Goal: Task Accomplishment & Management: Manage account settings

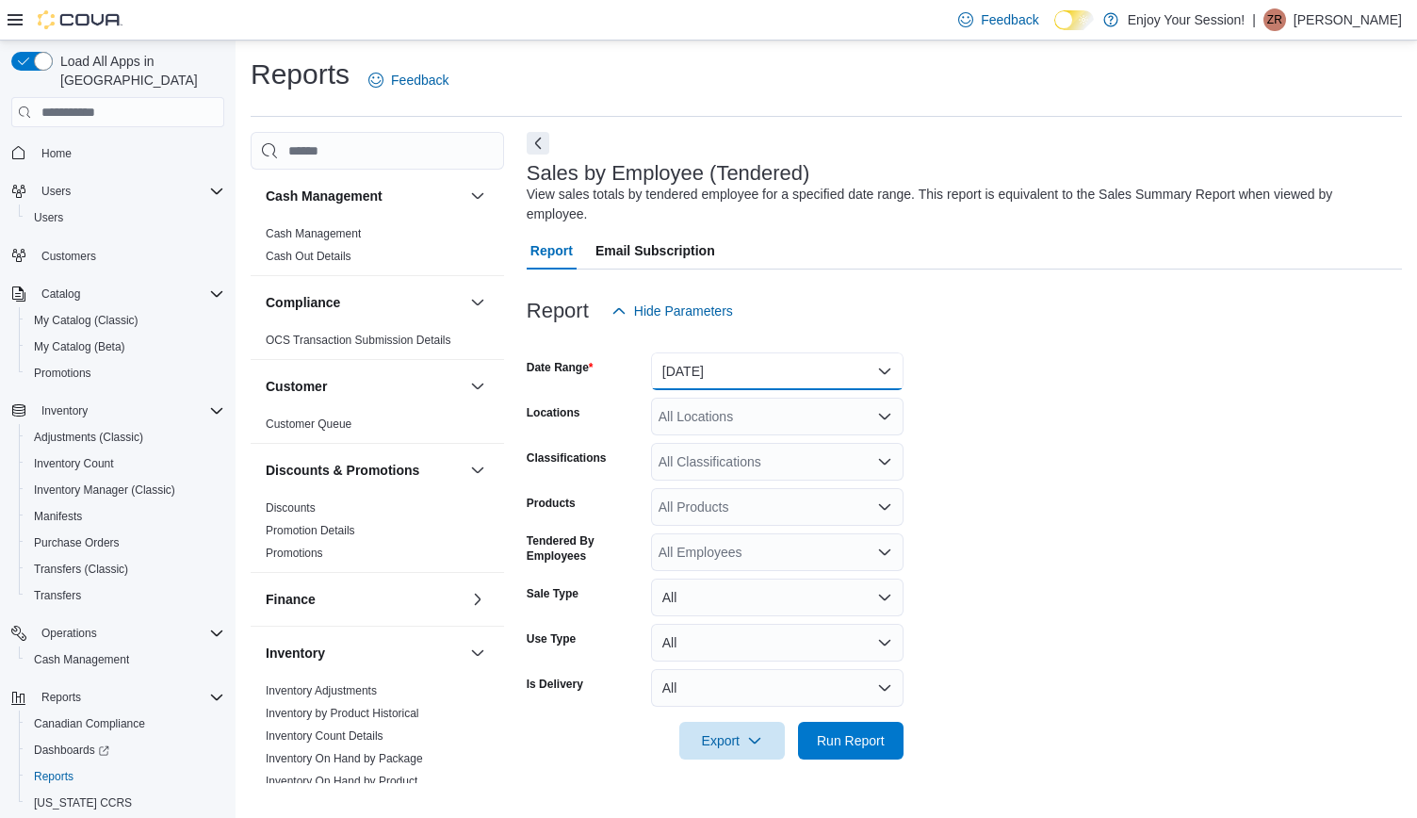
click at [795, 366] on button "Yesterday" at bounding box center [777, 371] width 252 height 38
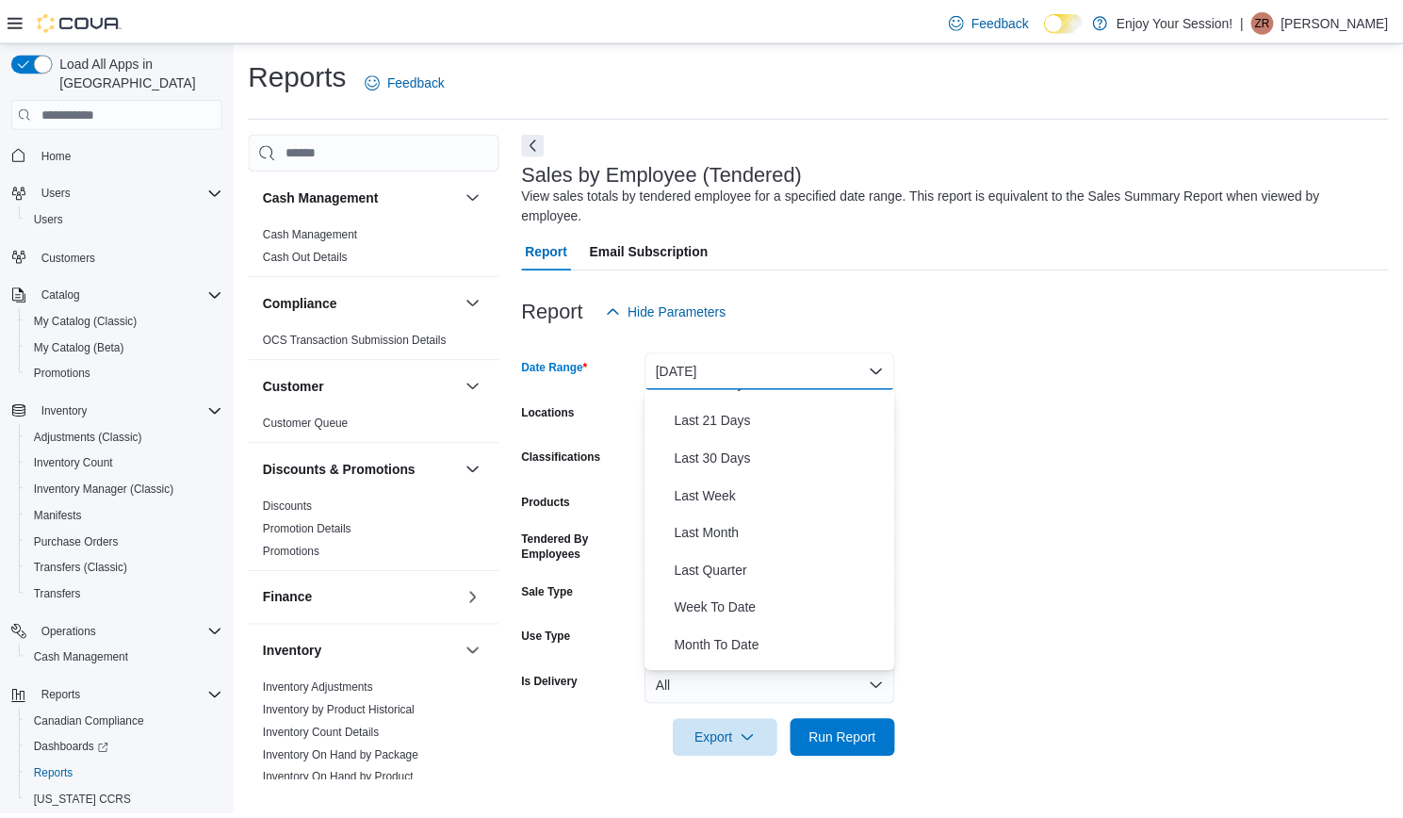
scroll to position [215, 0]
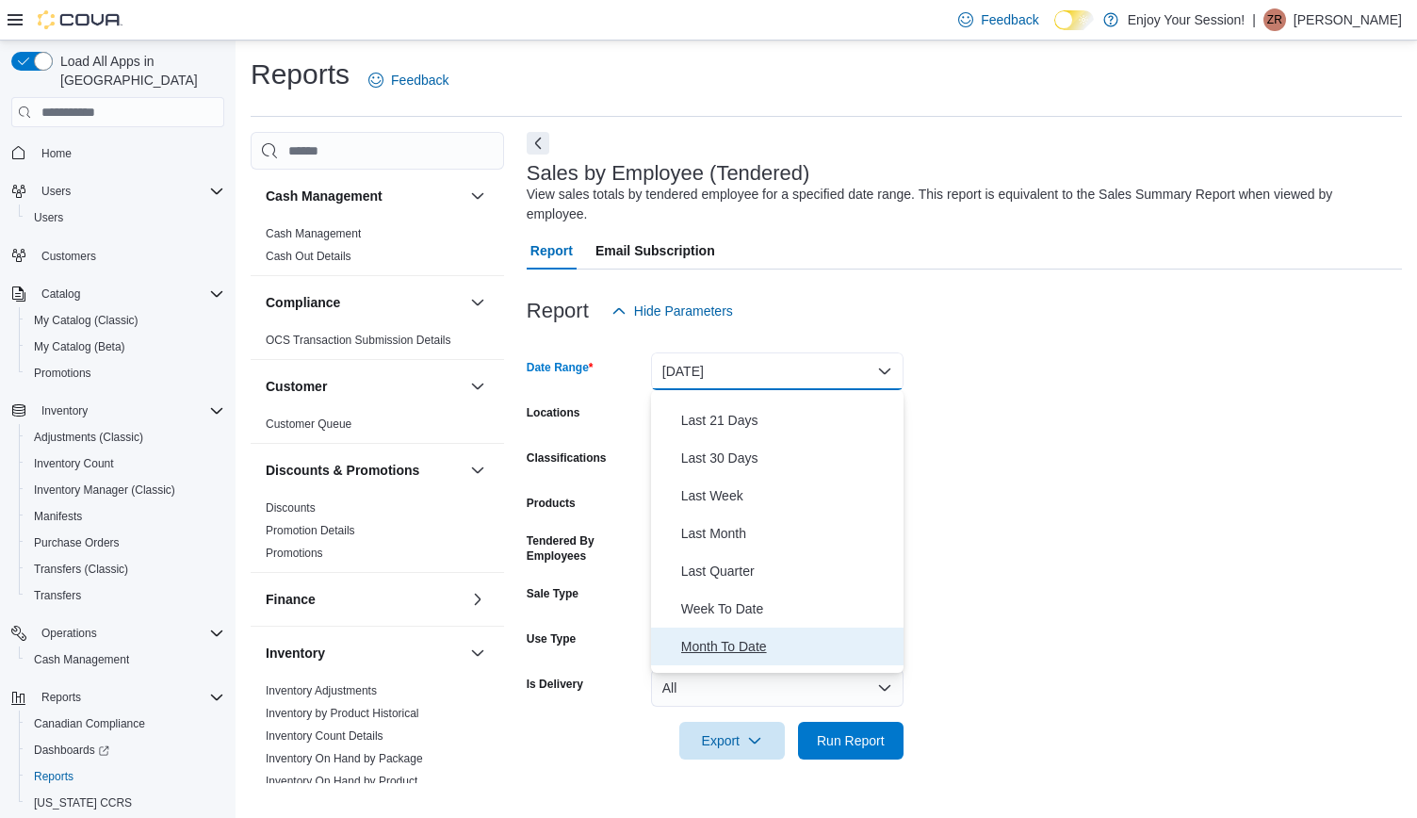
click at [722, 638] on span "Month To Date" at bounding box center [788, 646] width 215 height 23
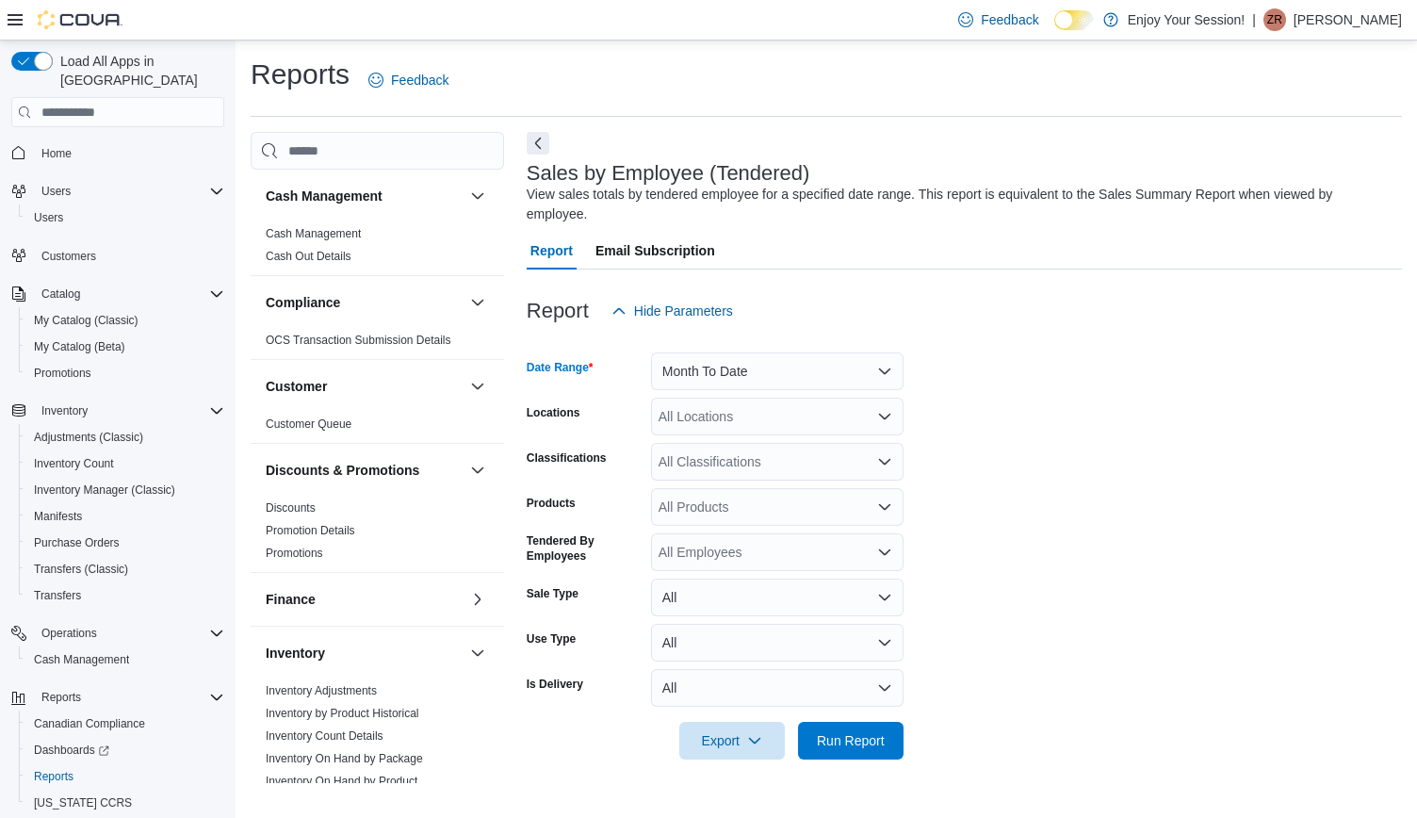
click at [731, 414] on div "All Locations" at bounding box center [777, 416] width 252 height 38
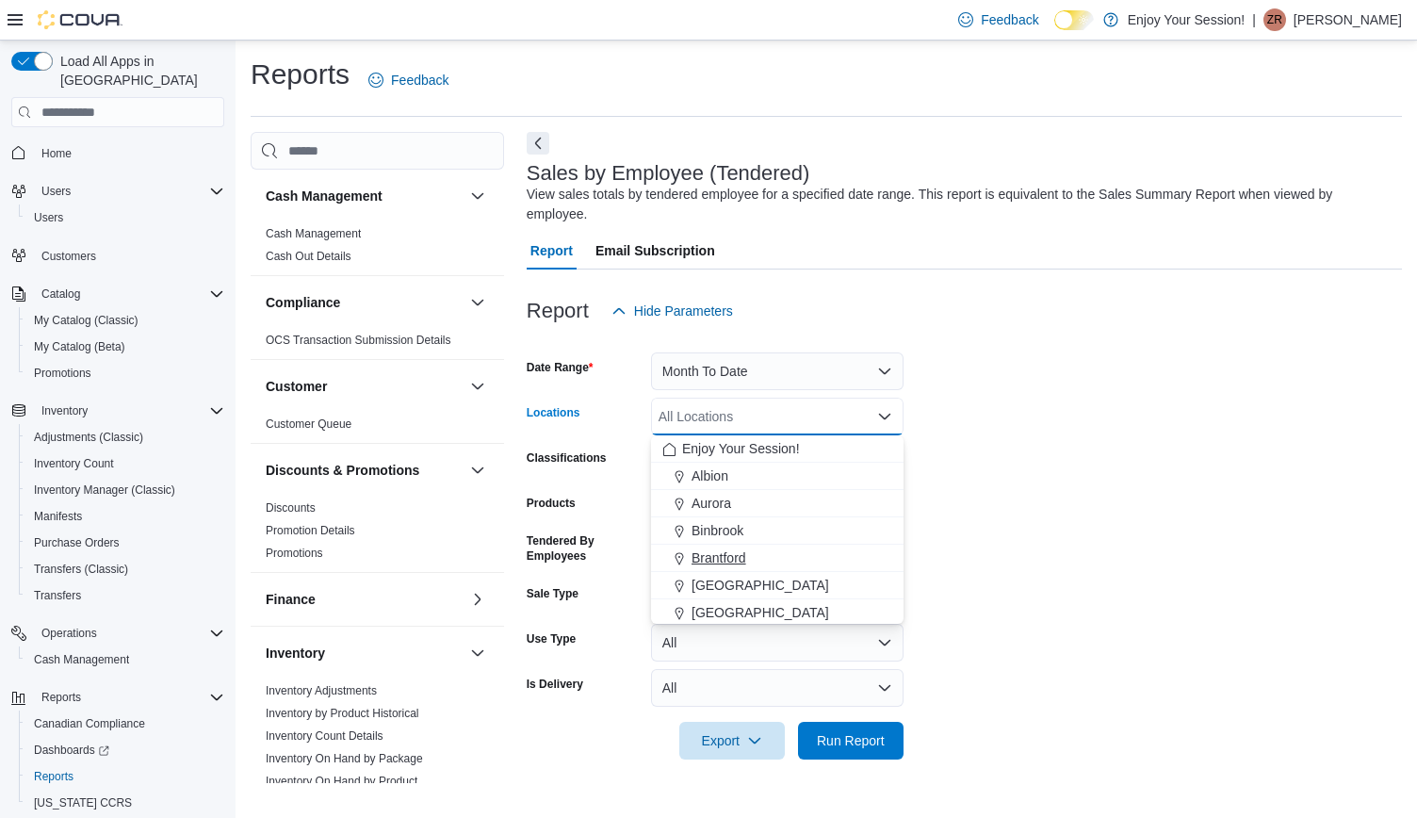
click at [716, 557] on span "Brantford" at bounding box center [718, 557] width 55 height 19
click at [1055, 546] on form "Date Range Month To Date Locations Brantford Combo box. Selected. Brantford. Pr…" at bounding box center [964, 545] width 875 height 430
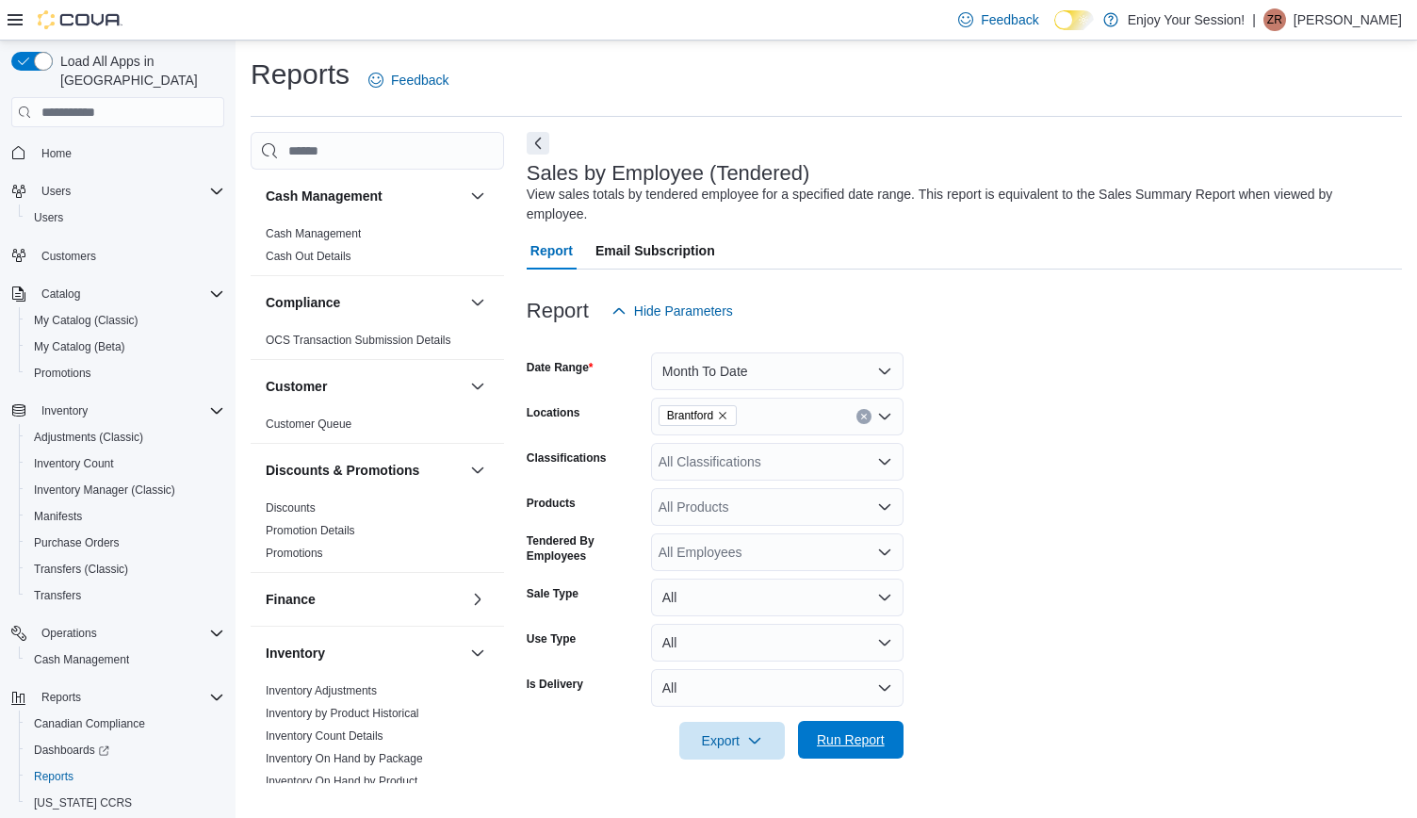
click at [890, 739] on span "Run Report" at bounding box center [850, 740] width 83 height 38
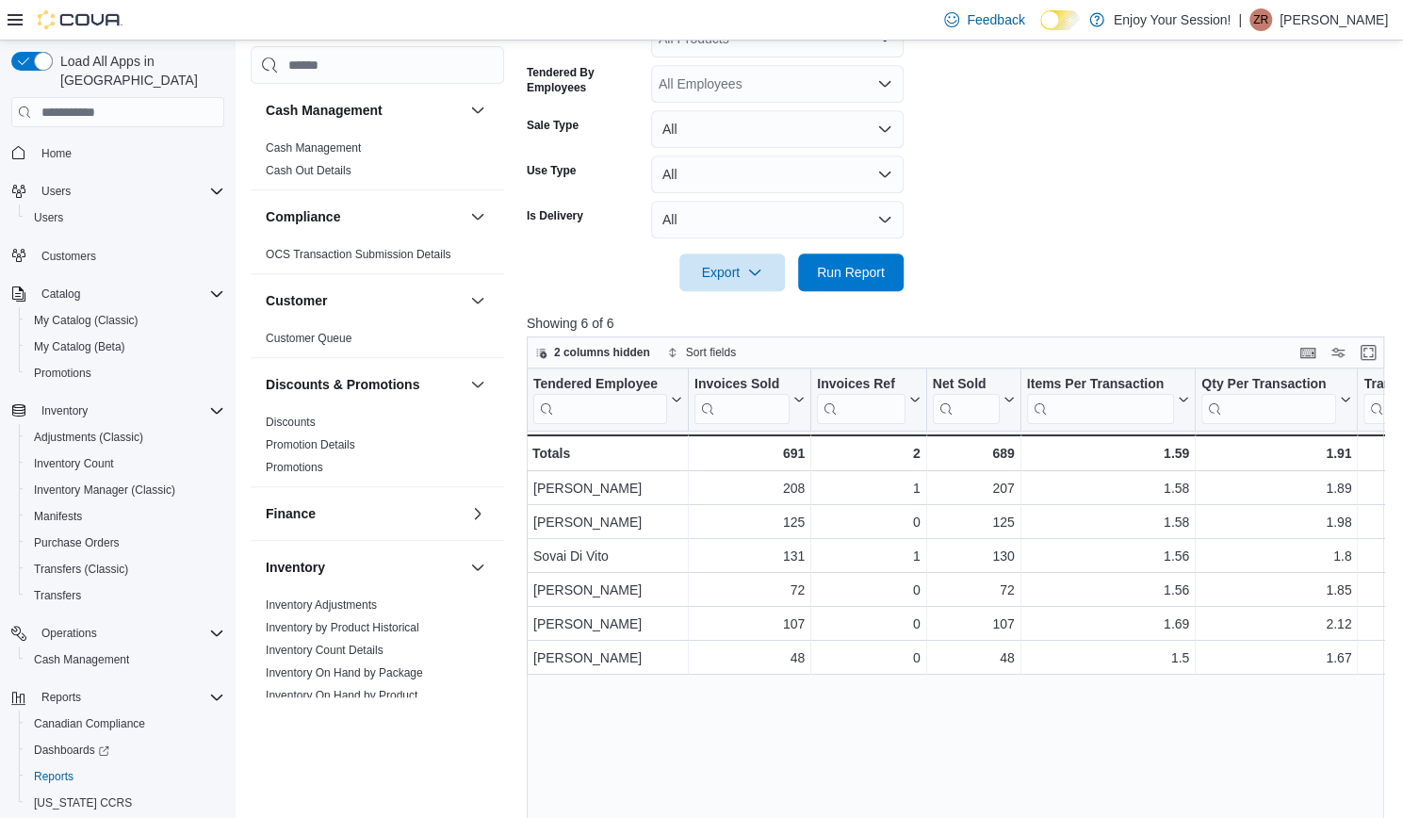
scroll to position [469, 0]
click at [1371, 356] on button "Enter fullscreen" at bounding box center [1367, 350] width 23 height 23
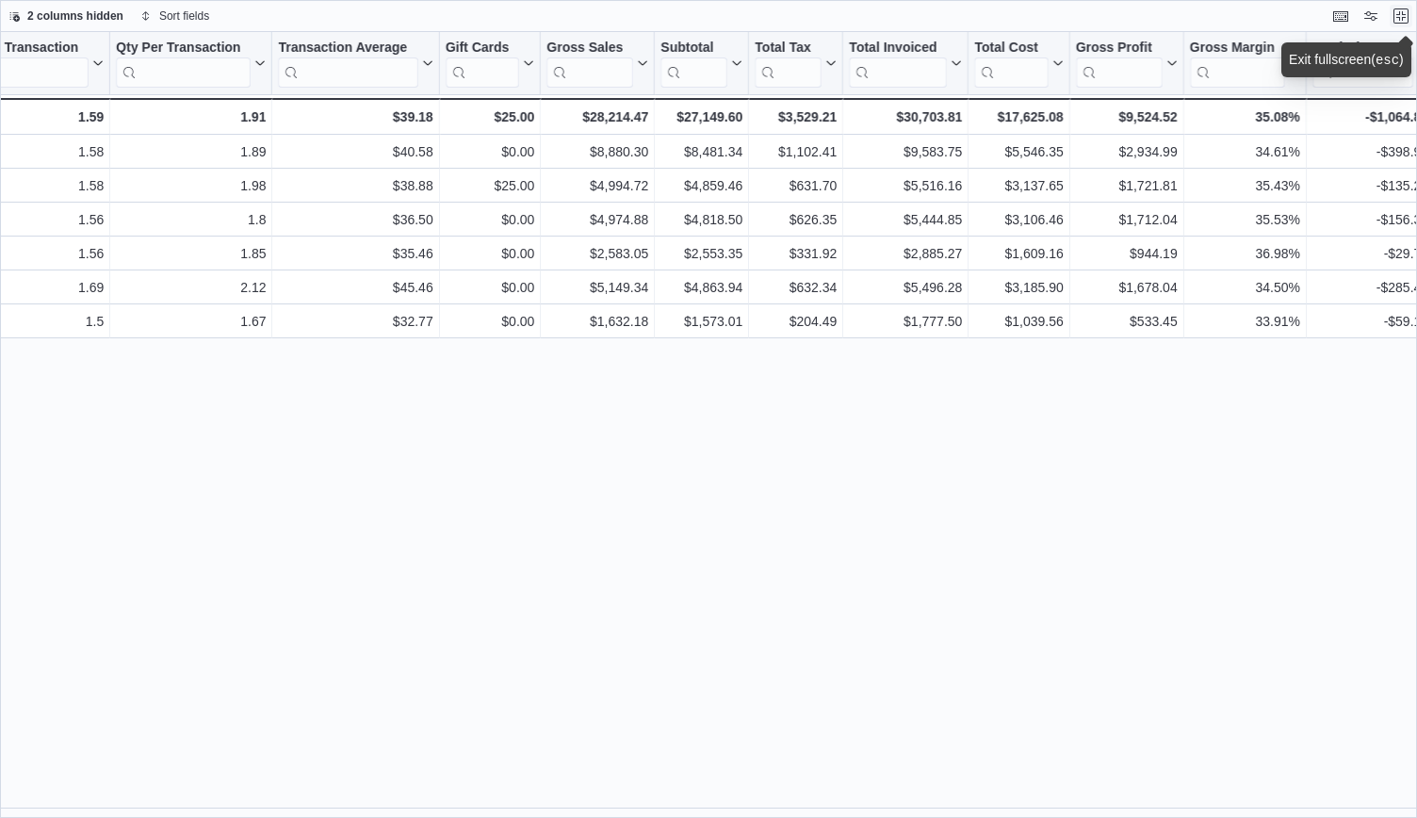
scroll to position [0, 561]
click at [1400, 15] on button "Exit fullscreen" at bounding box center [1400, 15] width 23 height 23
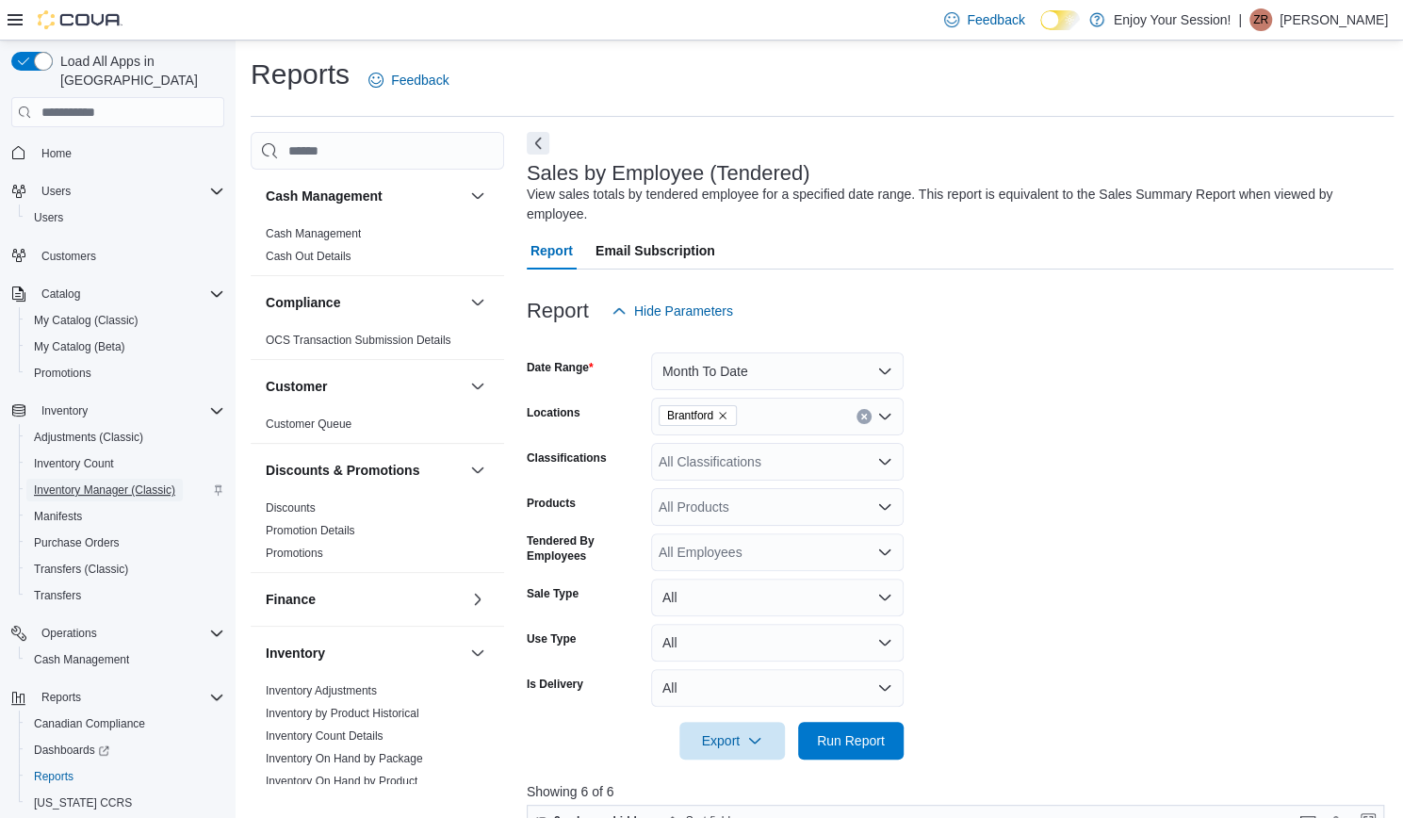
click at [102, 482] on span "Inventory Manager (Classic)" at bounding box center [104, 489] width 141 height 15
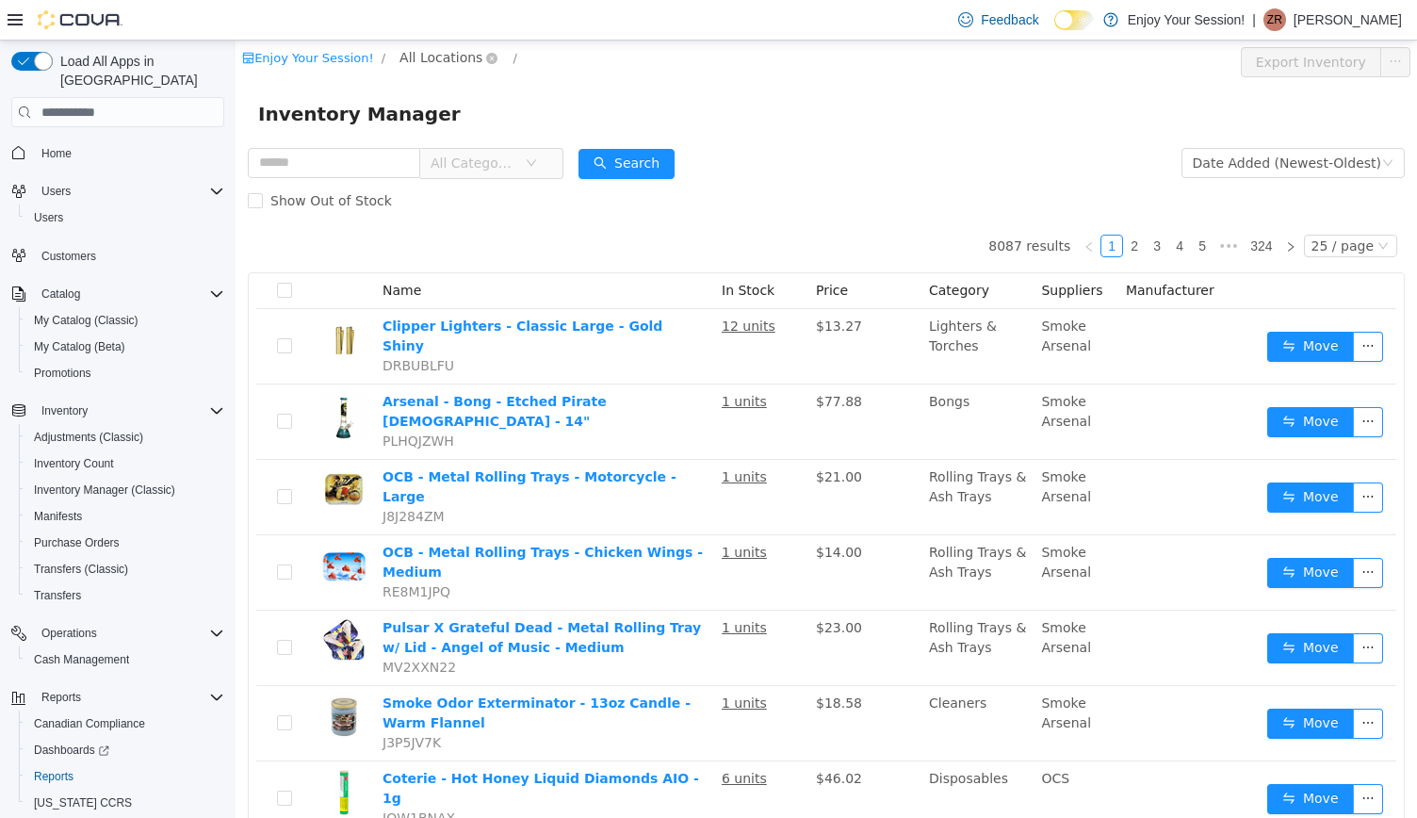
click at [422, 55] on span "All Locations" at bounding box center [440, 57] width 83 height 21
type input "***"
click at [454, 170] on span "Brantford" at bounding box center [478, 159] width 107 height 25
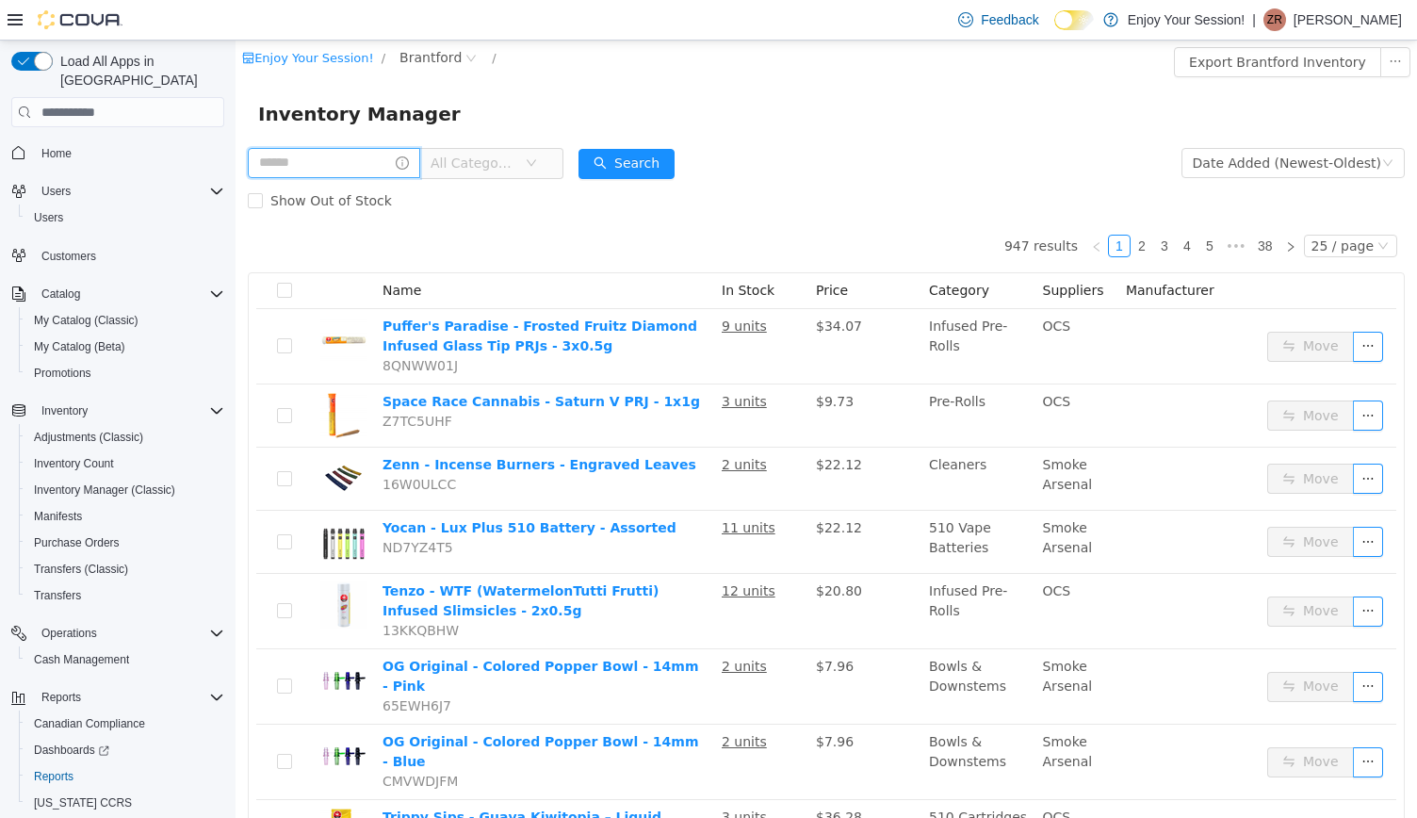
click at [346, 155] on input "text" at bounding box center [334, 163] width 172 height 30
type input "**********"
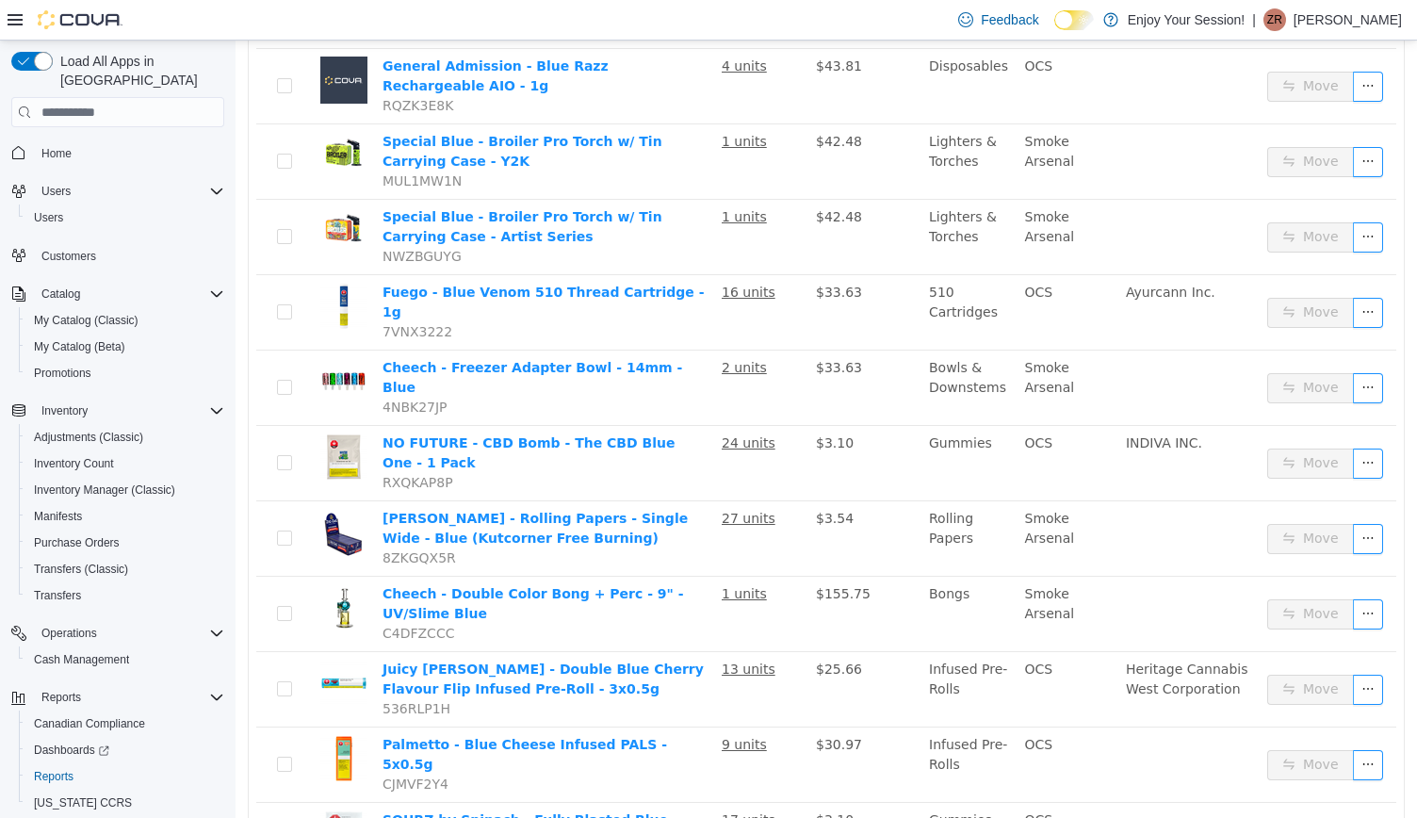
scroll to position [689, 0]
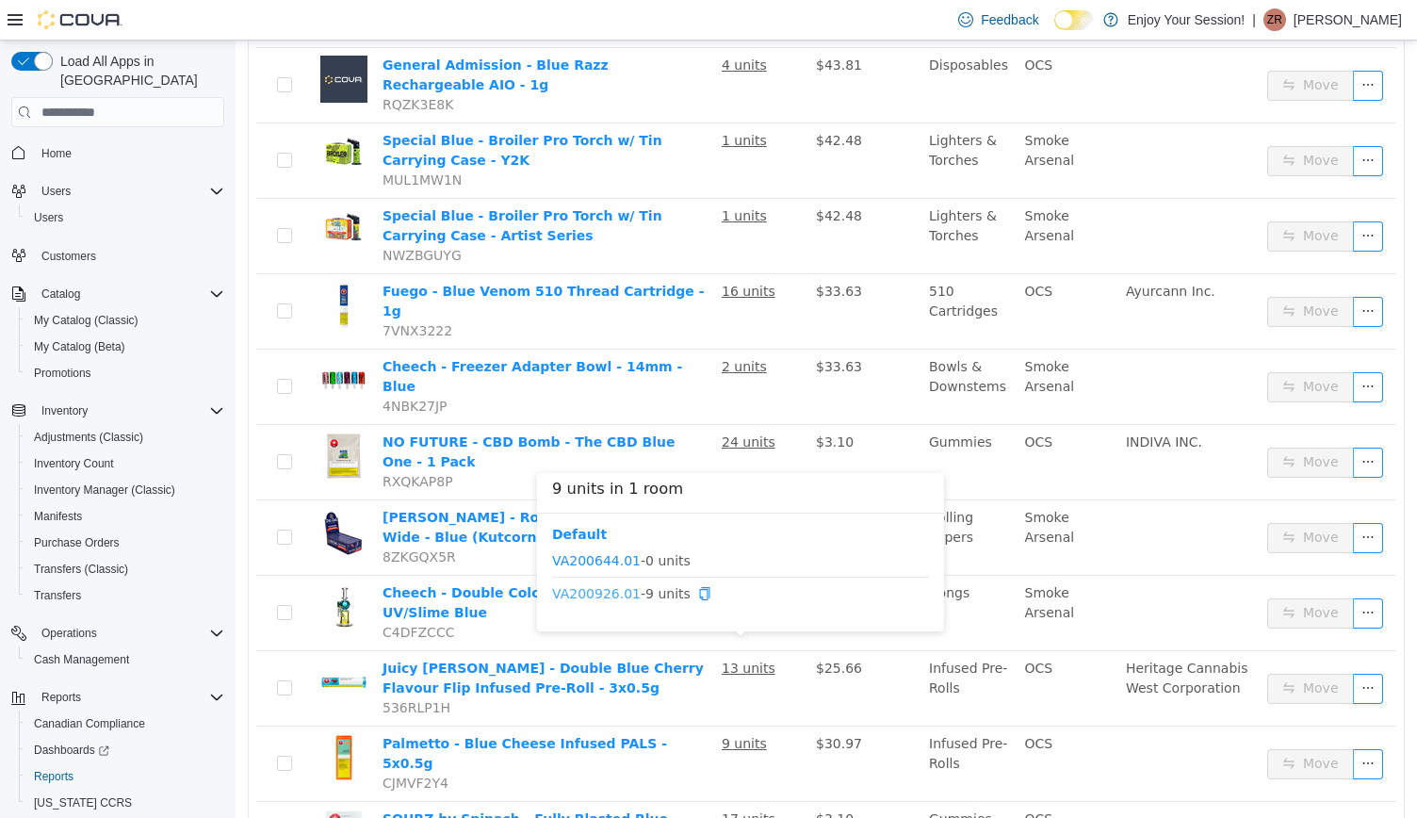
click at [599, 589] on link "VA200926.01" at bounding box center [596, 593] width 89 height 15
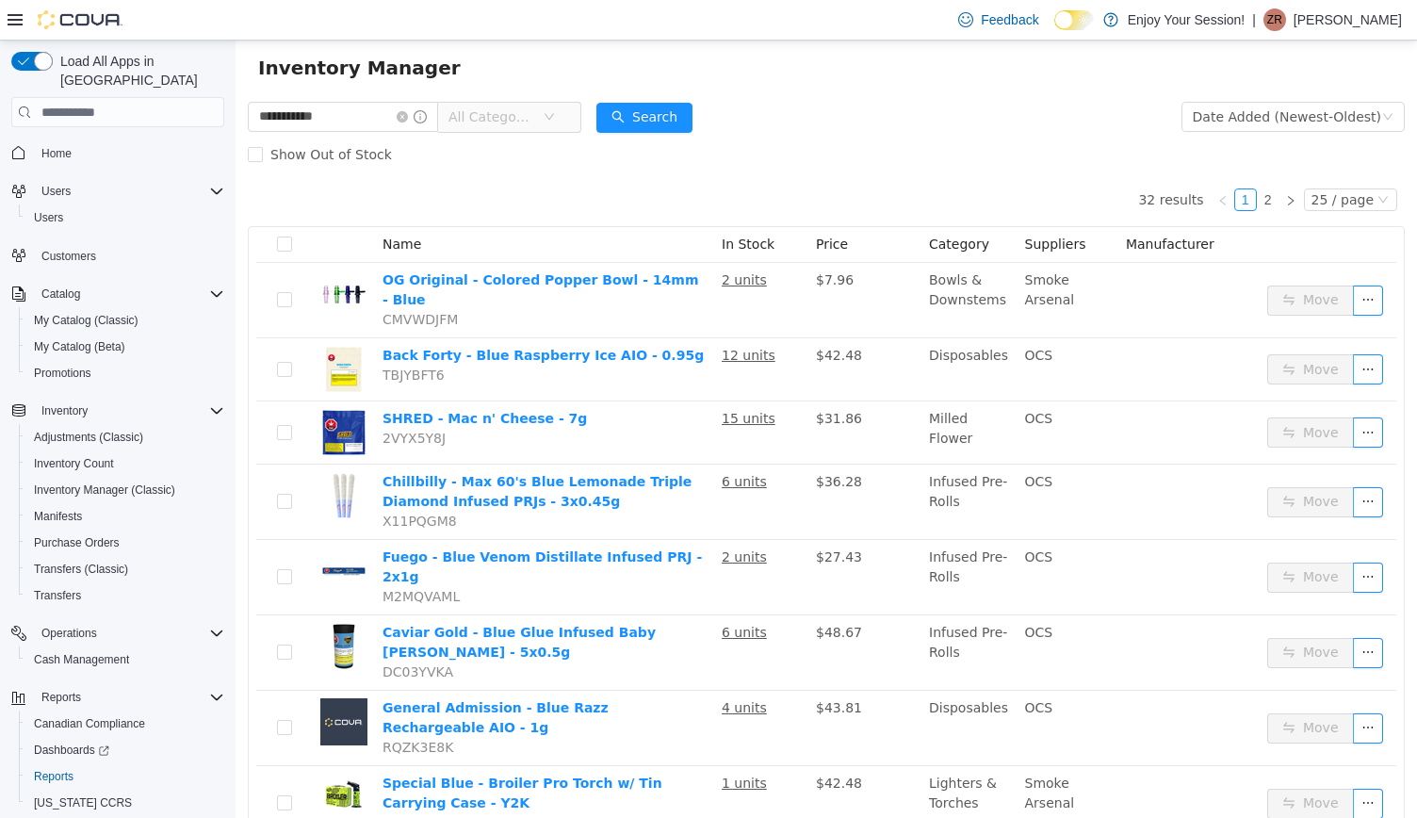
scroll to position [0, 0]
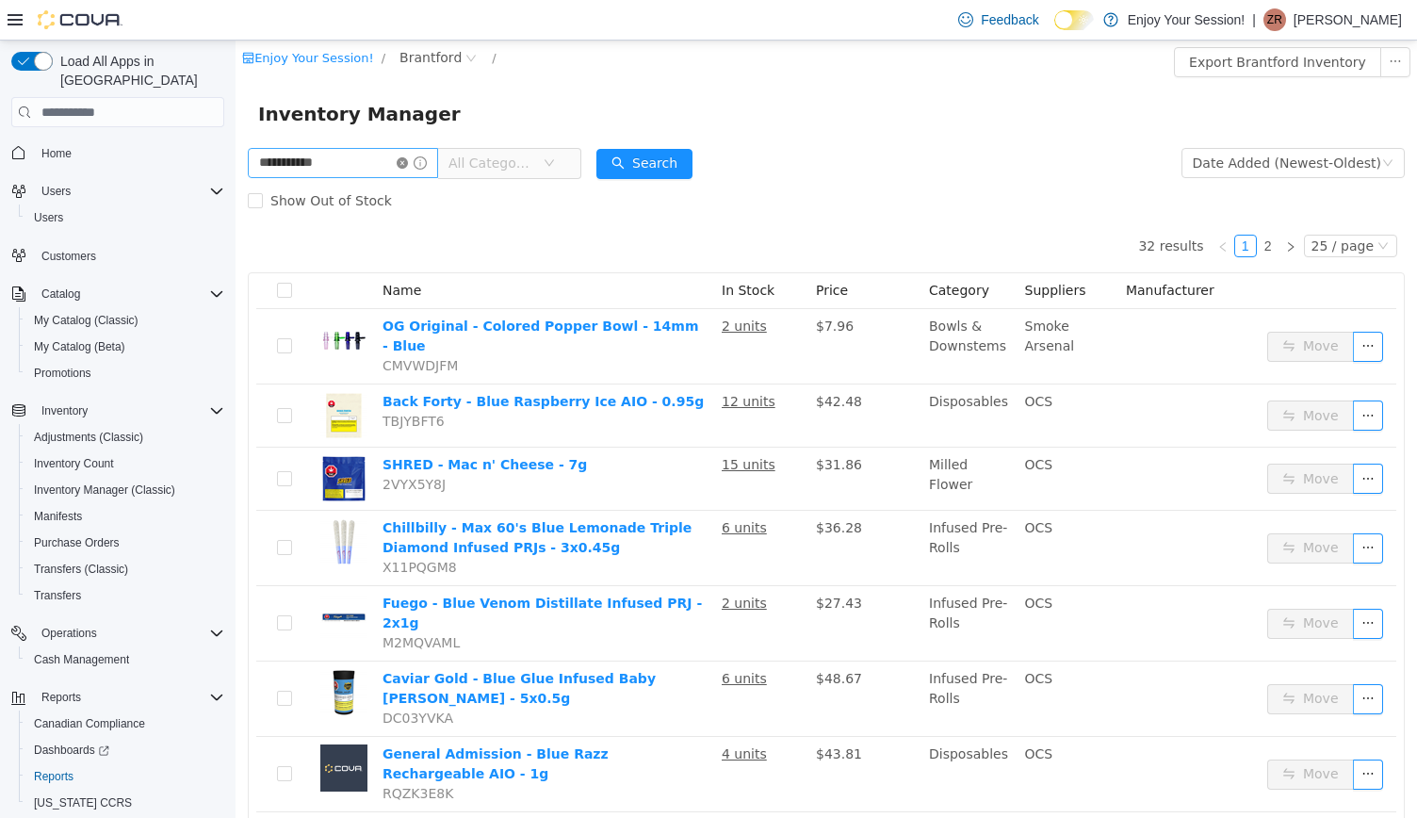
click at [408, 163] on icon "icon: close-circle" at bounding box center [402, 162] width 11 height 11
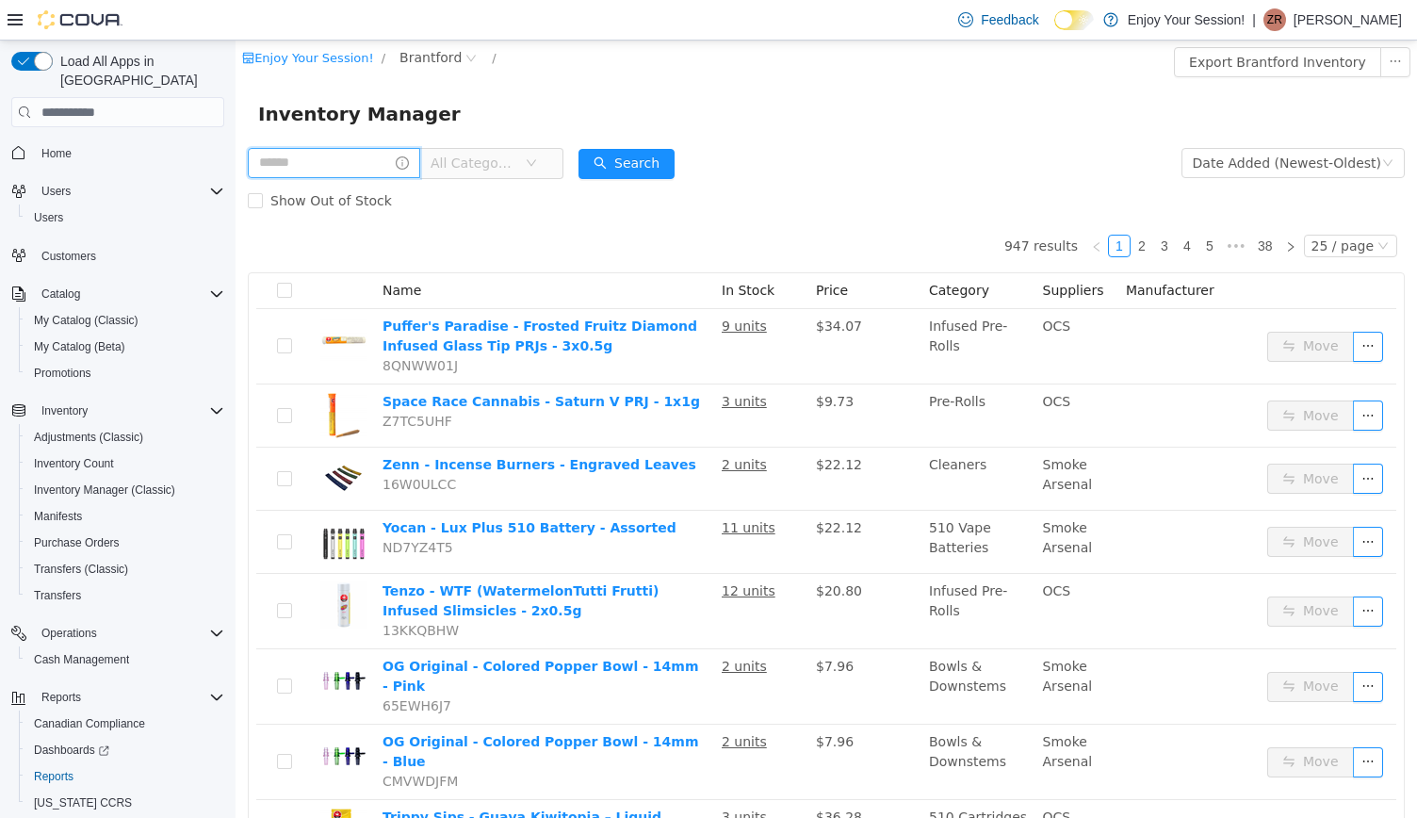
click at [387, 165] on input "text" at bounding box center [334, 163] width 172 height 30
type input "**********"
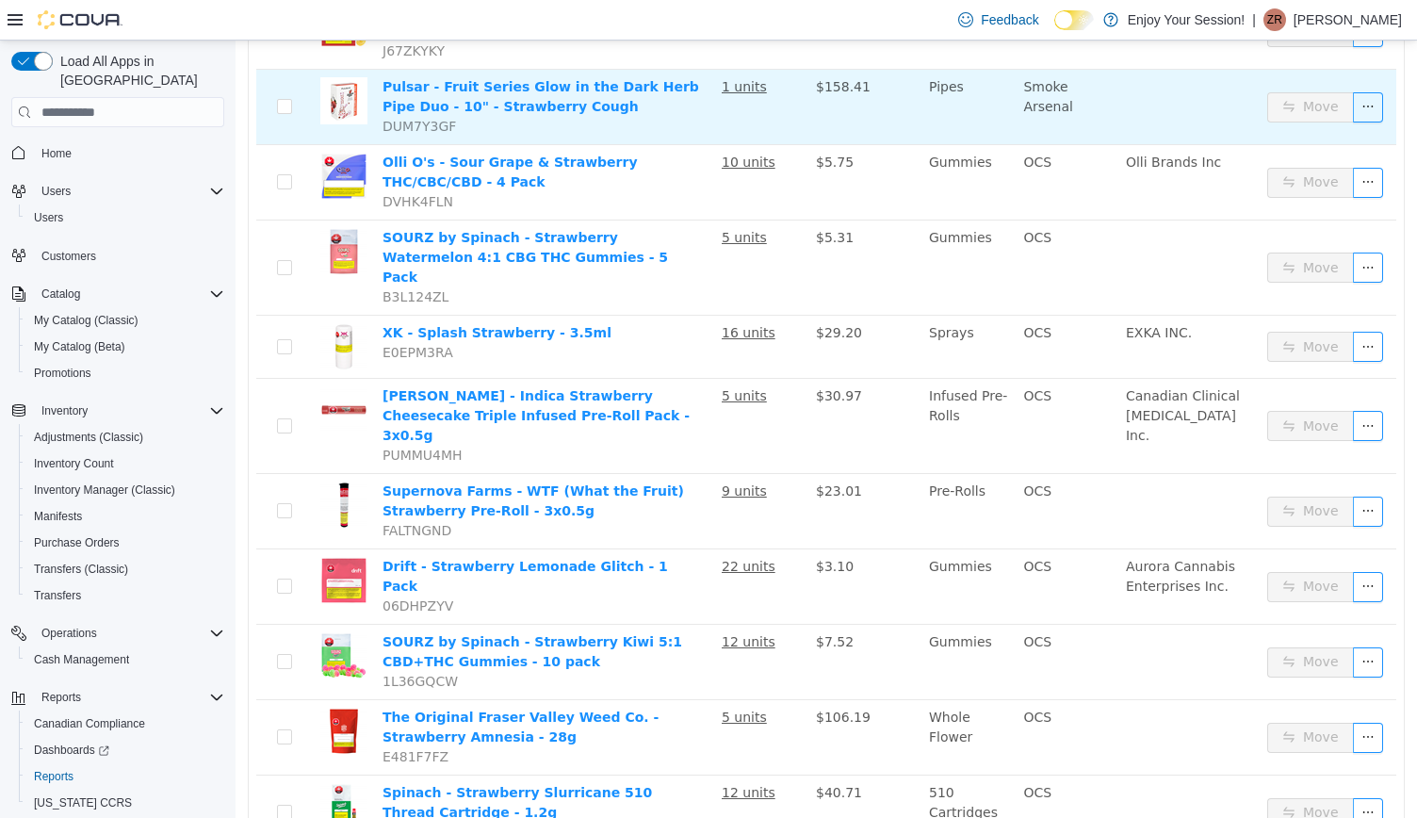
scroll to position [833, 0]
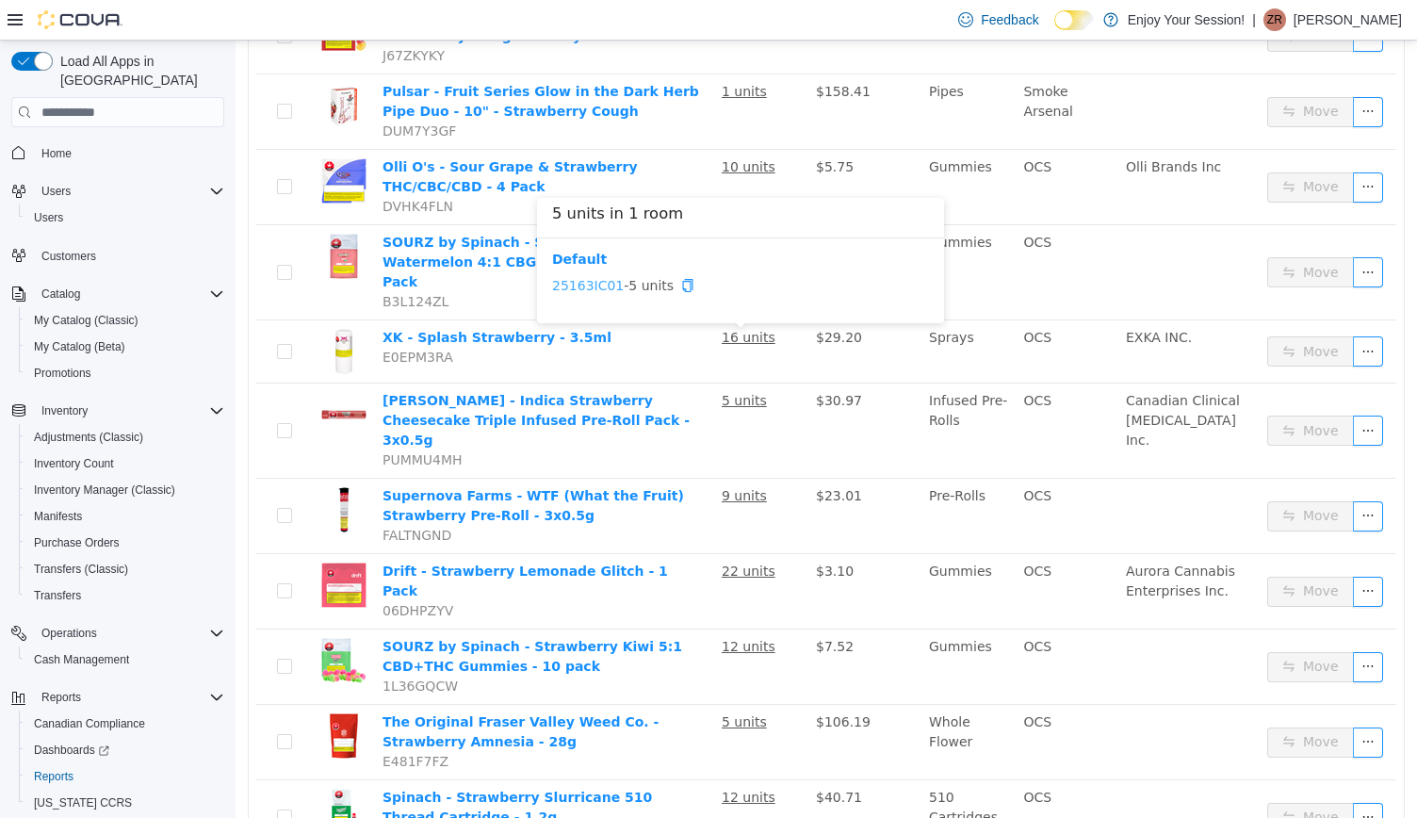
click at [599, 287] on link "25163IC01" at bounding box center [588, 285] width 72 height 15
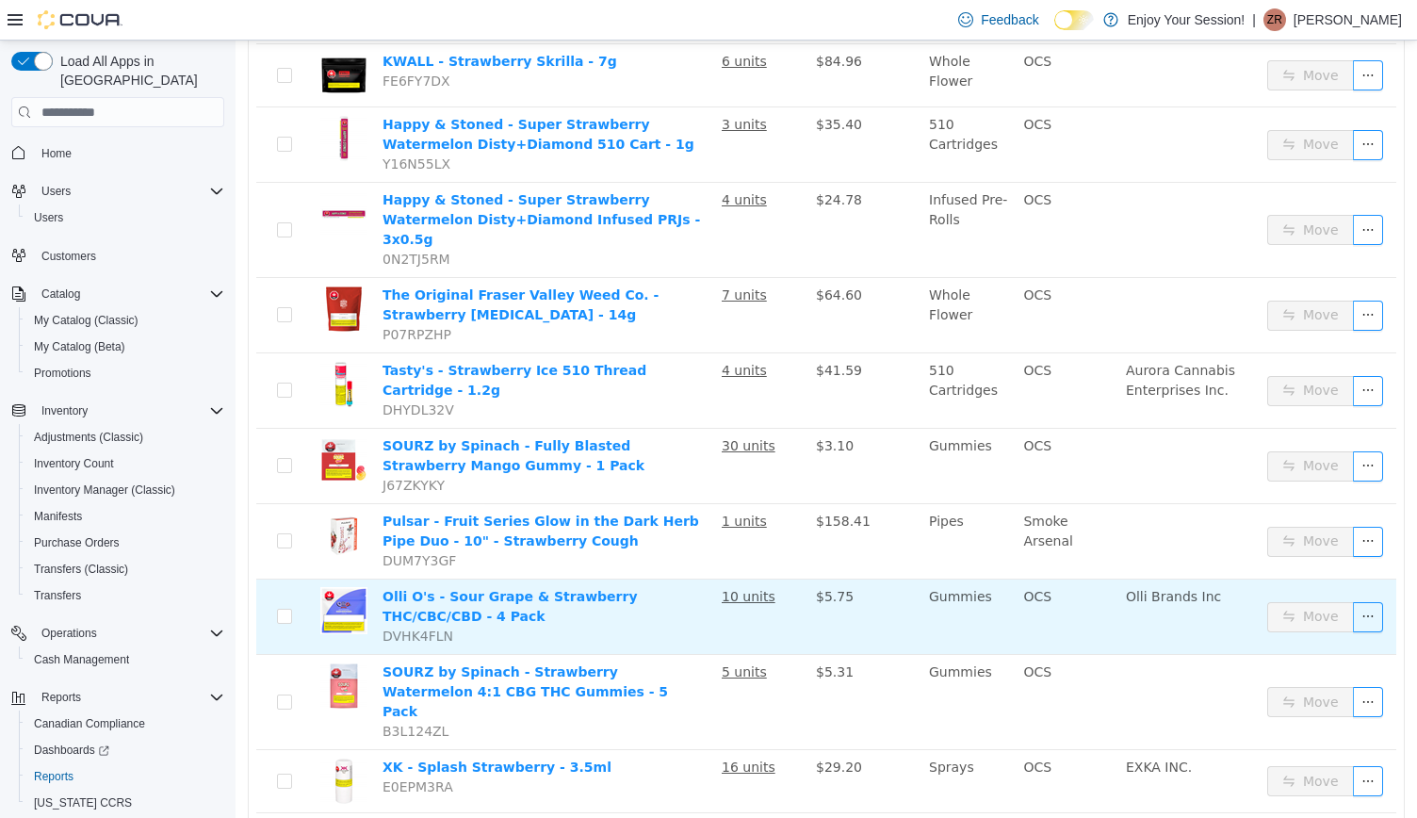
scroll to position [0, 0]
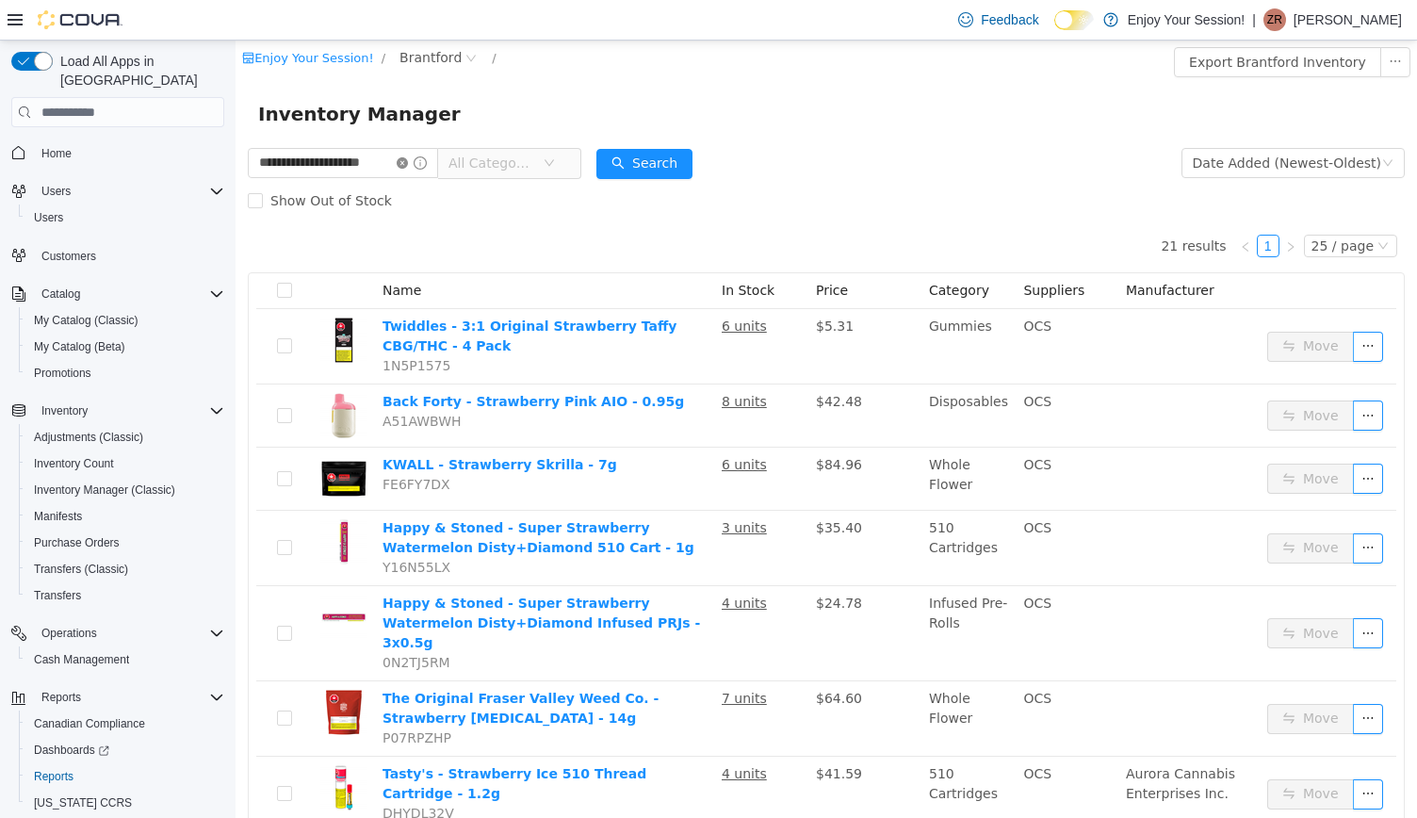
click at [408, 161] on icon "icon: close-circle" at bounding box center [402, 162] width 11 height 11
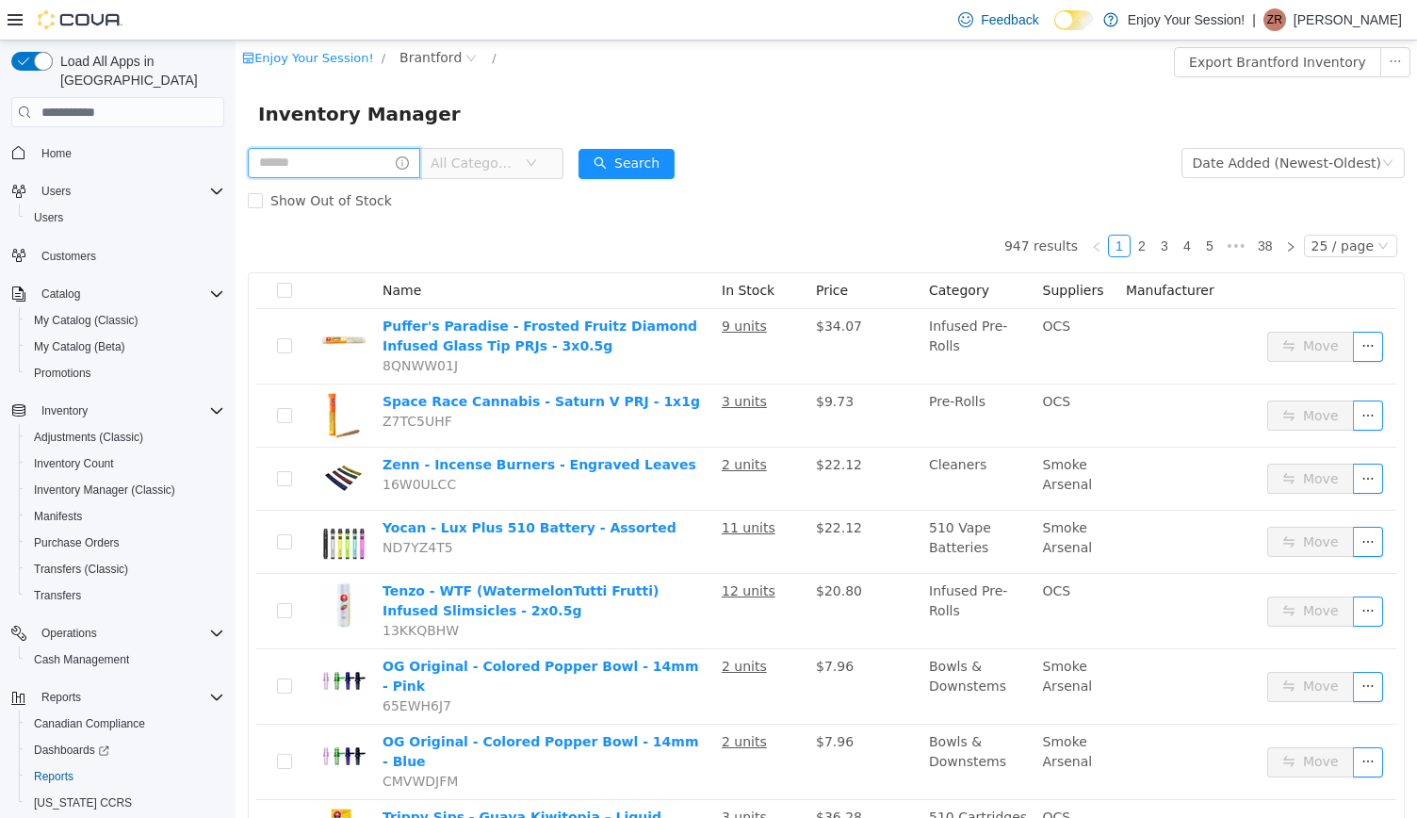
click at [393, 161] on input "text" at bounding box center [334, 163] width 172 height 30
type input "**********"
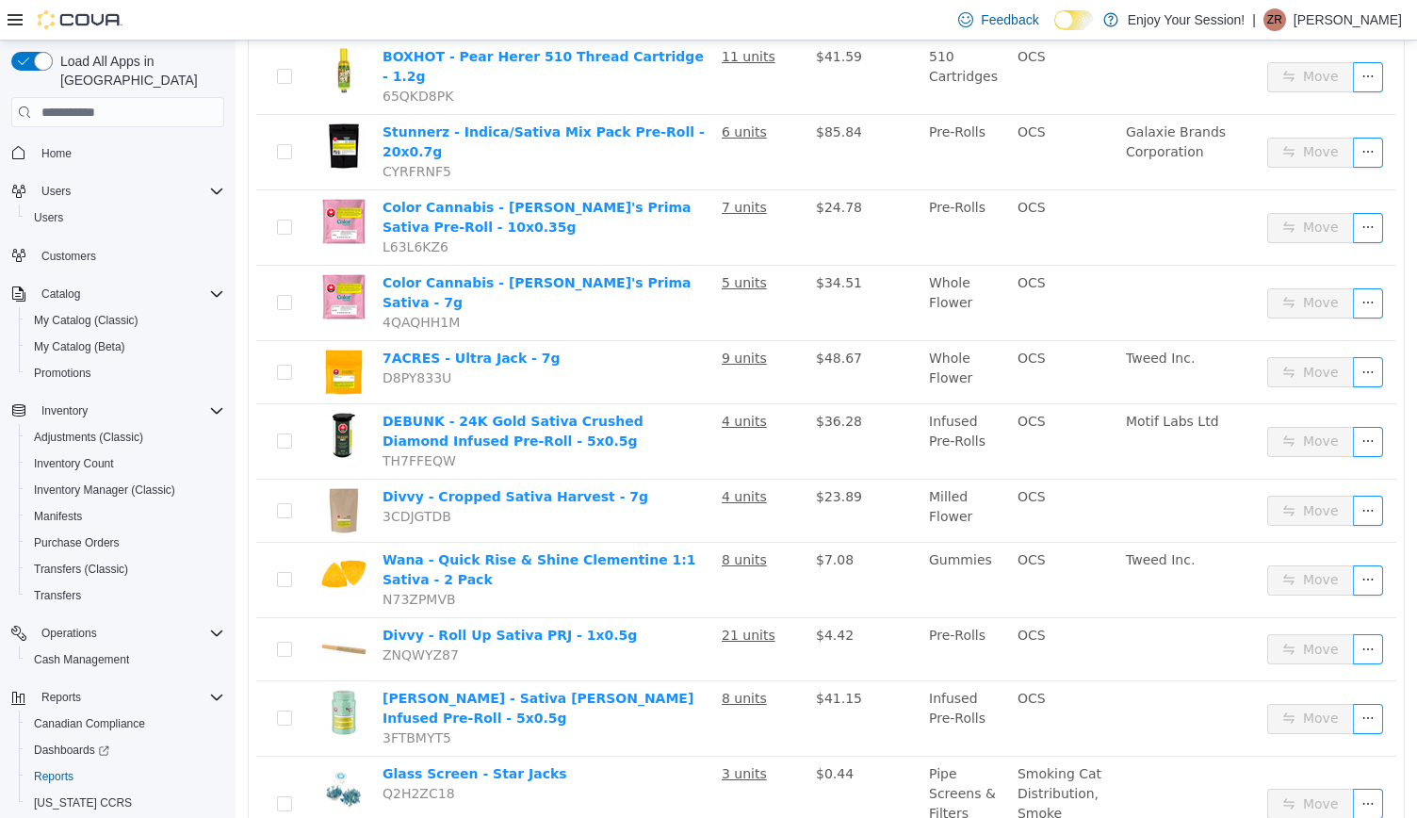
scroll to position [773, 0]
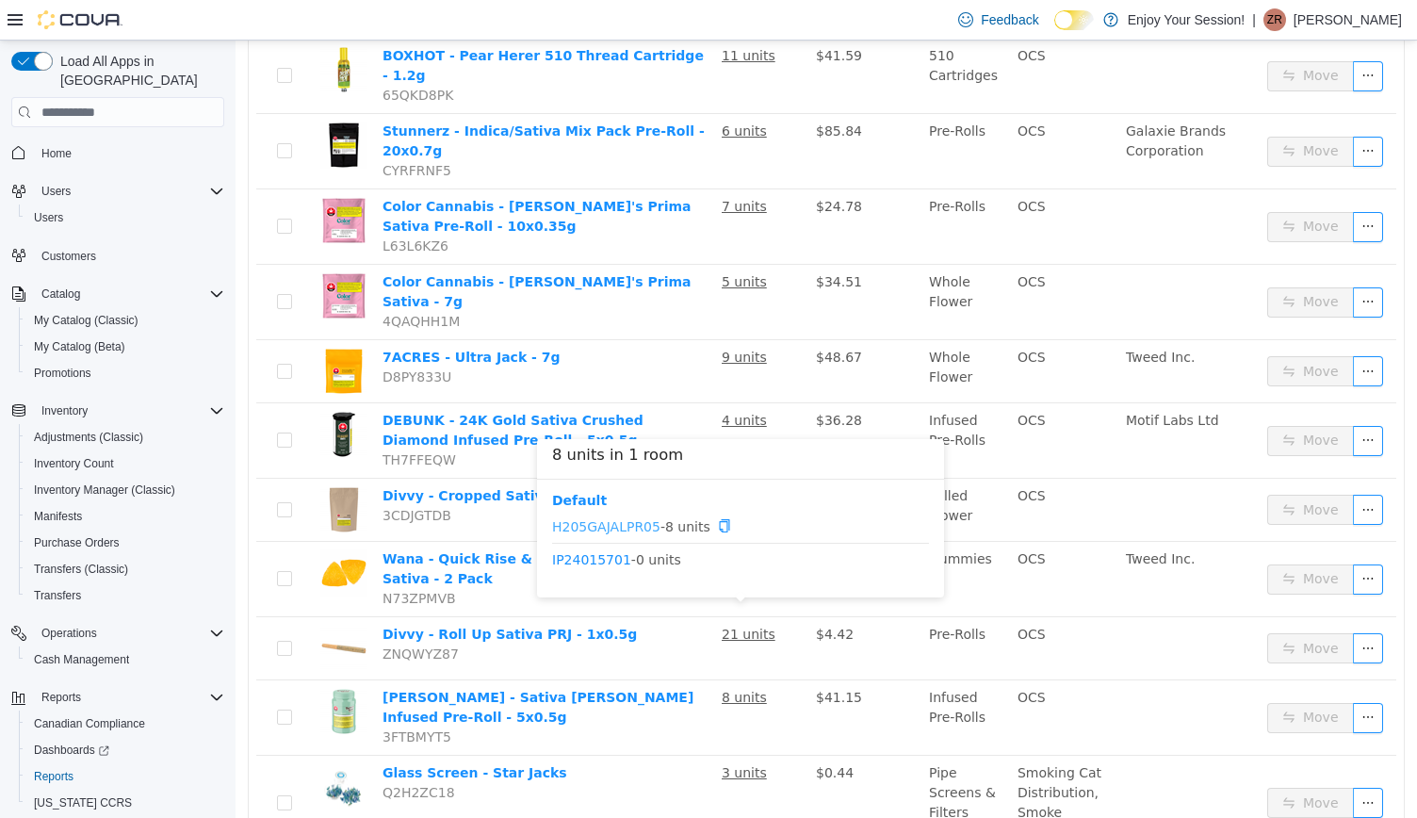
click at [620, 523] on link "H205GAJALPR05" at bounding box center [606, 525] width 108 height 15
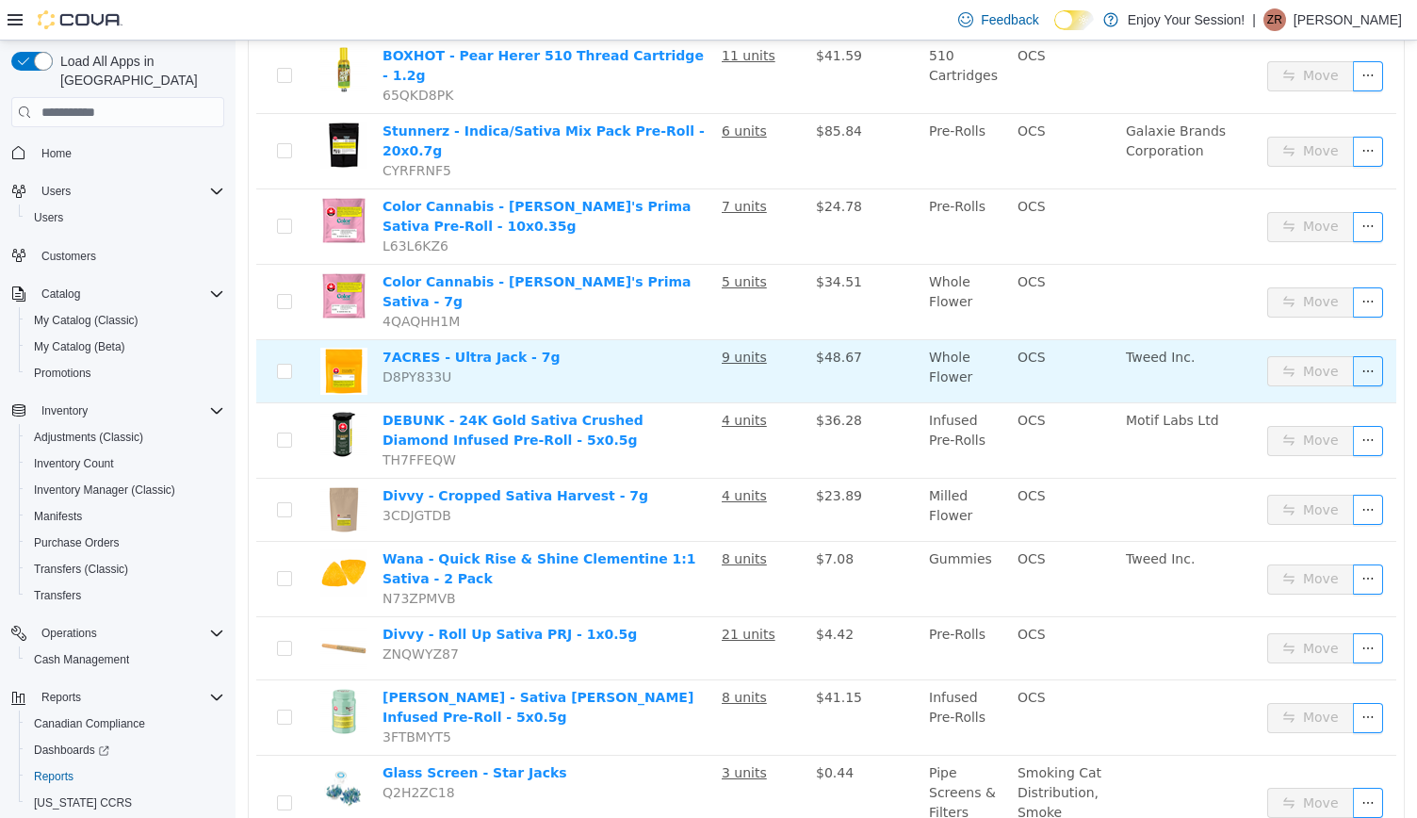
scroll to position [0, 0]
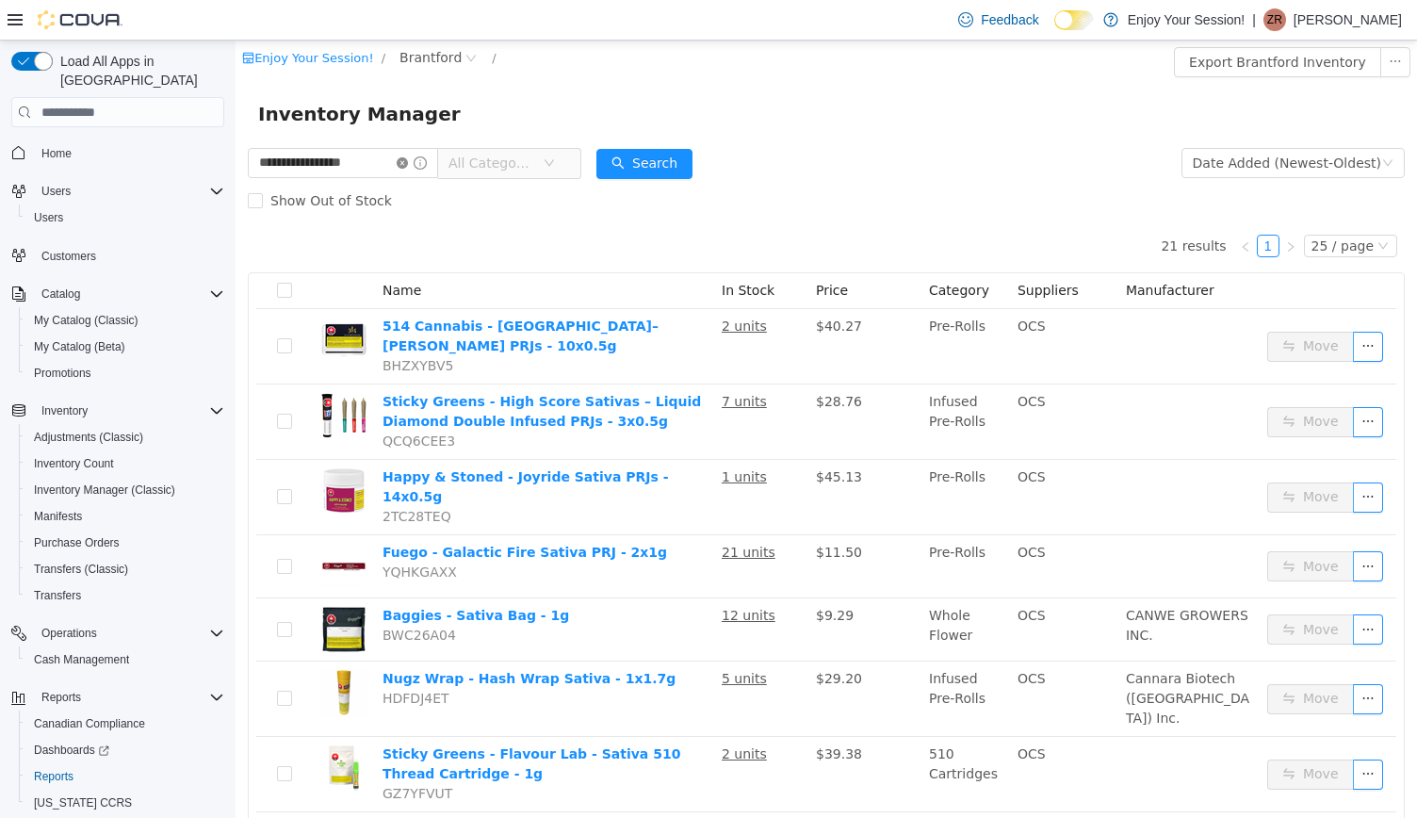
click at [408, 161] on icon "icon: close-circle" at bounding box center [402, 162] width 11 height 11
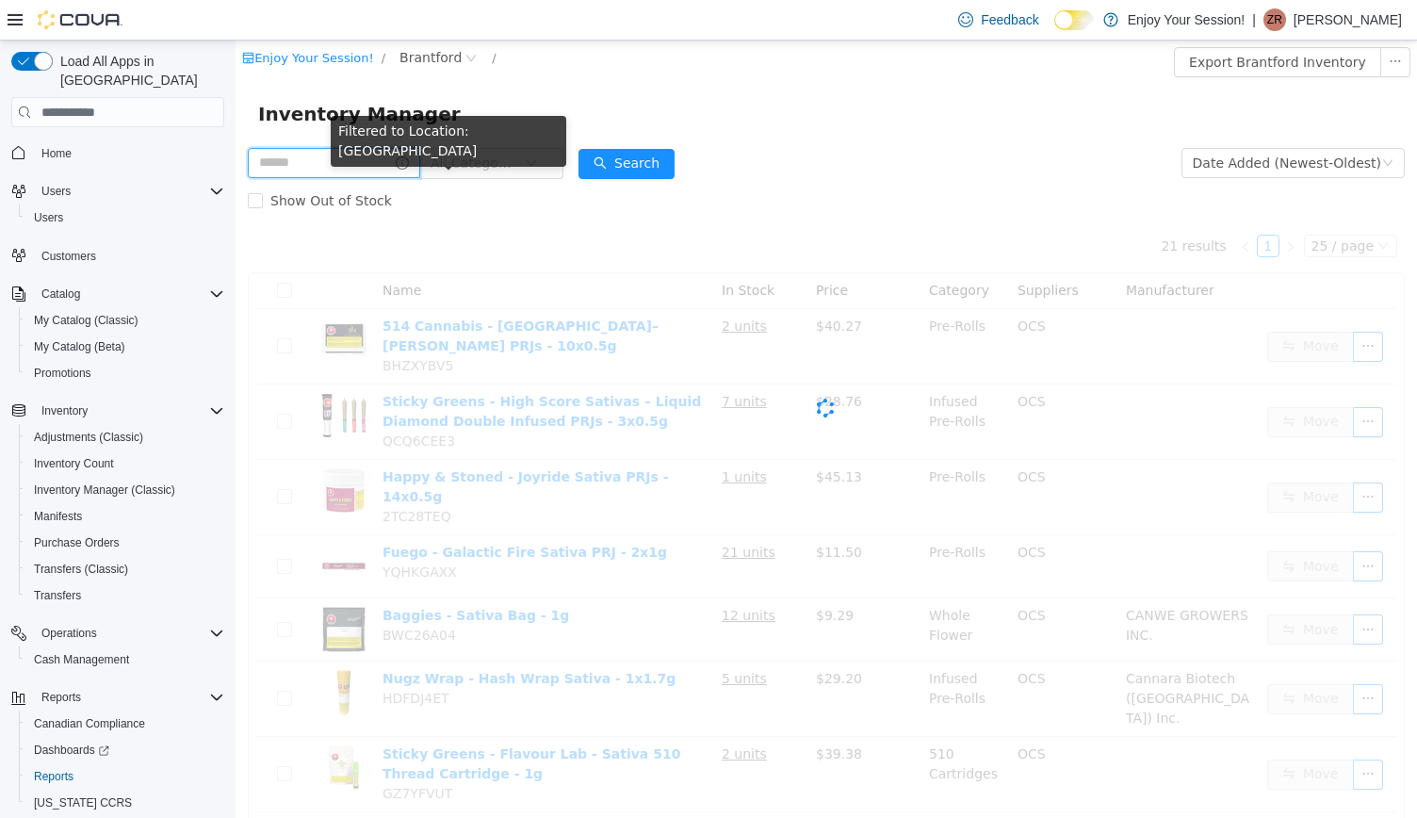
click at [405, 157] on input "text" at bounding box center [334, 163] width 172 height 30
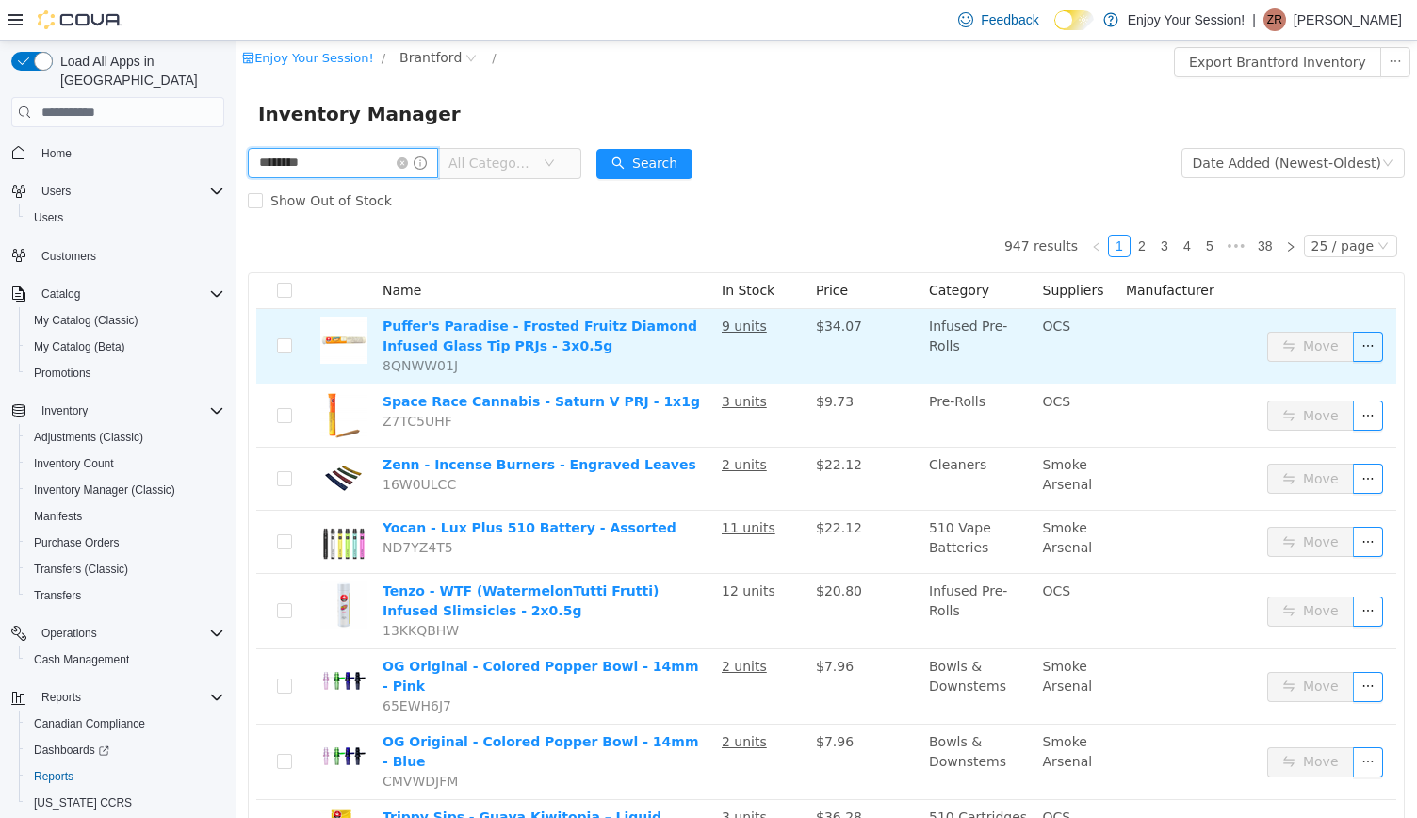
type input "*******"
click at [745, 325] on u "9 units" at bounding box center [744, 325] width 45 height 15
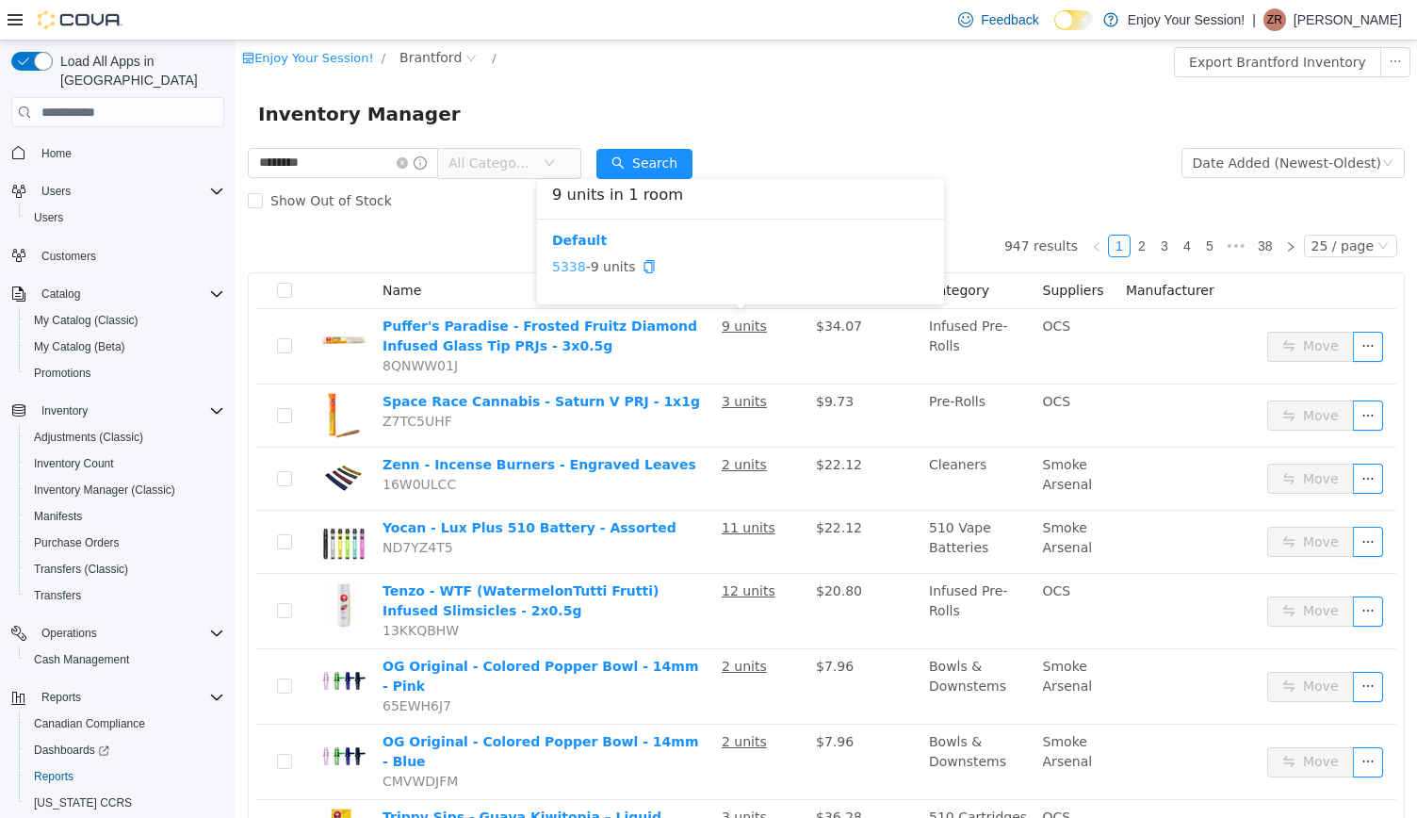
click at [575, 267] on link "5338" at bounding box center [569, 266] width 34 height 15
click at [408, 163] on icon "icon: close-circle" at bounding box center [402, 162] width 11 height 11
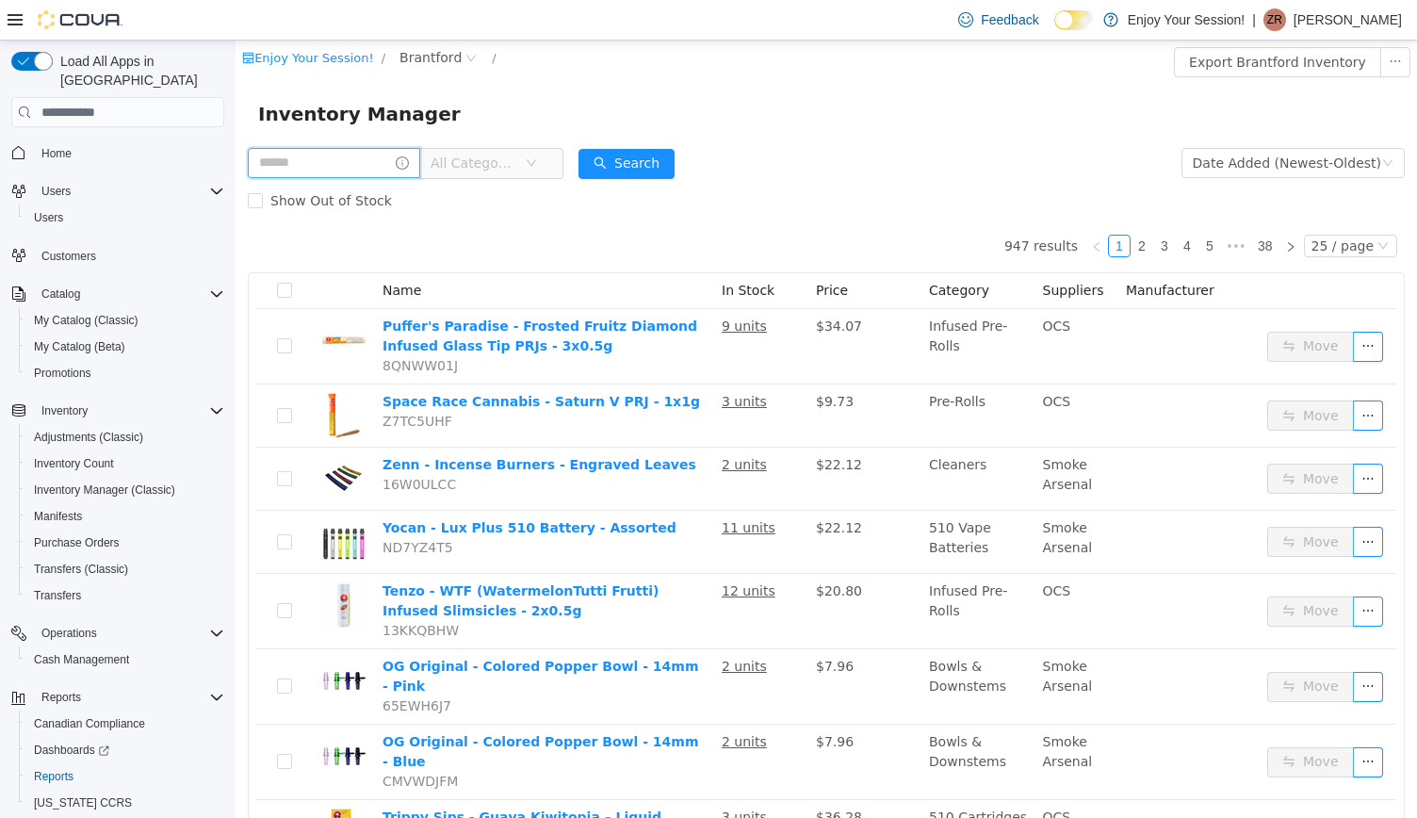
click at [385, 163] on input "text" at bounding box center [334, 163] width 172 height 30
type input "**********"
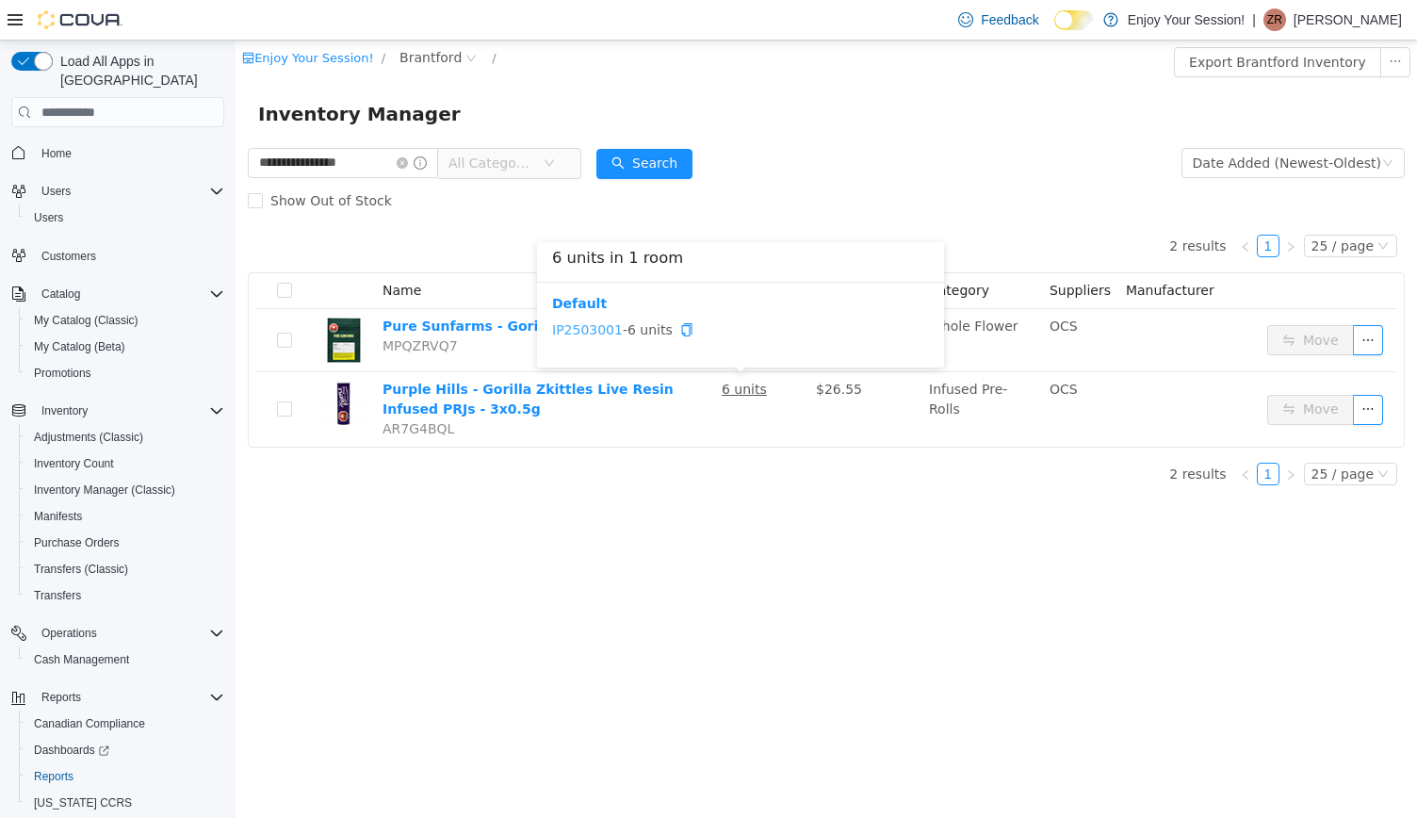
click at [601, 329] on link "IP2503001" at bounding box center [587, 329] width 71 height 15
click at [408, 167] on icon "icon: close-circle" at bounding box center [402, 162] width 11 height 11
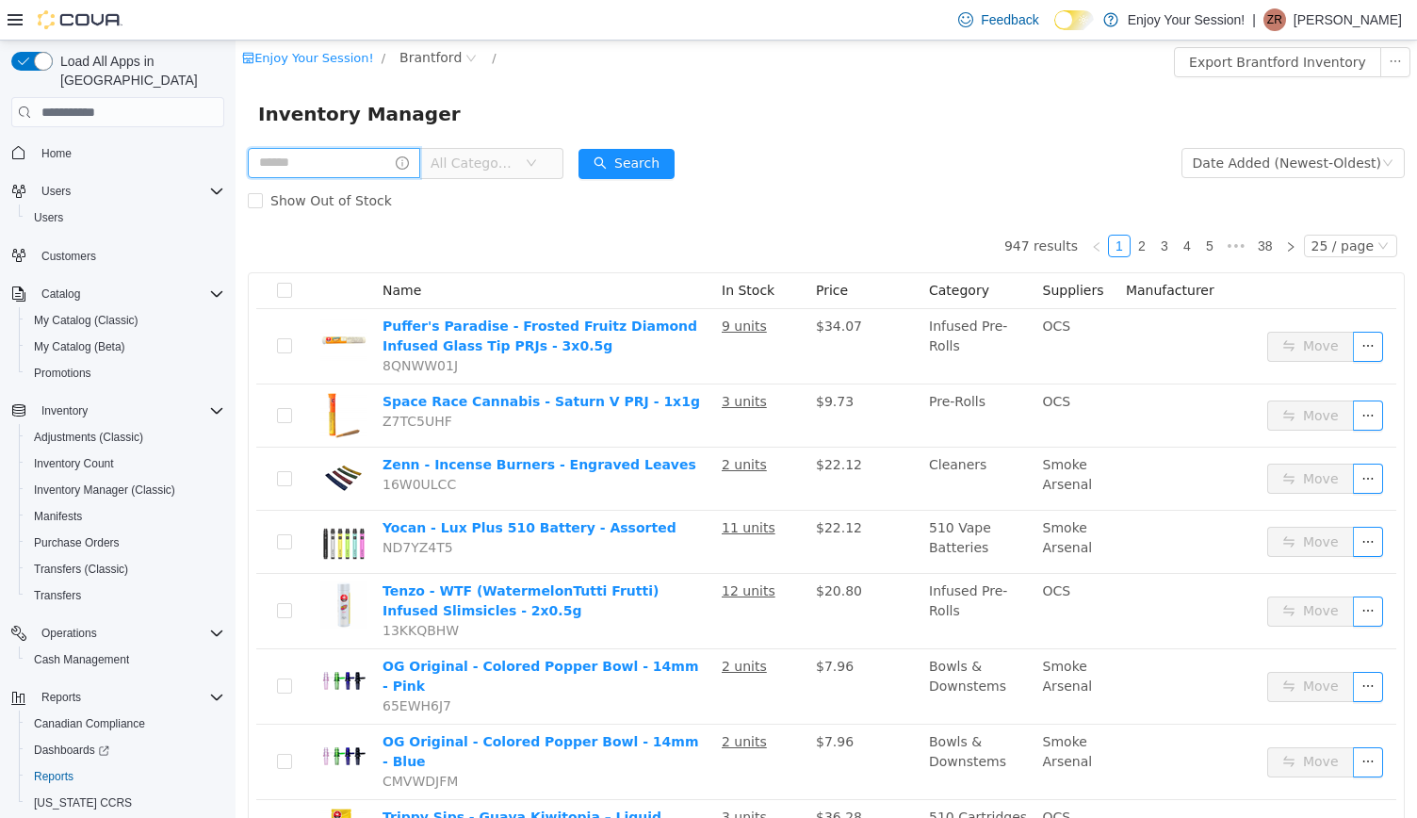
click at [393, 161] on input "text" at bounding box center [334, 163] width 172 height 30
type input "*********"
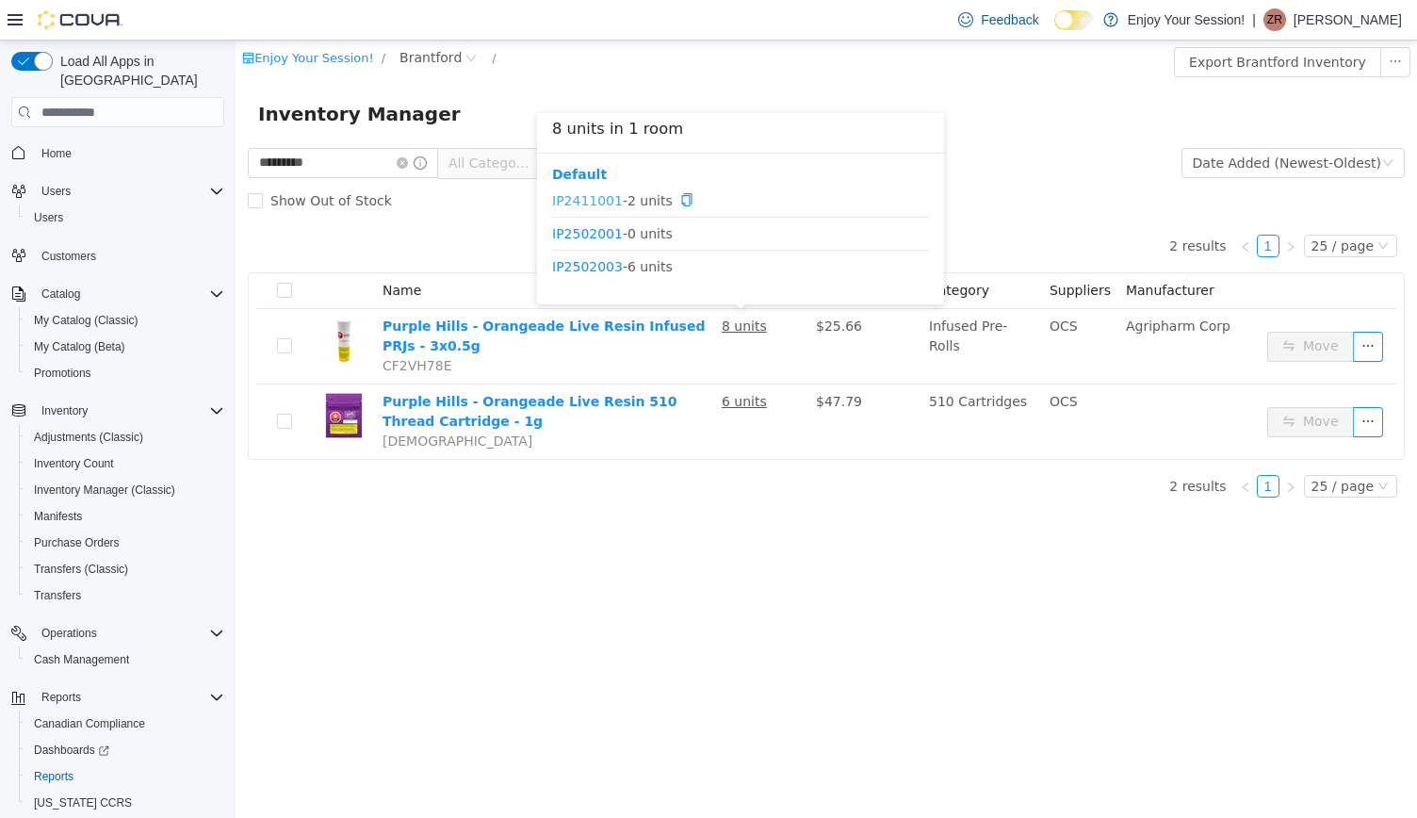
click at [592, 199] on link "IP2411001" at bounding box center [587, 199] width 71 height 15
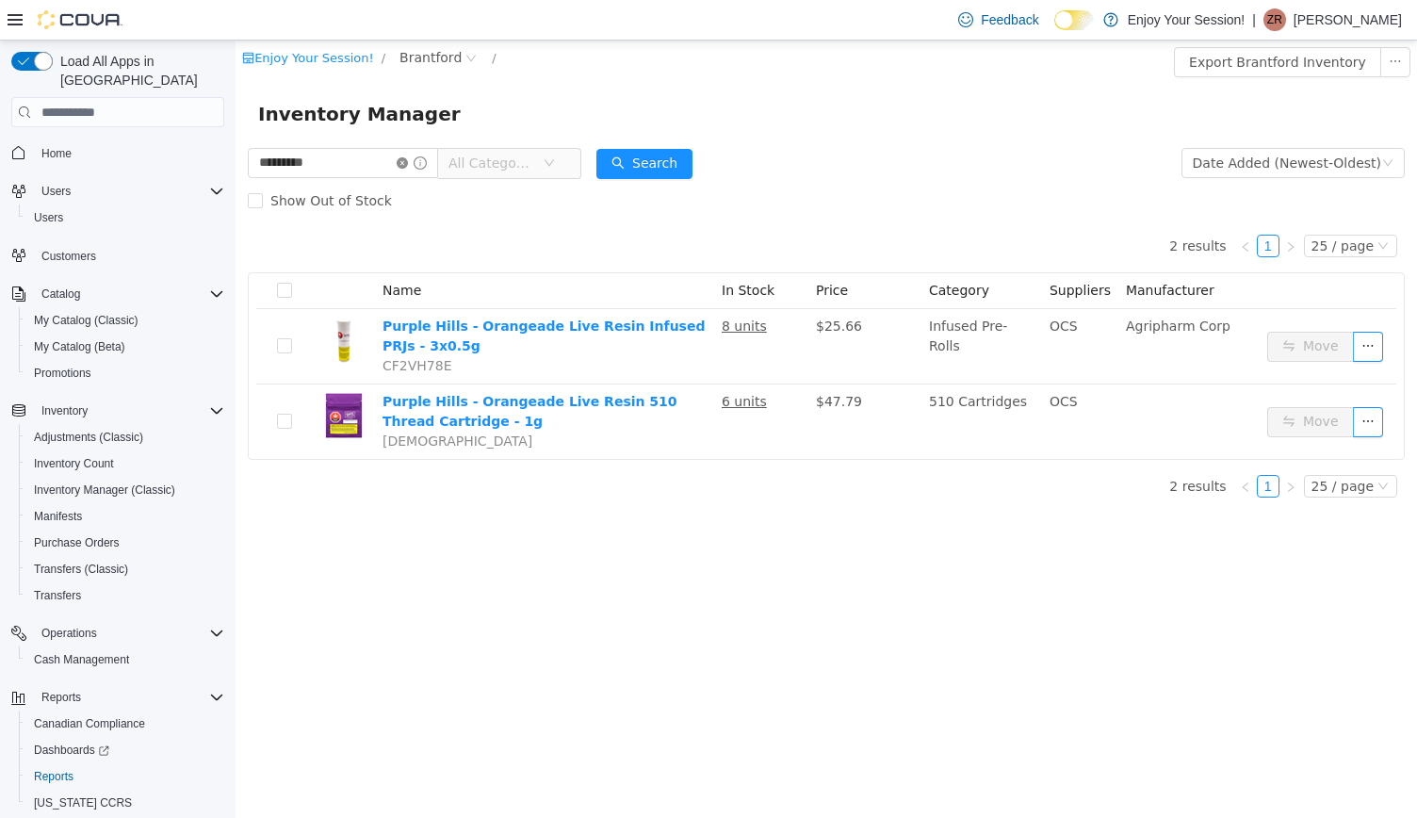
click at [408, 161] on icon "icon: close-circle" at bounding box center [402, 162] width 11 height 11
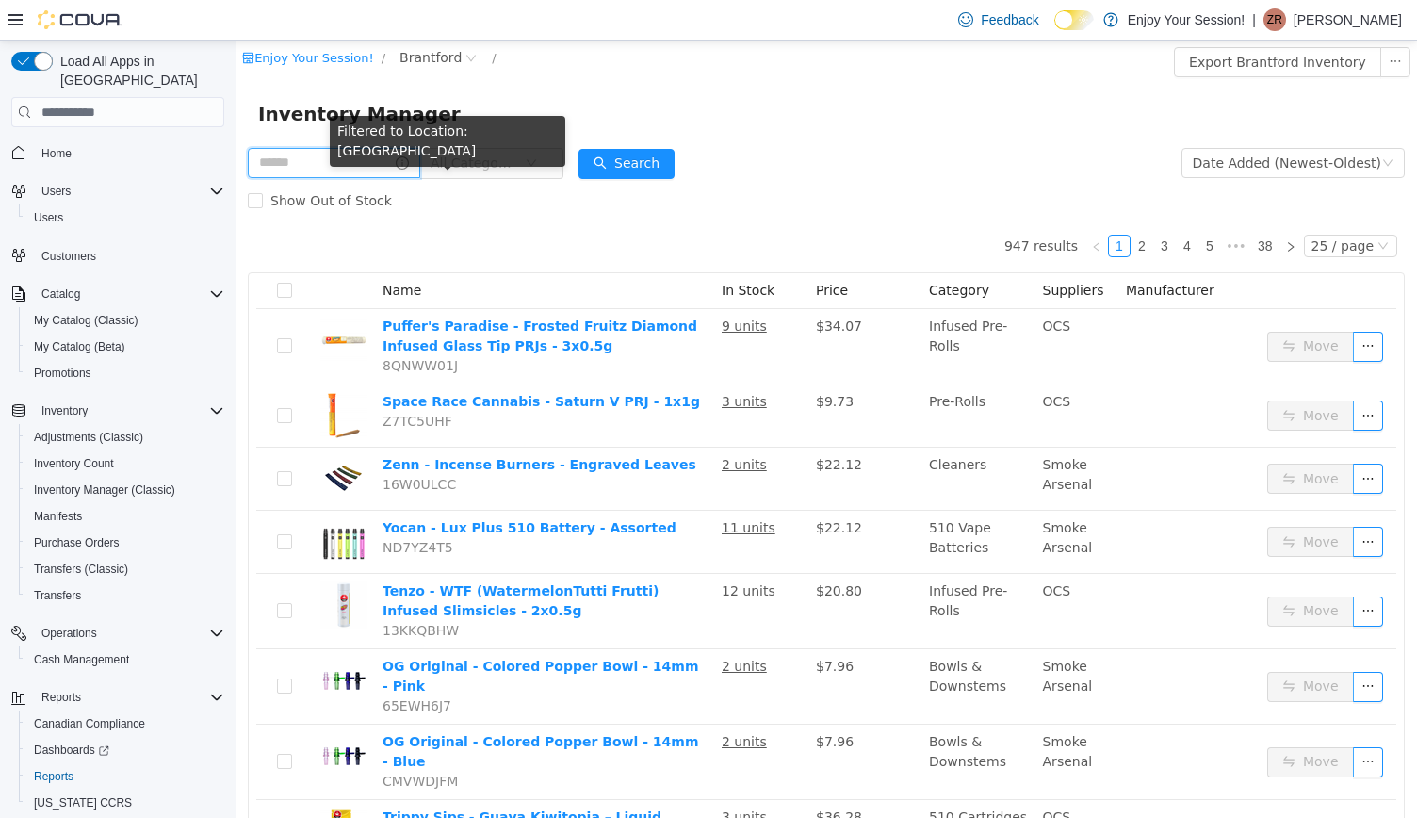
click at [373, 169] on input "text" at bounding box center [334, 163] width 172 height 30
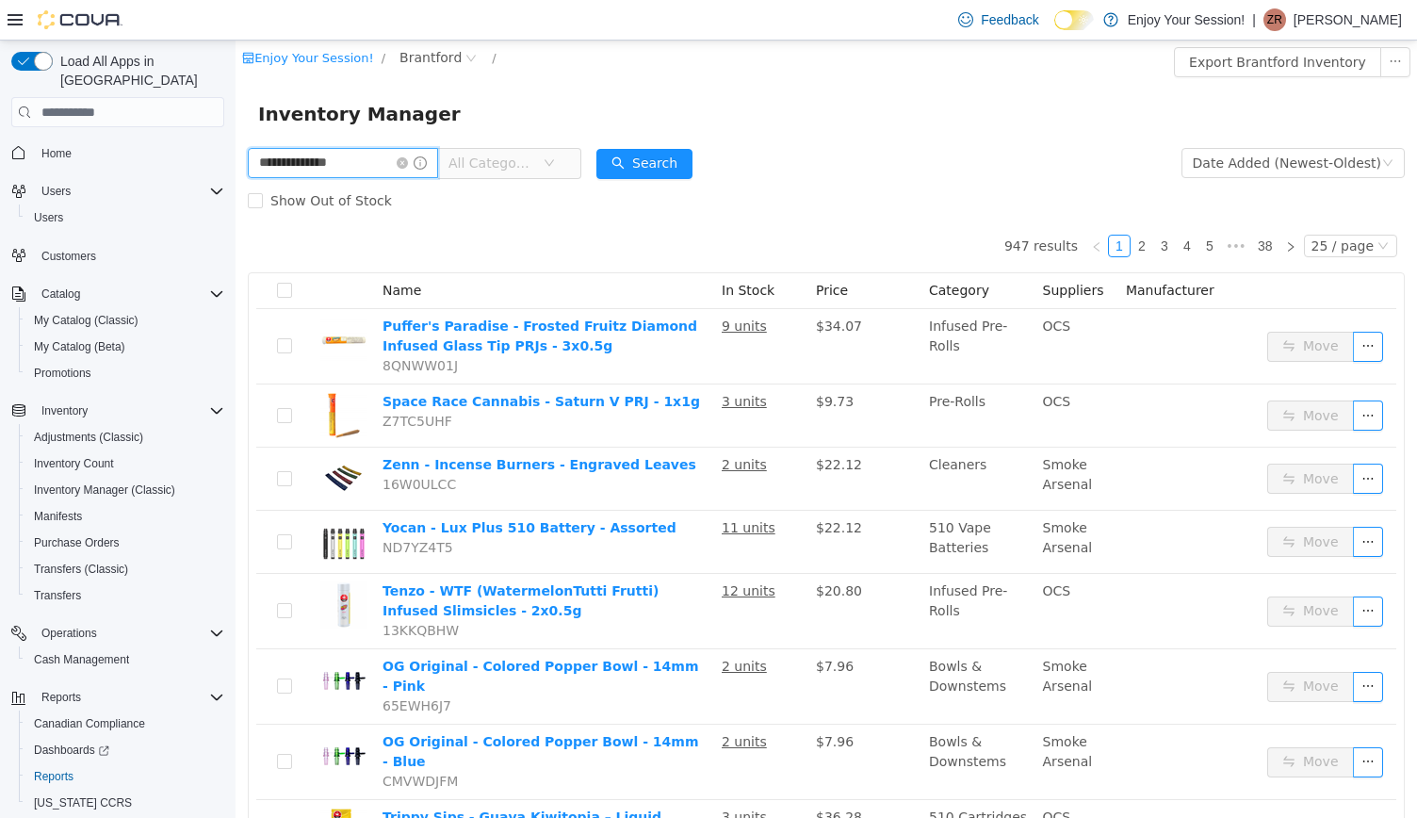
type input "**********"
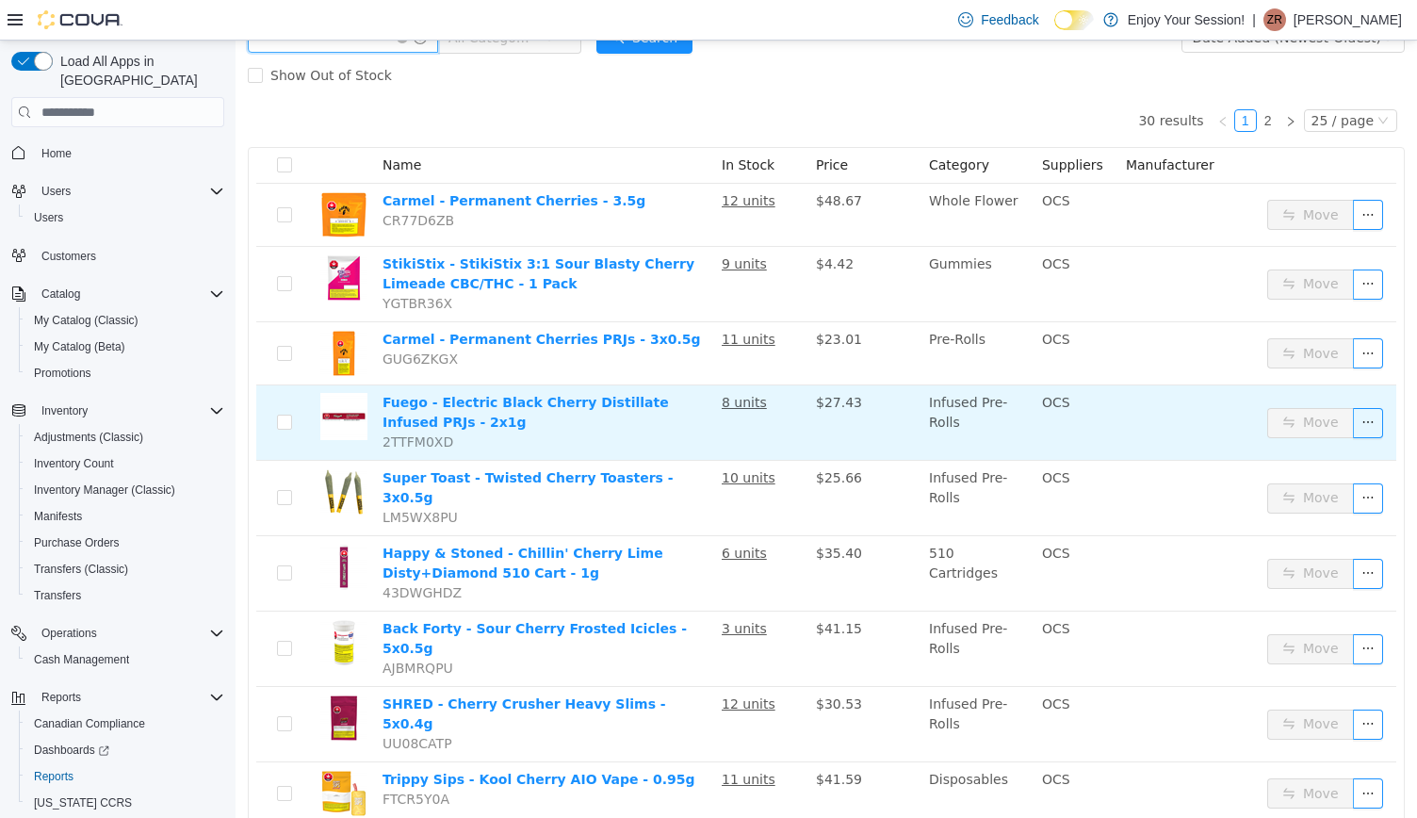
scroll to position [128, 0]
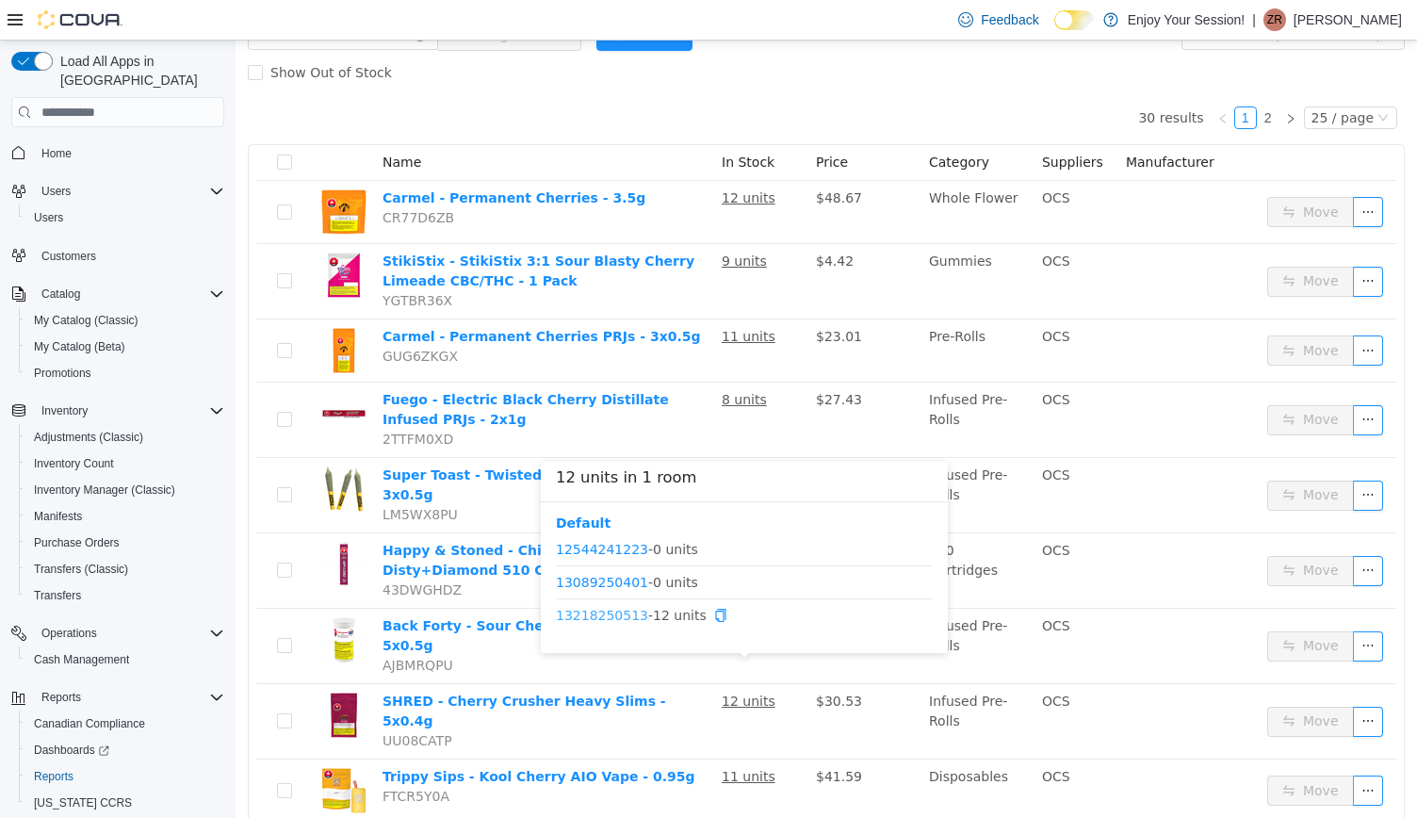
click at [604, 619] on link "13218250513" at bounding box center [602, 615] width 92 height 15
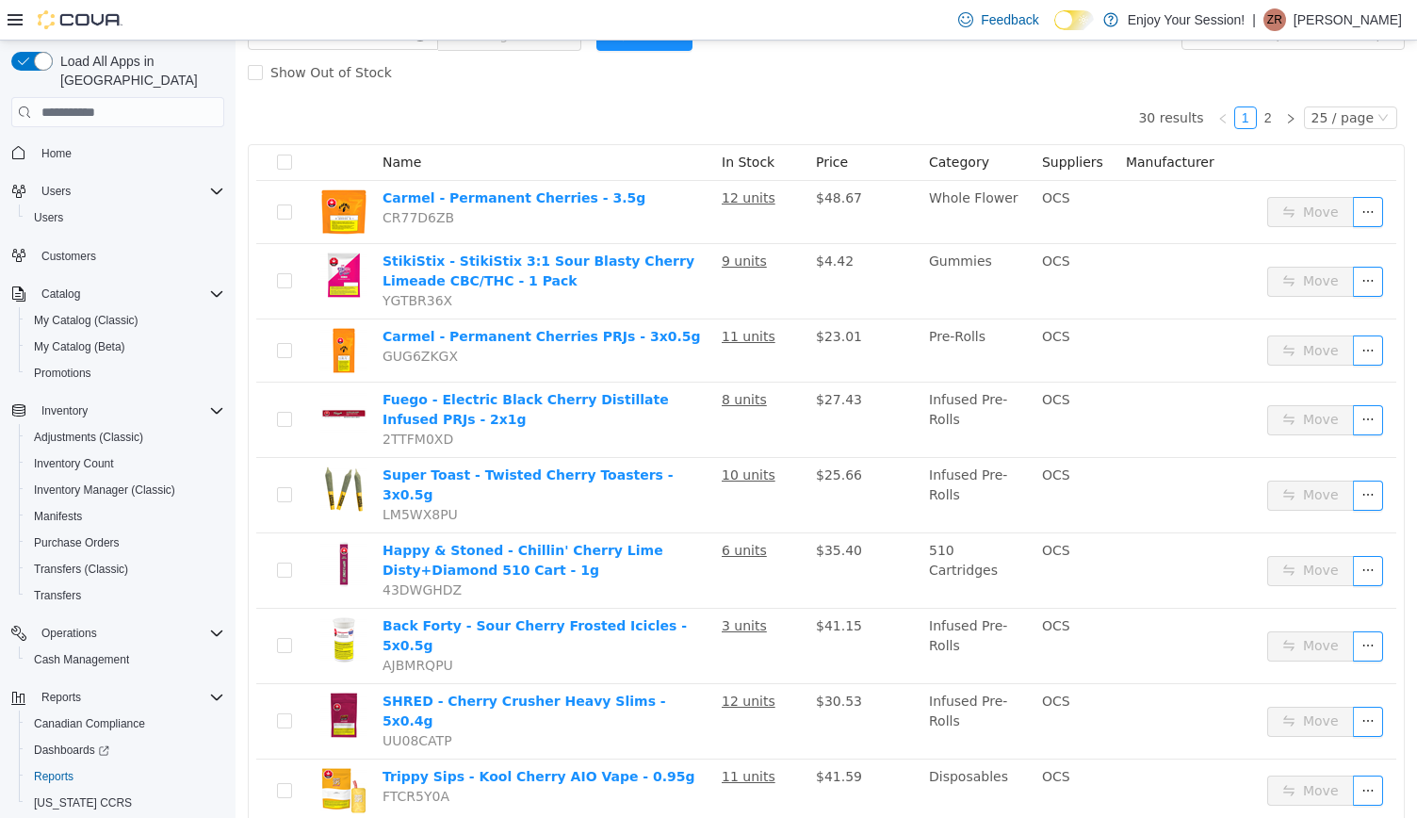
scroll to position [0, 0]
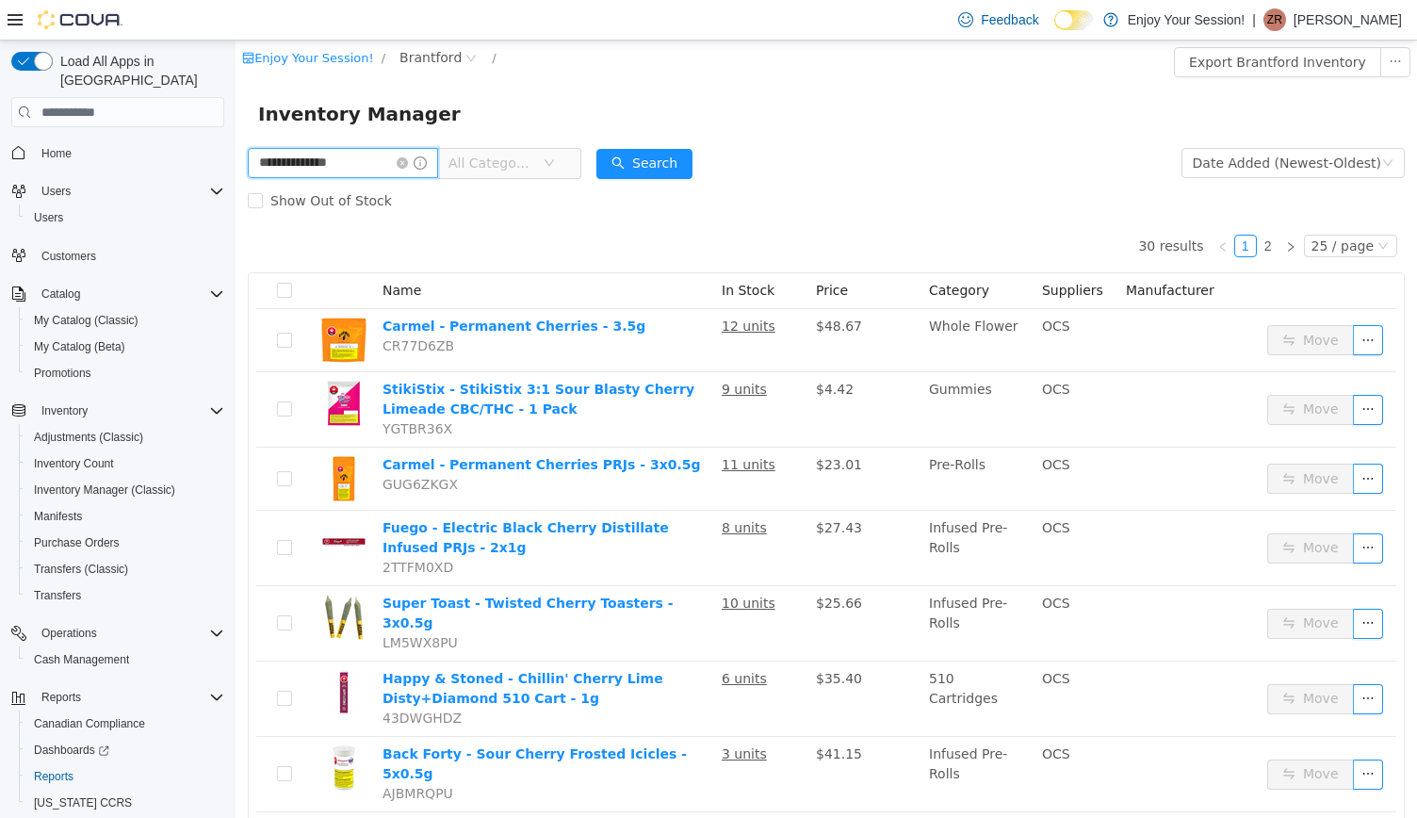
click at [415, 167] on input "**********" at bounding box center [343, 163] width 190 height 30
click at [408, 159] on icon "icon: close-circle" at bounding box center [402, 162] width 11 height 11
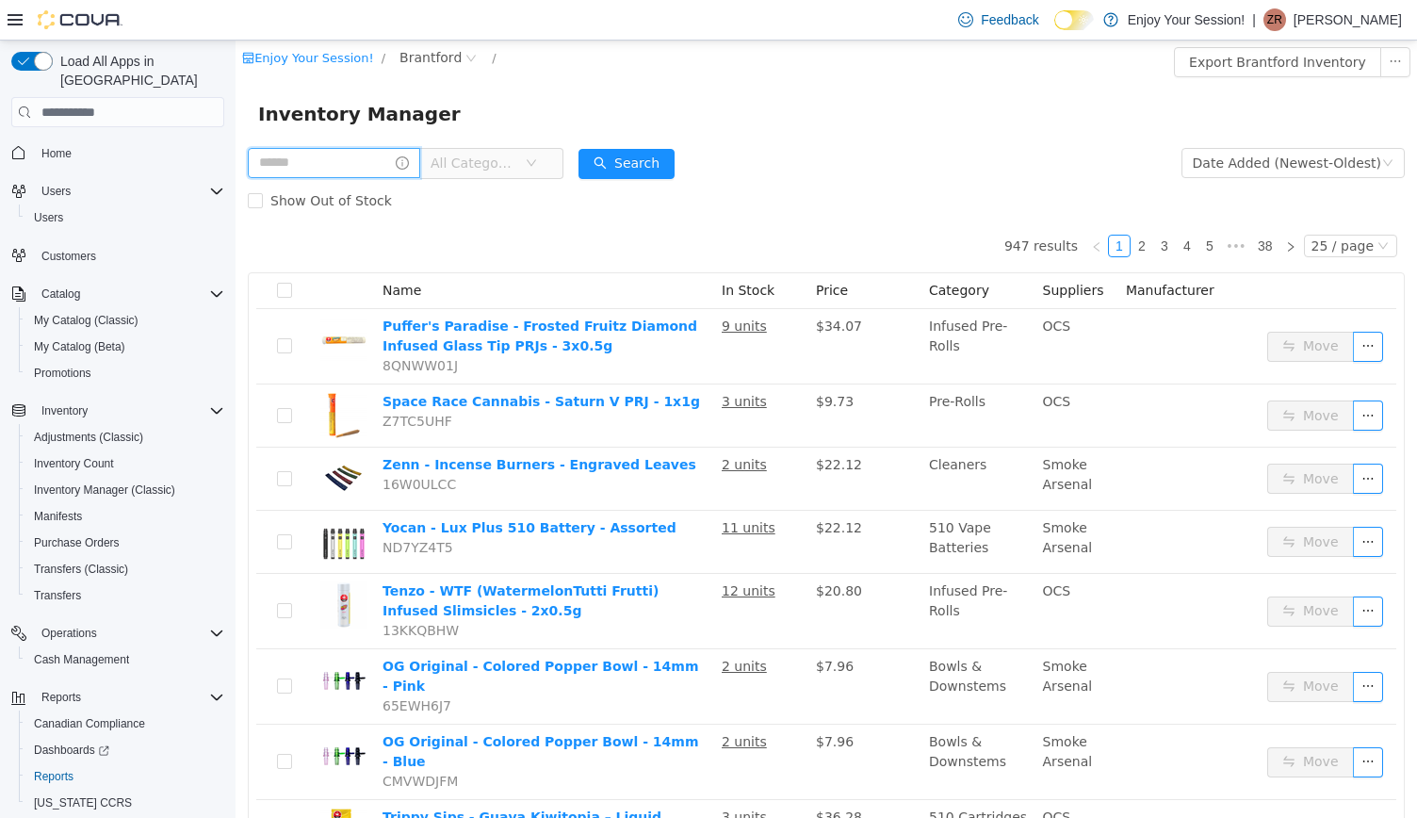
click at [394, 163] on input "text" at bounding box center [334, 163] width 172 height 30
type input "**********"
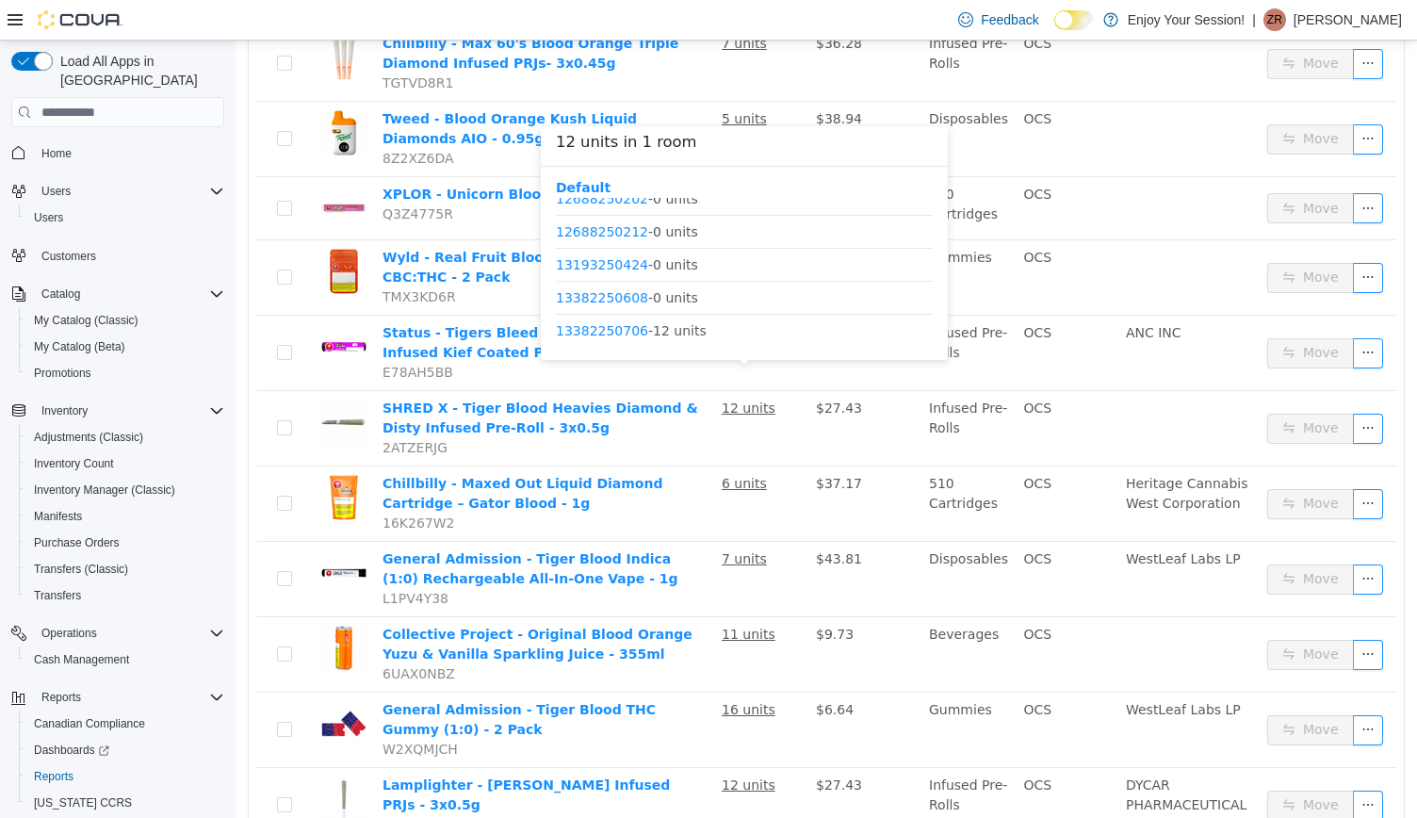
scroll to position [188, 0]
click at [610, 326] on link "13382250706" at bounding box center [602, 322] width 92 height 15
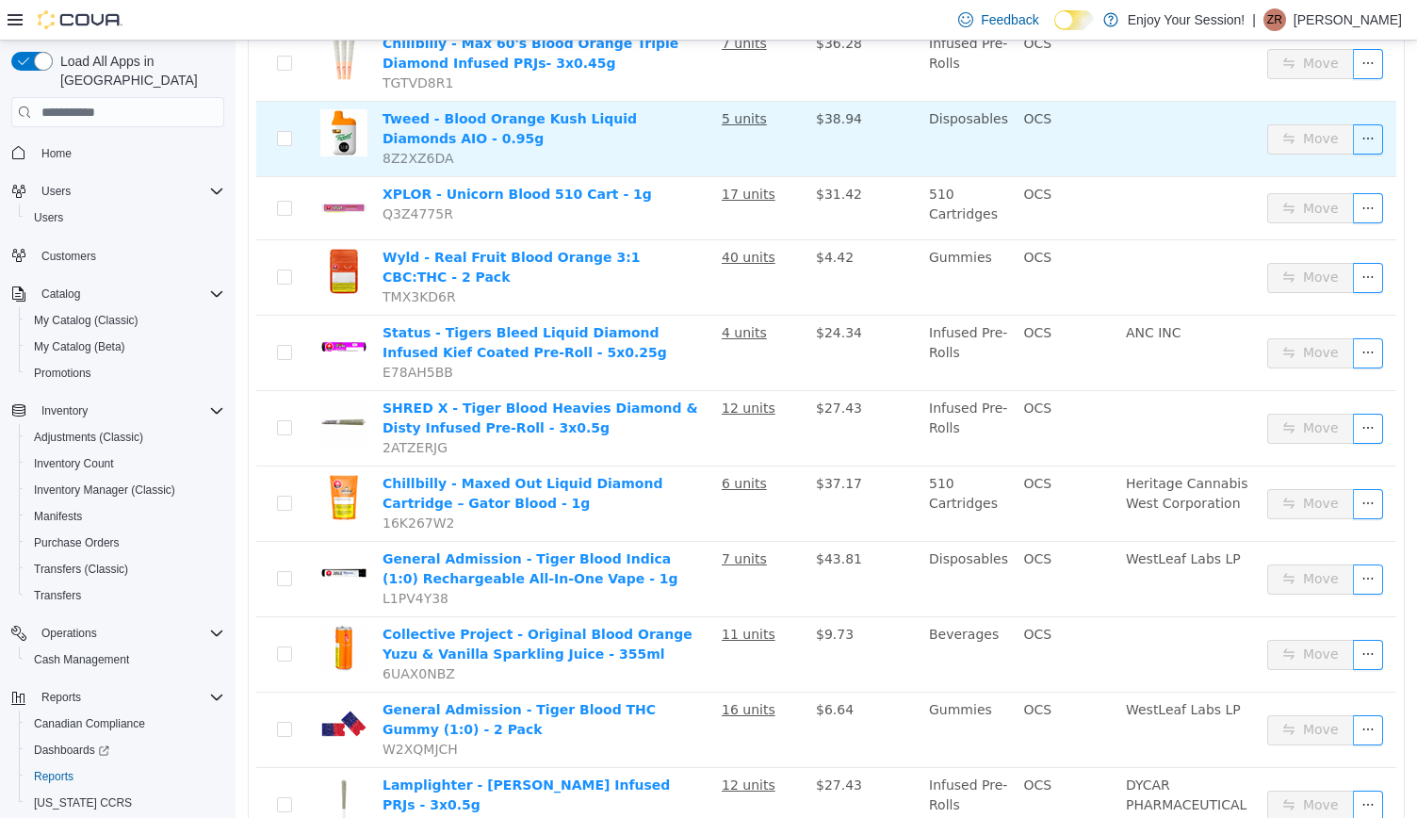
scroll to position [0, 0]
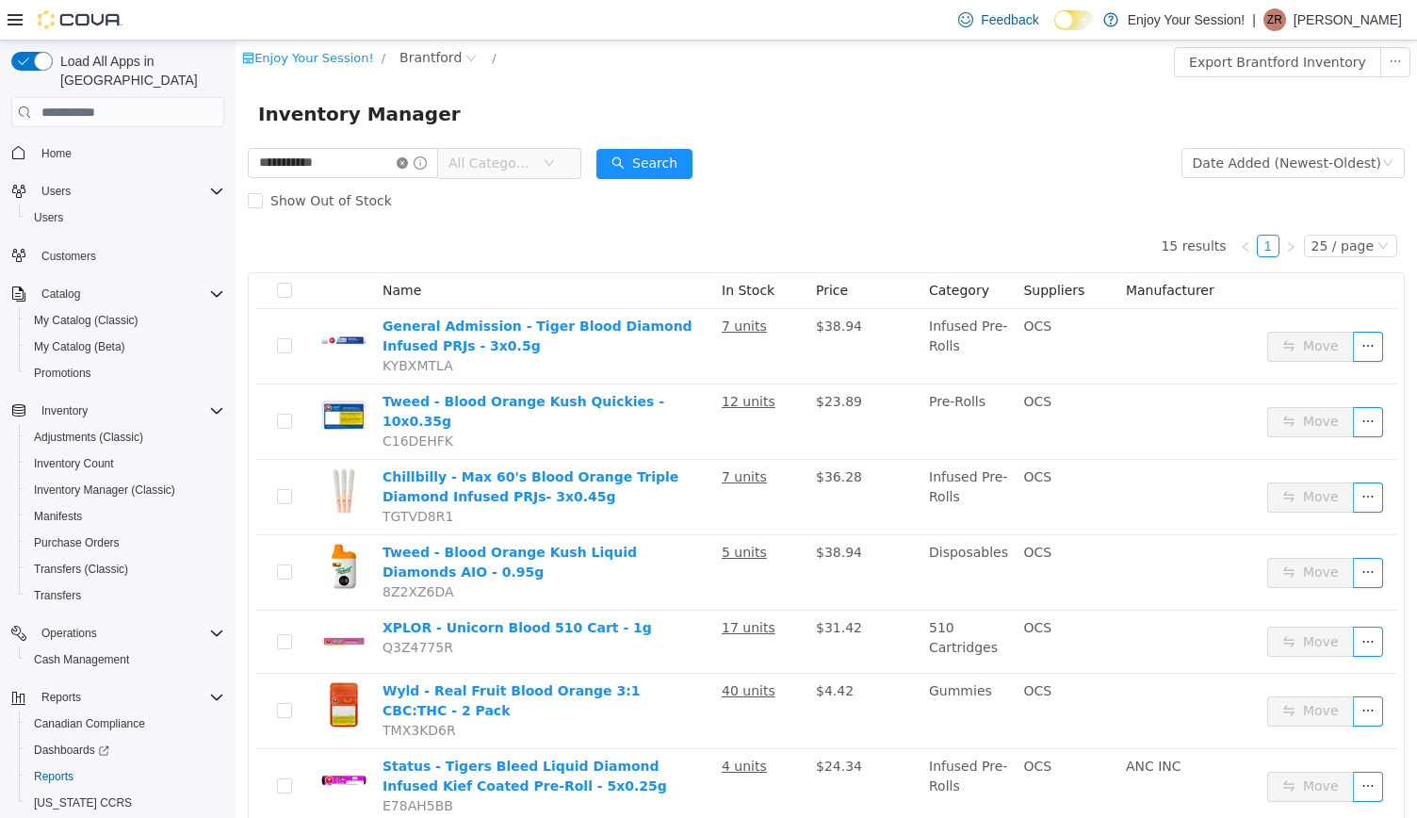
click at [408, 165] on icon "icon: close-circle" at bounding box center [402, 162] width 11 height 11
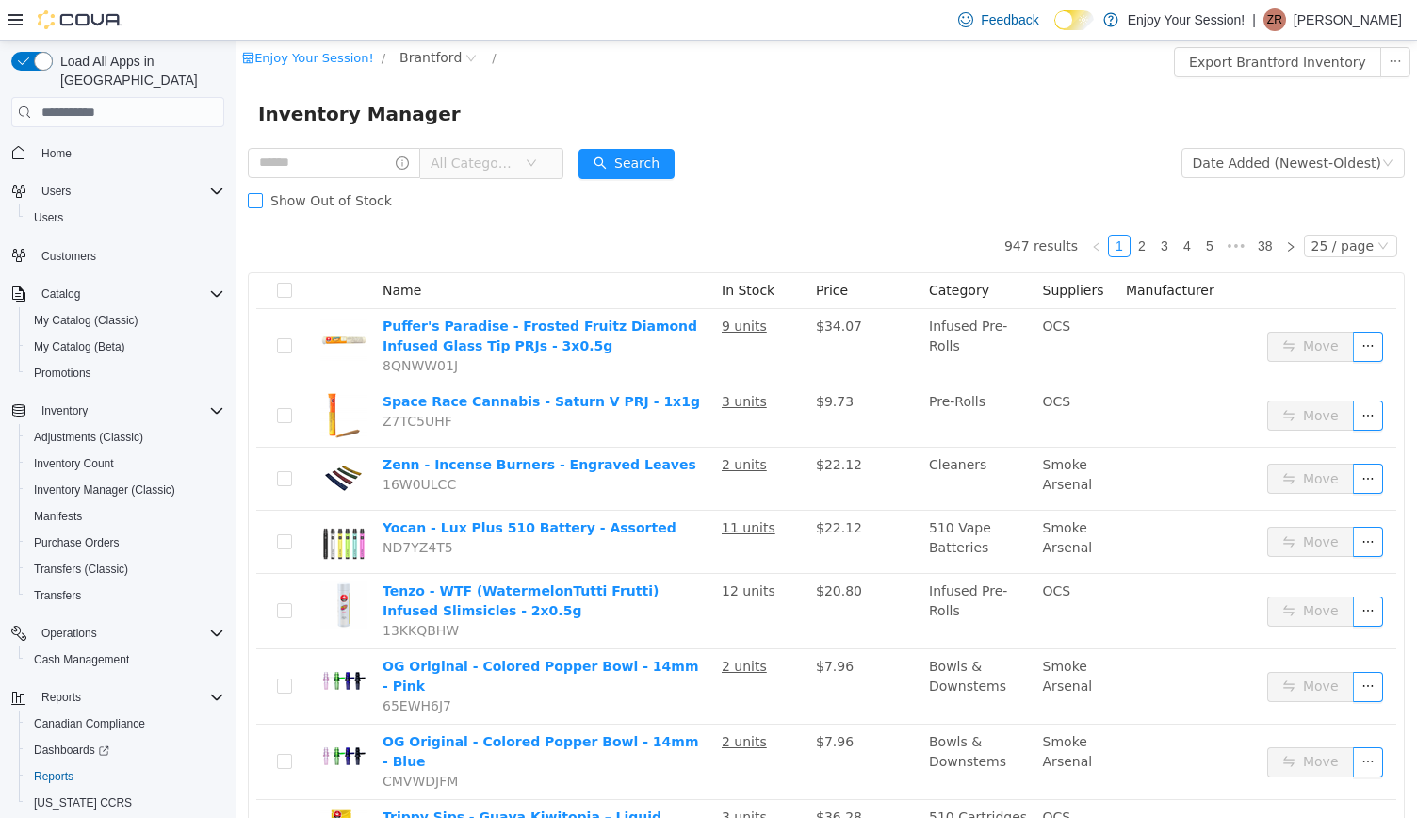
click at [350, 184] on label "Show Out of Stock" at bounding box center [324, 201] width 152 height 38
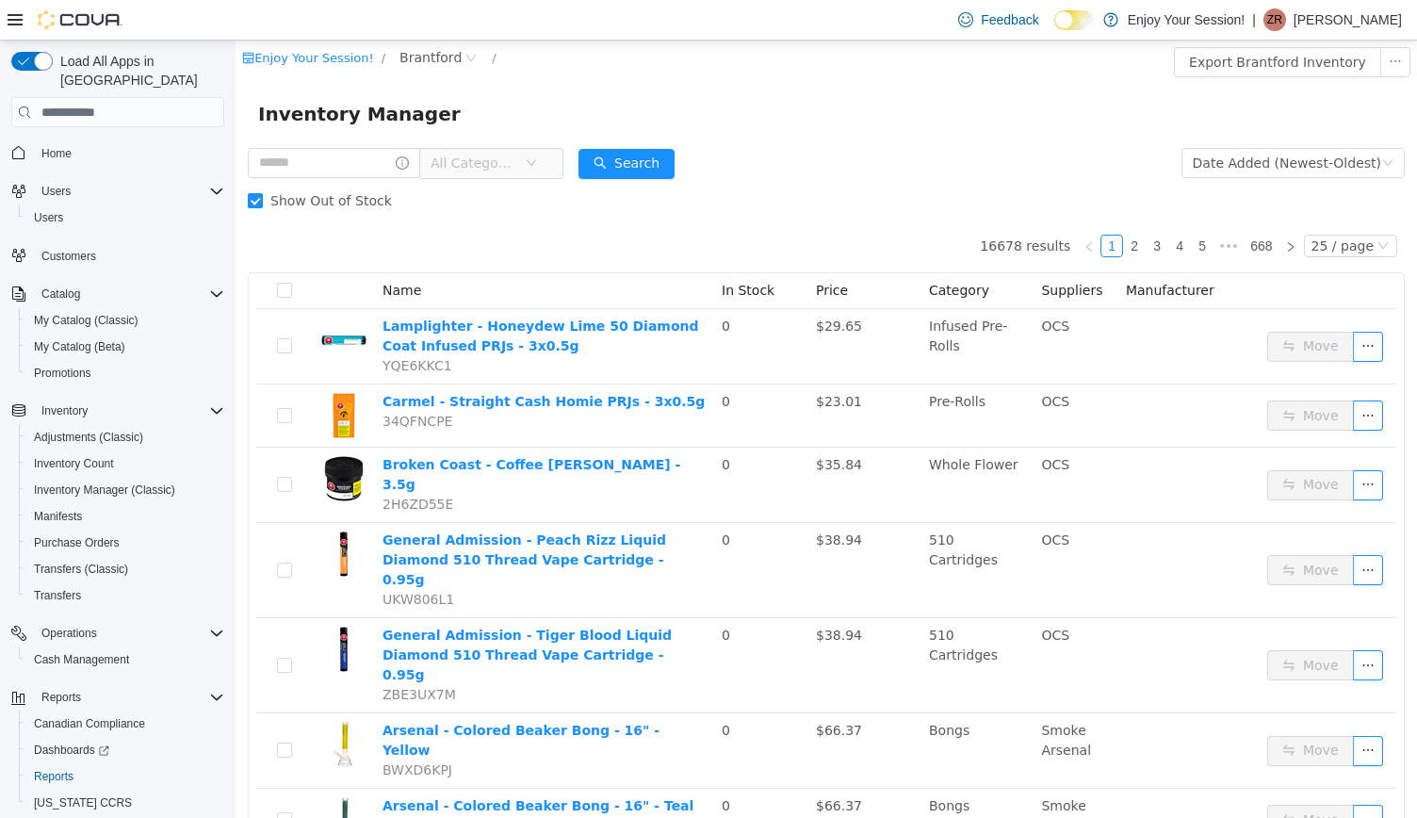
click at [343, 198] on span "Show Out of Stock" at bounding box center [331, 200] width 137 height 15
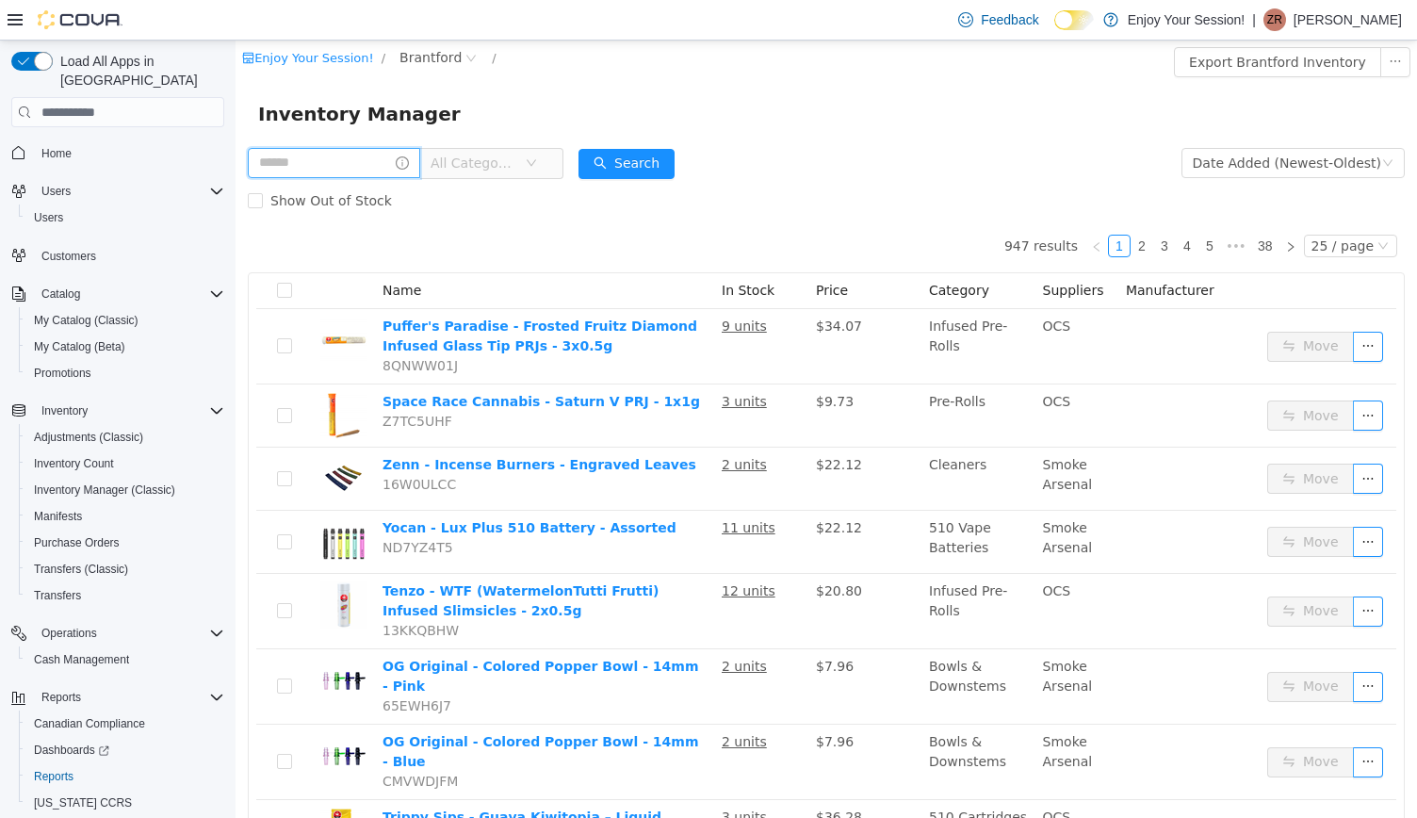
click at [333, 173] on input "text" at bounding box center [334, 163] width 172 height 30
type input "******"
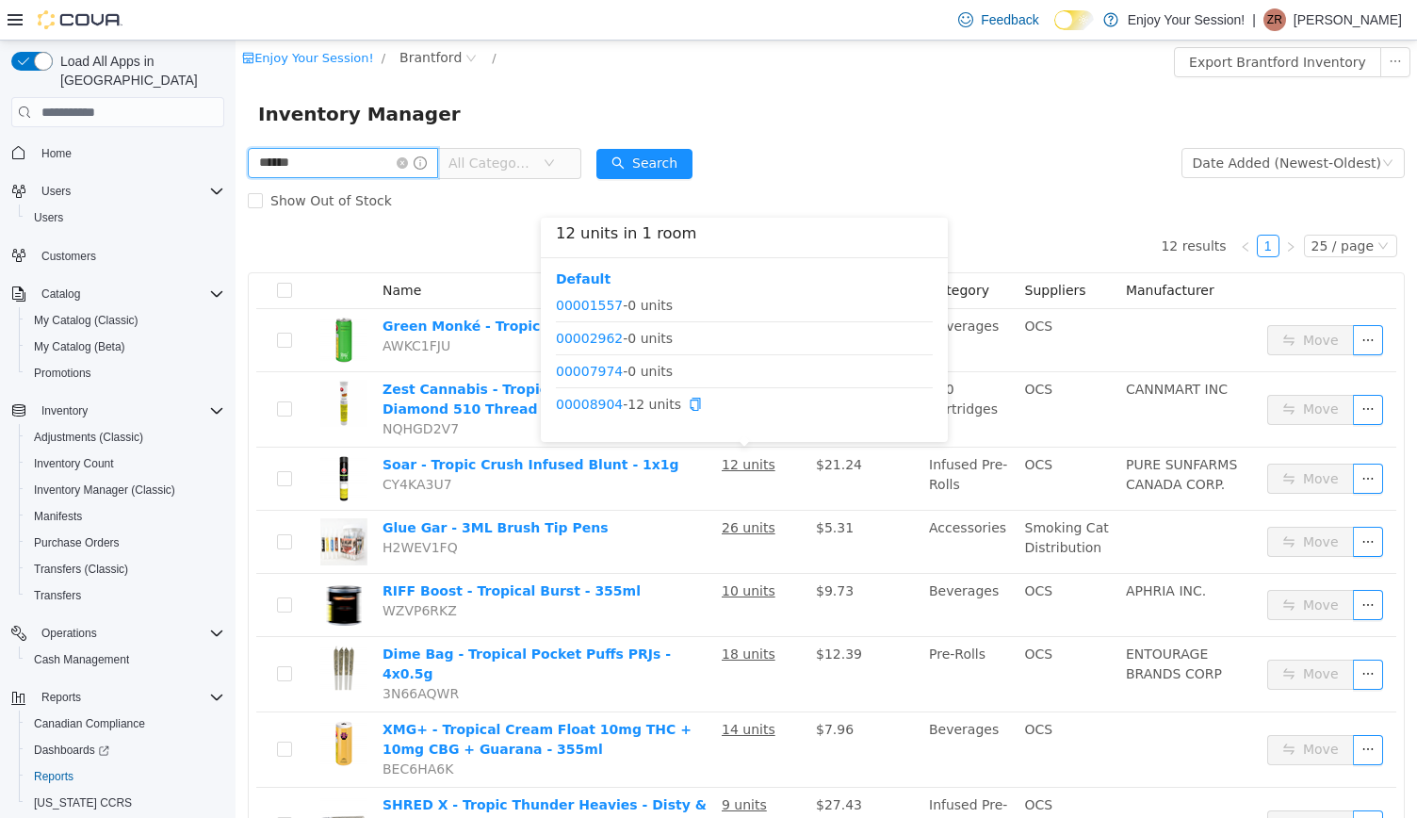
scroll to position [32, 0]
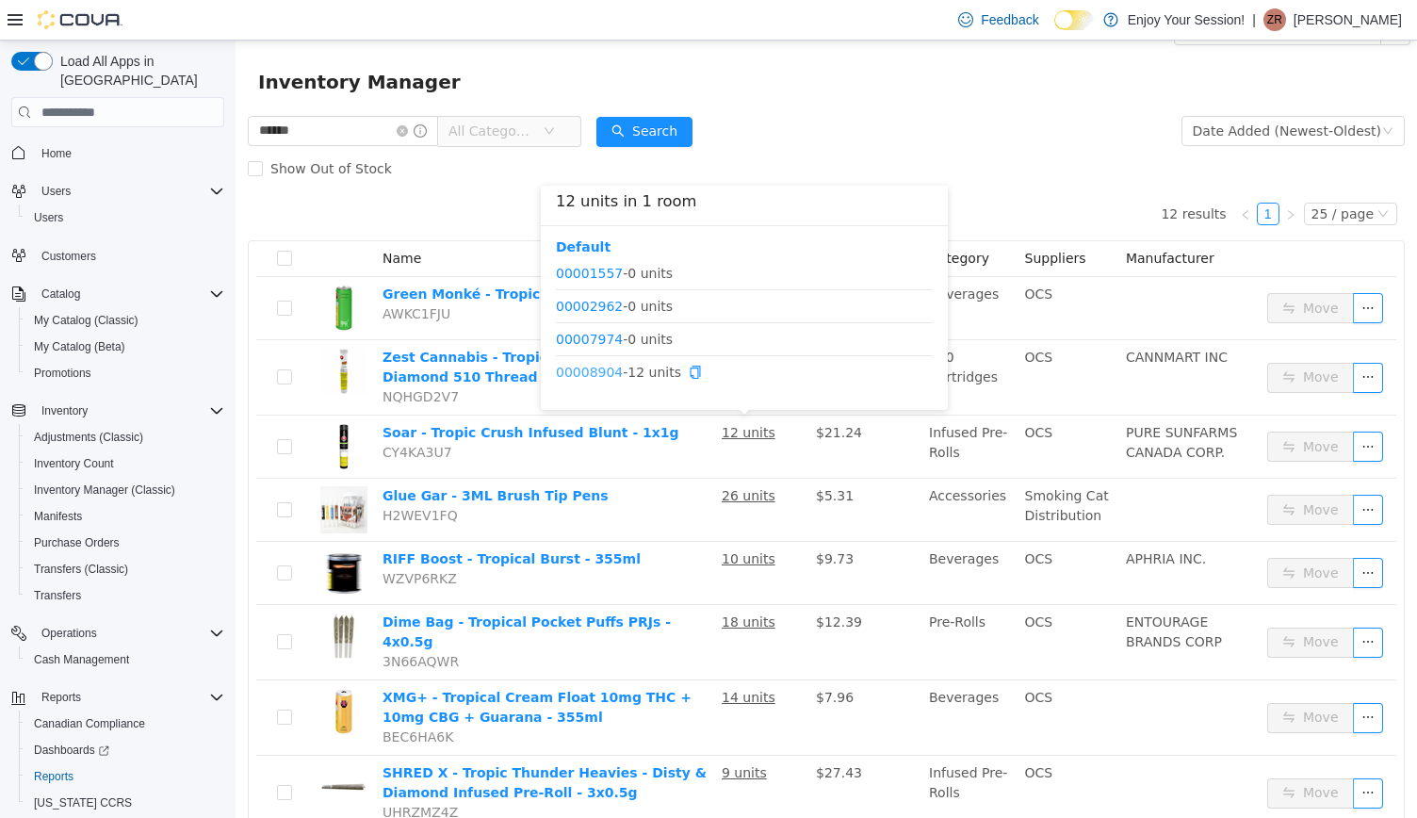
click at [591, 374] on link "00008904" at bounding box center [589, 372] width 67 height 15
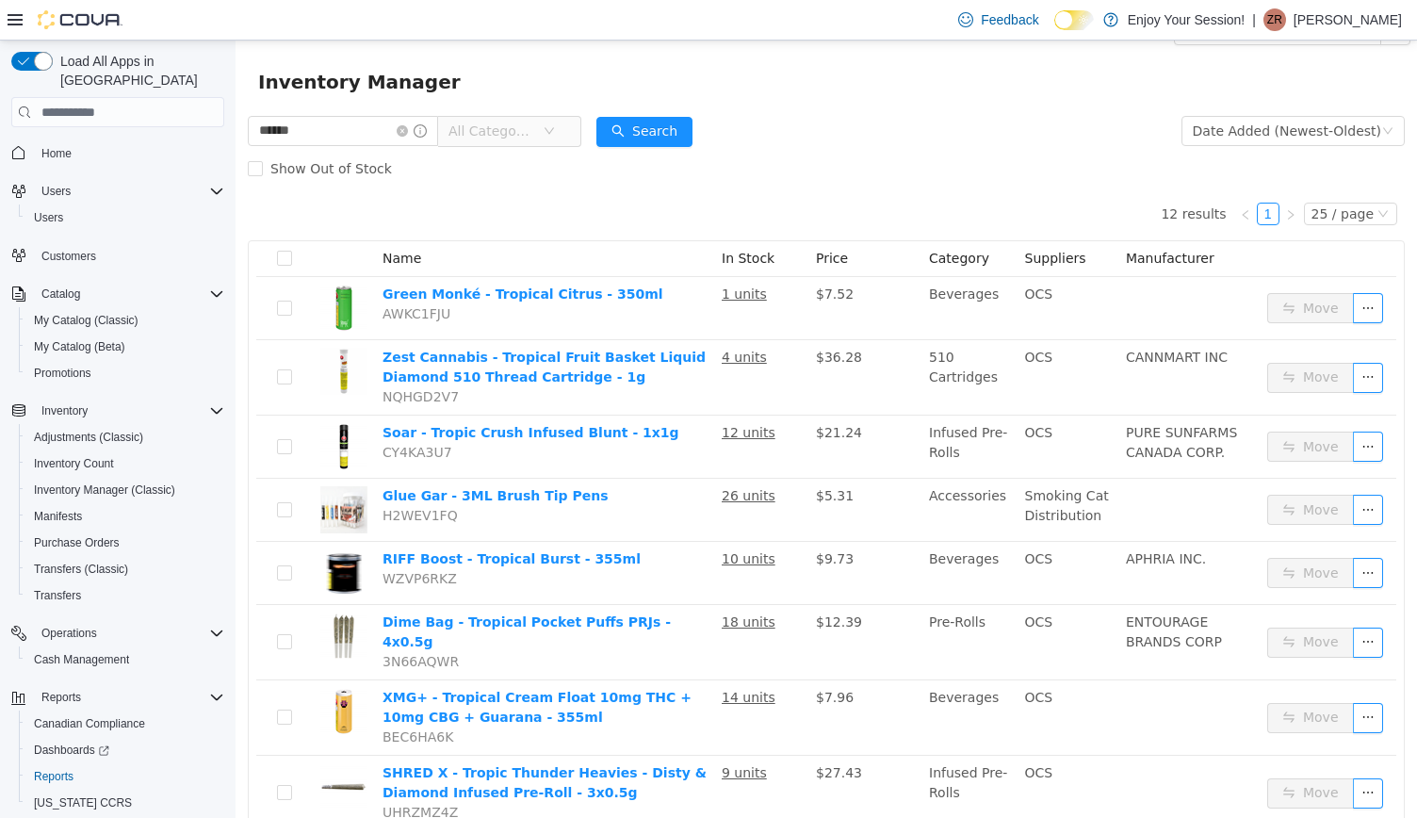
click at [427, 133] on span at bounding box center [412, 130] width 30 height 13
click at [408, 133] on icon "icon: close-circle" at bounding box center [402, 130] width 11 height 11
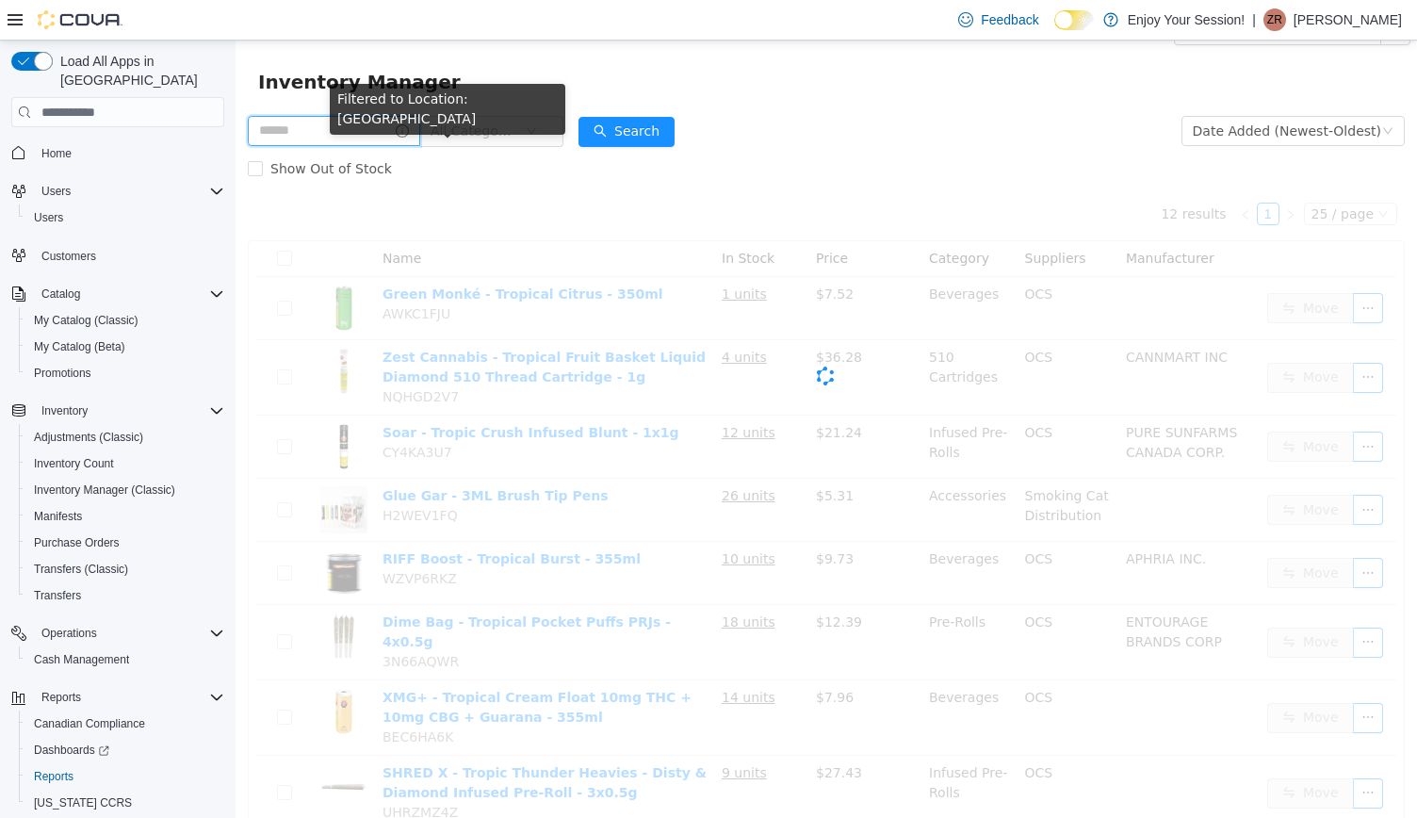
click at [397, 132] on input "text" at bounding box center [334, 131] width 172 height 30
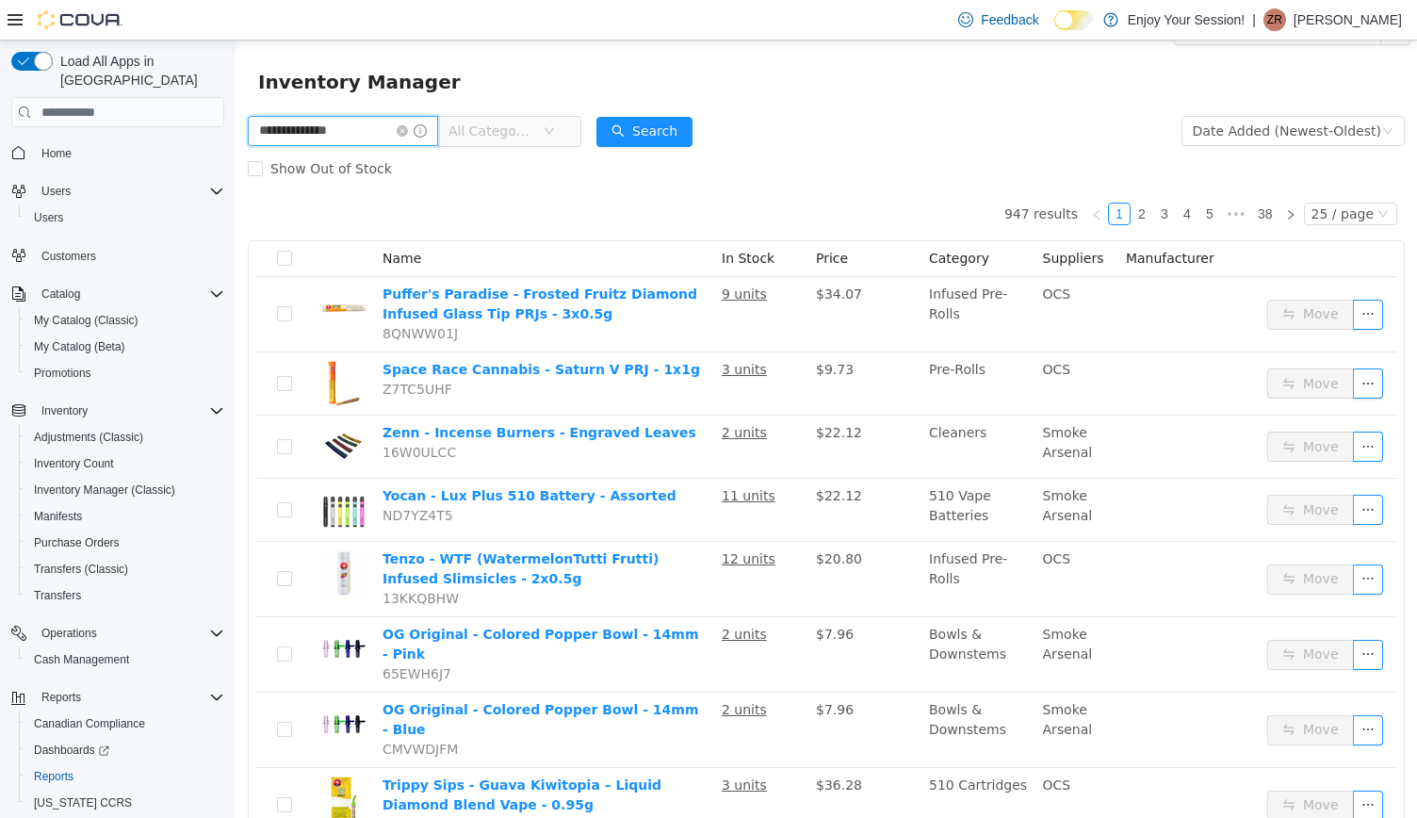
type input "**********"
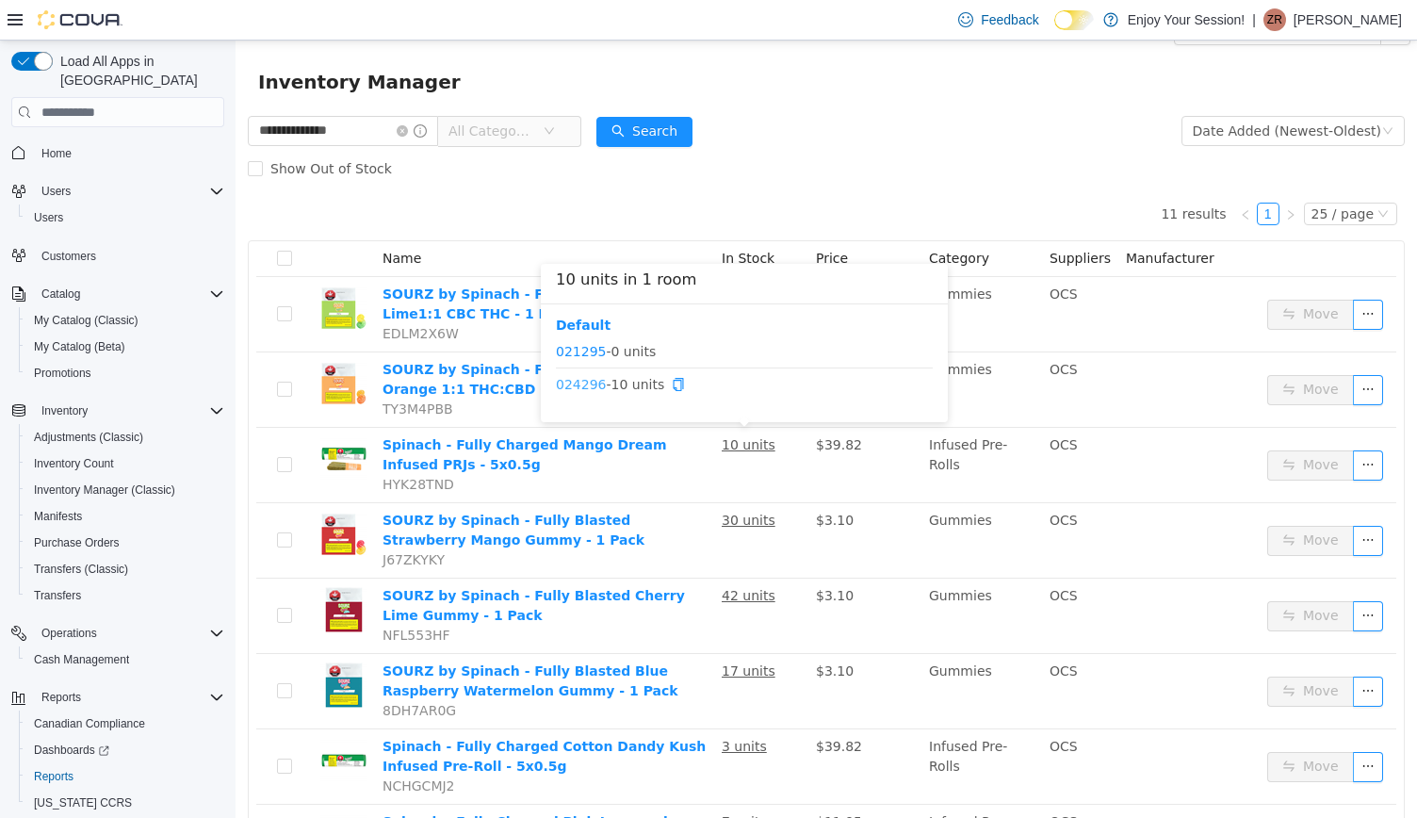
click at [586, 383] on link "024296" at bounding box center [581, 384] width 50 height 15
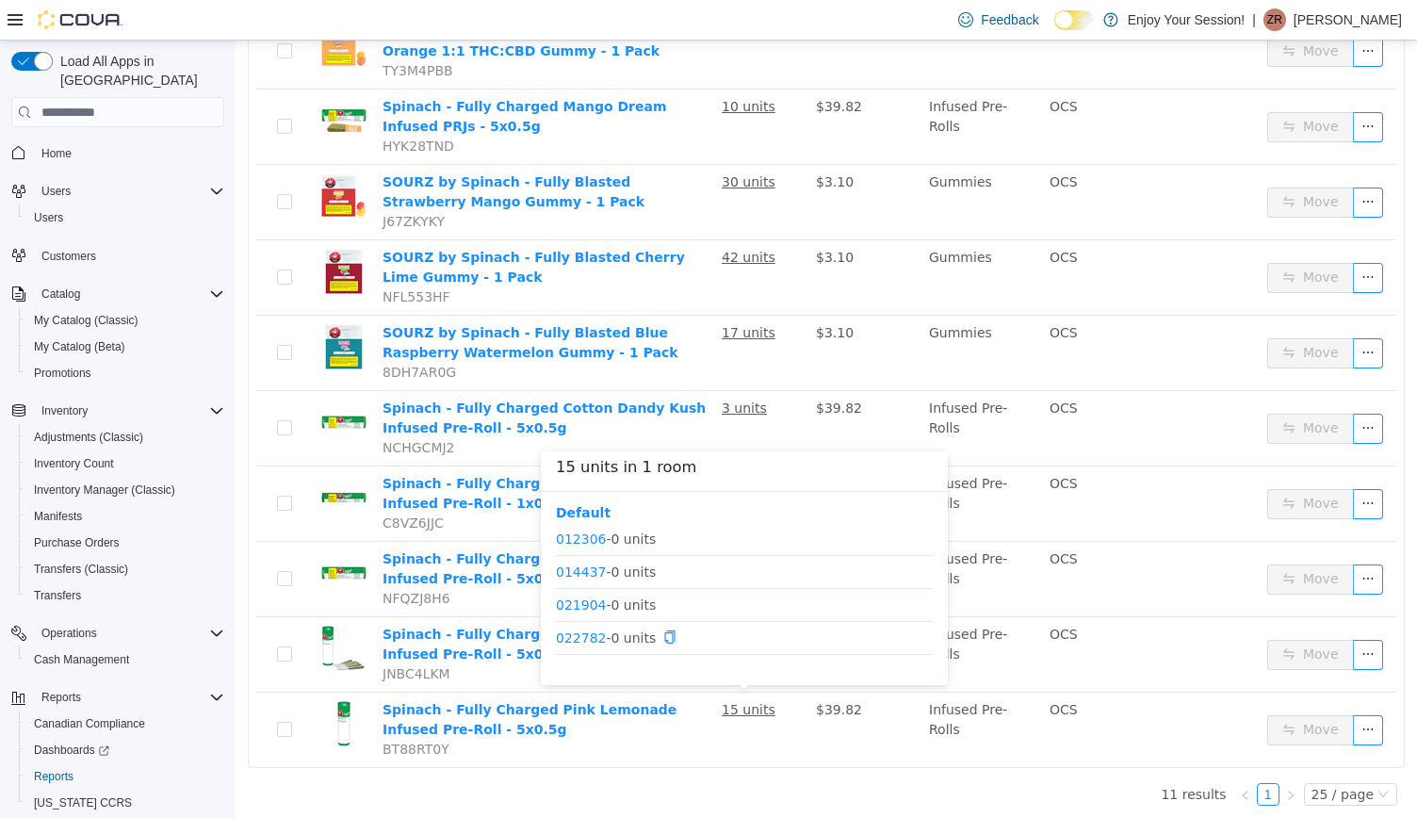
scroll to position [57, 0]
click at [576, 643] on link "024594" at bounding box center [581, 647] width 50 height 15
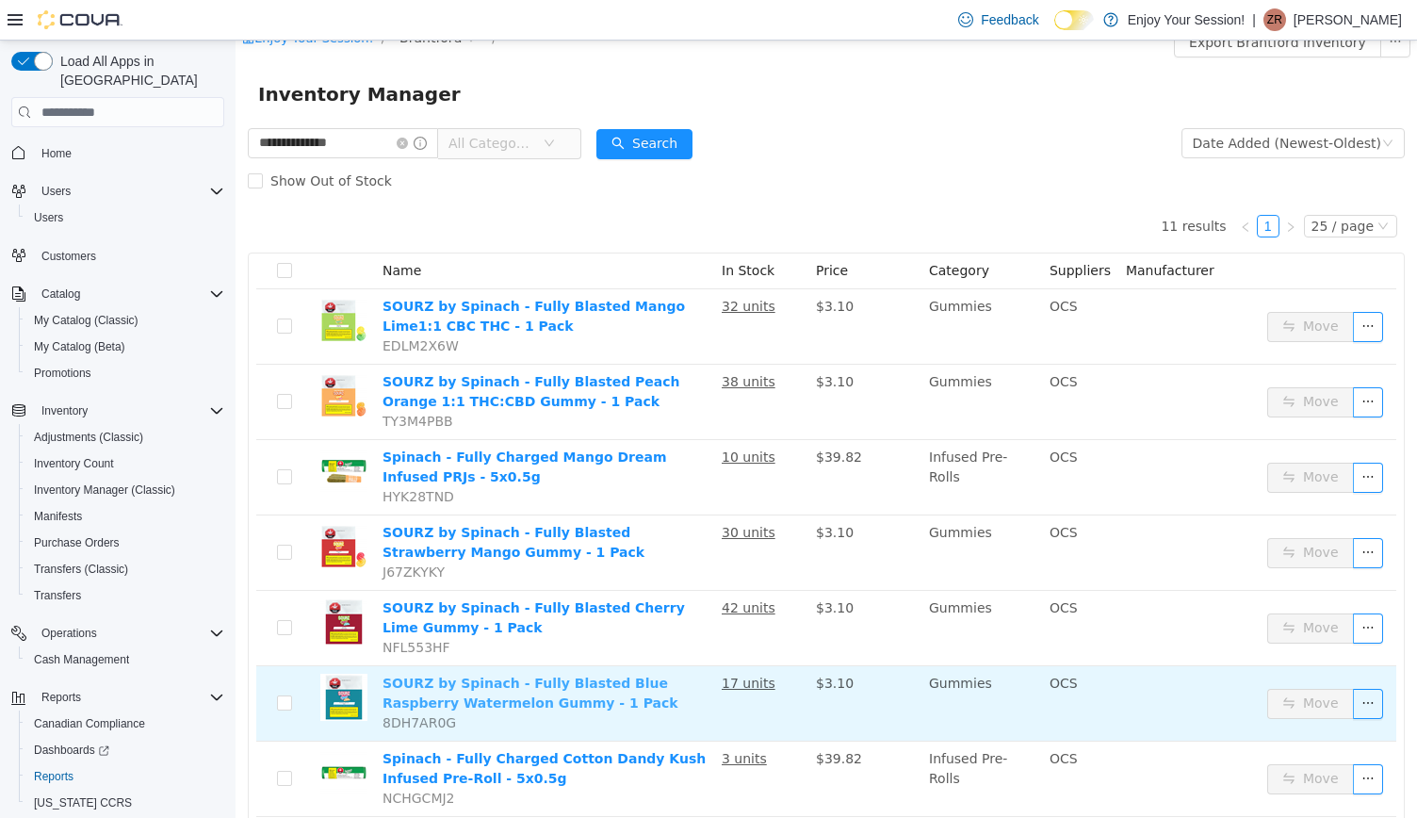
scroll to position [0, 0]
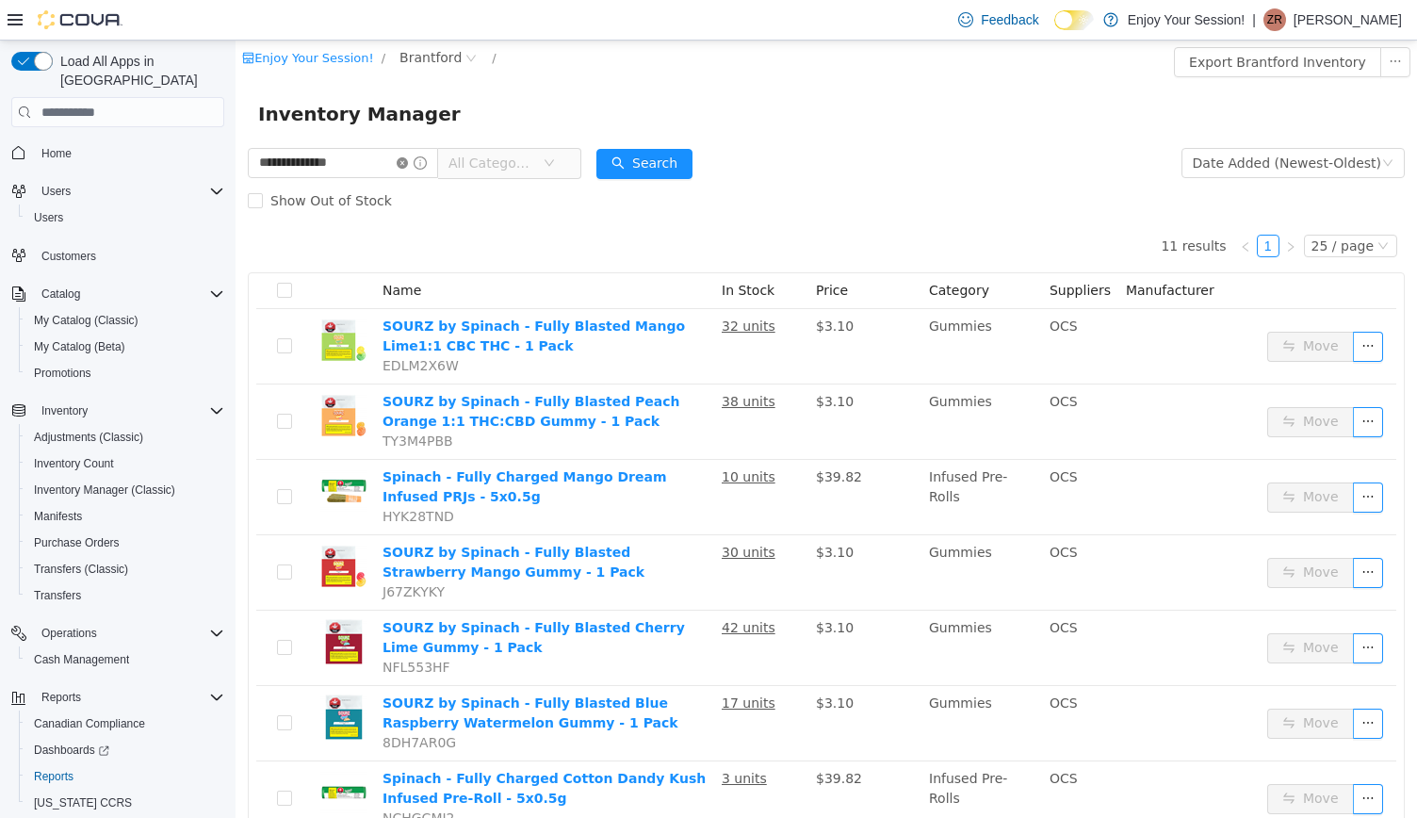
click at [408, 163] on icon "icon: close-circle" at bounding box center [402, 162] width 11 height 11
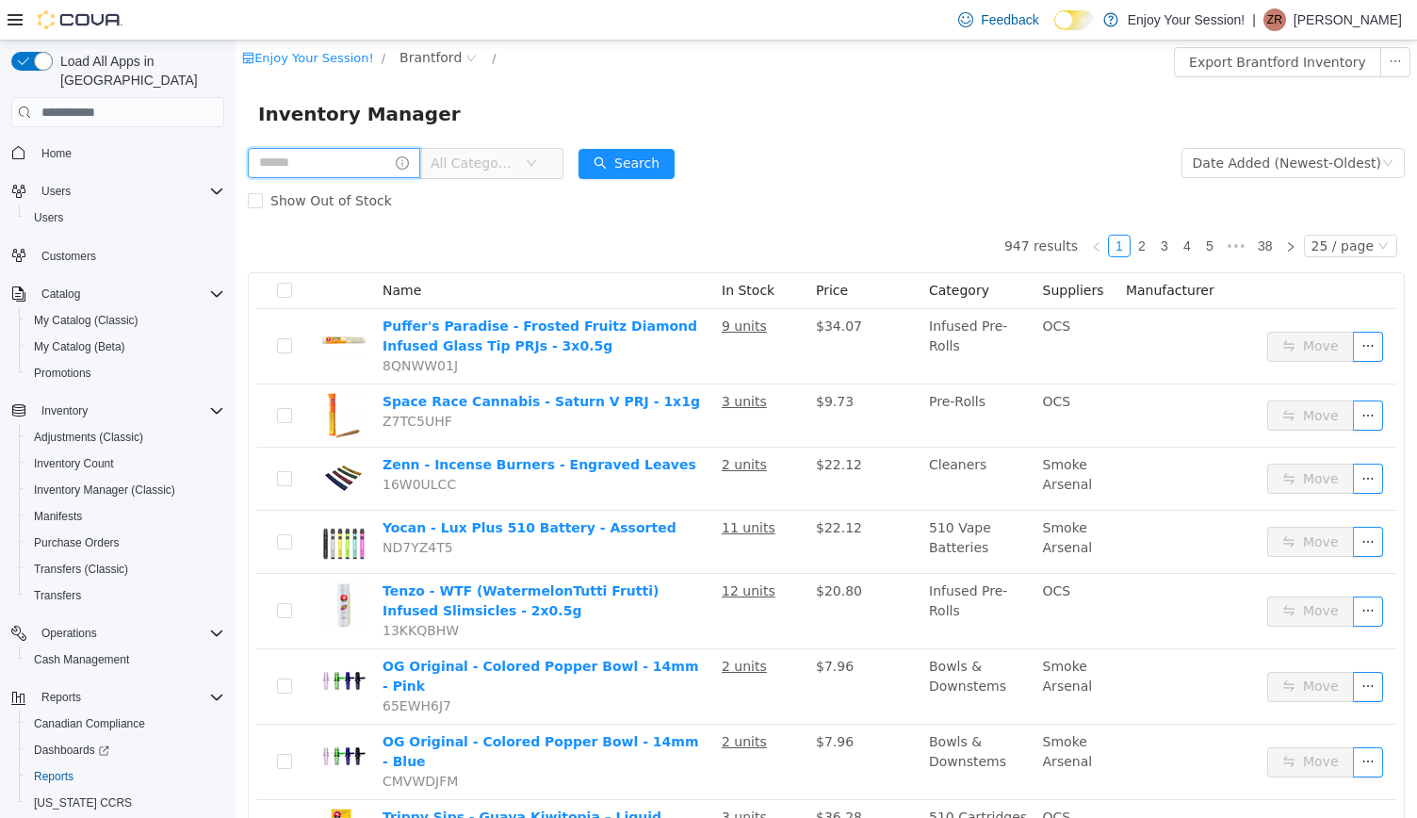
click at [392, 161] on input "text" at bounding box center [334, 163] width 172 height 30
type input "**********"
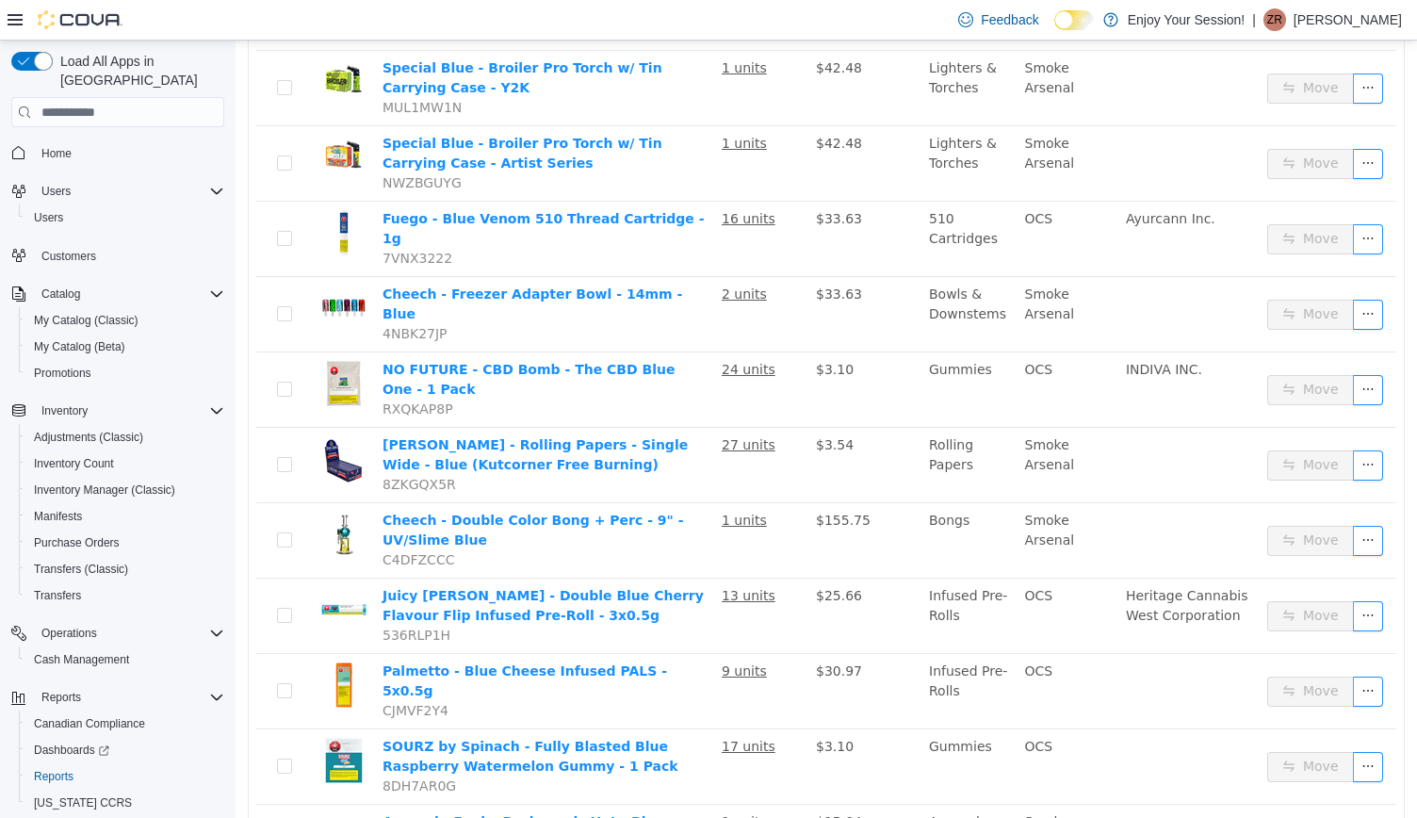
scroll to position [1257, 0]
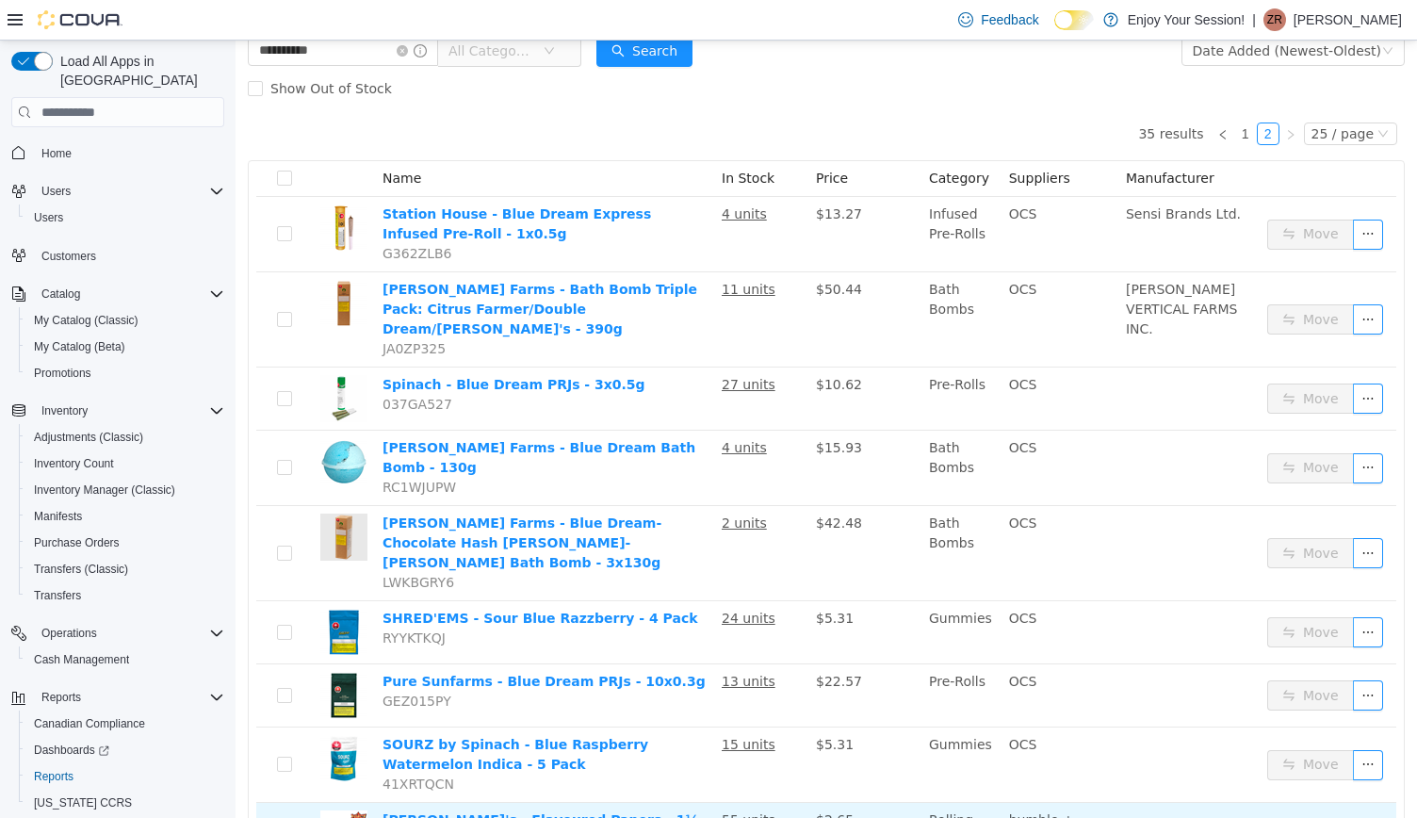
scroll to position [110, 0]
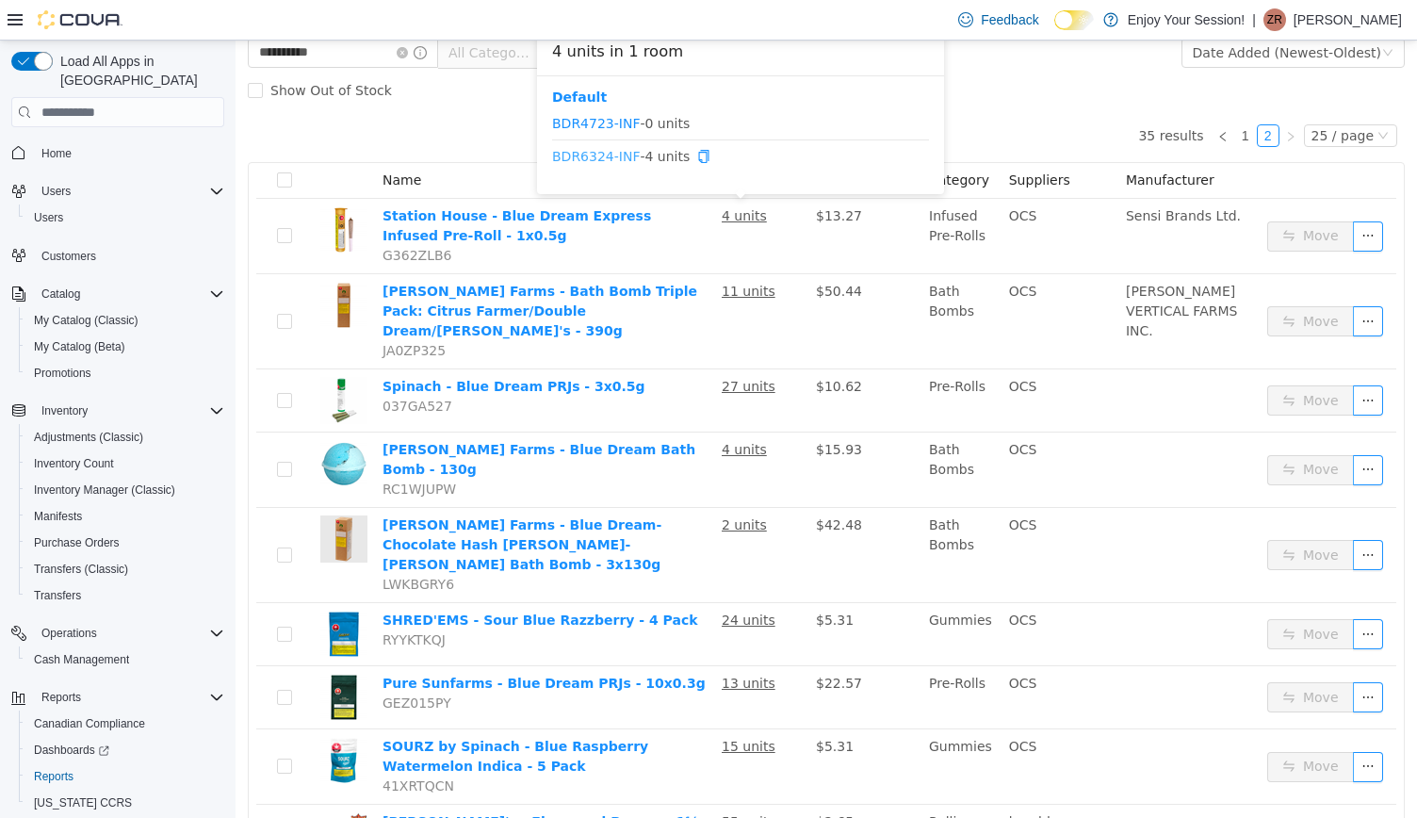
click at [603, 156] on link "BDR6324-INF" at bounding box center [596, 156] width 88 height 15
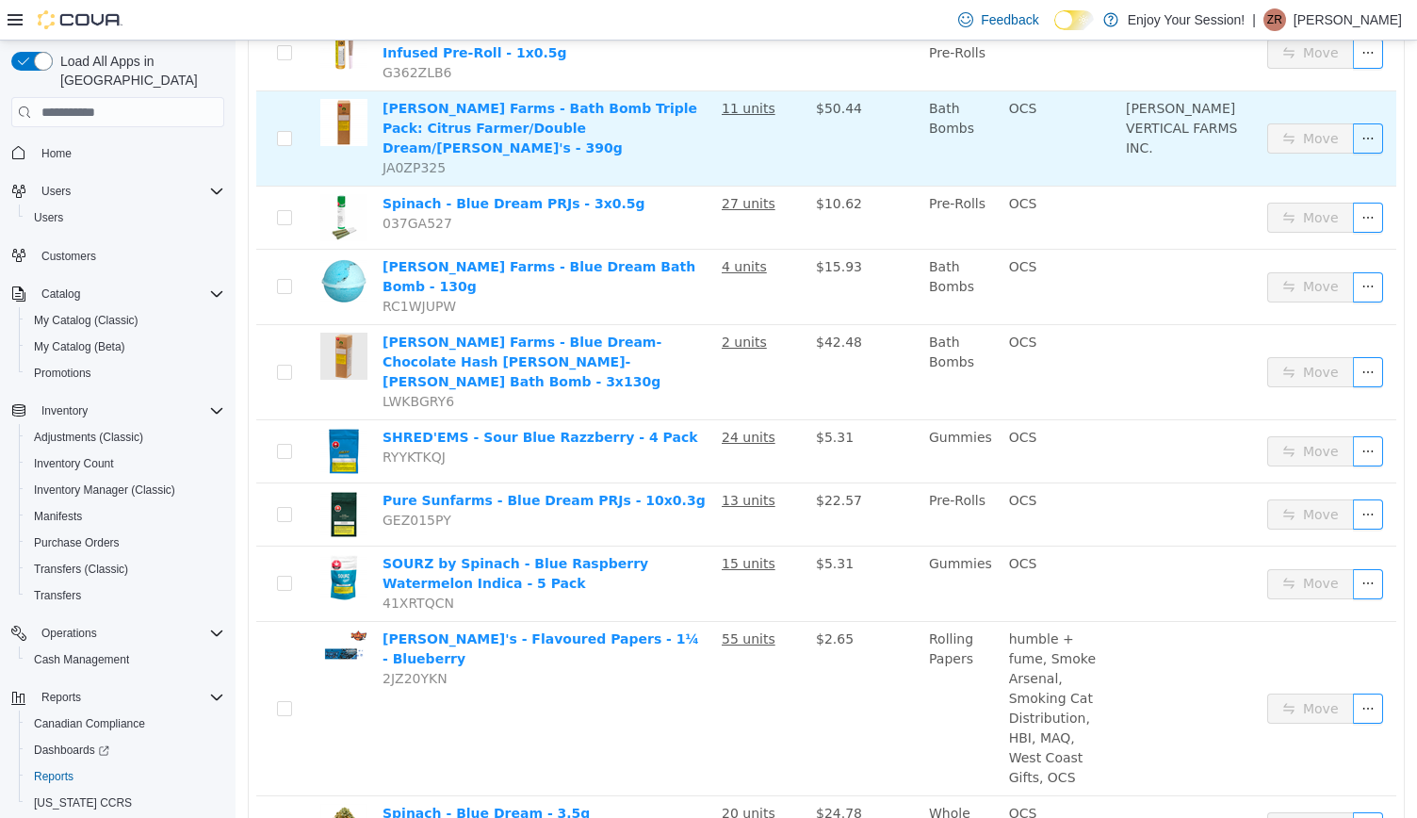
scroll to position [0, 0]
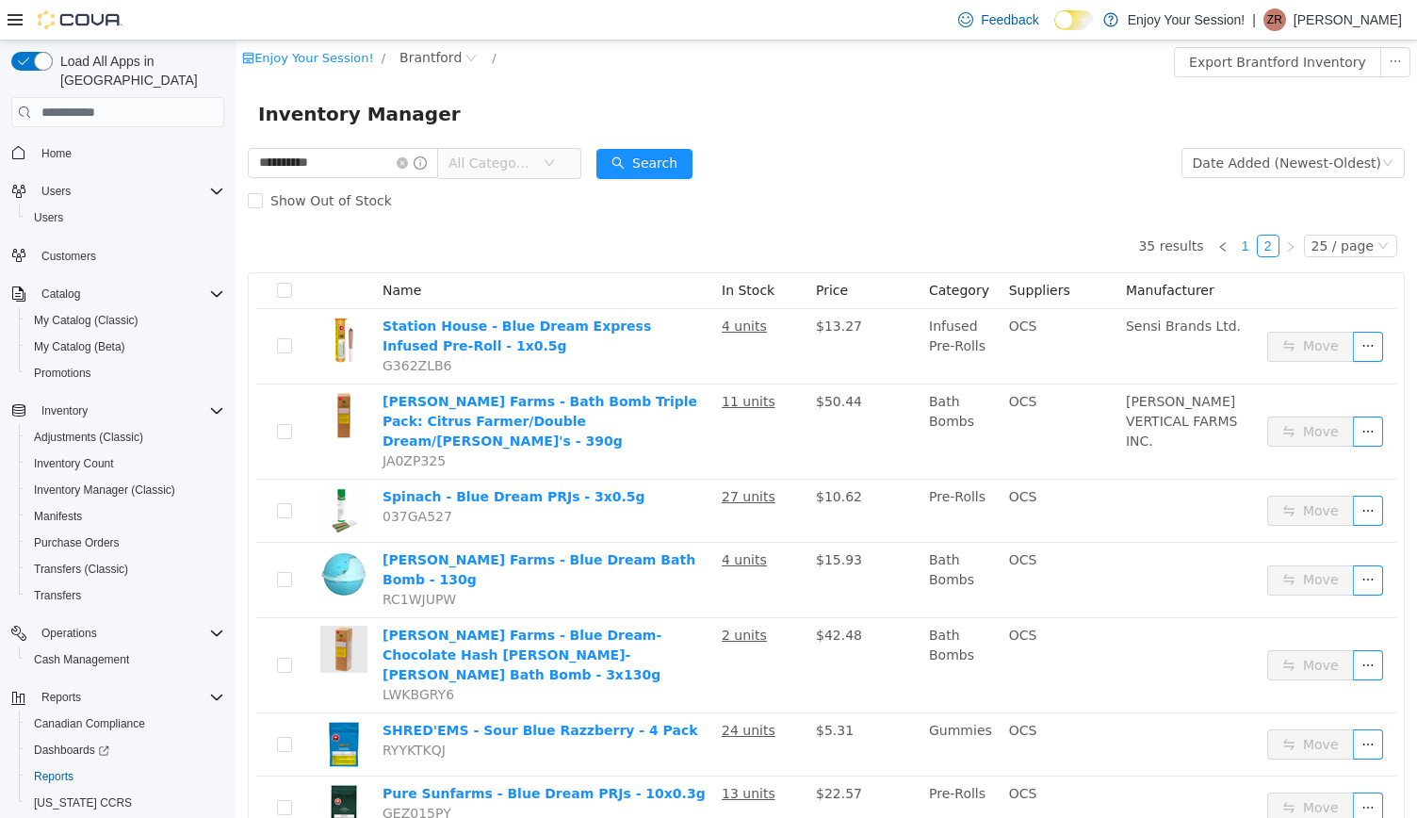
click at [1235, 242] on link "1" at bounding box center [1245, 245] width 21 height 21
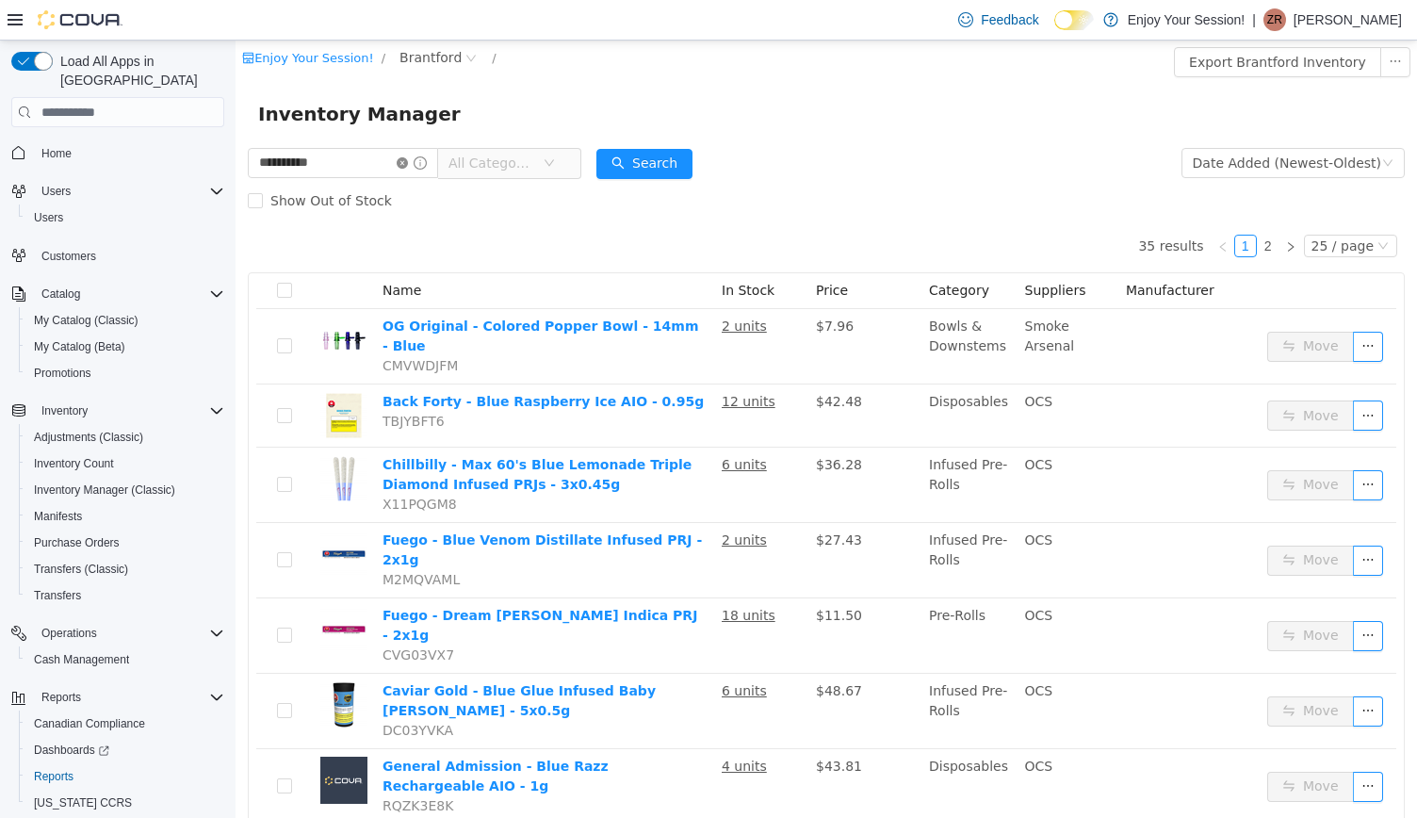
click at [408, 165] on icon "icon: close-circle" at bounding box center [402, 162] width 11 height 11
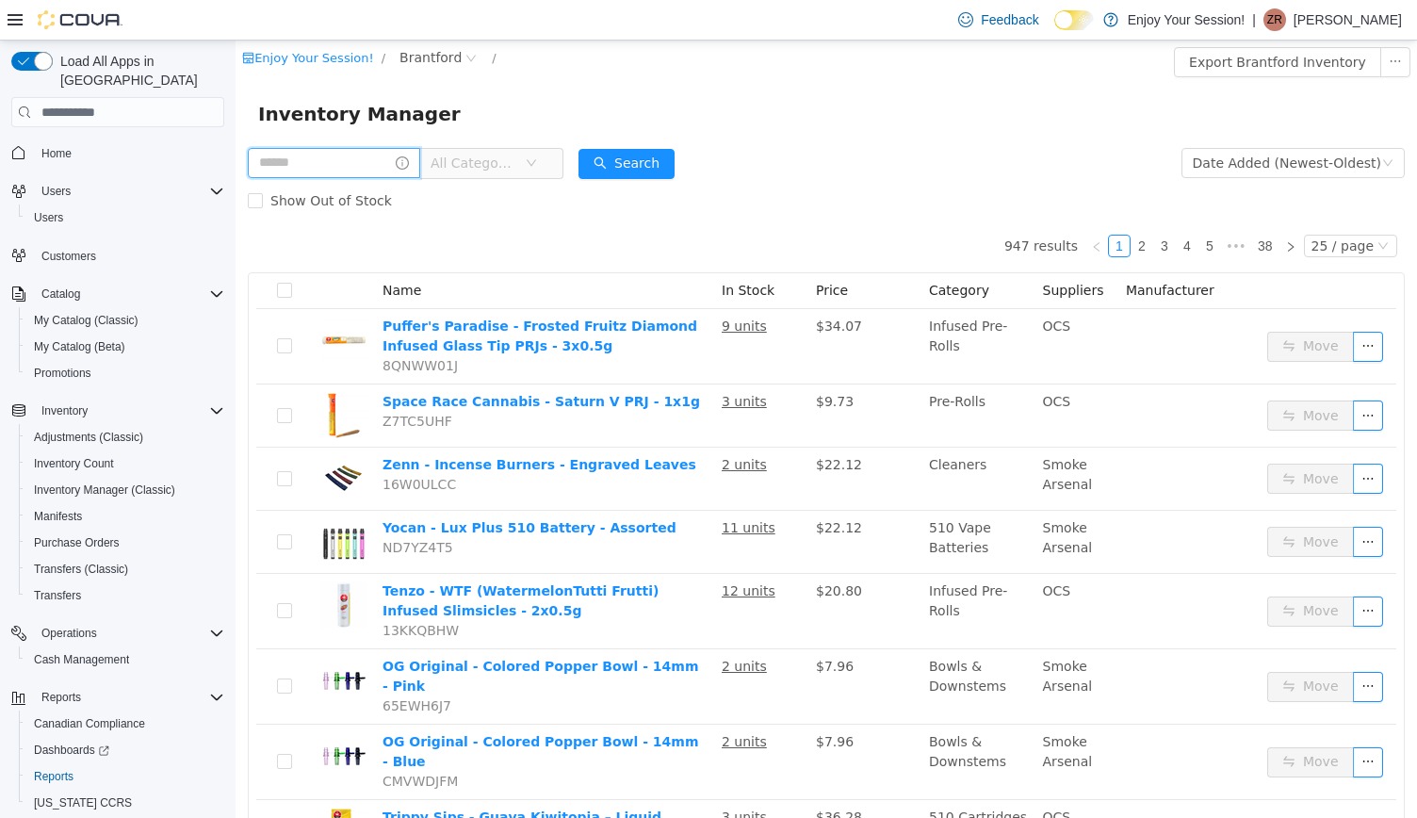
click at [384, 163] on input "text" at bounding box center [334, 163] width 172 height 30
type input "**********"
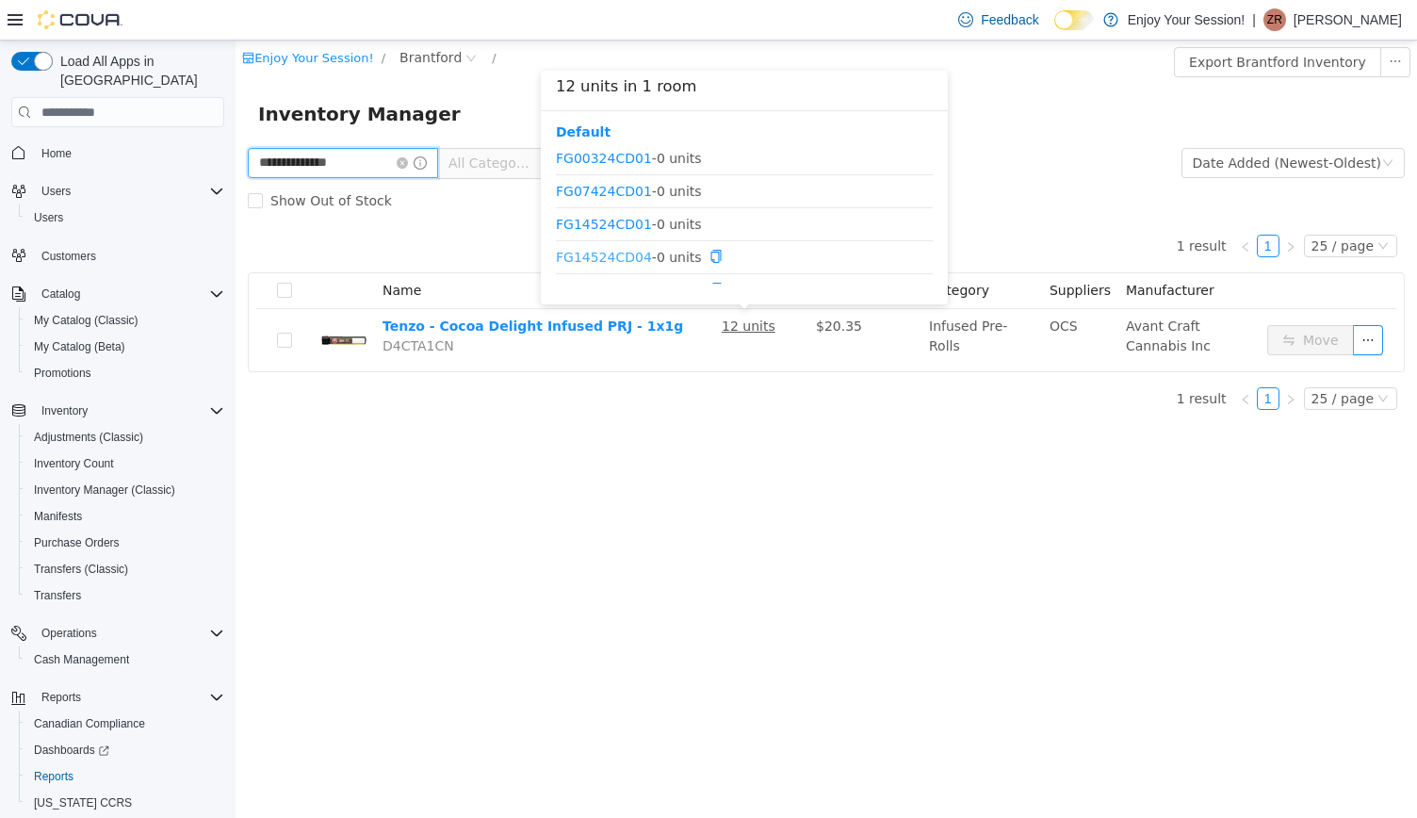
scroll to position [89, 0]
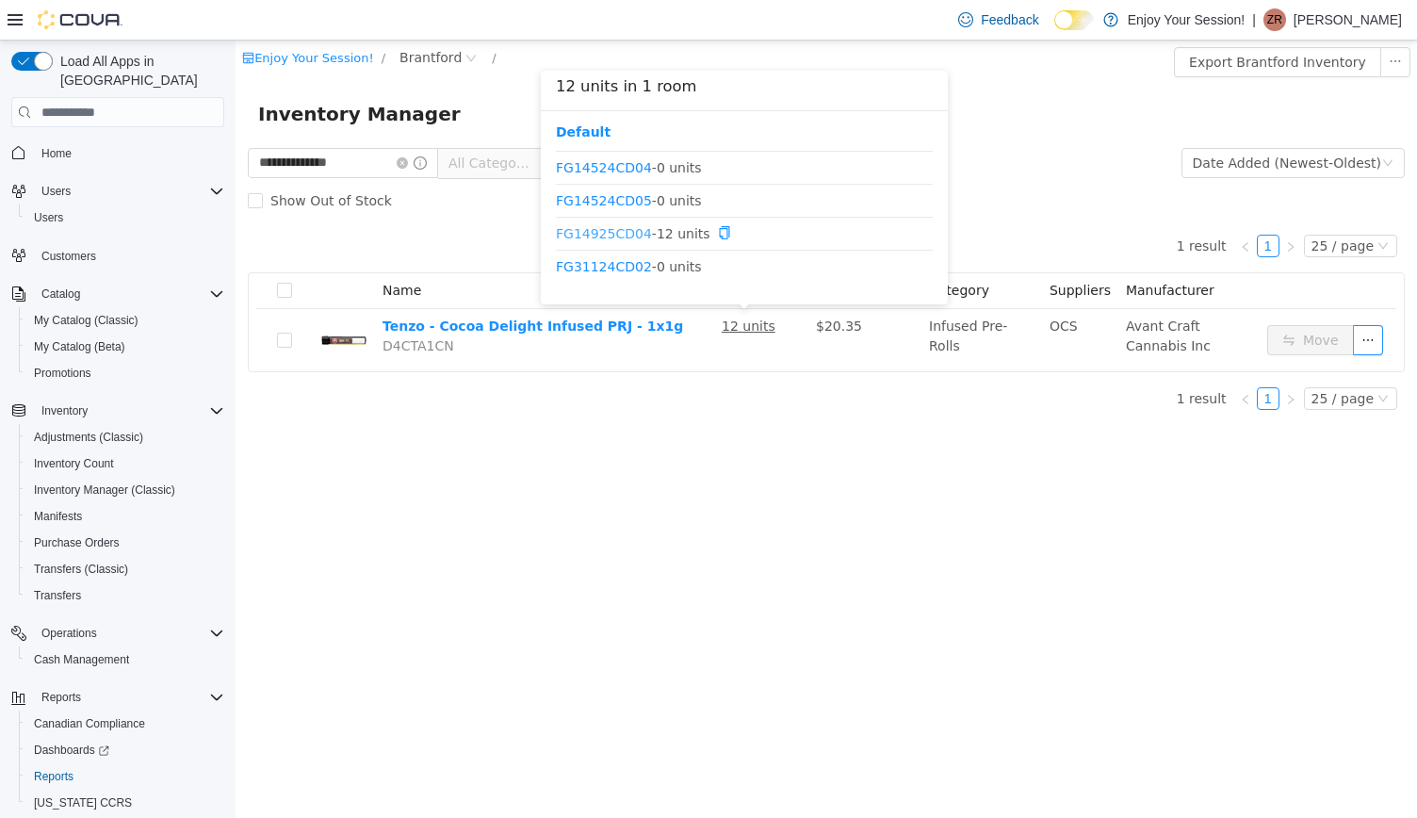
click at [604, 236] on link "FG14925CD04" at bounding box center [604, 232] width 96 height 15
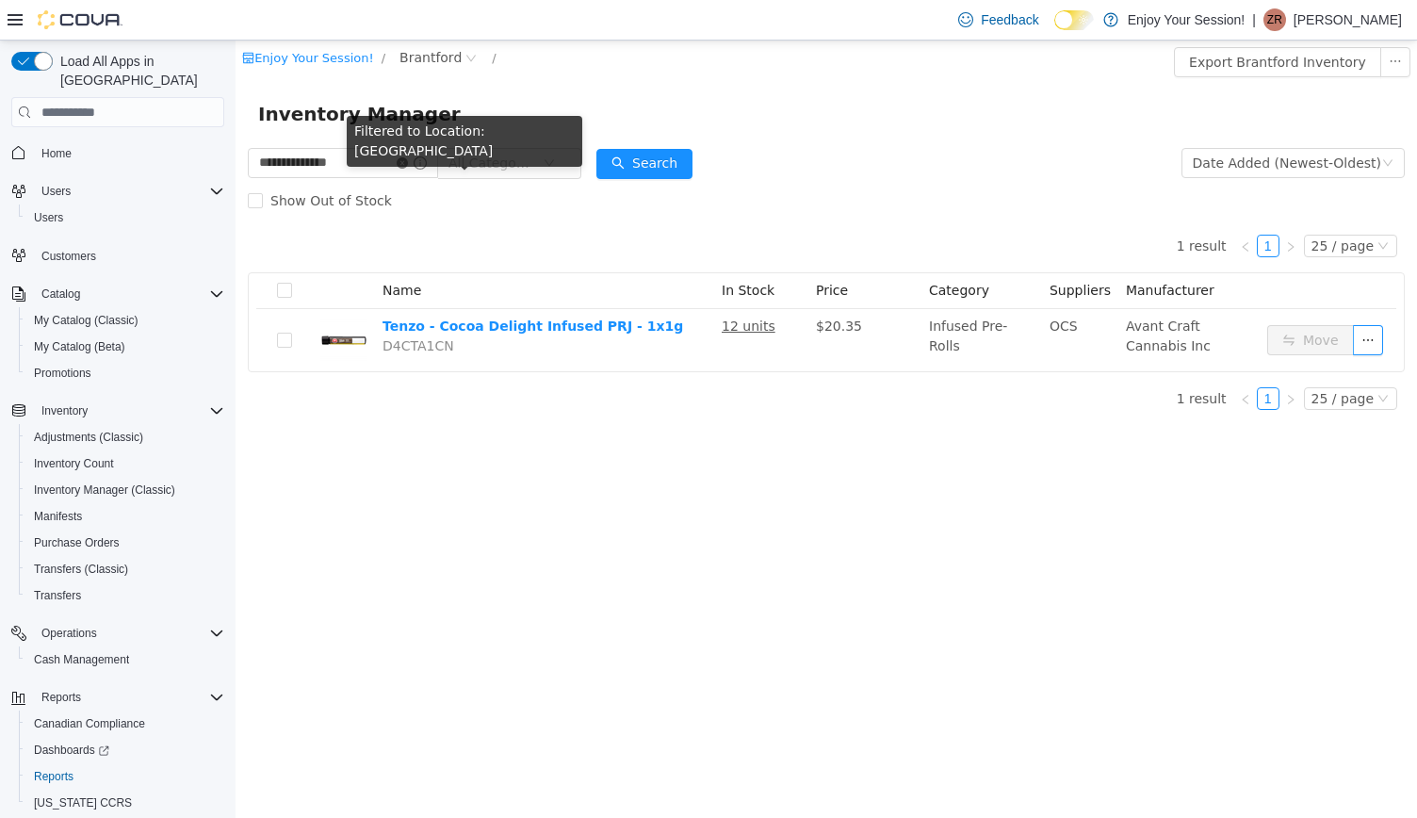
click at [408, 163] on icon "icon: close-circle" at bounding box center [402, 162] width 11 height 11
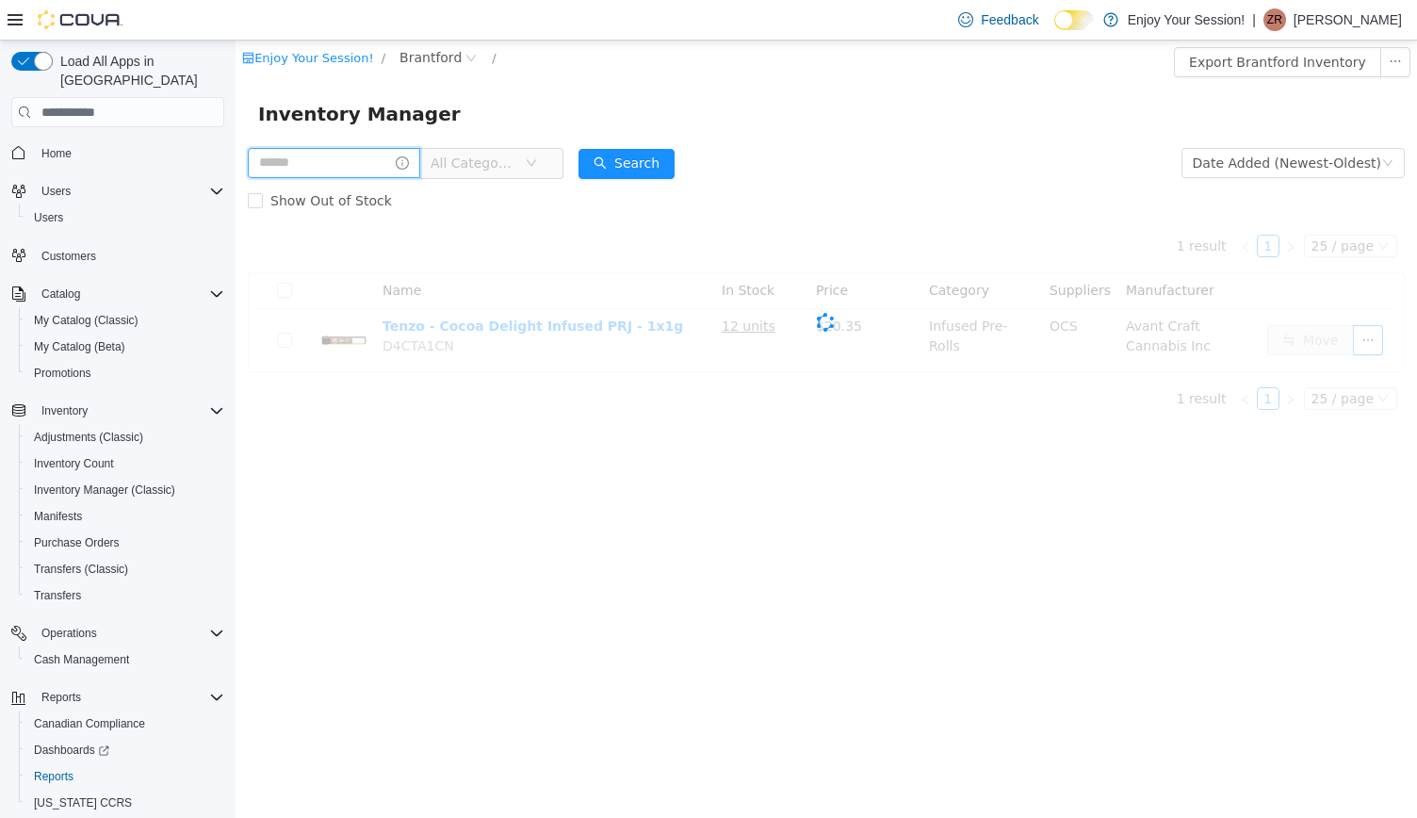
click at [388, 165] on input "text" at bounding box center [334, 163] width 172 height 30
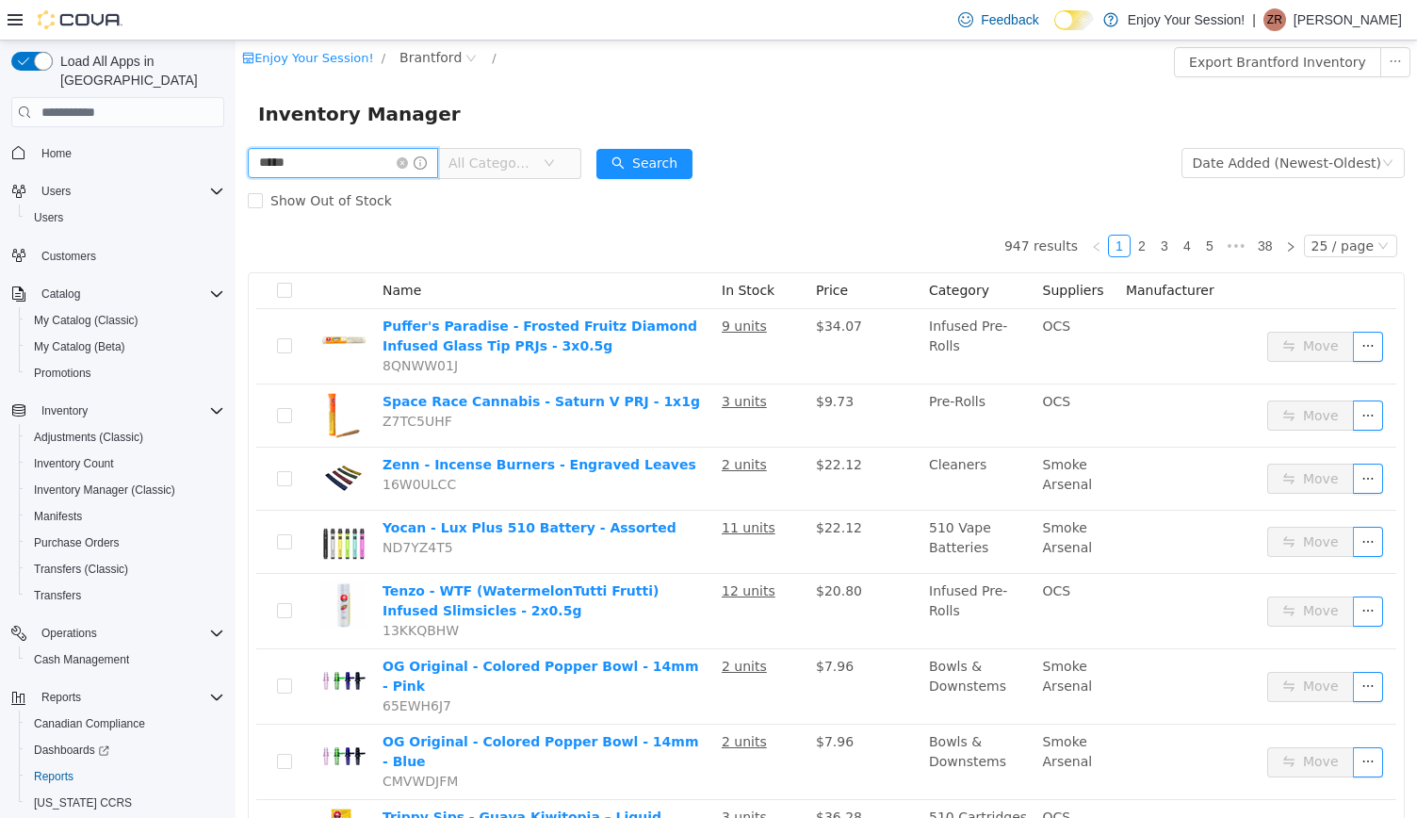
type input "*****"
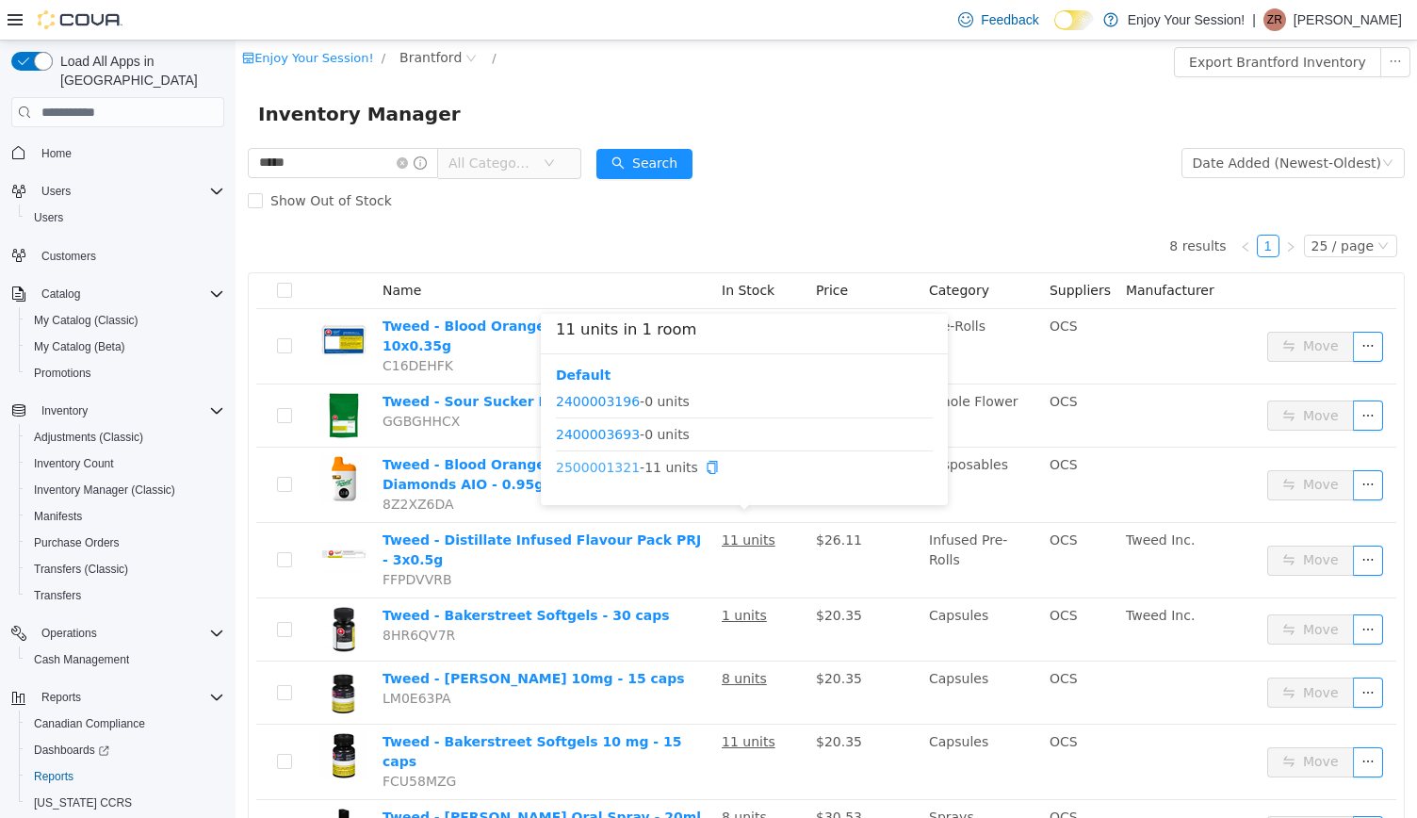
click at [599, 466] on link "2500001321" at bounding box center [598, 467] width 84 height 15
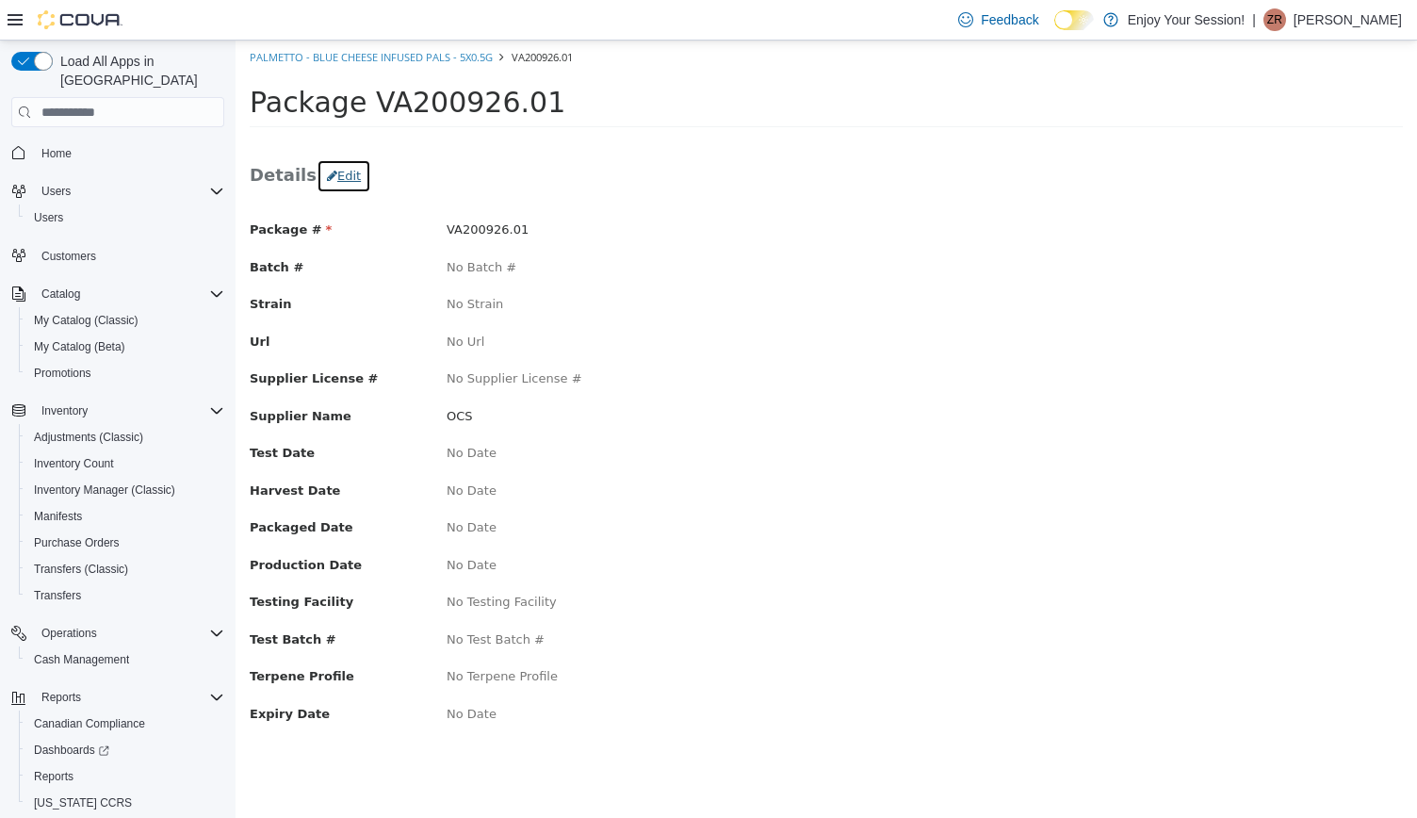
click at [336, 170] on button "Edit" at bounding box center [343, 176] width 55 height 34
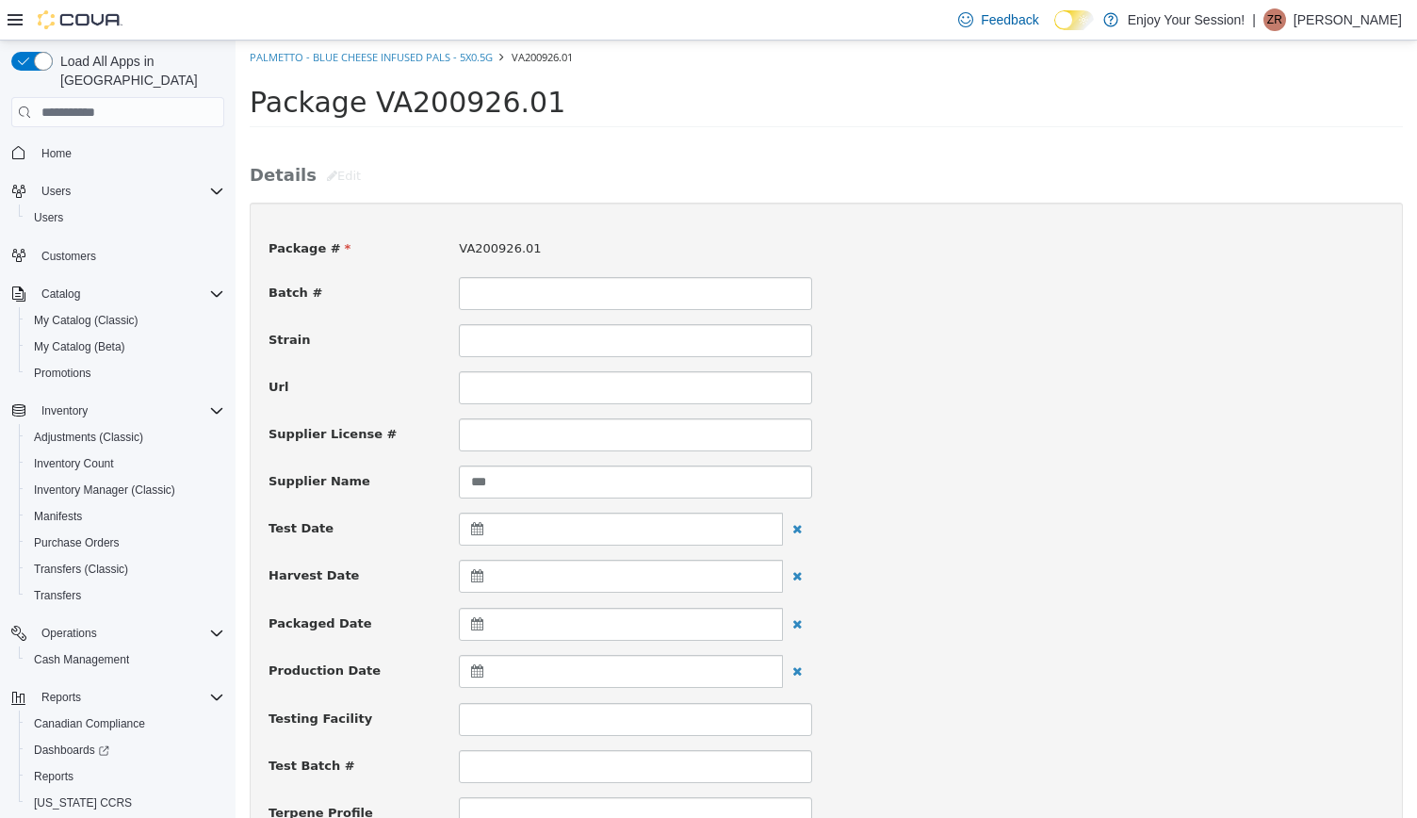
click at [509, 619] on div at bounding box center [621, 624] width 324 height 33
click at [494, 664] on th at bounding box center [480, 670] width 30 height 33
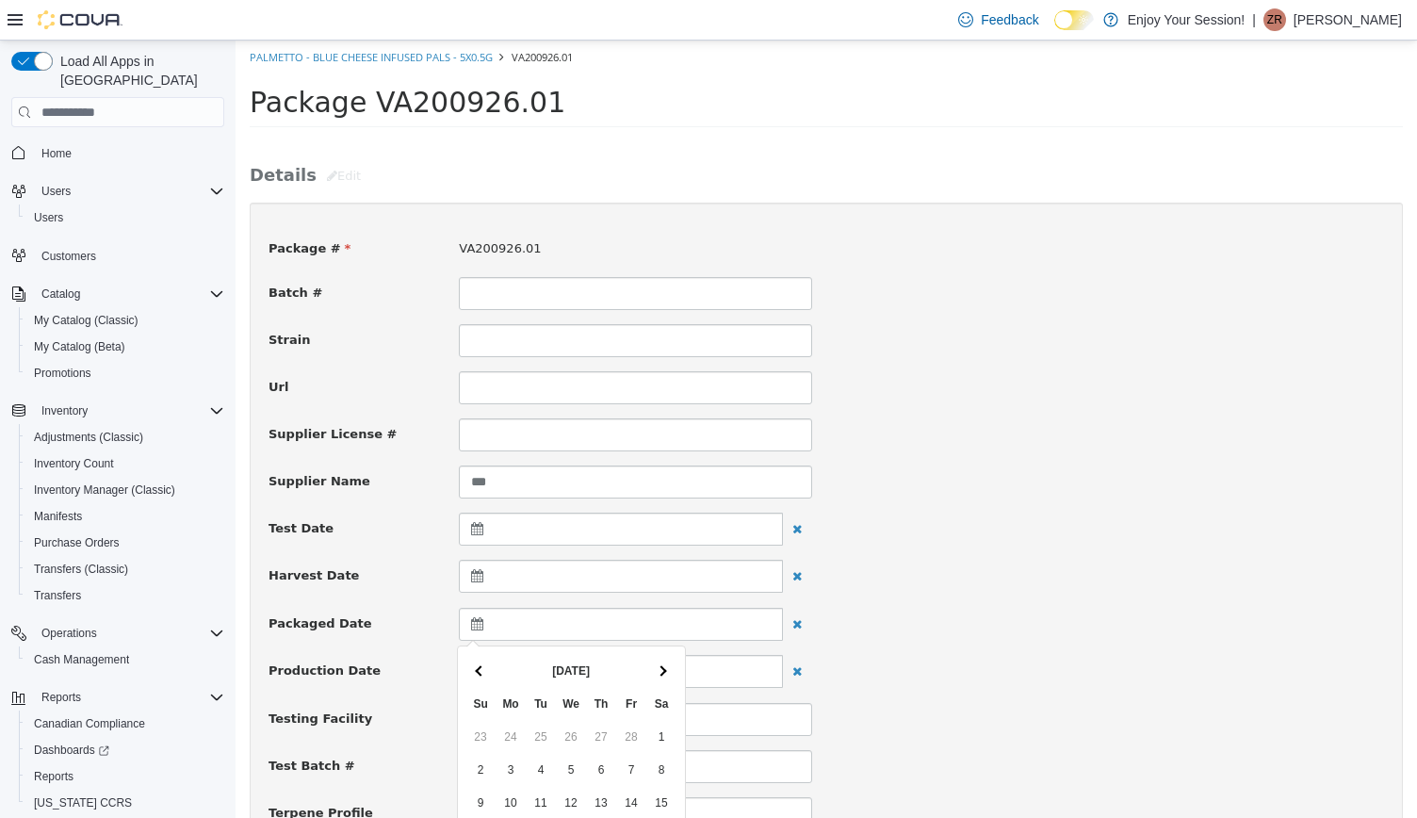
click at [494, 664] on th at bounding box center [480, 670] width 30 height 33
click at [659, 674] on th at bounding box center [661, 670] width 30 height 33
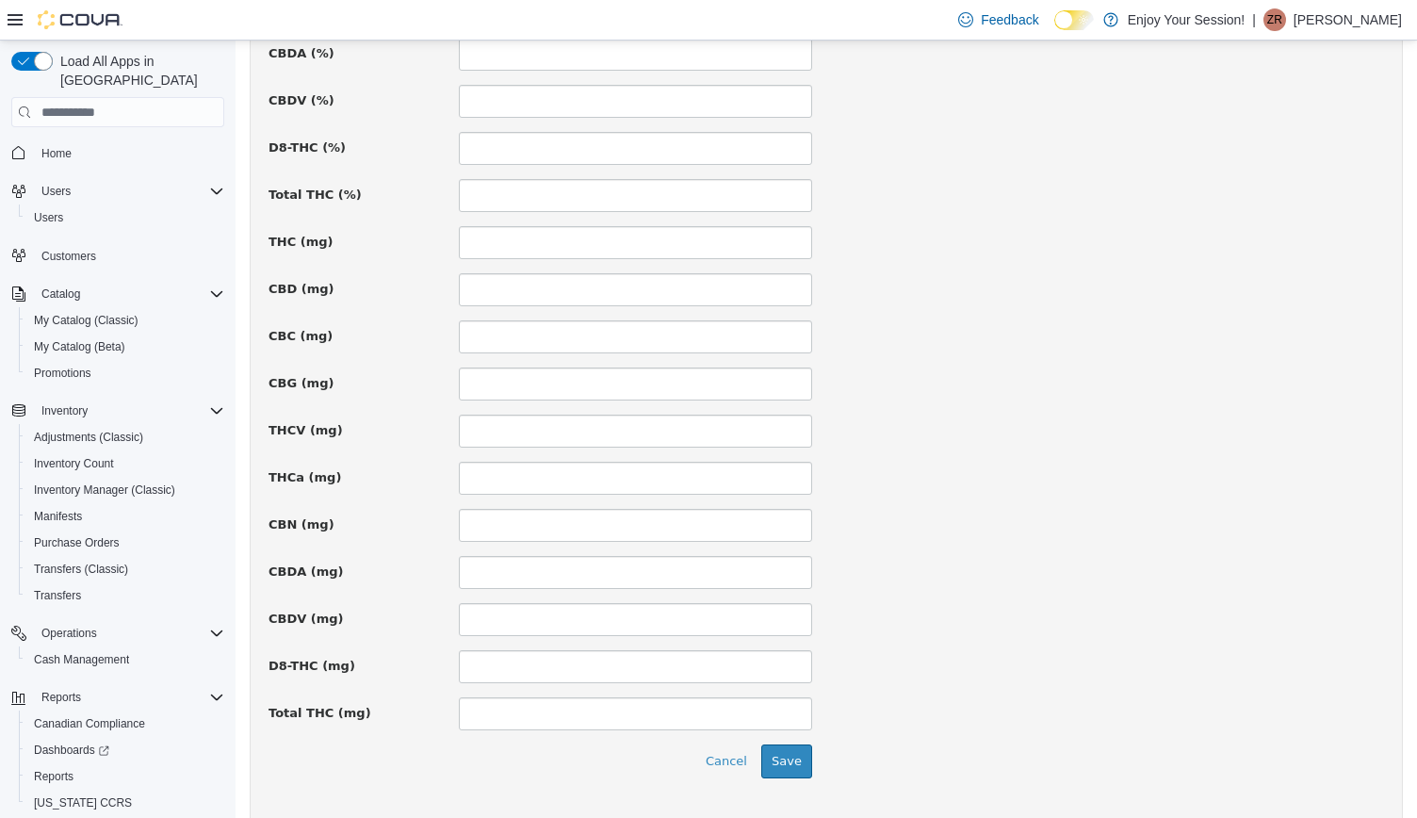
scroll to position [1228, 0]
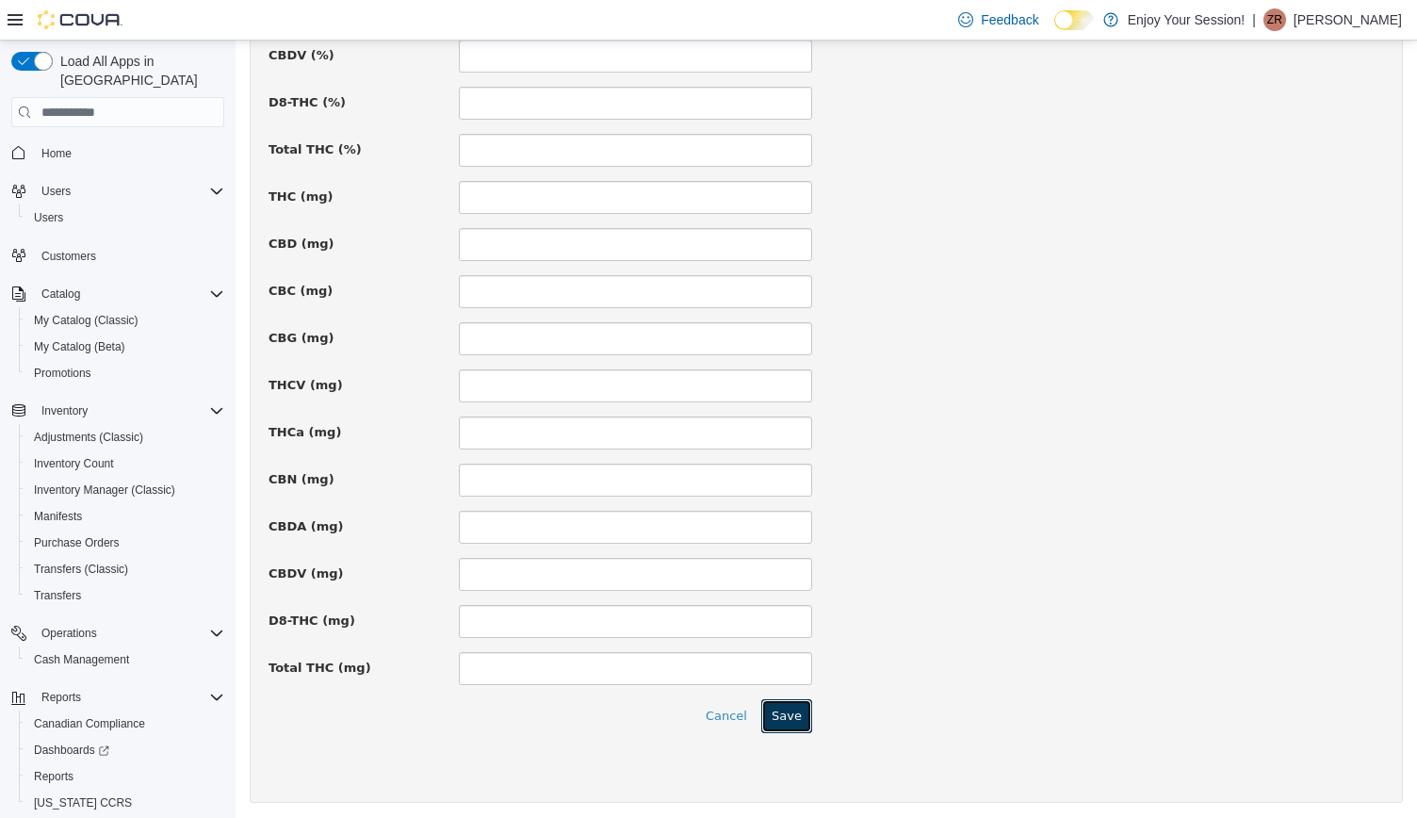
click at [787, 711] on button "Save" at bounding box center [786, 716] width 51 height 34
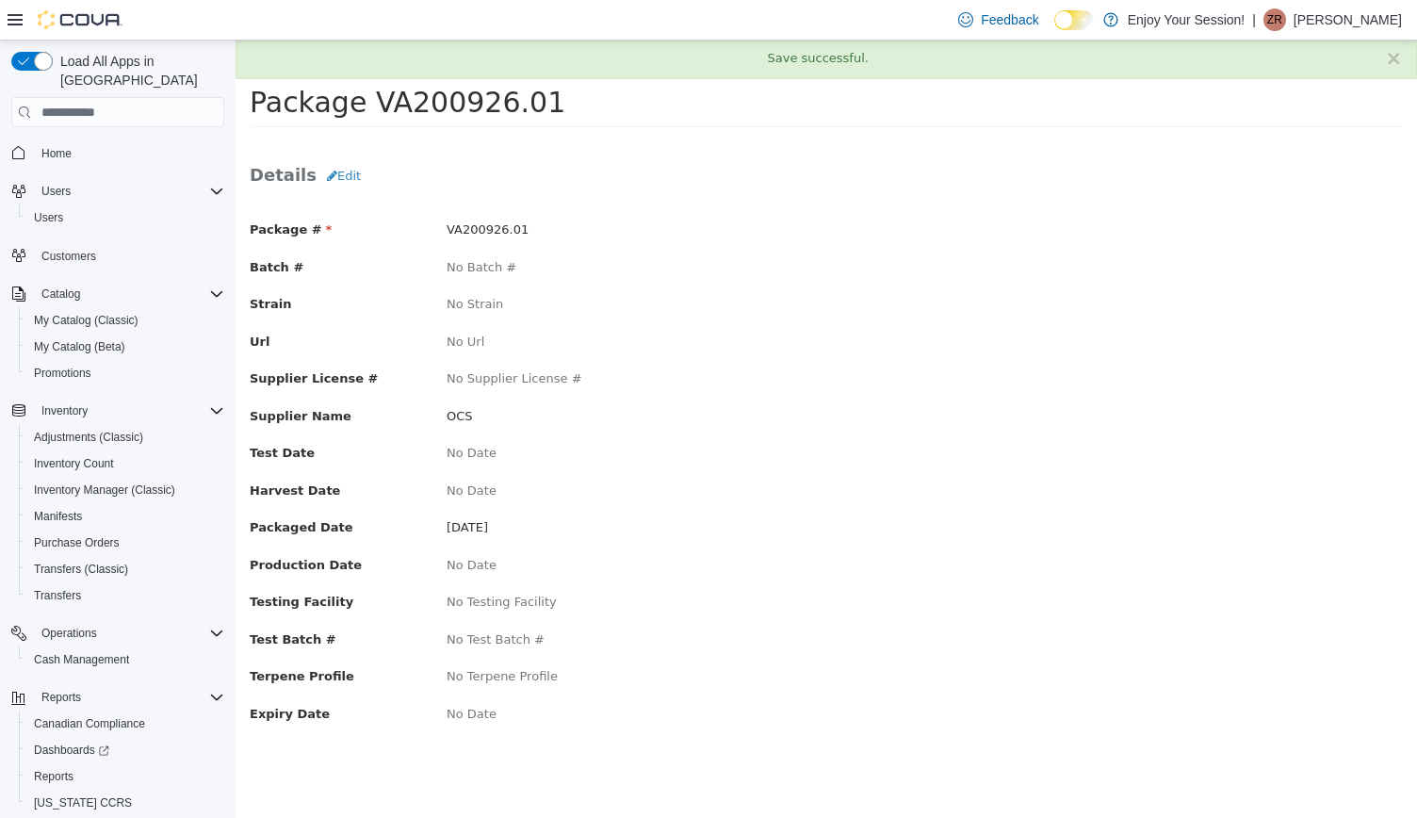
scroll to position [0, 0]
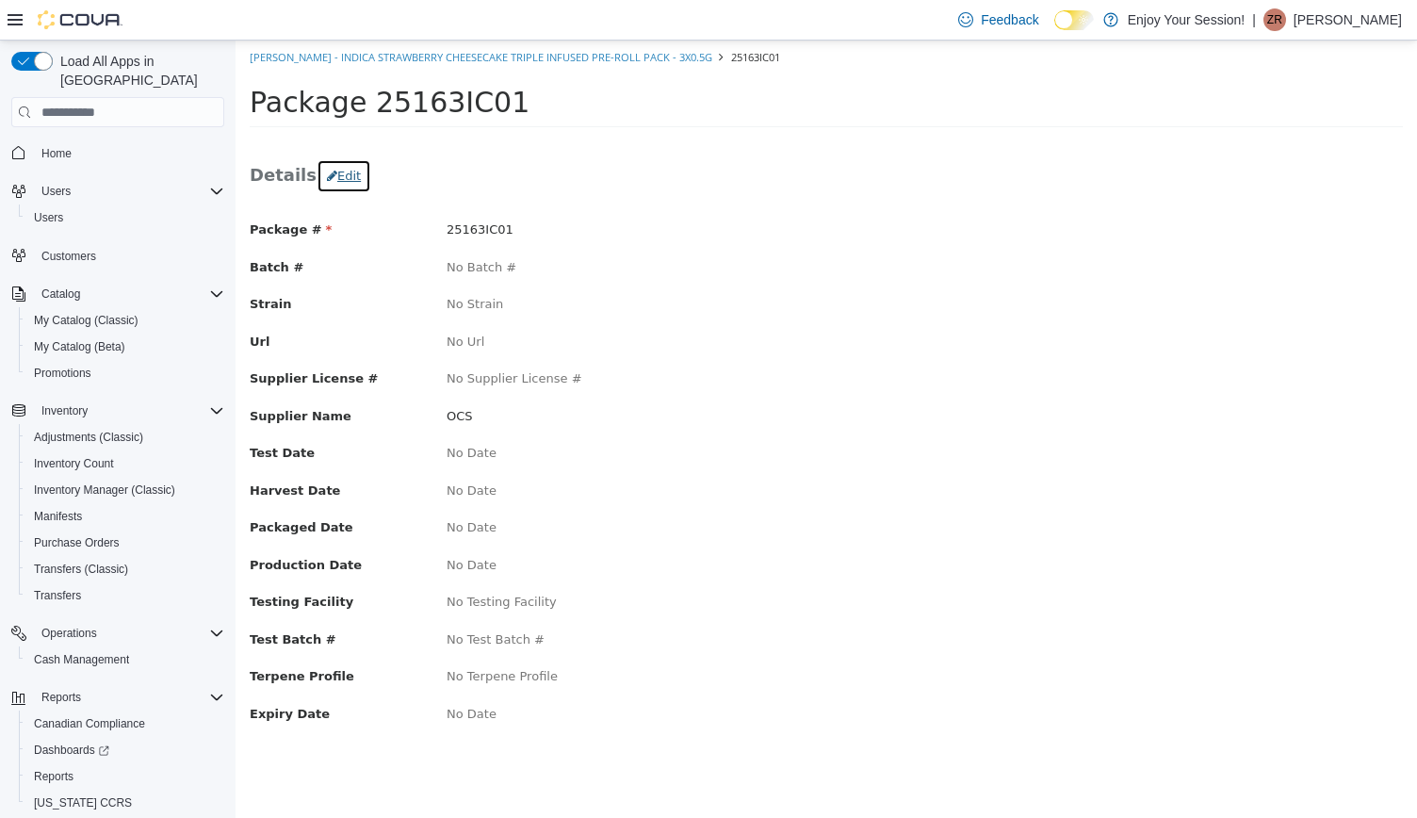
click at [341, 184] on button "Edit" at bounding box center [343, 176] width 55 height 34
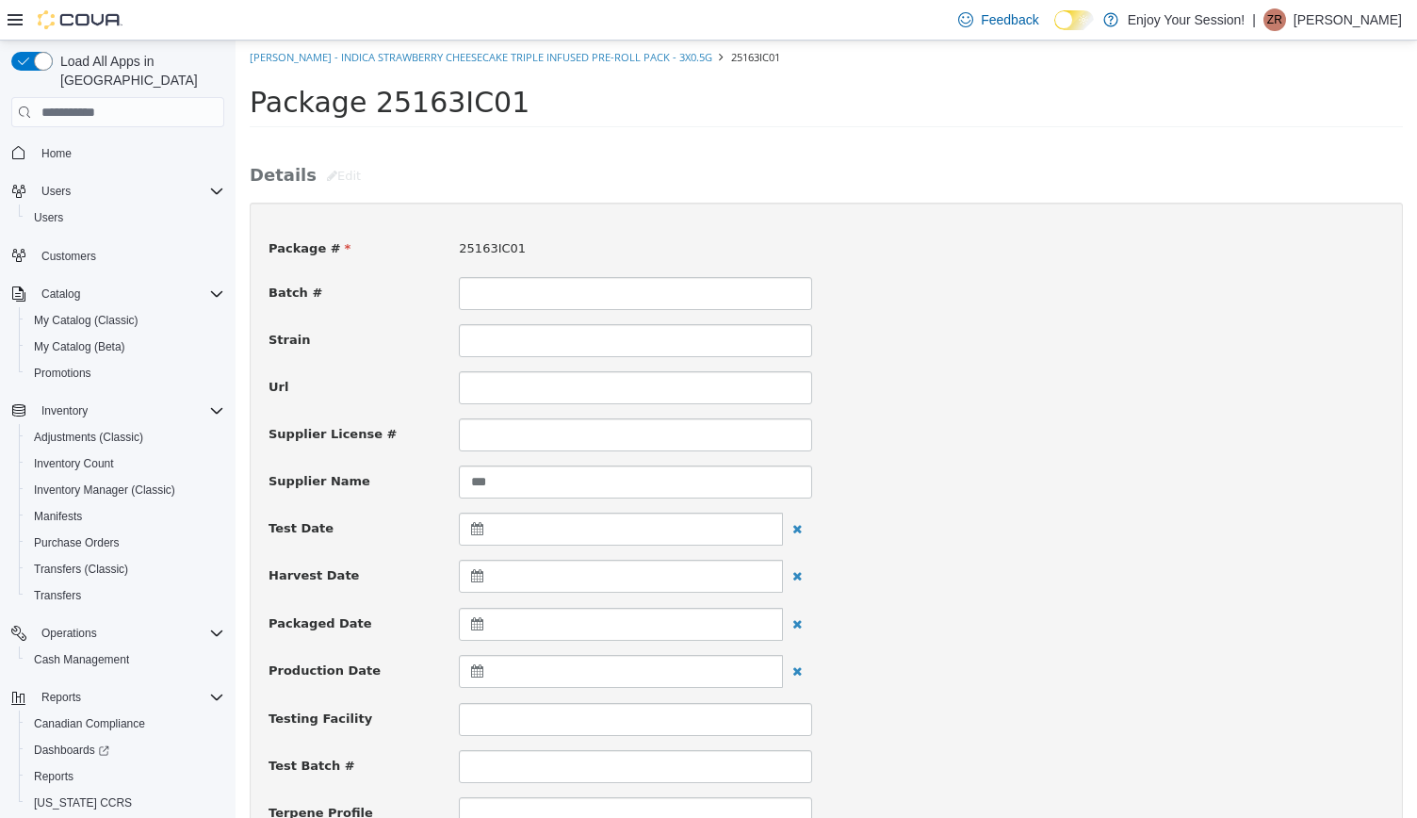
click at [494, 619] on div at bounding box center [621, 624] width 324 height 33
click at [481, 670] on span at bounding box center [480, 670] width 10 height 10
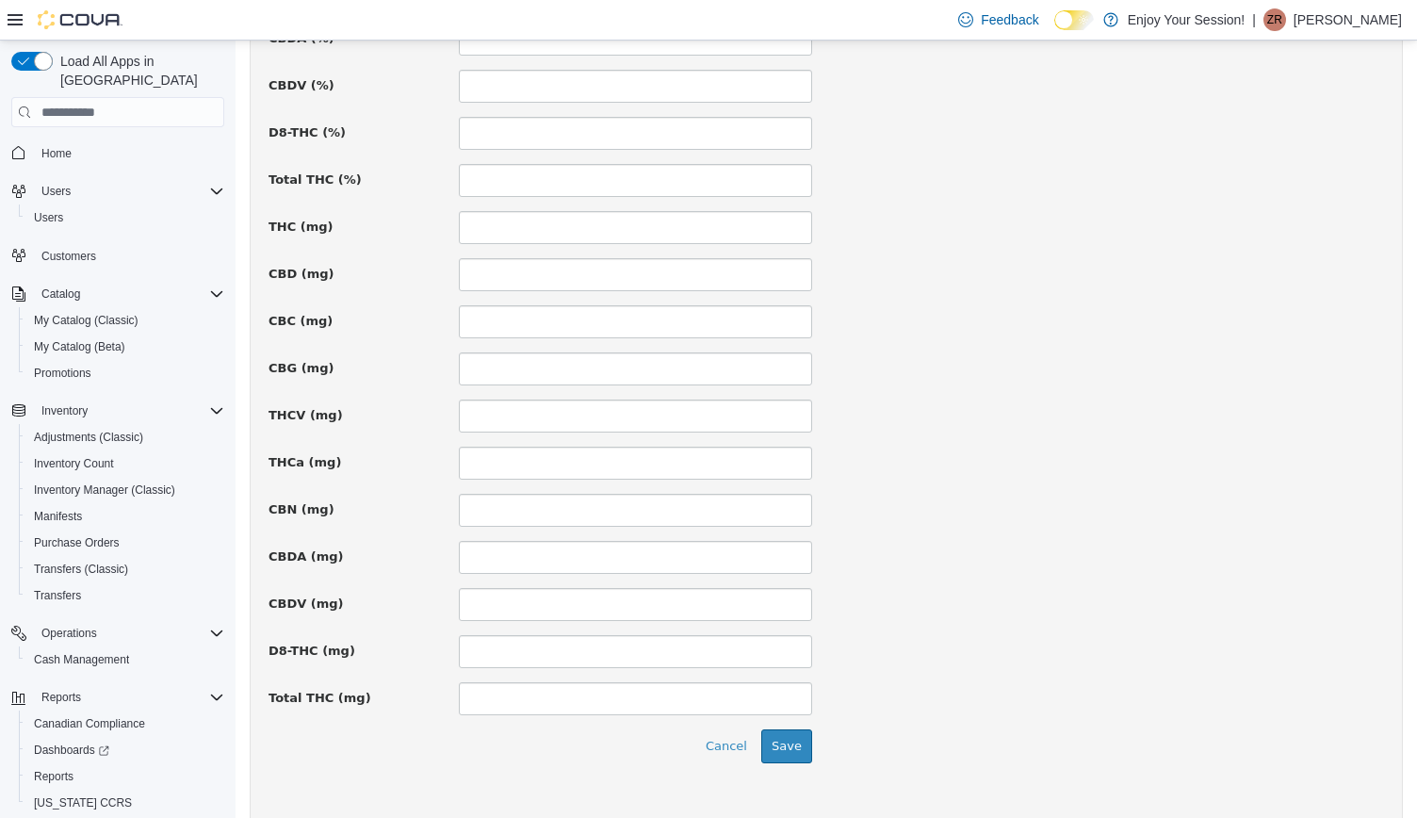
scroll to position [1228, 0]
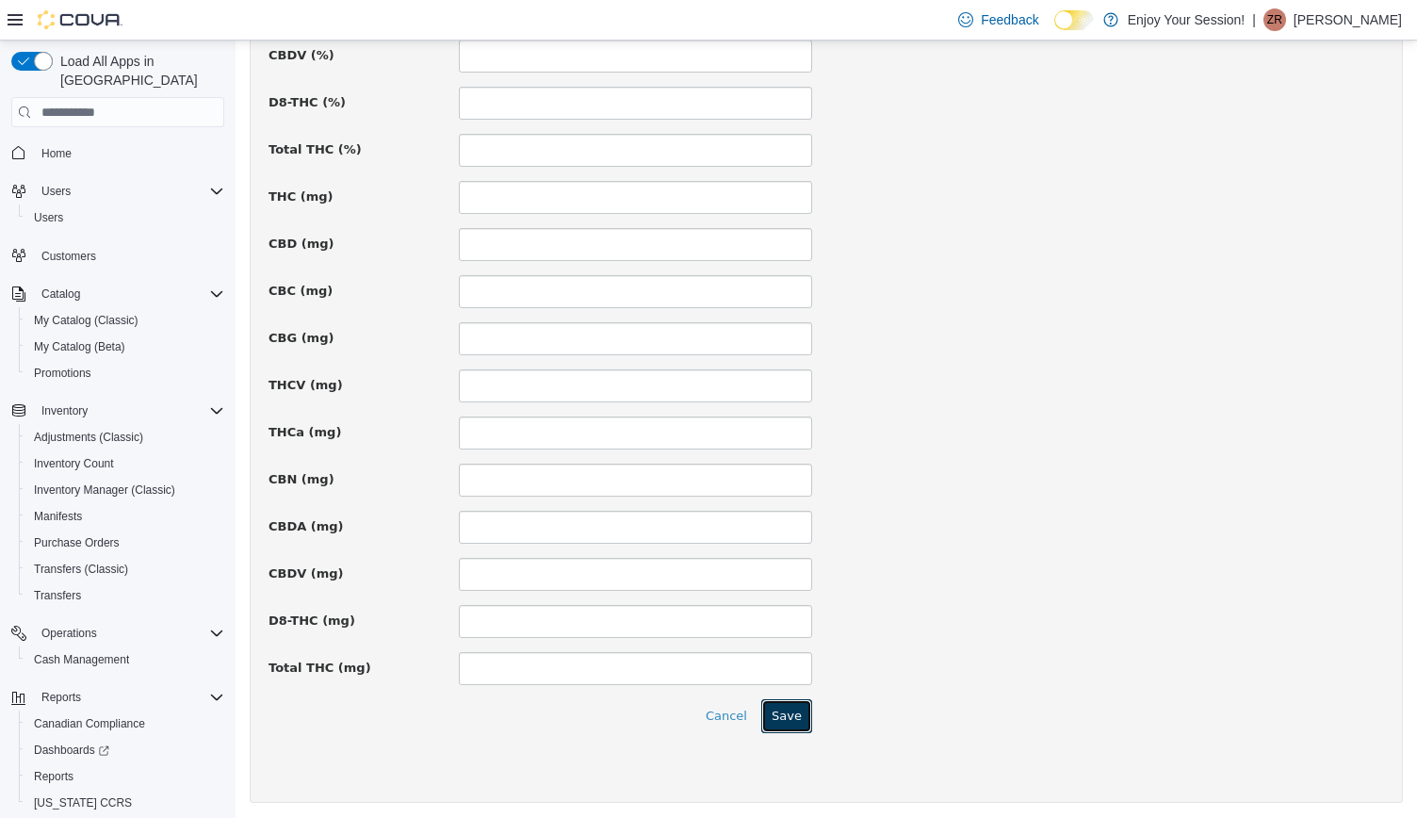
click at [784, 715] on button "Save" at bounding box center [786, 716] width 51 height 34
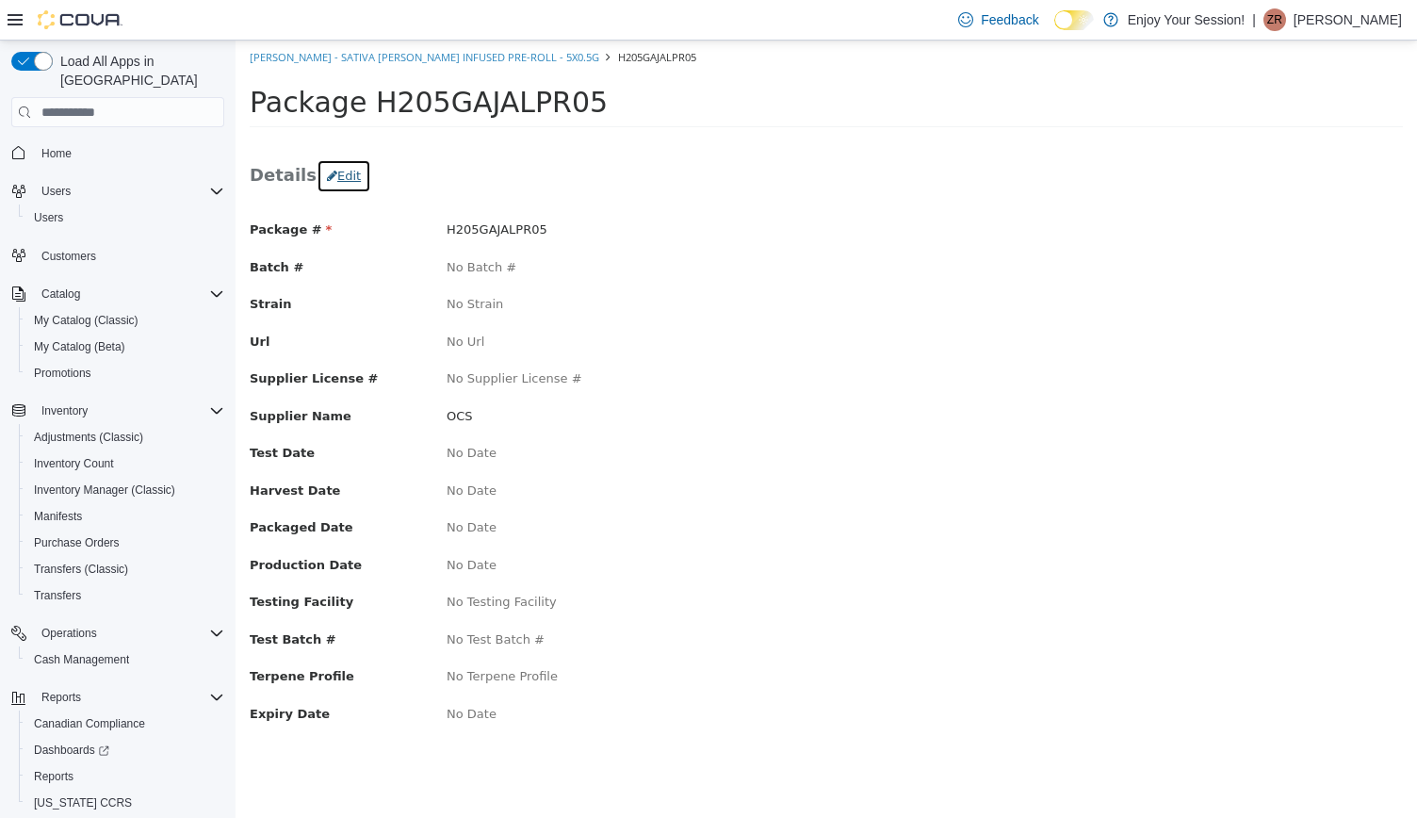
click at [322, 174] on button "Edit" at bounding box center [343, 176] width 55 height 34
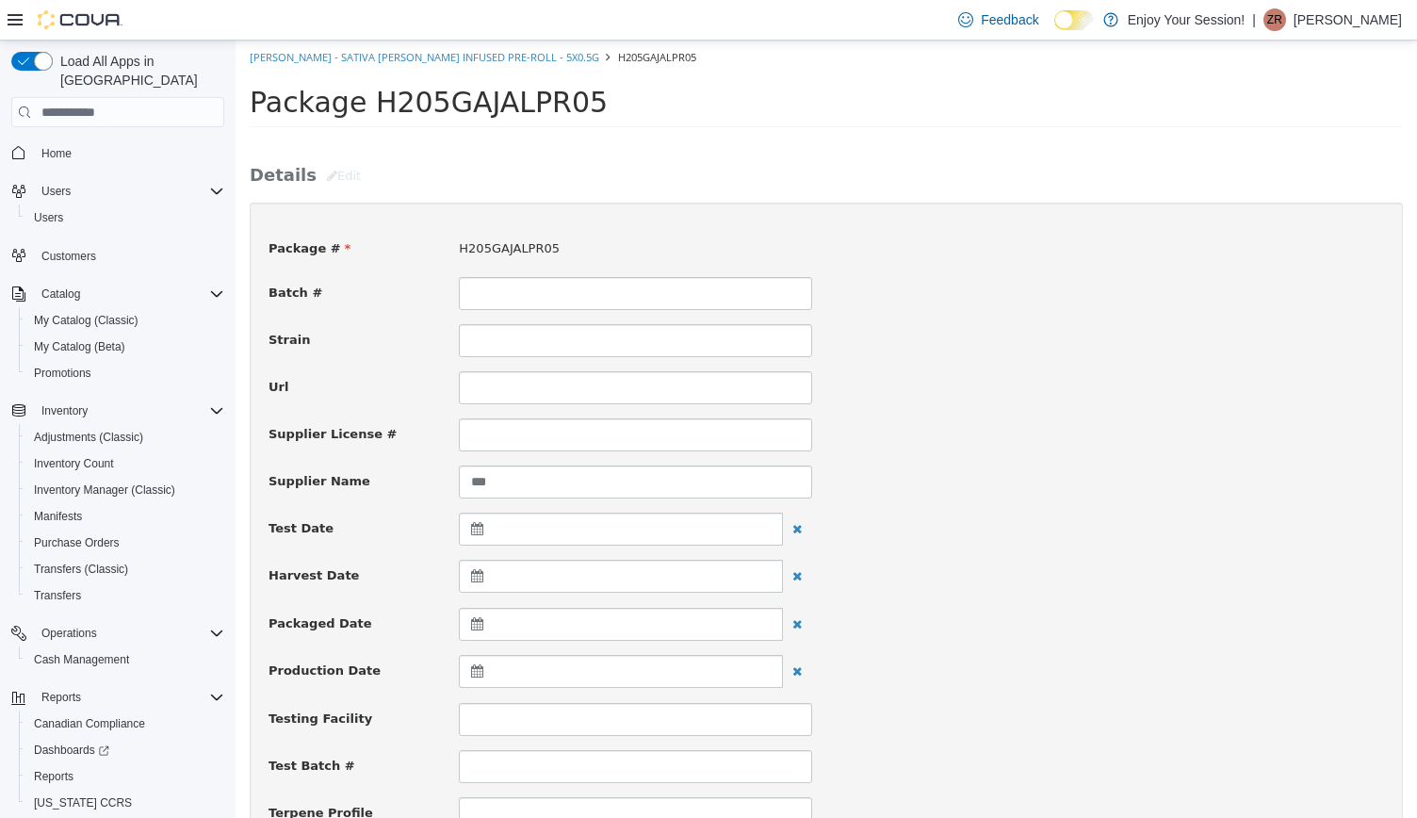
click at [525, 625] on div at bounding box center [621, 624] width 324 height 33
click at [478, 679] on th at bounding box center [480, 670] width 30 height 33
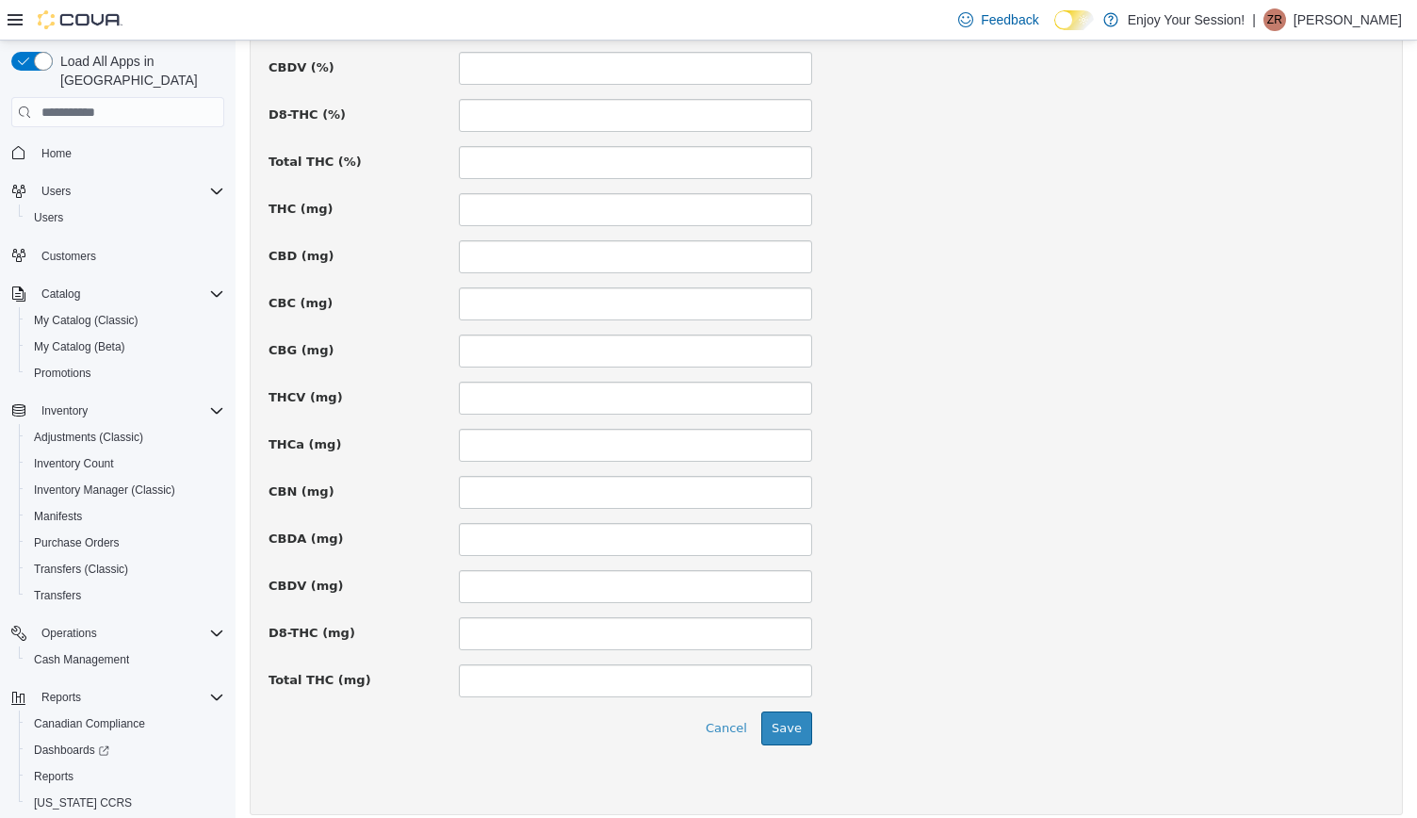
scroll to position [1217, 0]
click at [788, 726] on button "Save" at bounding box center [786, 727] width 51 height 34
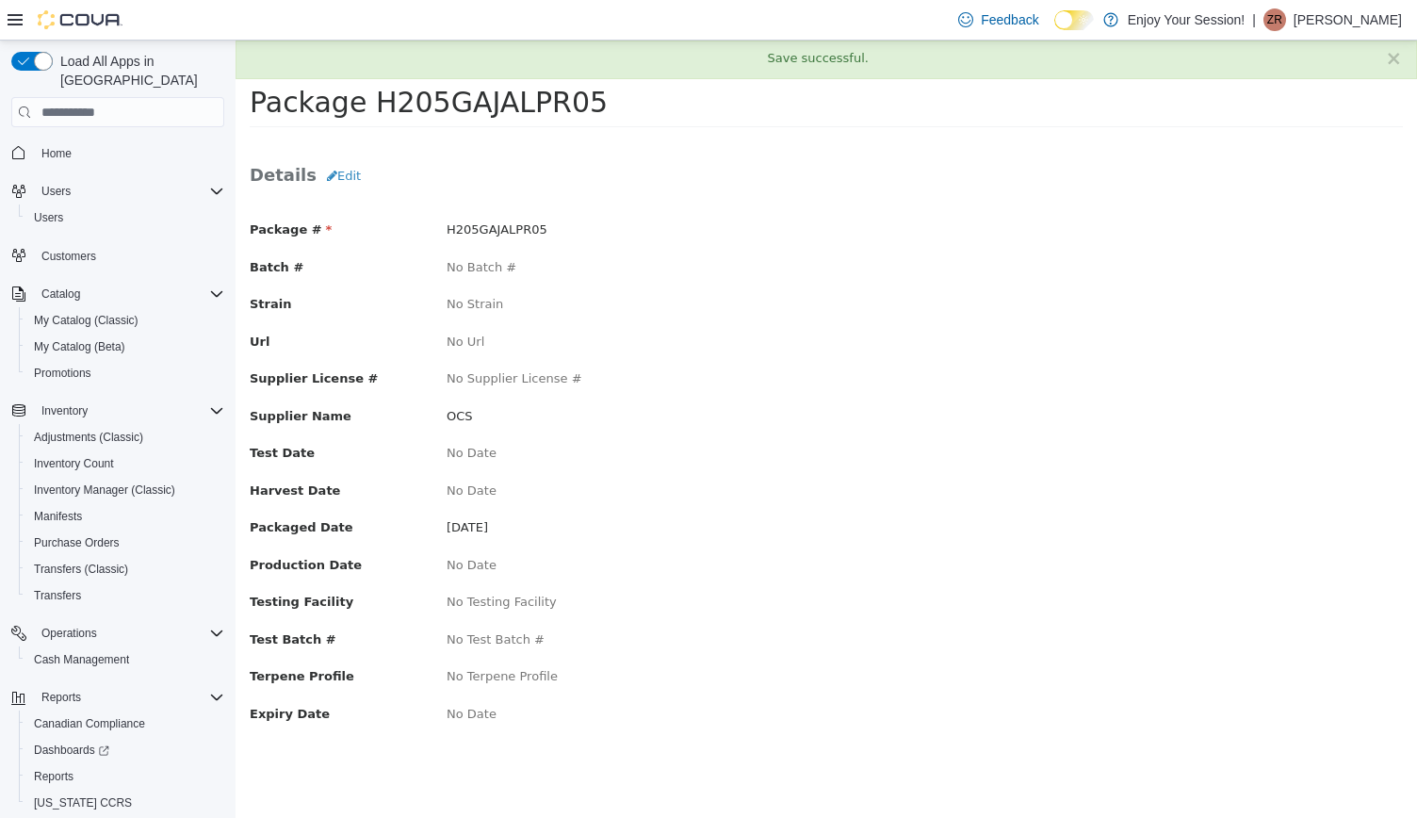
scroll to position [0, 0]
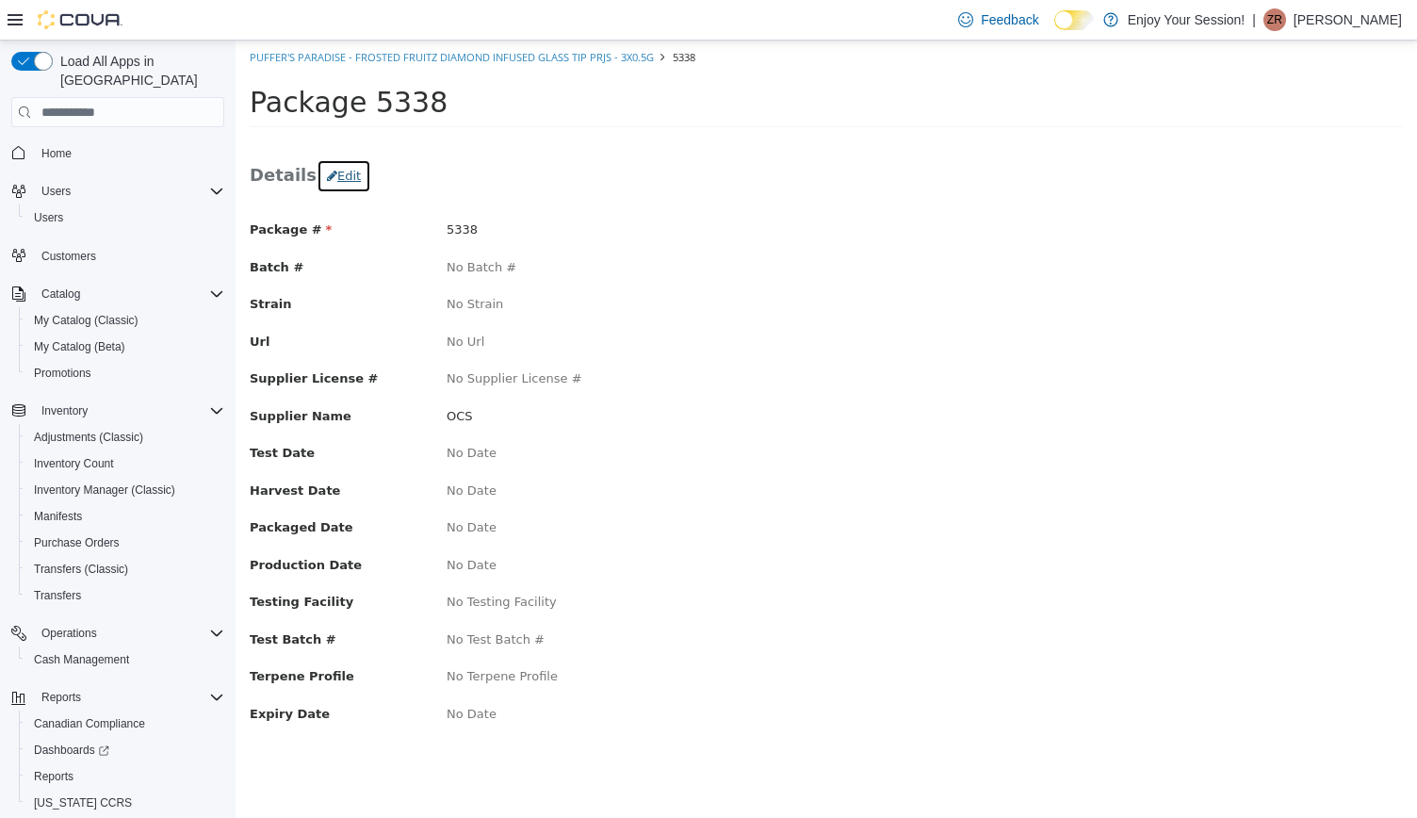
click at [341, 172] on button "Edit" at bounding box center [343, 176] width 55 height 34
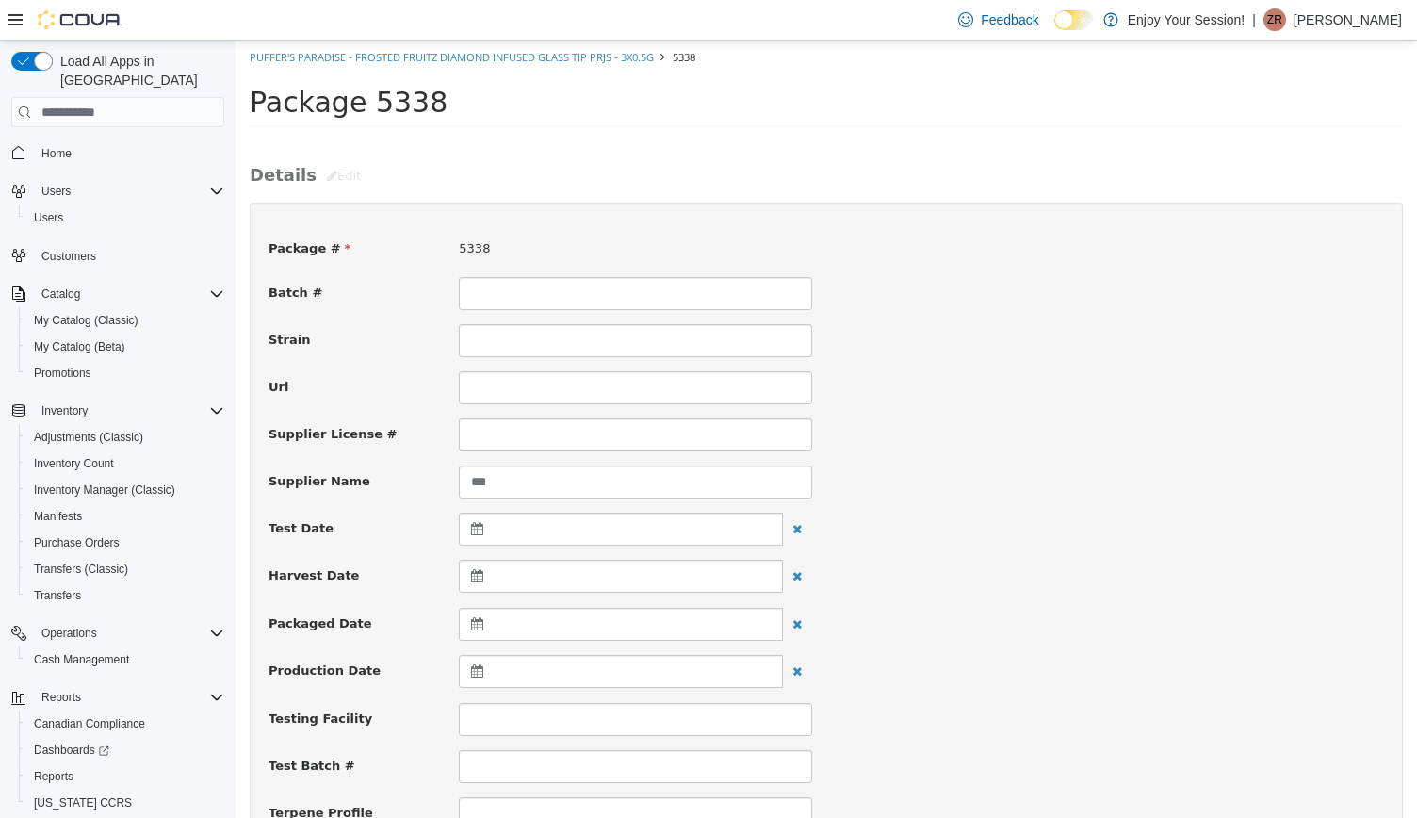
click at [502, 622] on div at bounding box center [621, 624] width 324 height 33
click at [490, 680] on th at bounding box center [480, 670] width 30 height 33
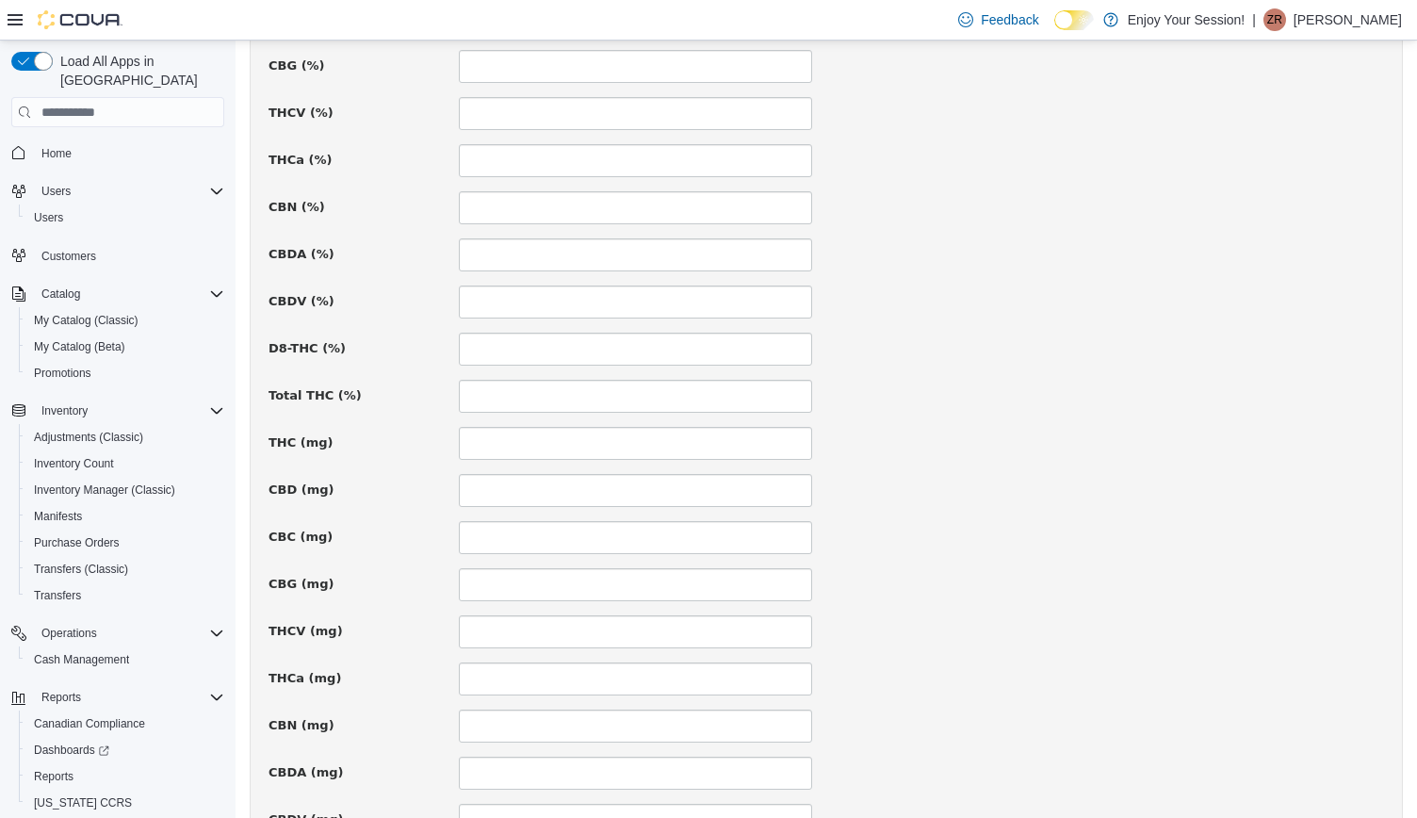
scroll to position [1228, 0]
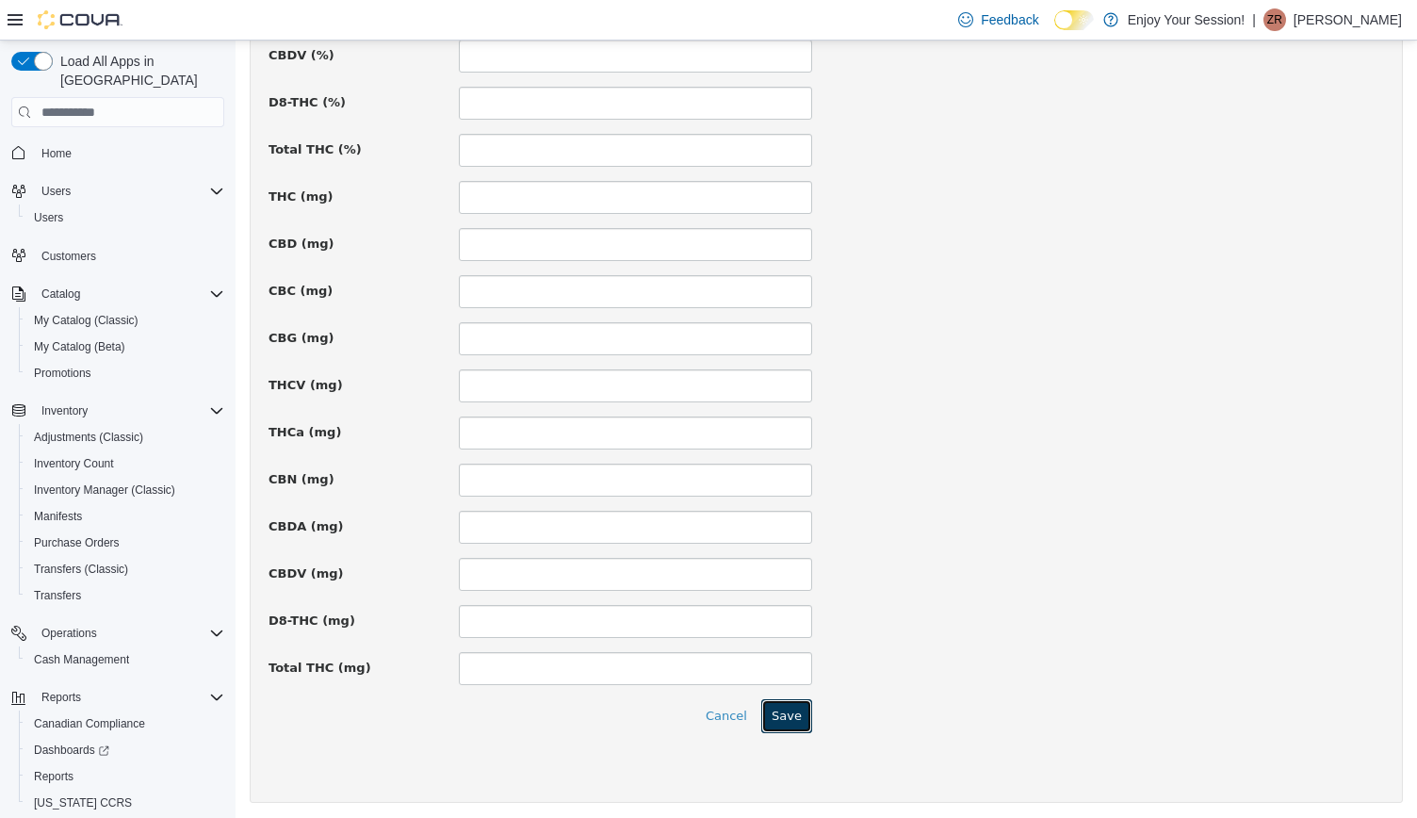
click at [795, 717] on button "Save" at bounding box center [786, 716] width 51 height 34
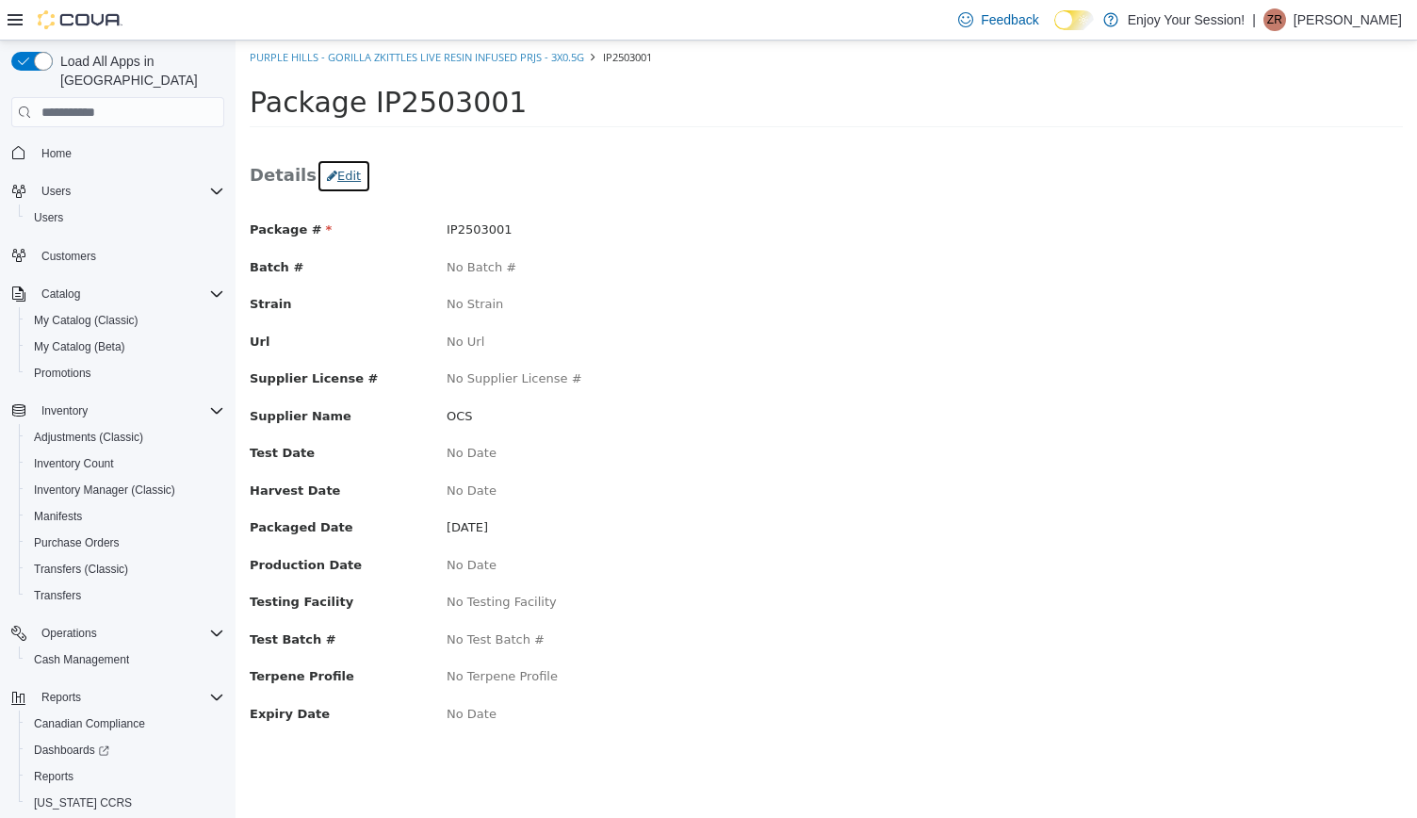
click at [329, 186] on button "Edit" at bounding box center [343, 176] width 55 height 34
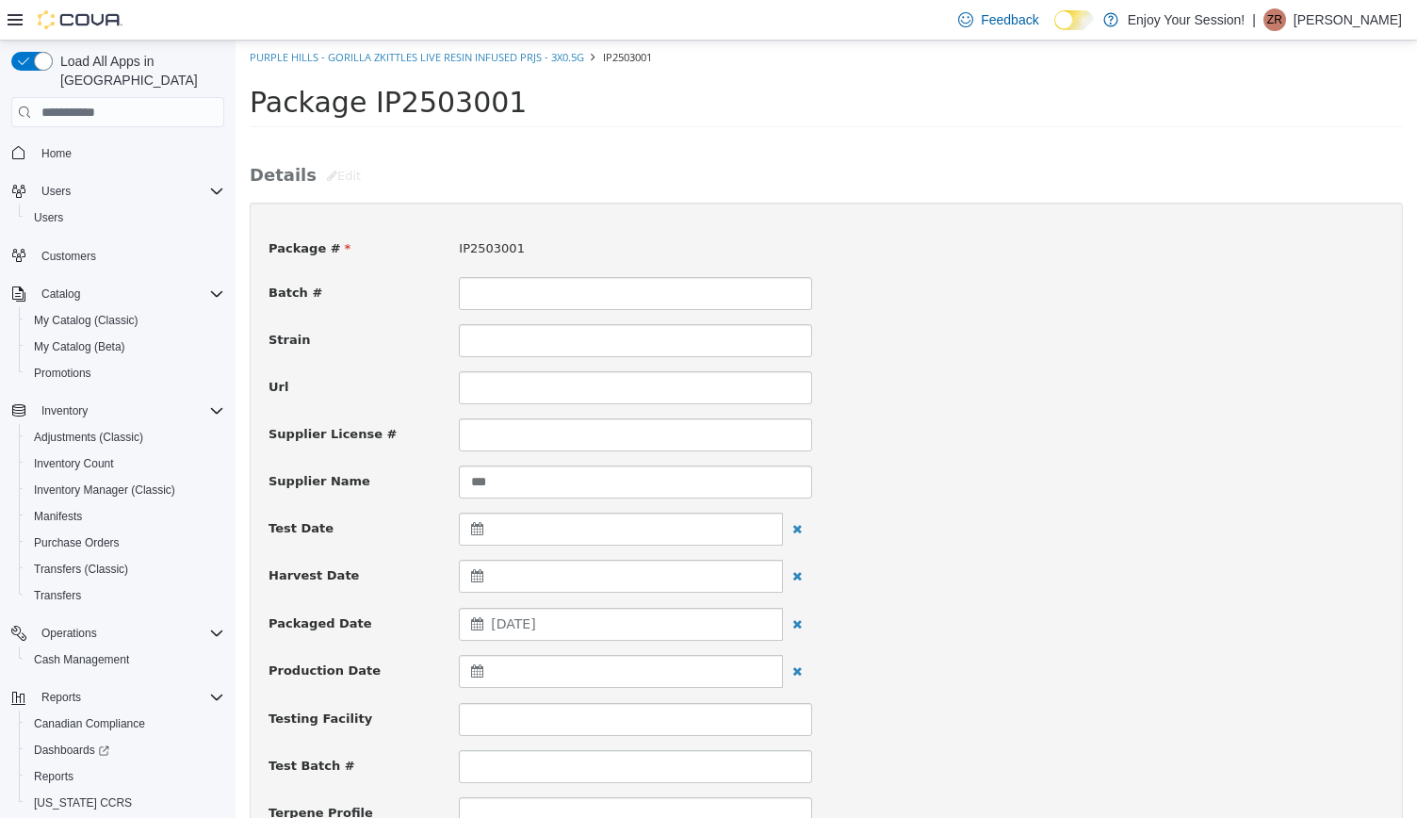
click at [510, 628] on span "[DATE]" at bounding box center [513, 623] width 44 height 15
click at [476, 667] on span at bounding box center [480, 670] width 10 height 10
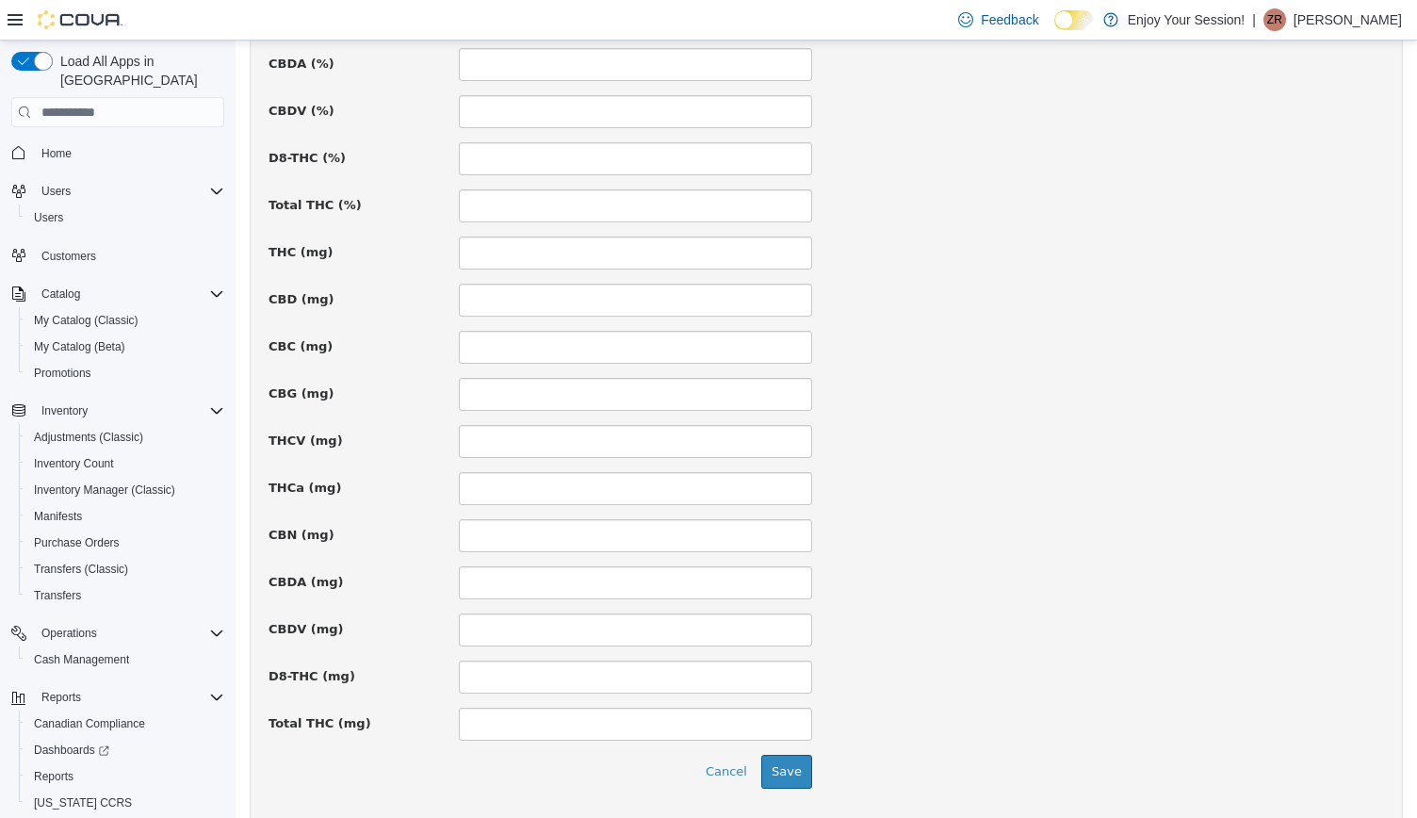
scroll to position [1188, 0]
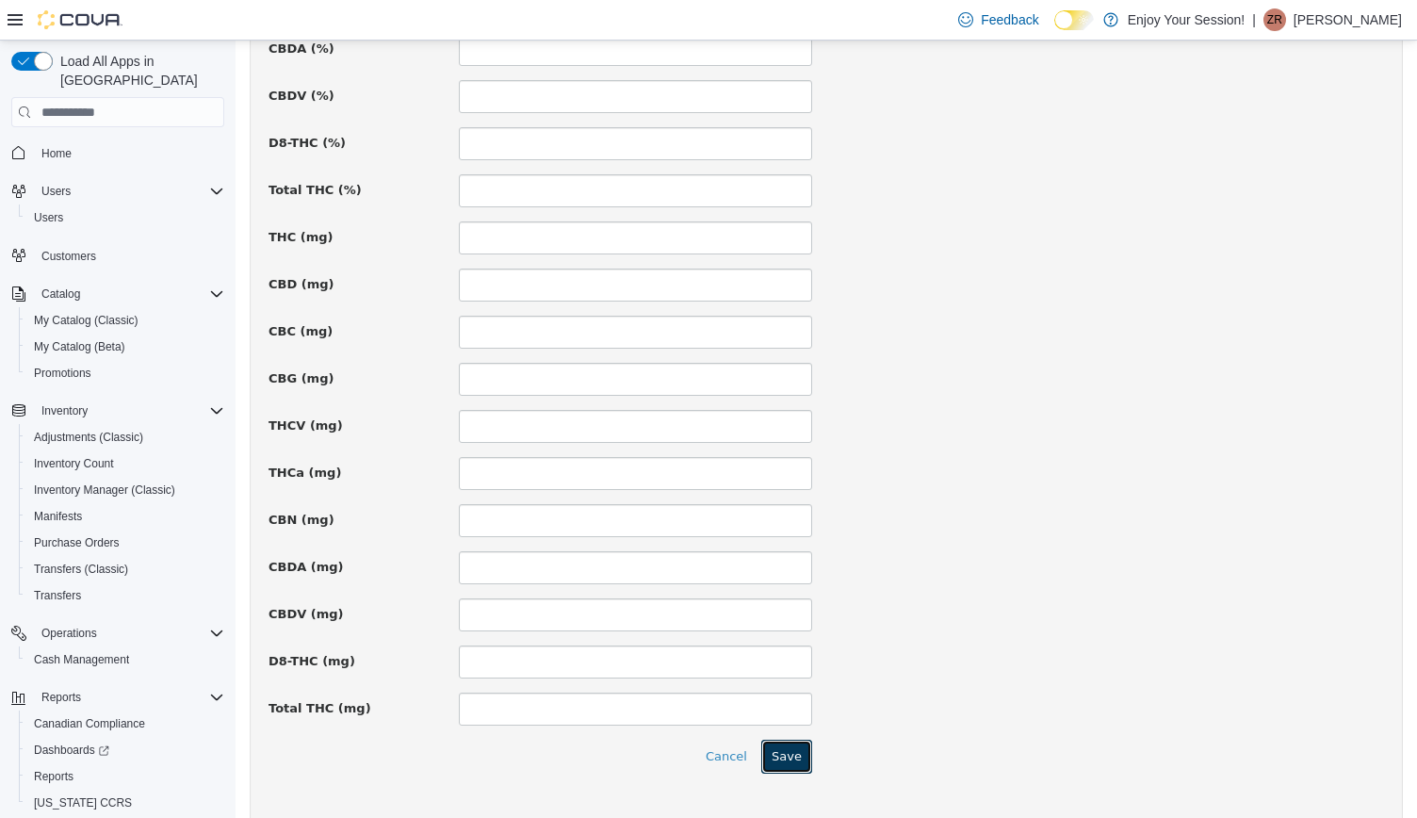
click at [795, 743] on button "Save" at bounding box center [786, 756] width 51 height 34
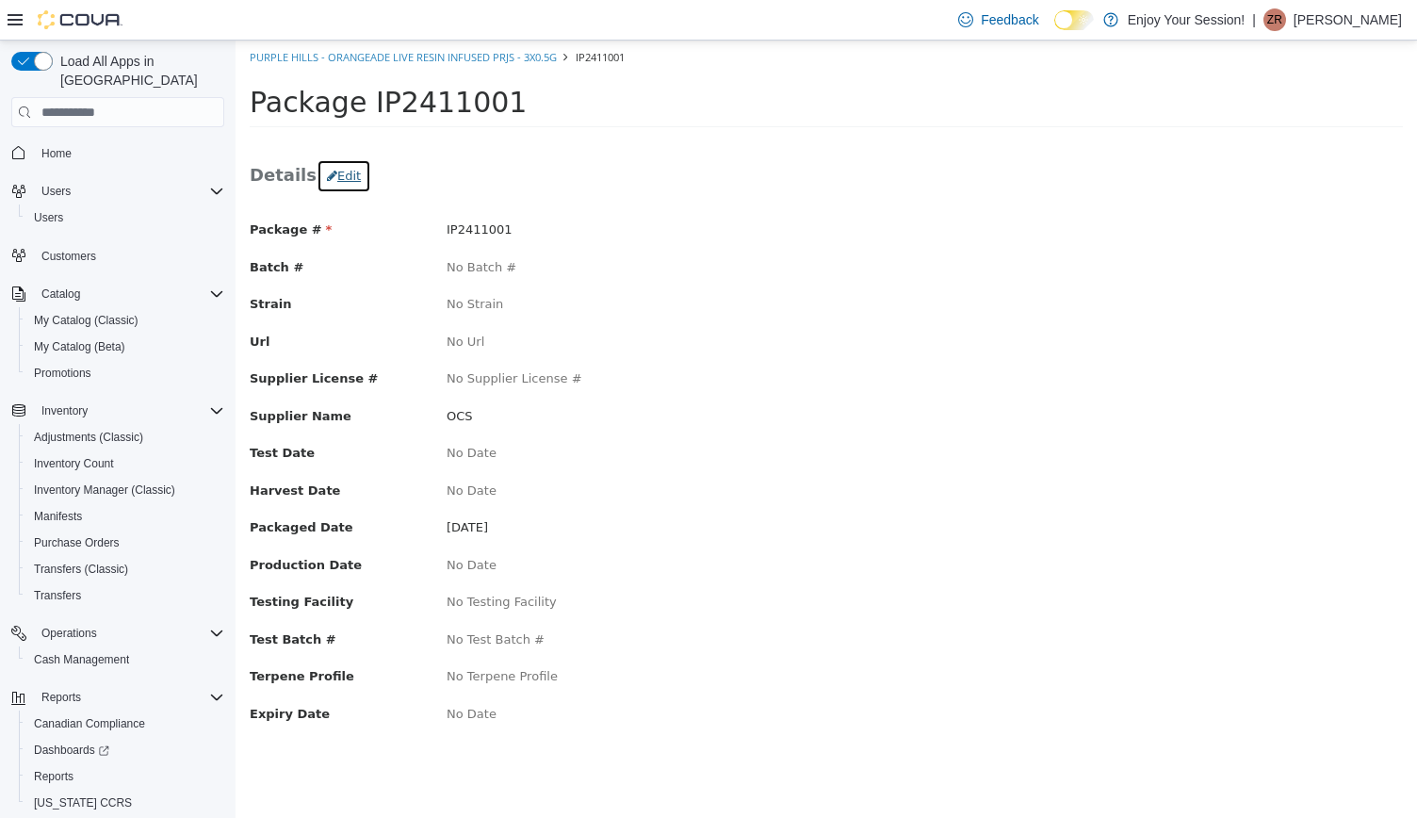
click at [330, 185] on button "Edit" at bounding box center [343, 176] width 55 height 34
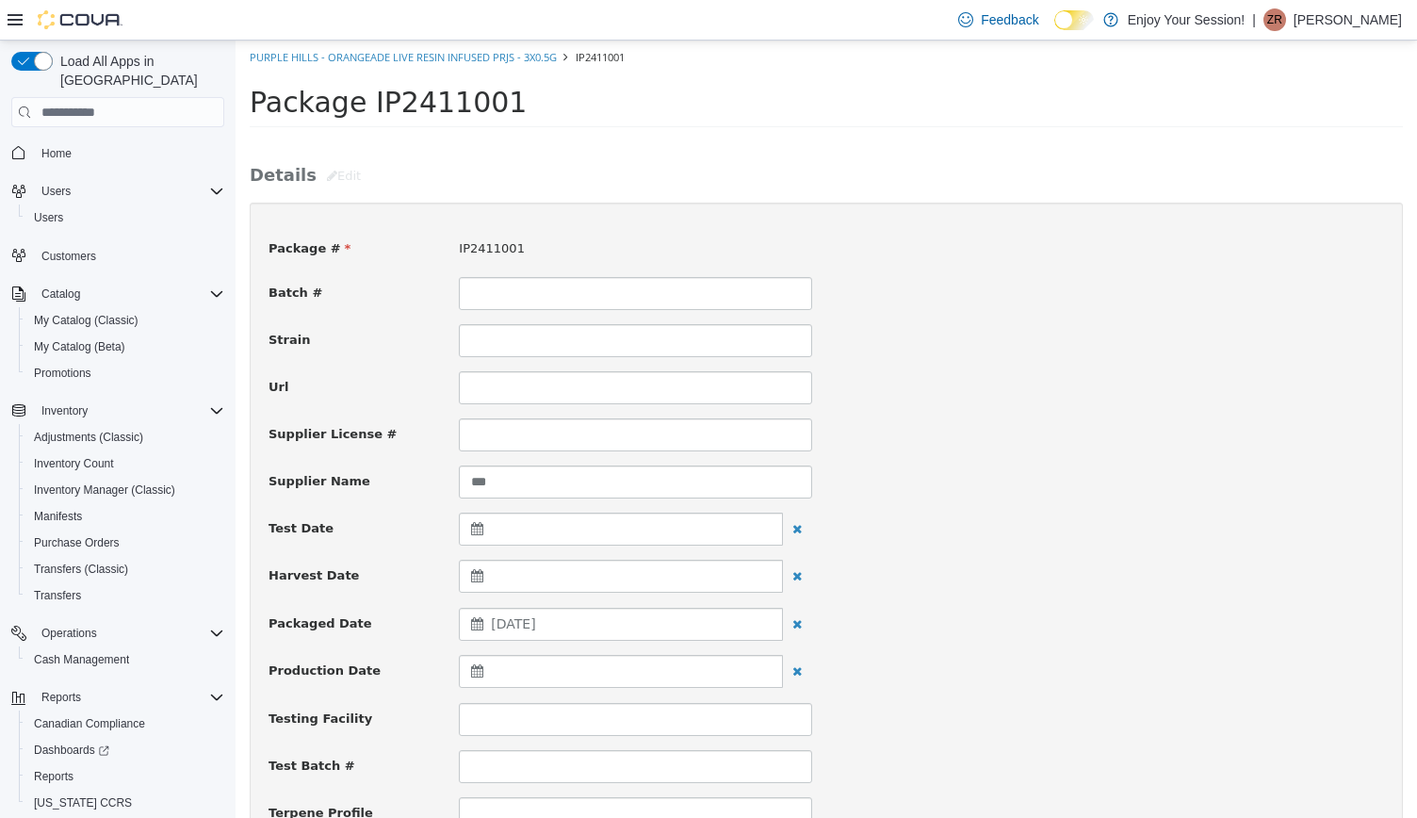
click at [619, 622] on div "November 1, 2024" at bounding box center [621, 624] width 324 height 33
click at [666, 663] on th at bounding box center [661, 670] width 30 height 33
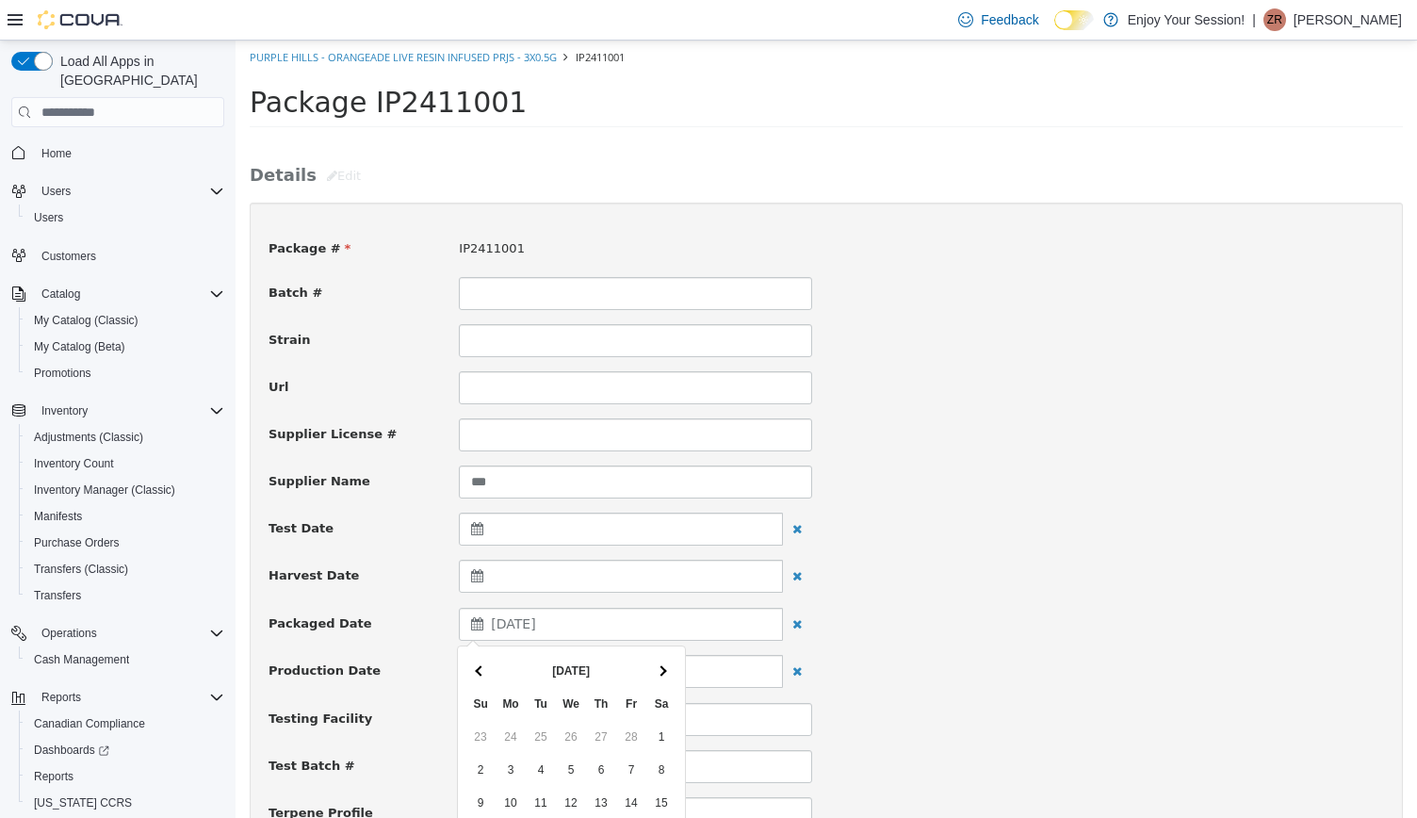
click at [666, 663] on th at bounding box center [661, 670] width 30 height 33
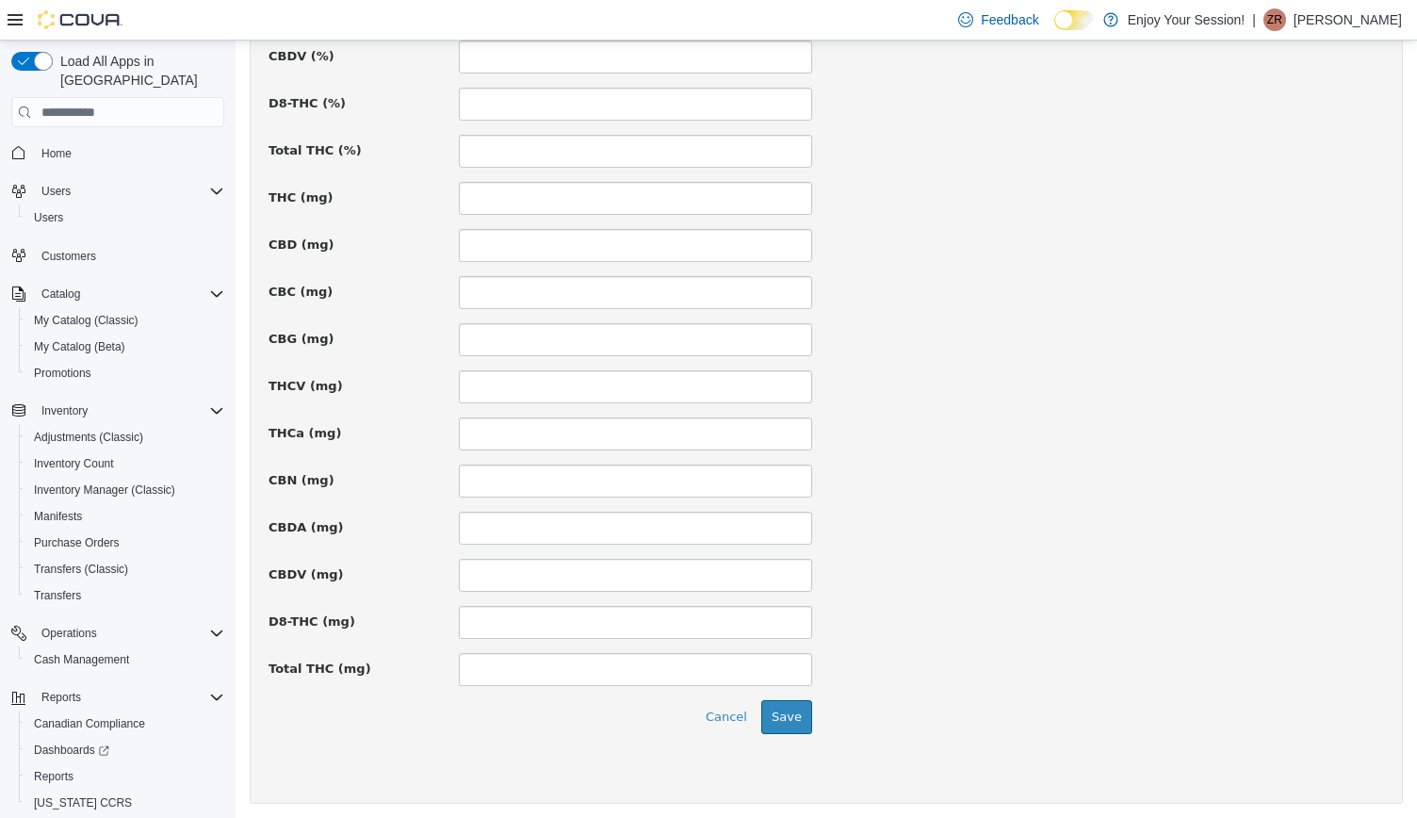
scroll to position [1228, 0]
click at [774, 705] on button "Save" at bounding box center [786, 716] width 51 height 34
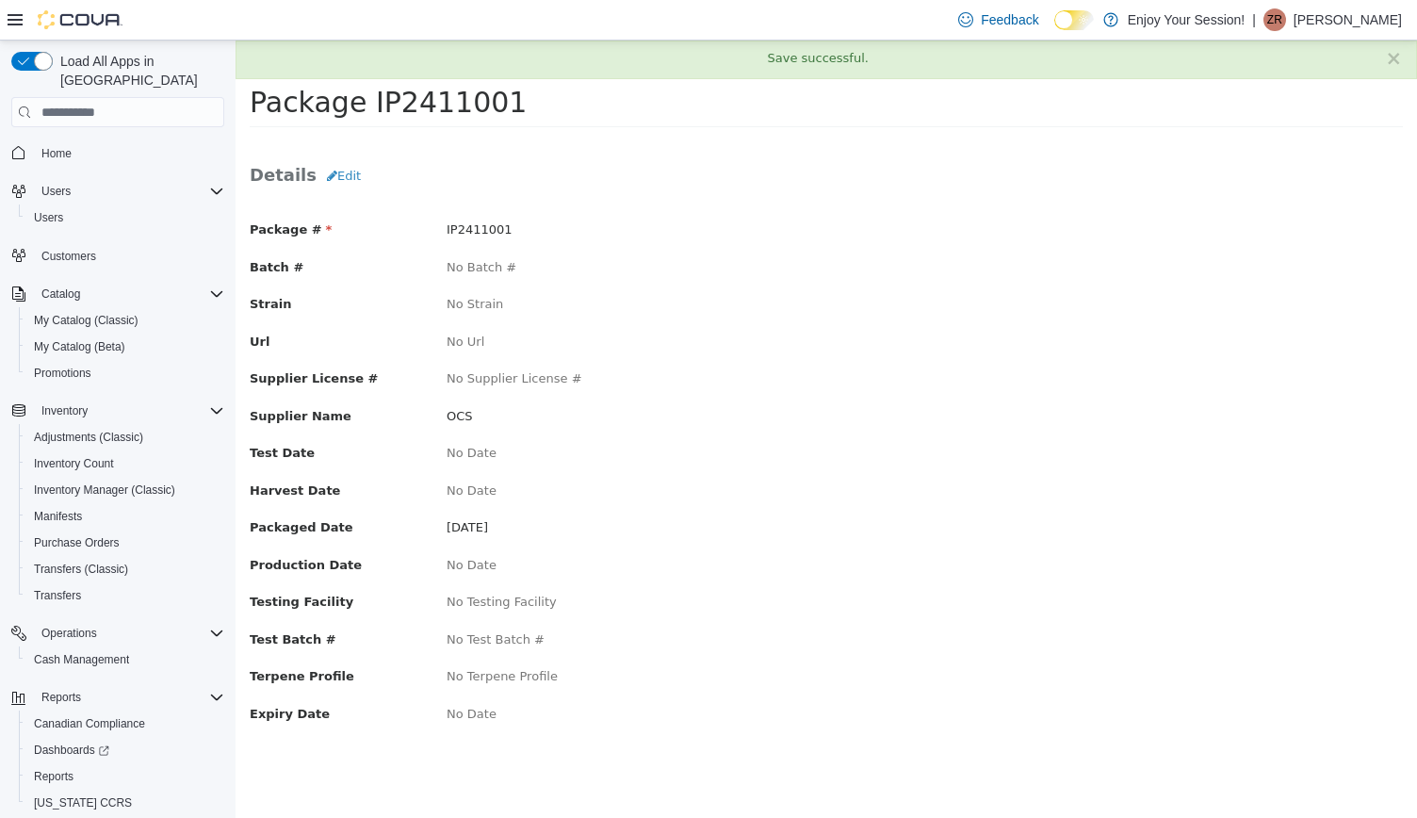
scroll to position [0, 0]
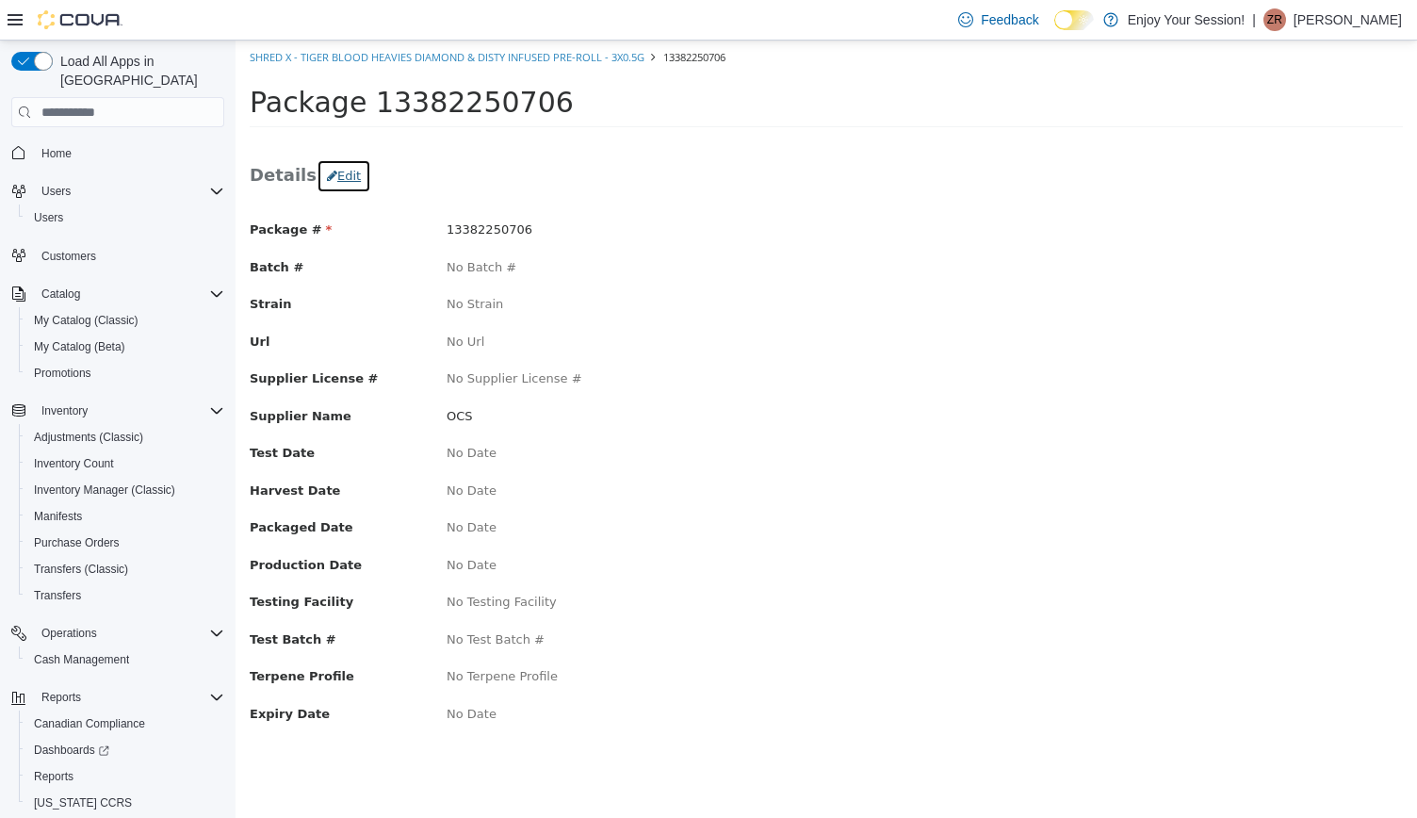
click at [339, 187] on button "Edit" at bounding box center [343, 176] width 55 height 34
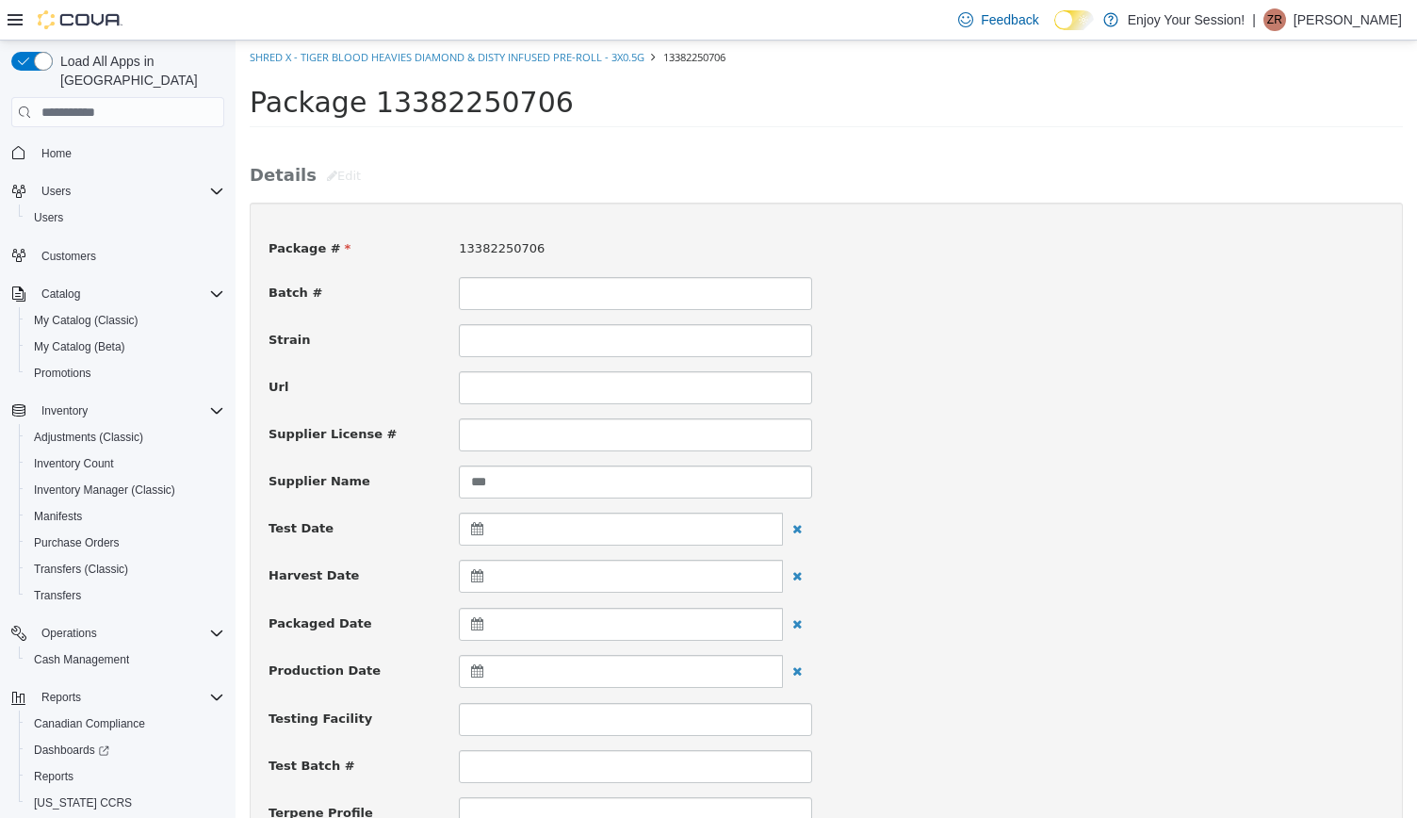
click at [569, 619] on div at bounding box center [621, 624] width 324 height 33
click at [480, 660] on th at bounding box center [480, 670] width 30 height 33
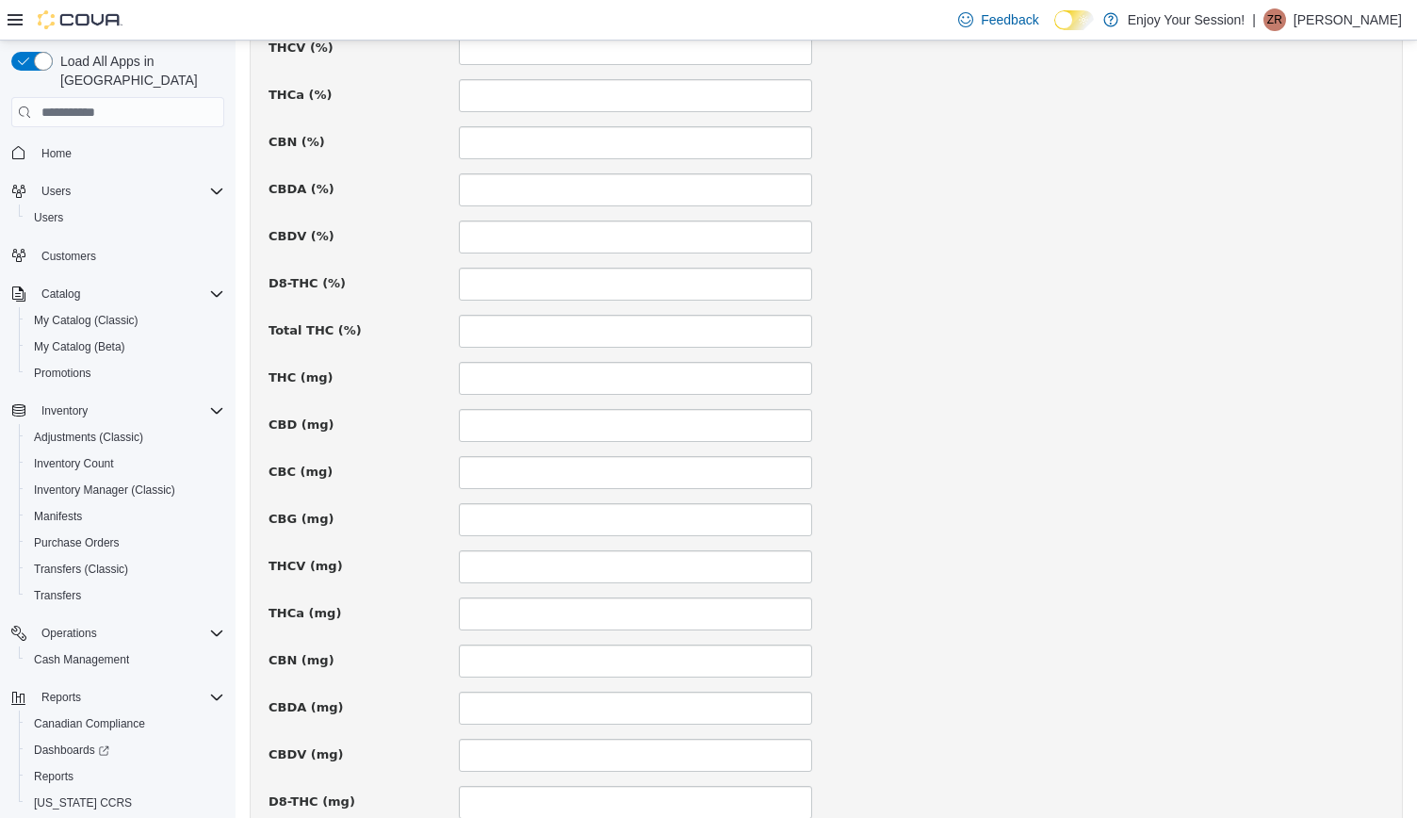
scroll to position [1228, 0]
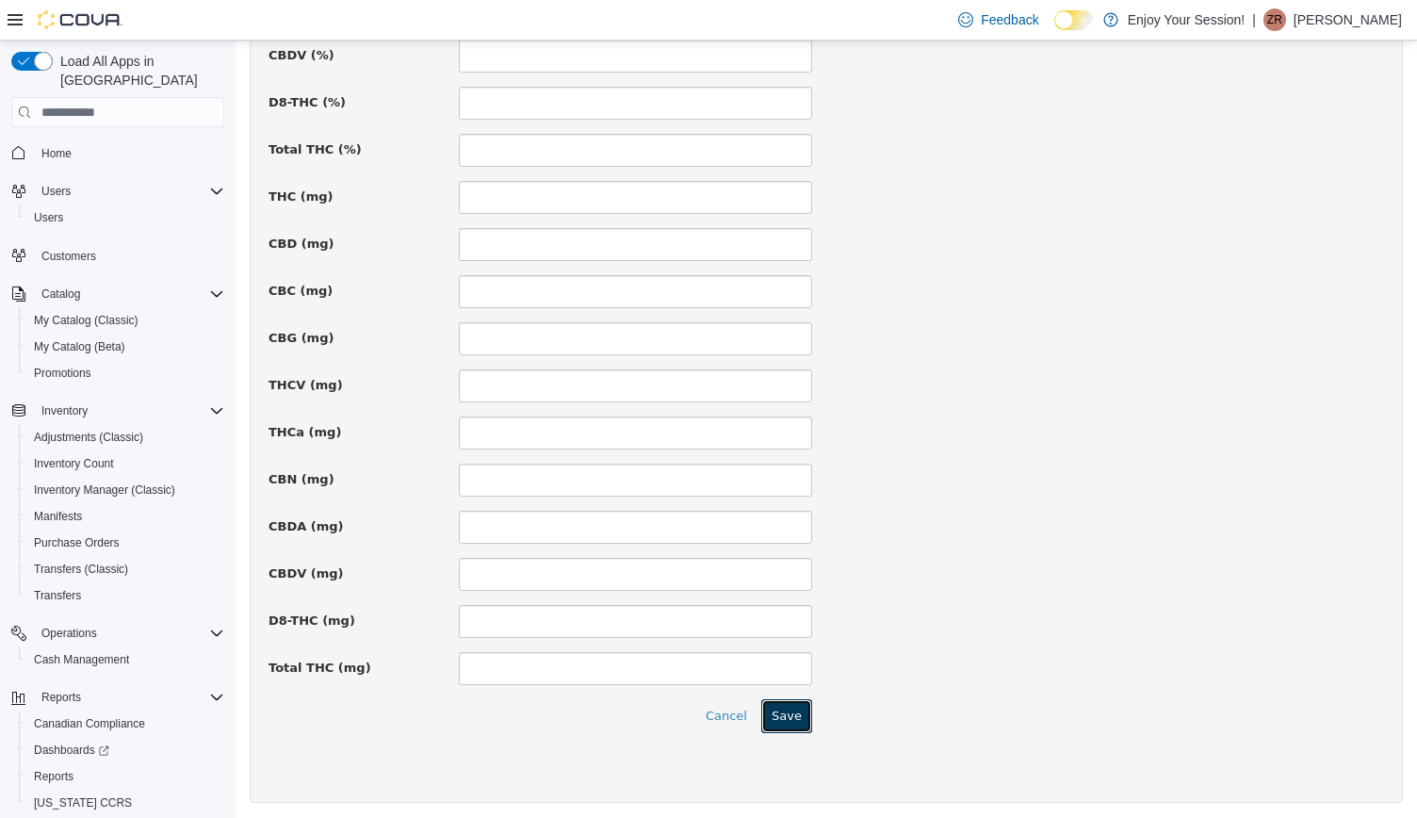
click at [780, 716] on button "Save" at bounding box center [786, 716] width 51 height 34
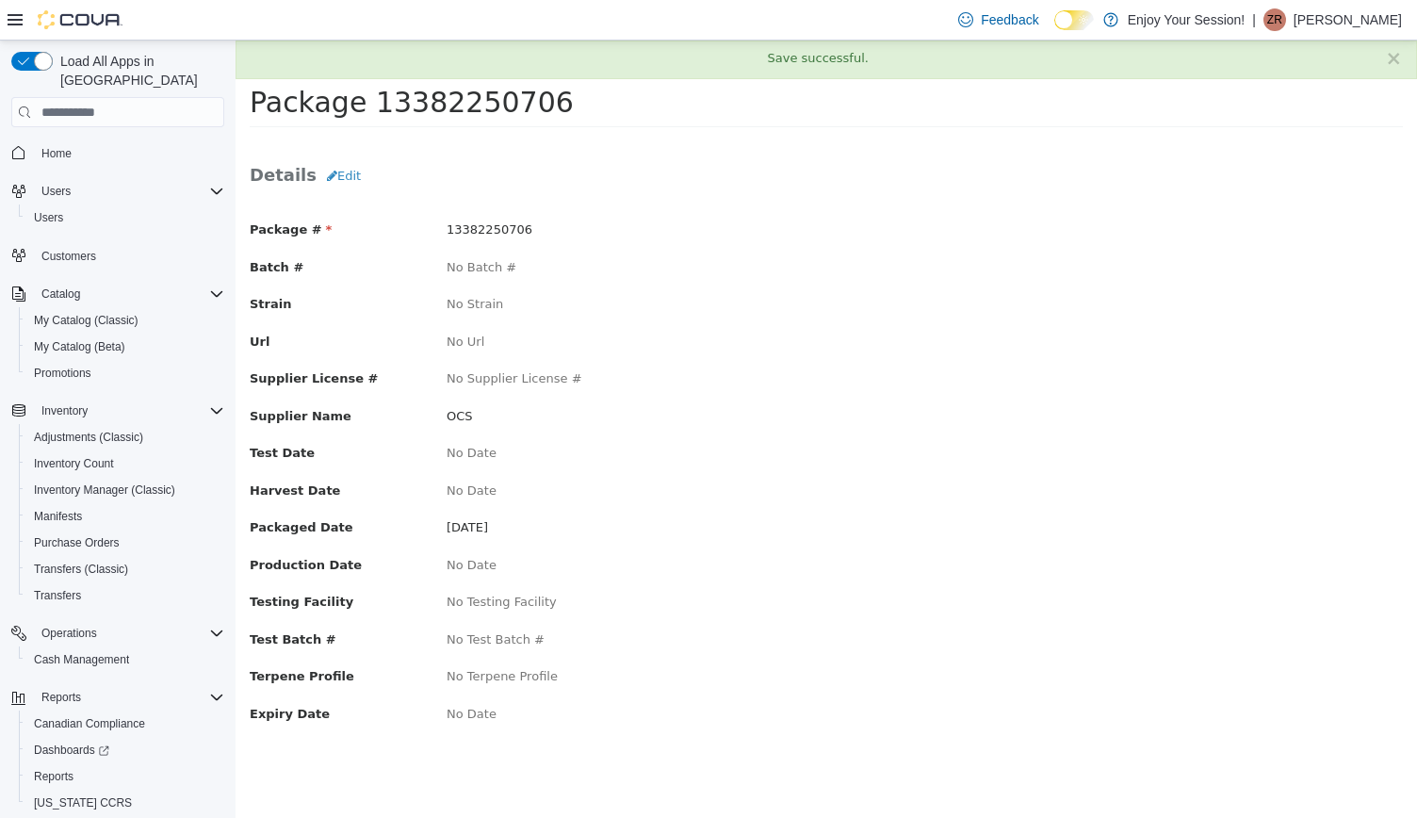
scroll to position [0, 0]
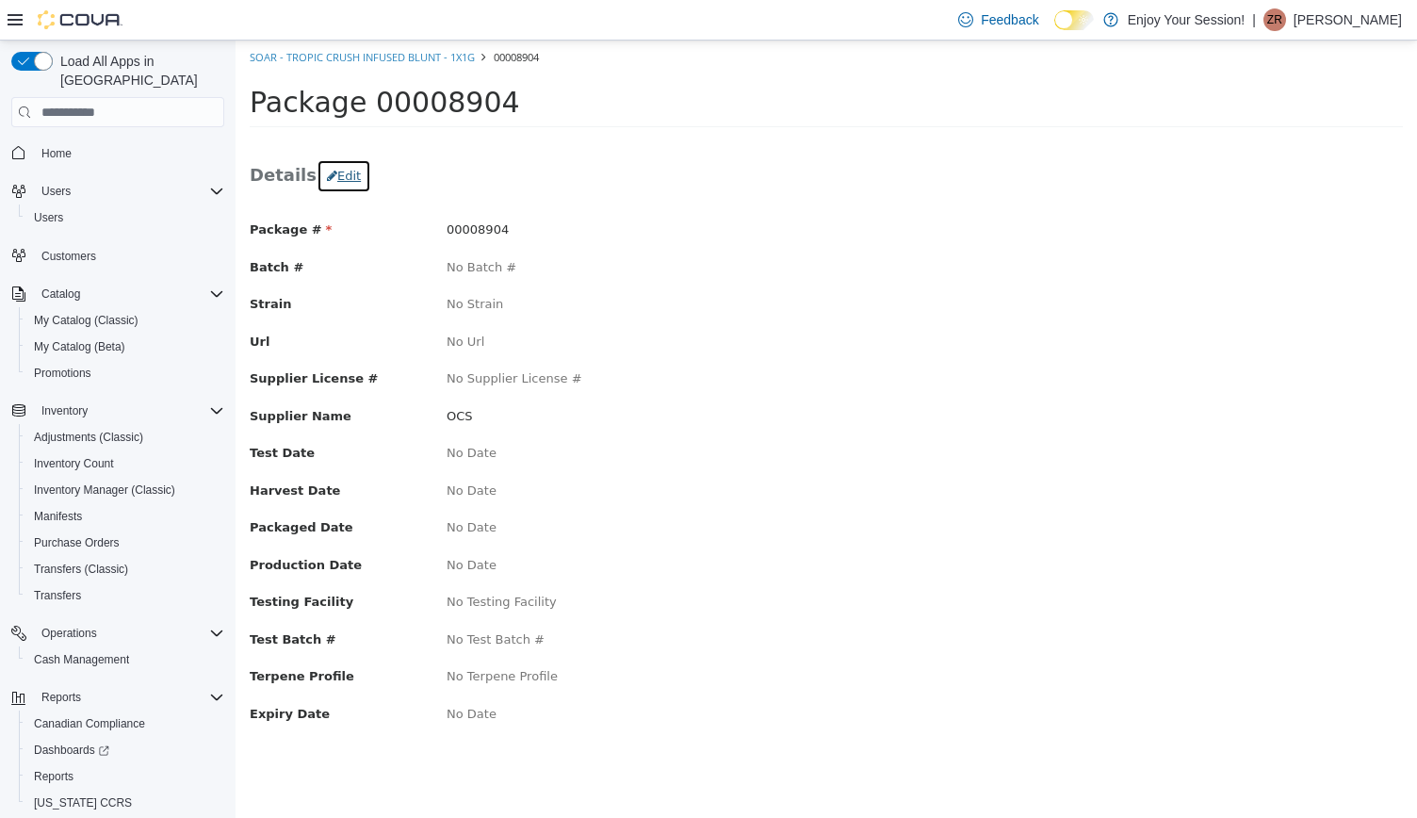
click at [341, 180] on button "Edit" at bounding box center [343, 176] width 55 height 34
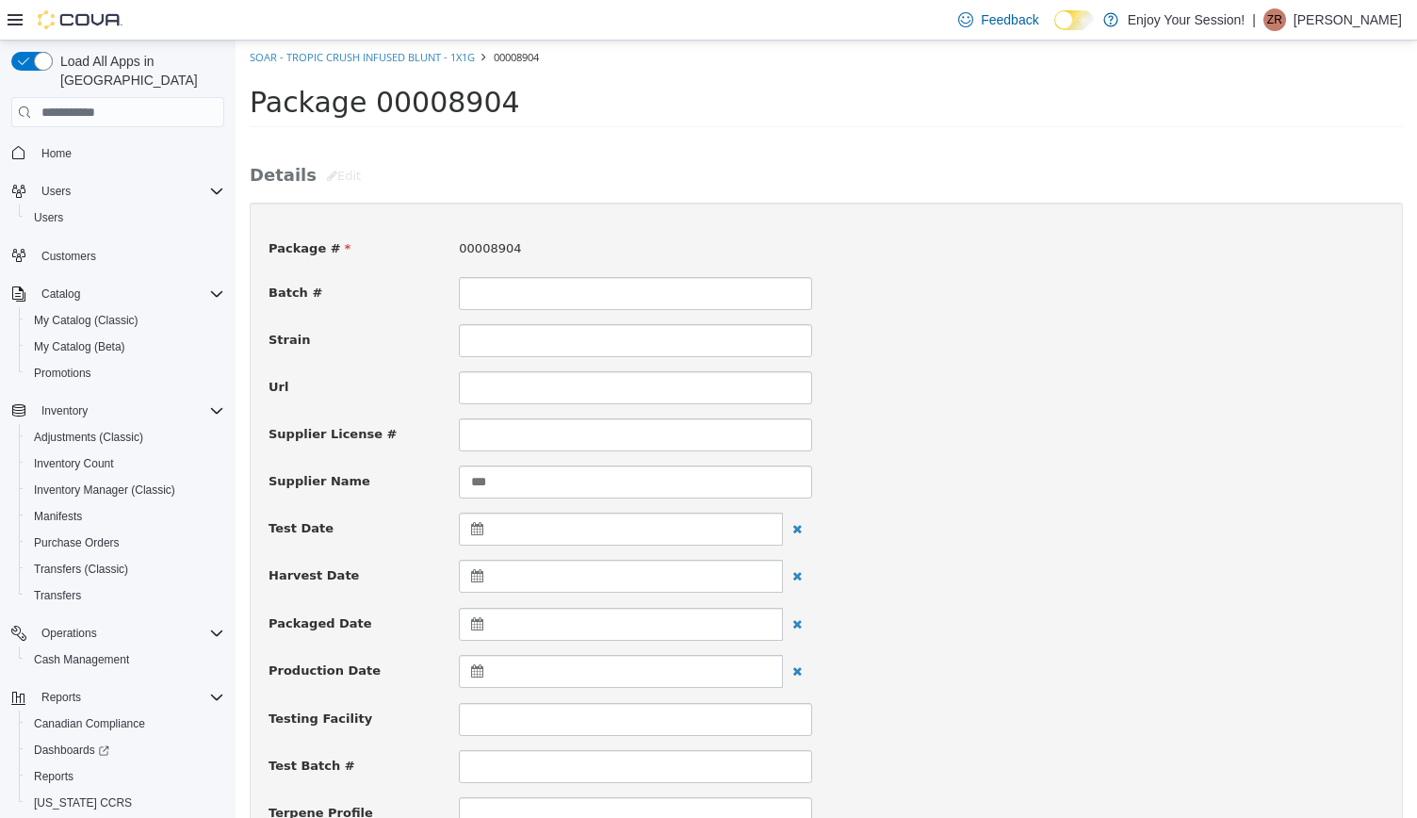
click at [505, 621] on div at bounding box center [621, 624] width 324 height 33
click at [475, 664] on th at bounding box center [480, 670] width 30 height 33
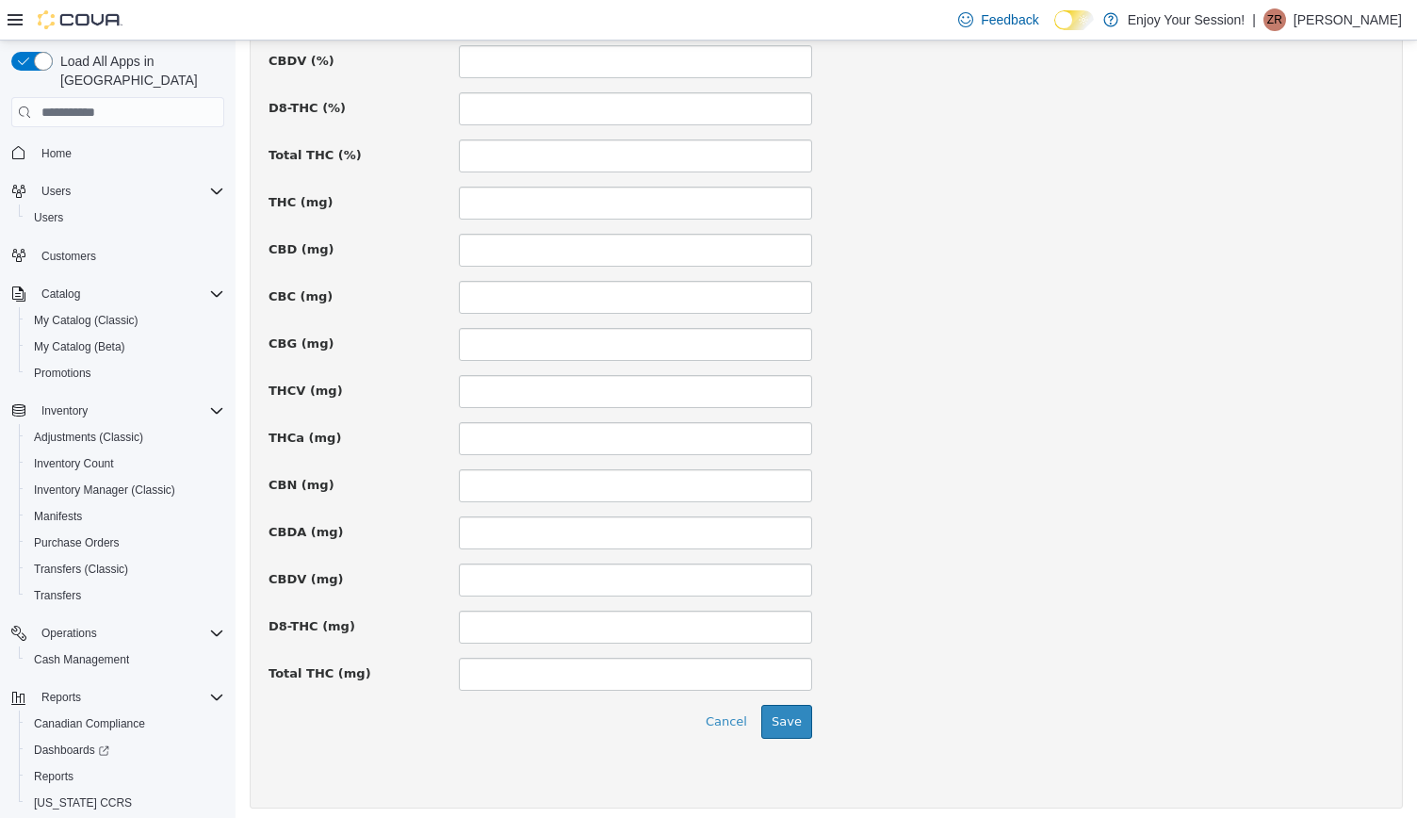
scroll to position [1228, 0]
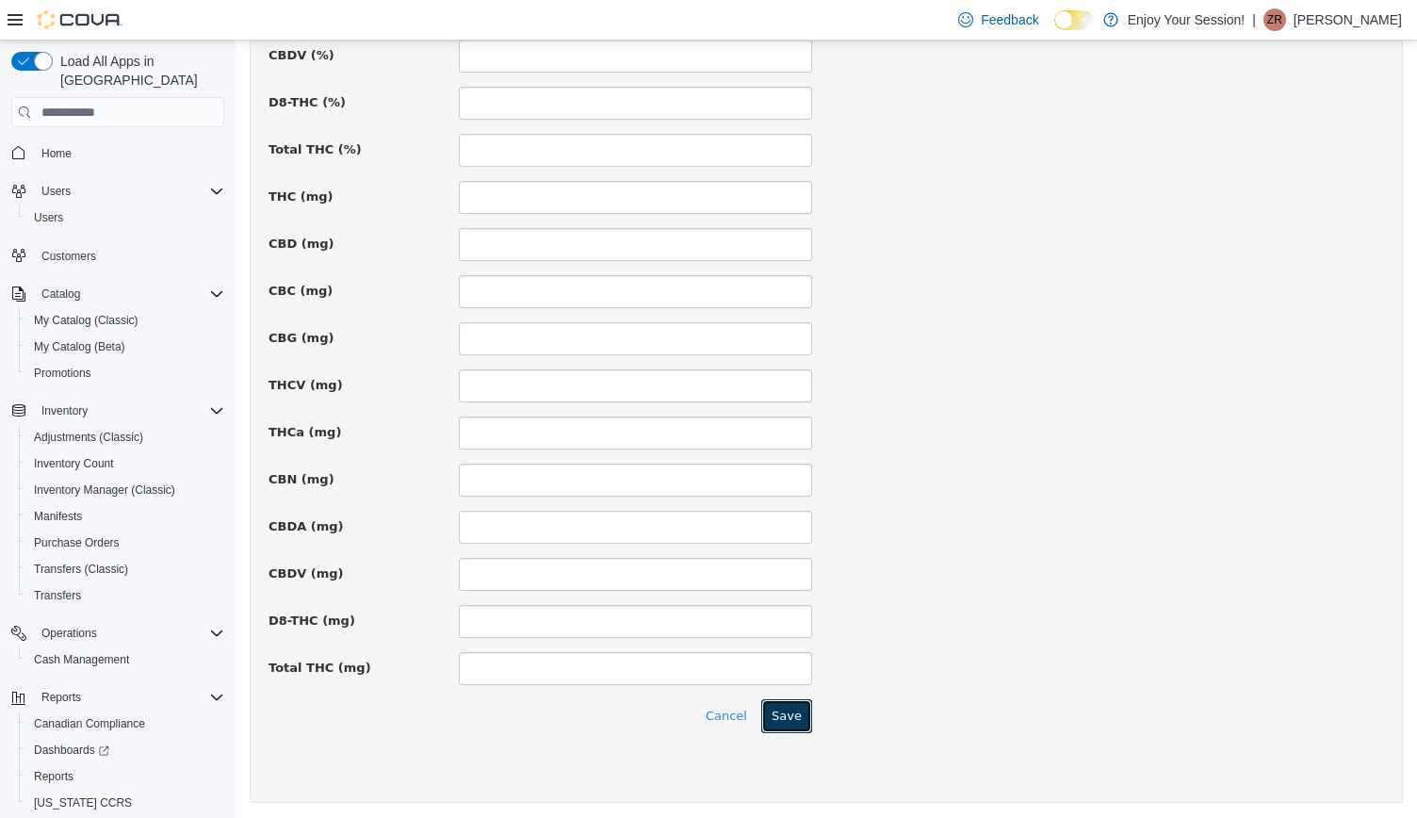
click at [795, 720] on button "Save" at bounding box center [786, 716] width 51 height 34
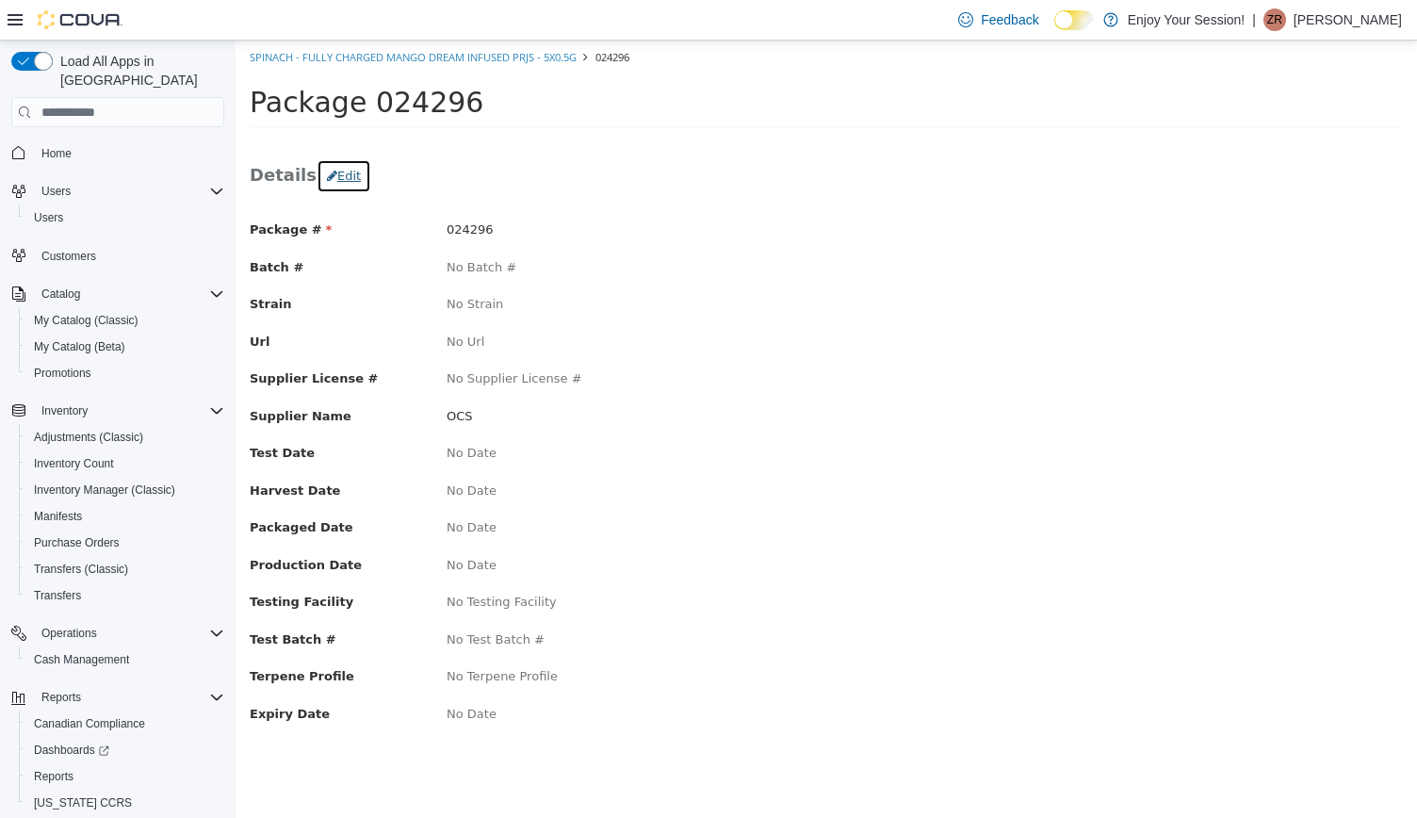
click at [335, 176] on button "Edit" at bounding box center [343, 176] width 55 height 34
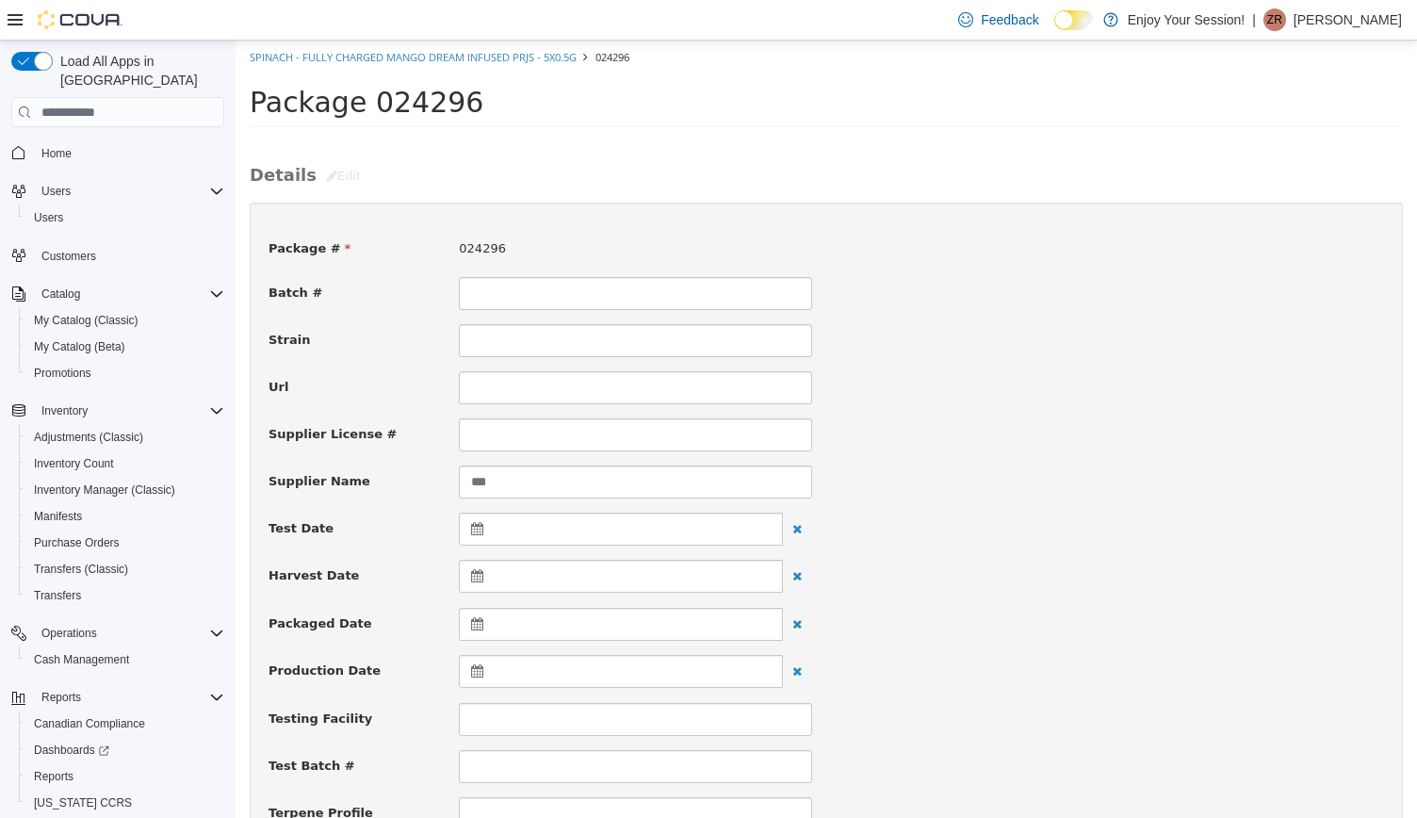
click at [485, 624] on icon at bounding box center [481, 623] width 20 height 13
click at [475, 647] on div "[DATE] Su Mo Tu We Th Fr Sa 31 1 2 3 4 5 6 7 8 9 10 11 12 13 14 15 16 17 18 19 …" at bounding box center [571, 786] width 227 height 280
click at [475, 663] on th at bounding box center [480, 670] width 30 height 33
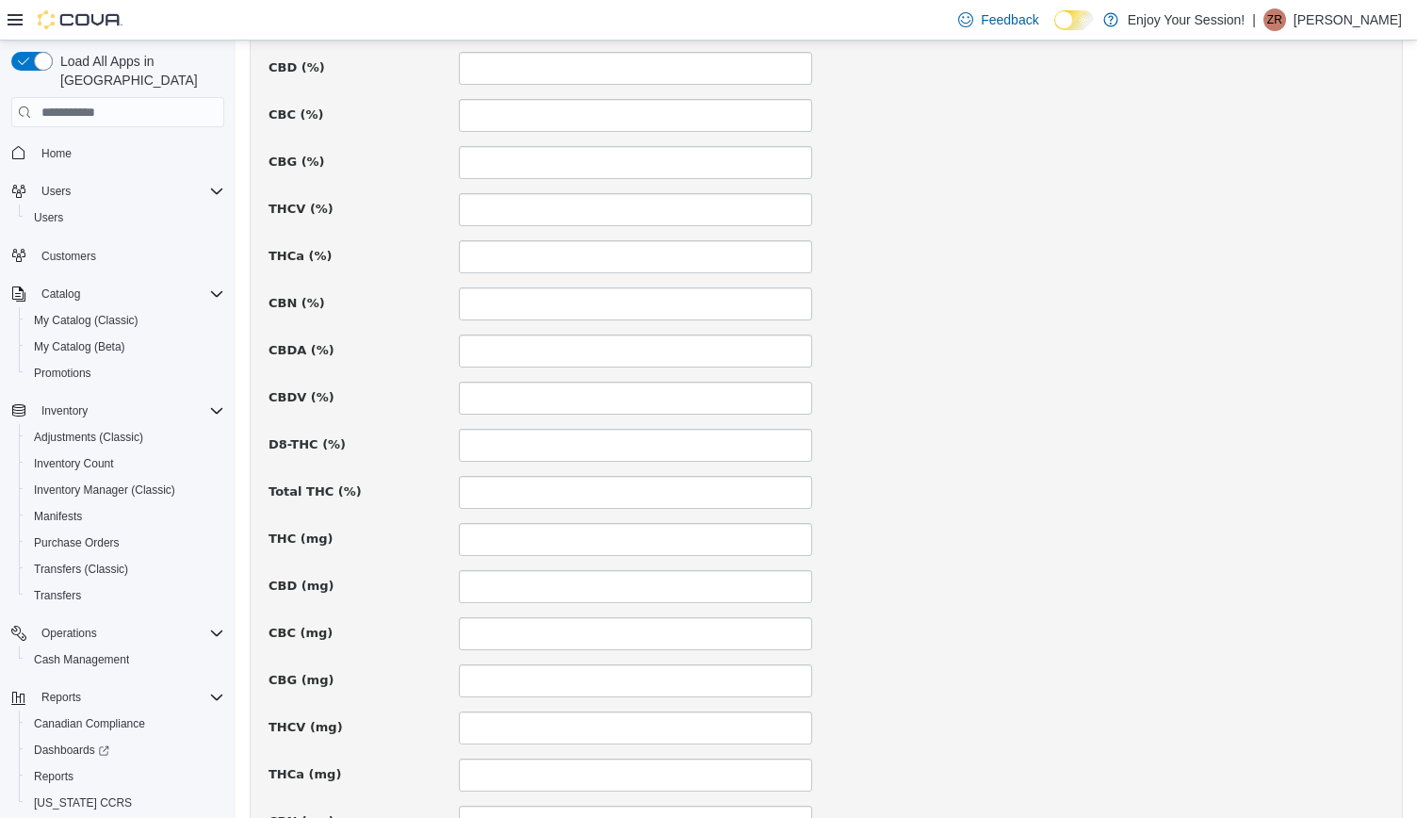
scroll to position [1228, 0]
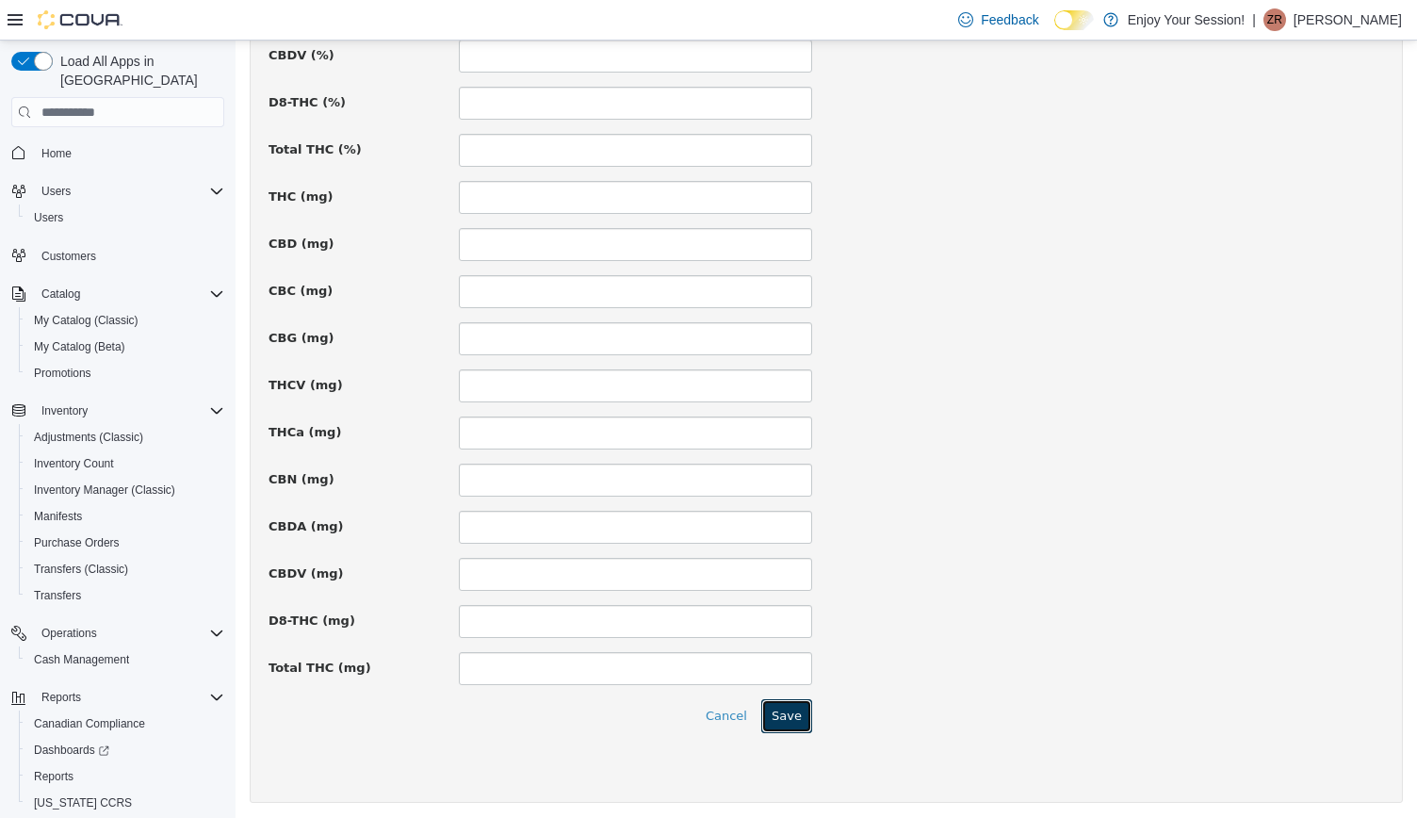
click at [788, 708] on button "Save" at bounding box center [786, 716] width 51 height 34
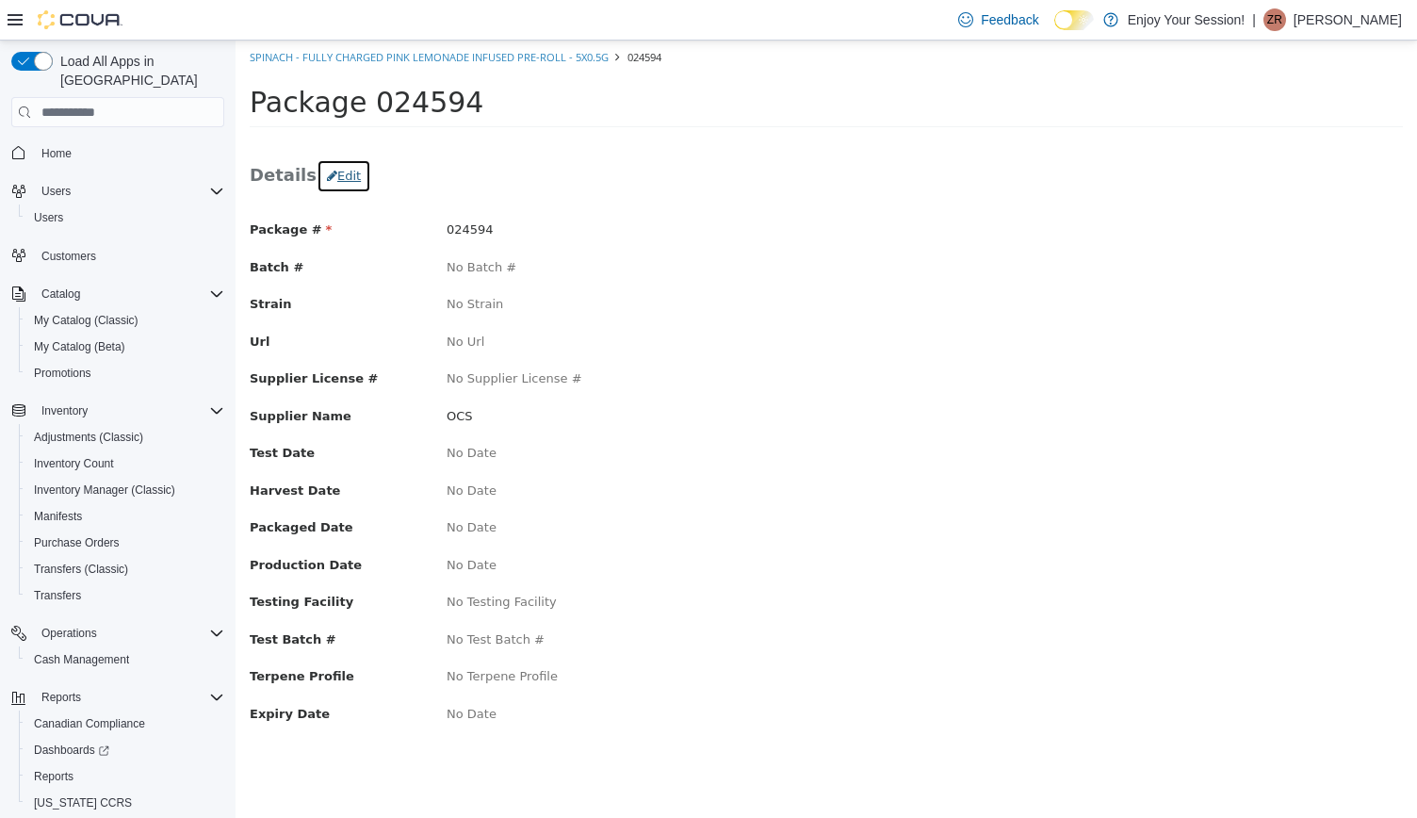
click at [332, 174] on button "Edit" at bounding box center [343, 176] width 55 height 34
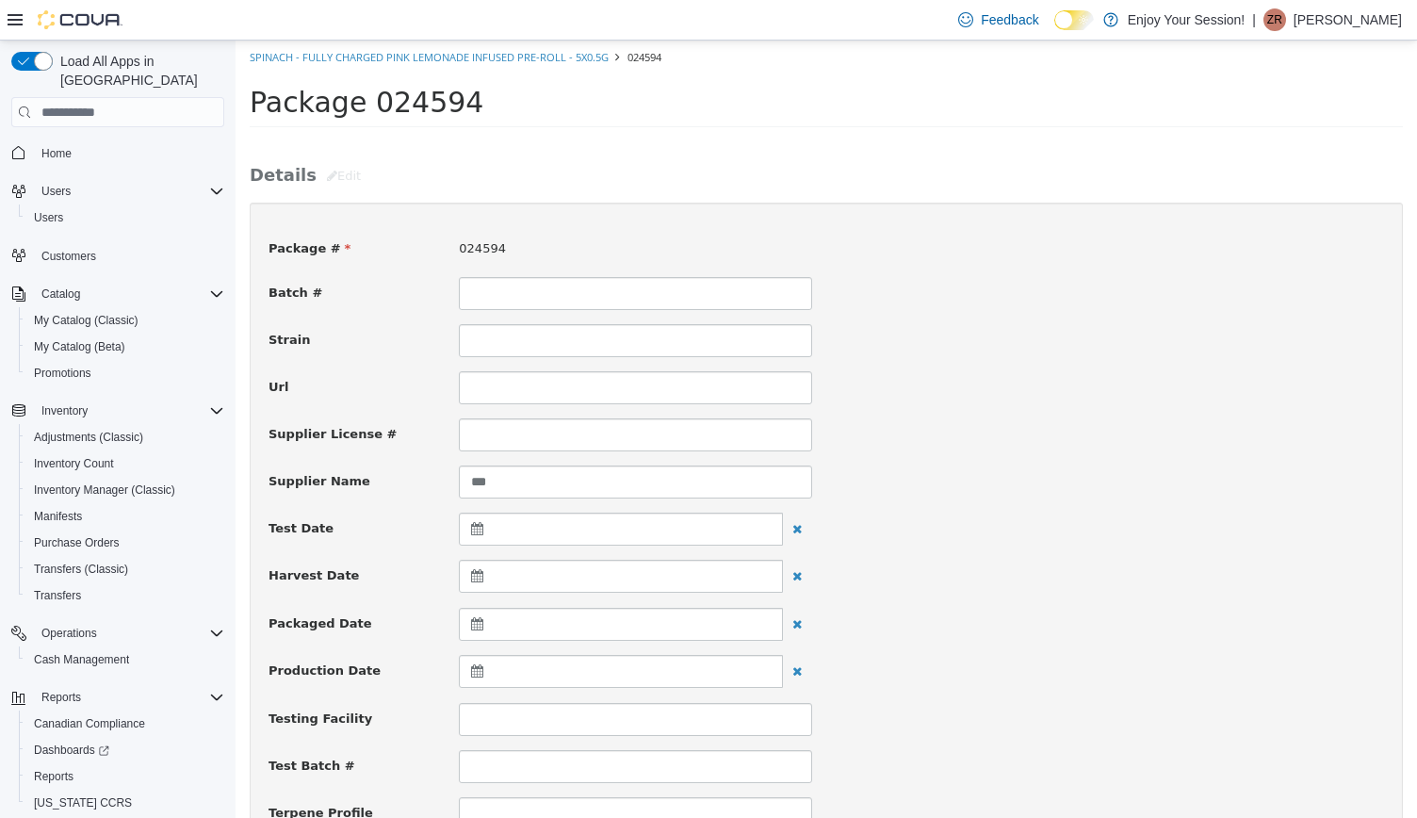
click at [527, 622] on div at bounding box center [621, 624] width 324 height 33
click at [480, 664] on th at bounding box center [480, 670] width 30 height 33
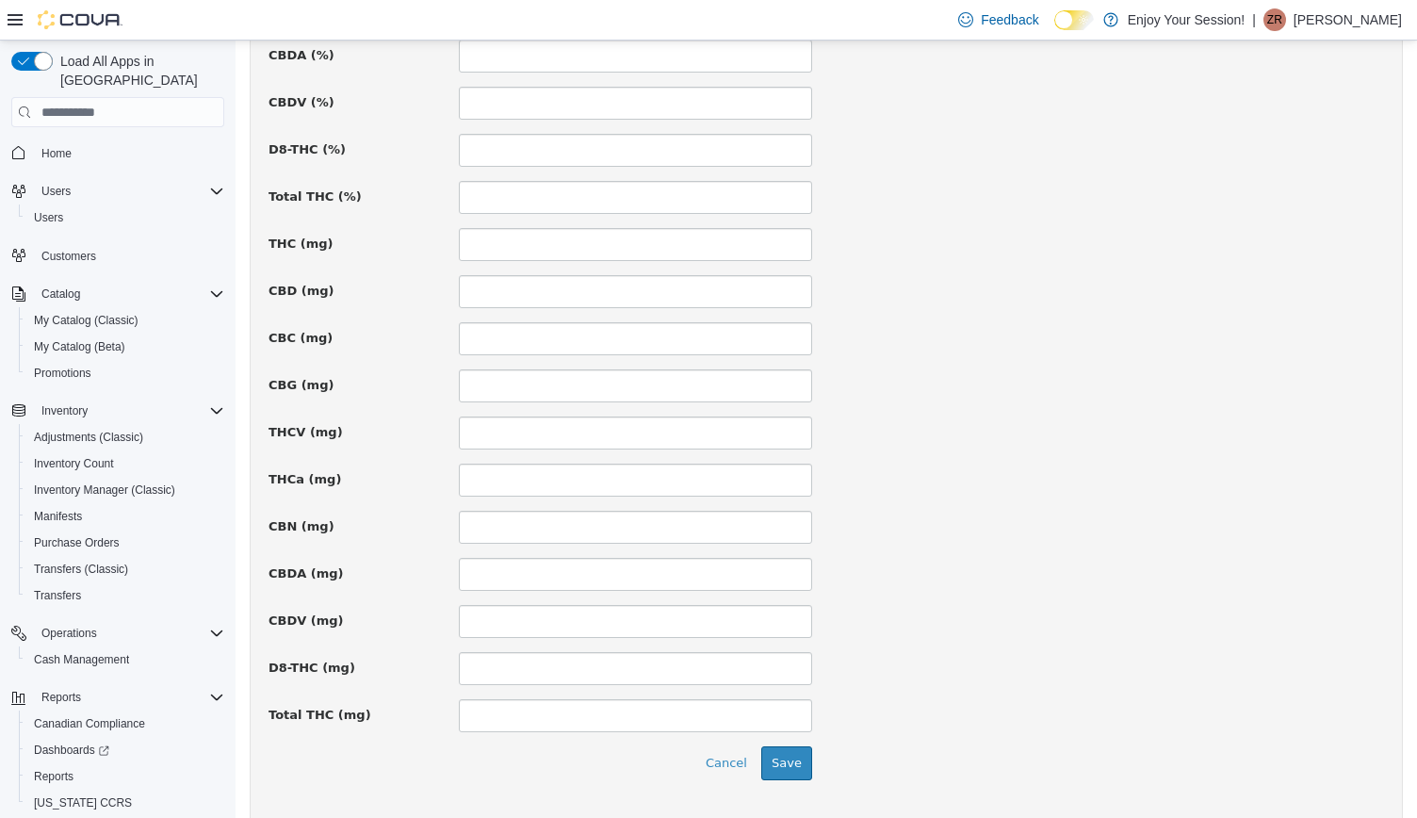
scroll to position [1228, 0]
click at [784, 709] on button "Save" at bounding box center [786, 716] width 51 height 34
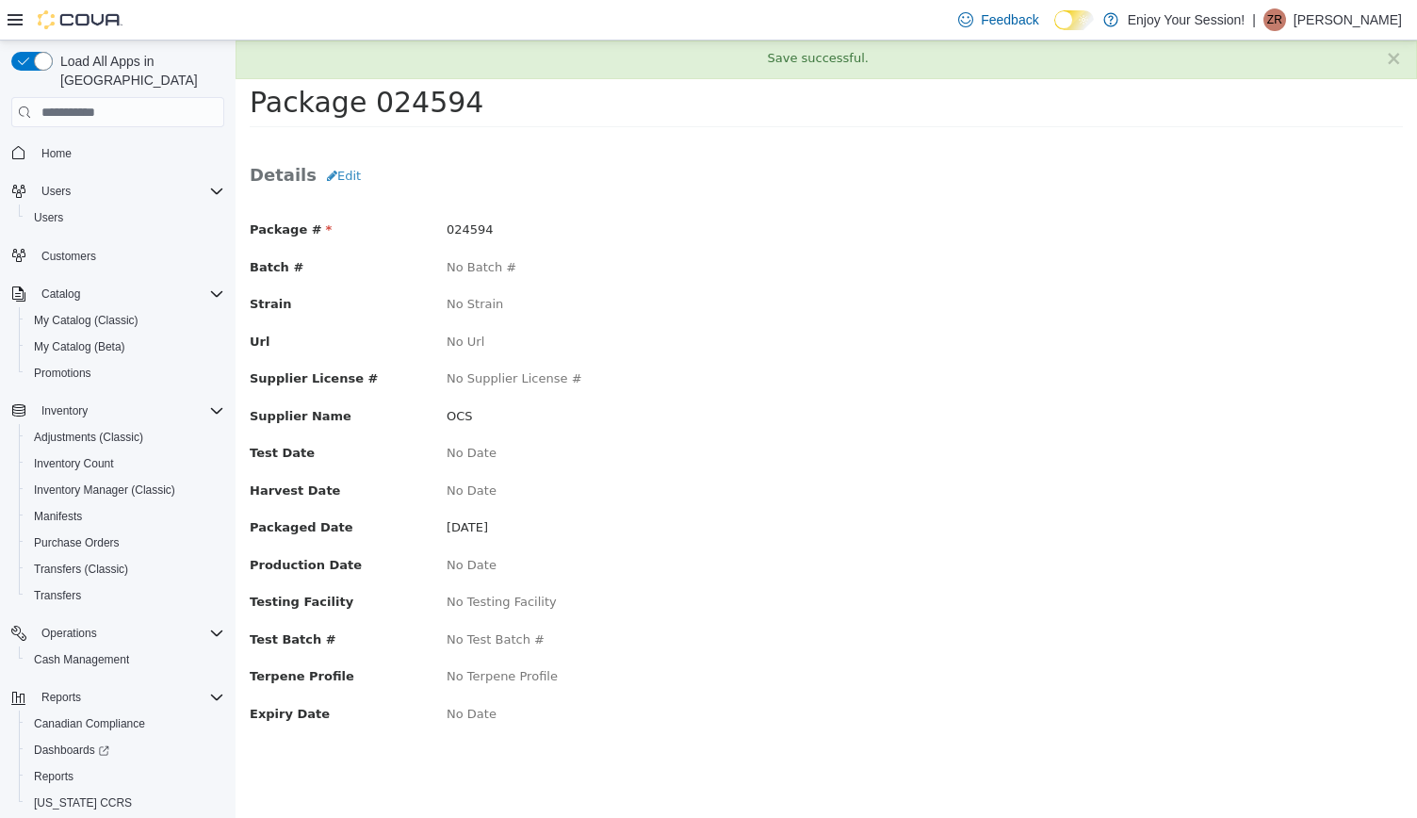
scroll to position [0, 0]
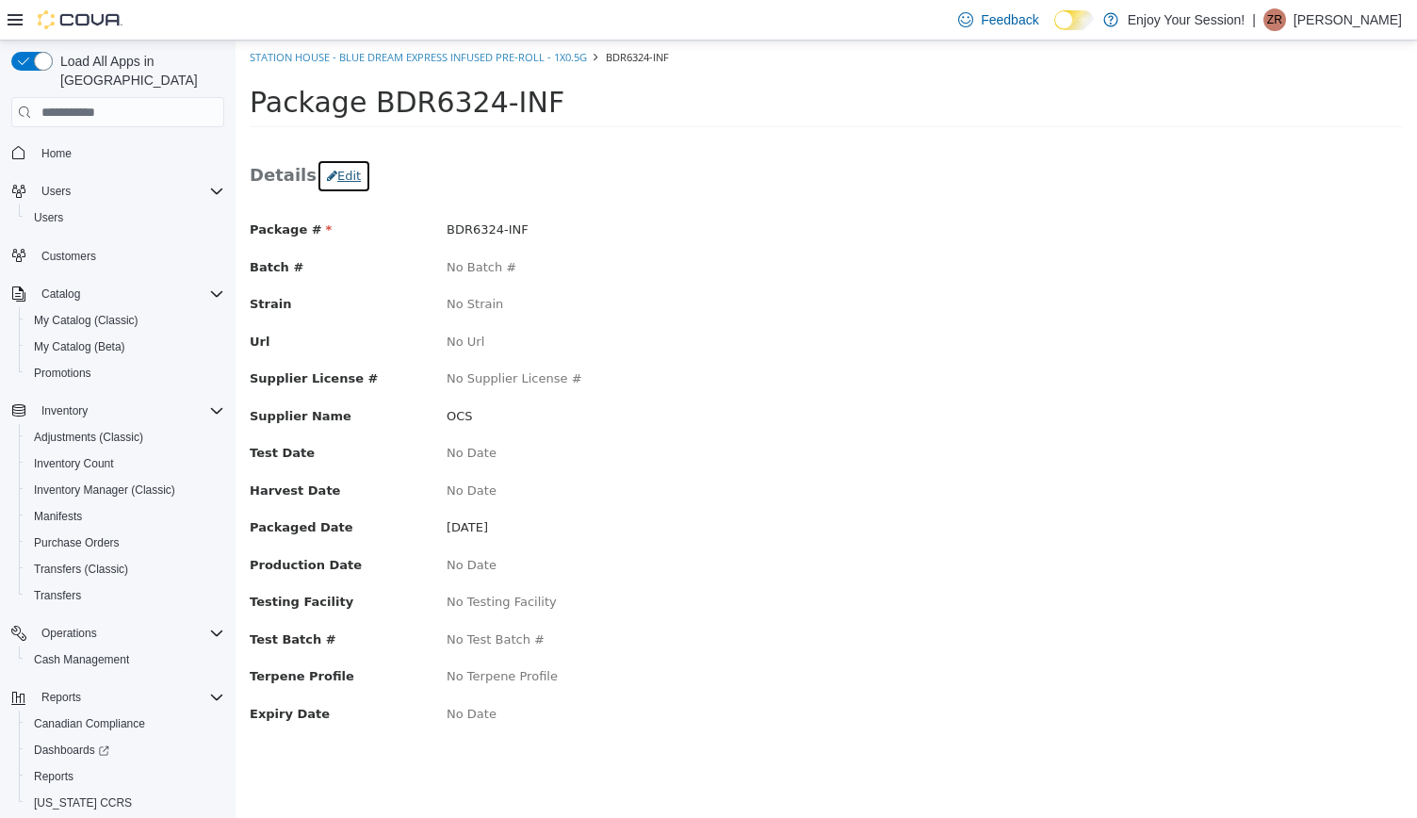
click at [333, 172] on button "Edit" at bounding box center [343, 176] width 55 height 34
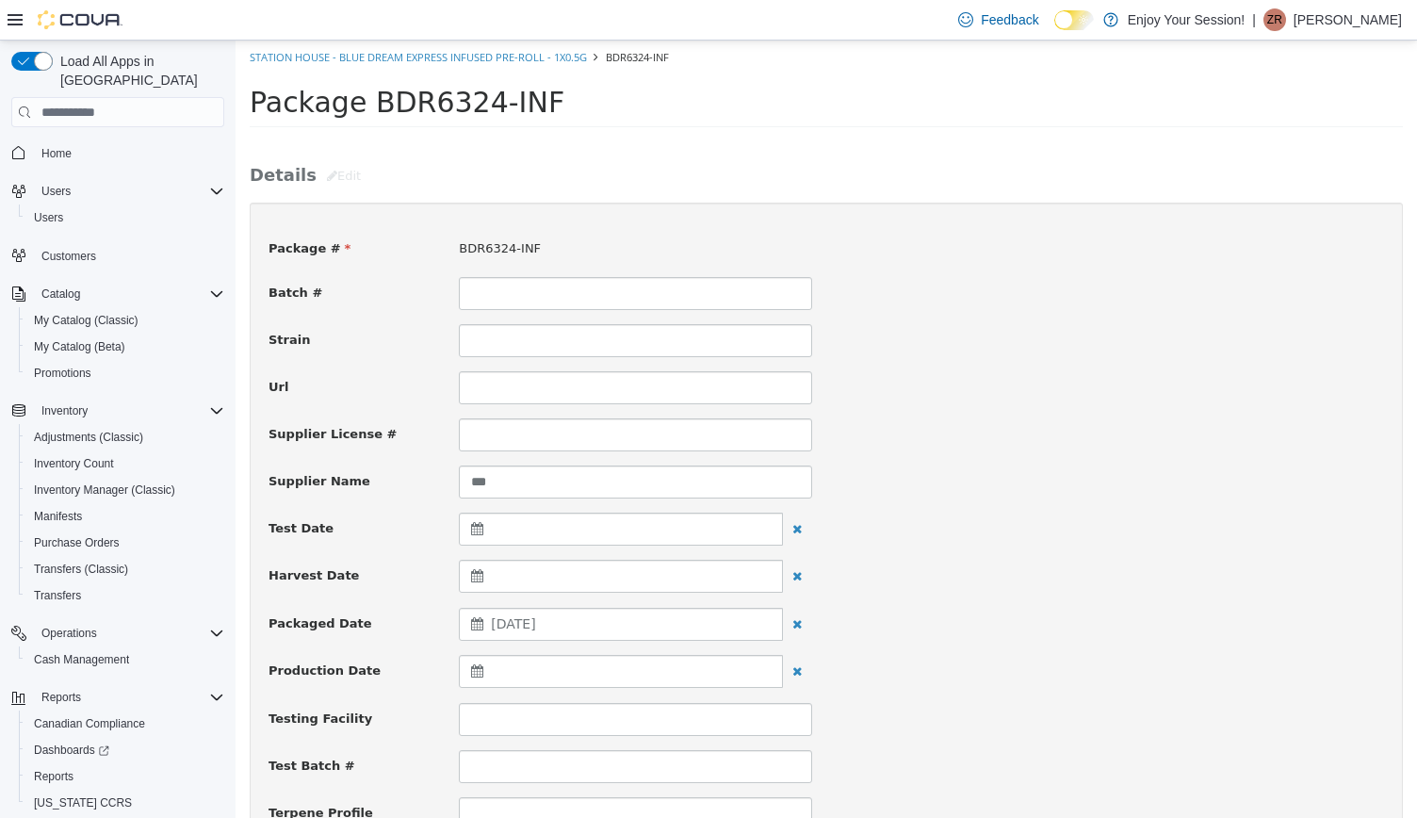
click at [526, 617] on span "[DATE]" at bounding box center [513, 623] width 44 height 15
click at [633, 664] on th "[DATE]" at bounding box center [570, 670] width 151 height 33
click at [646, 668] on th at bounding box center [661, 670] width 30 height 33
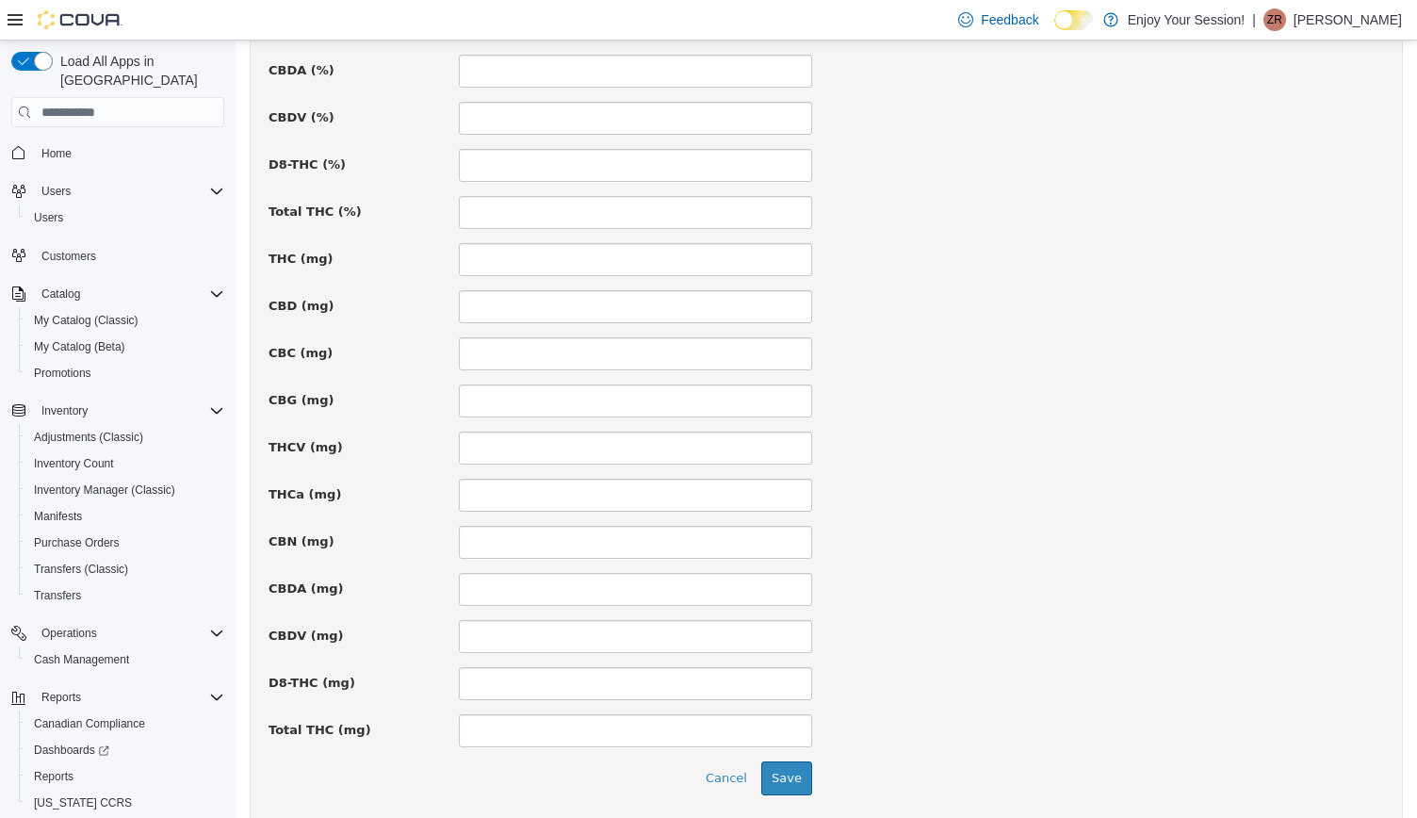
scroll to position [1228, 0]
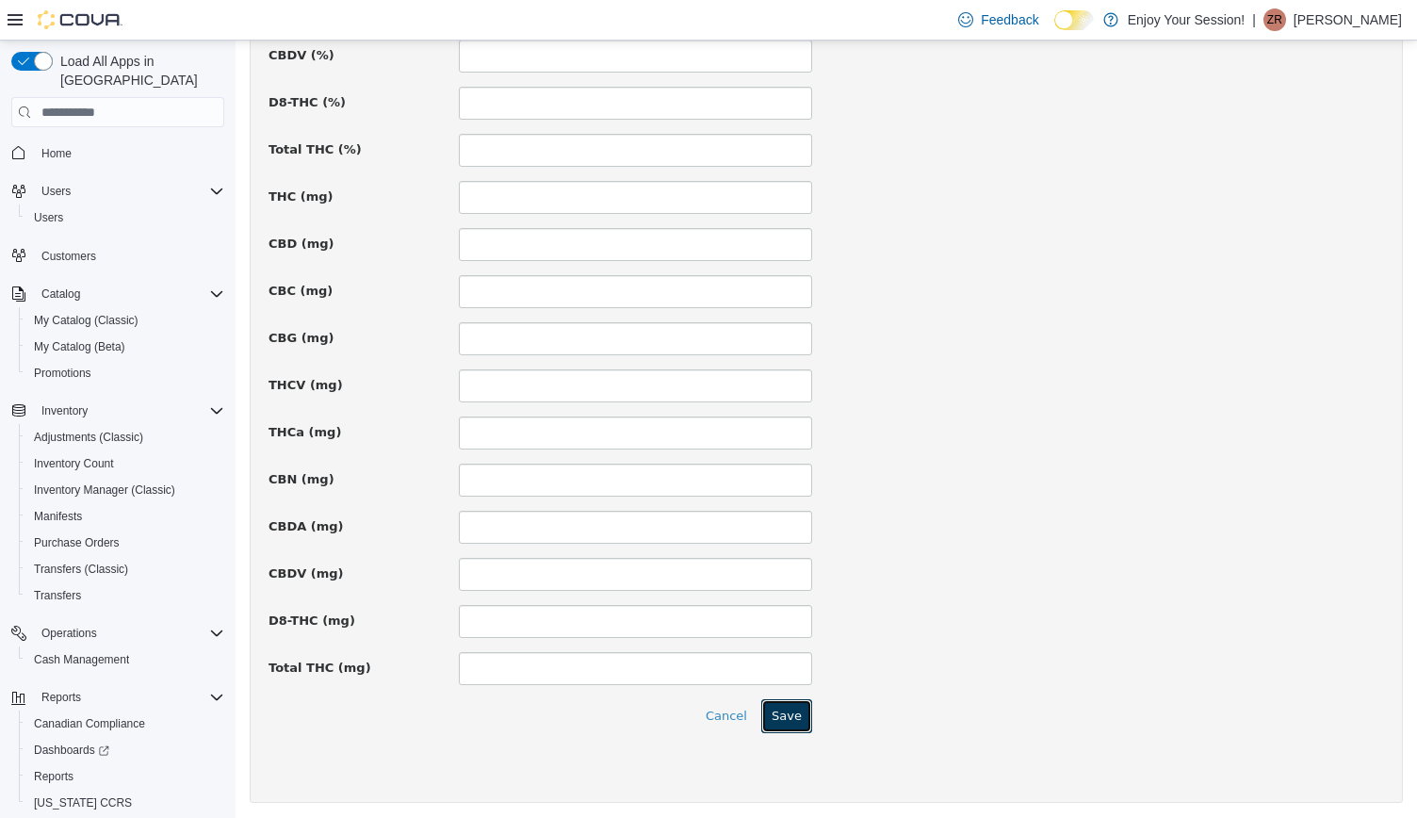
click at [792, 715] on button "Save" at bounding box center [786, 716] width 51 height 34
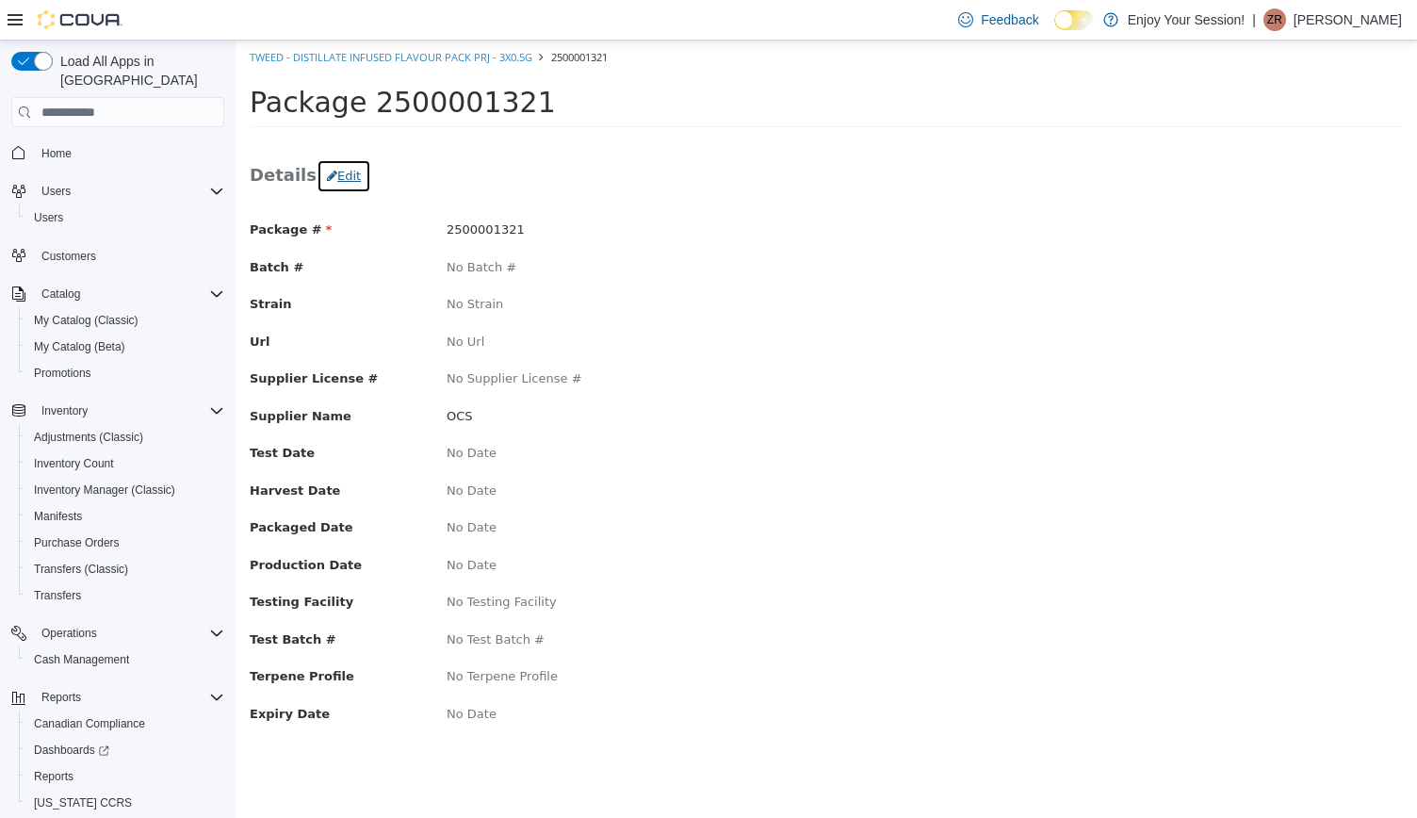
click at [338, 176] on button "Edit" at bounding box center [343, 176] width 55 height 34
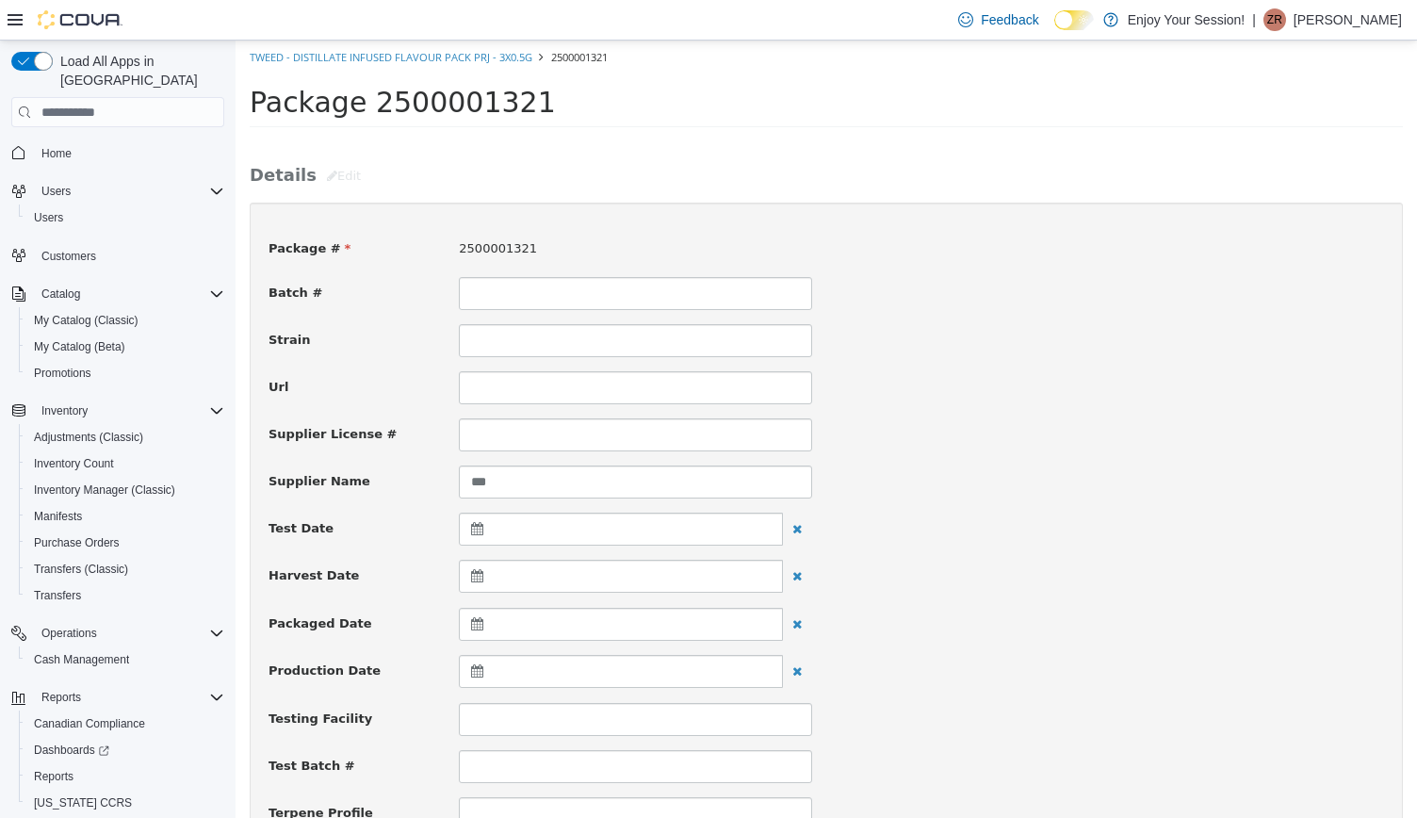
click at [503, 616] on div at bounding box center [621, 624] width 324 height 33
click at [468, 687] on th "Su" at bounding box center [480, 703] width 30 height 33
click at [478, 670] on span at bounding box center [480, 670] width 10 height 10
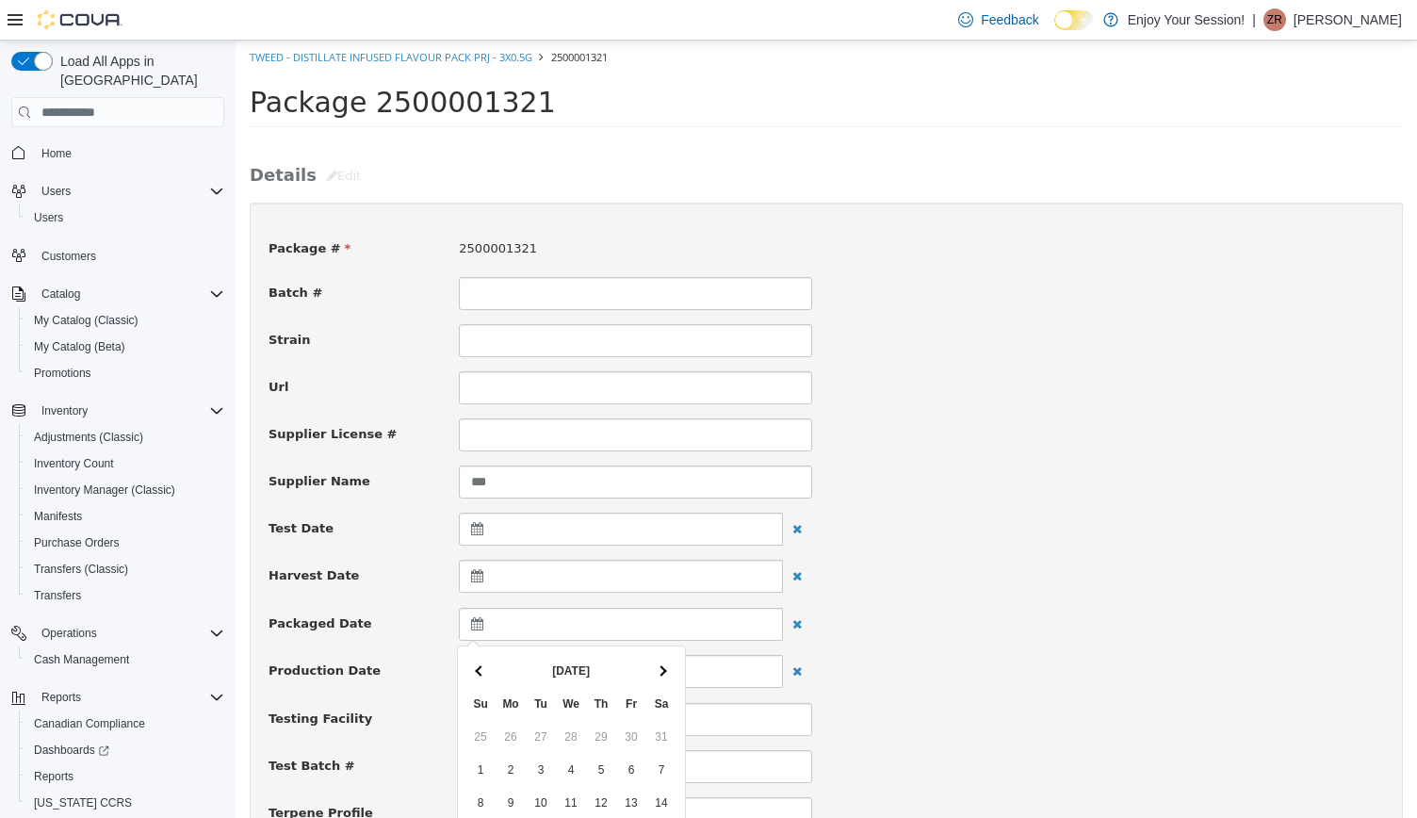
click at [478, 670] on span at bounding box center [480, 670] width 10 height 10
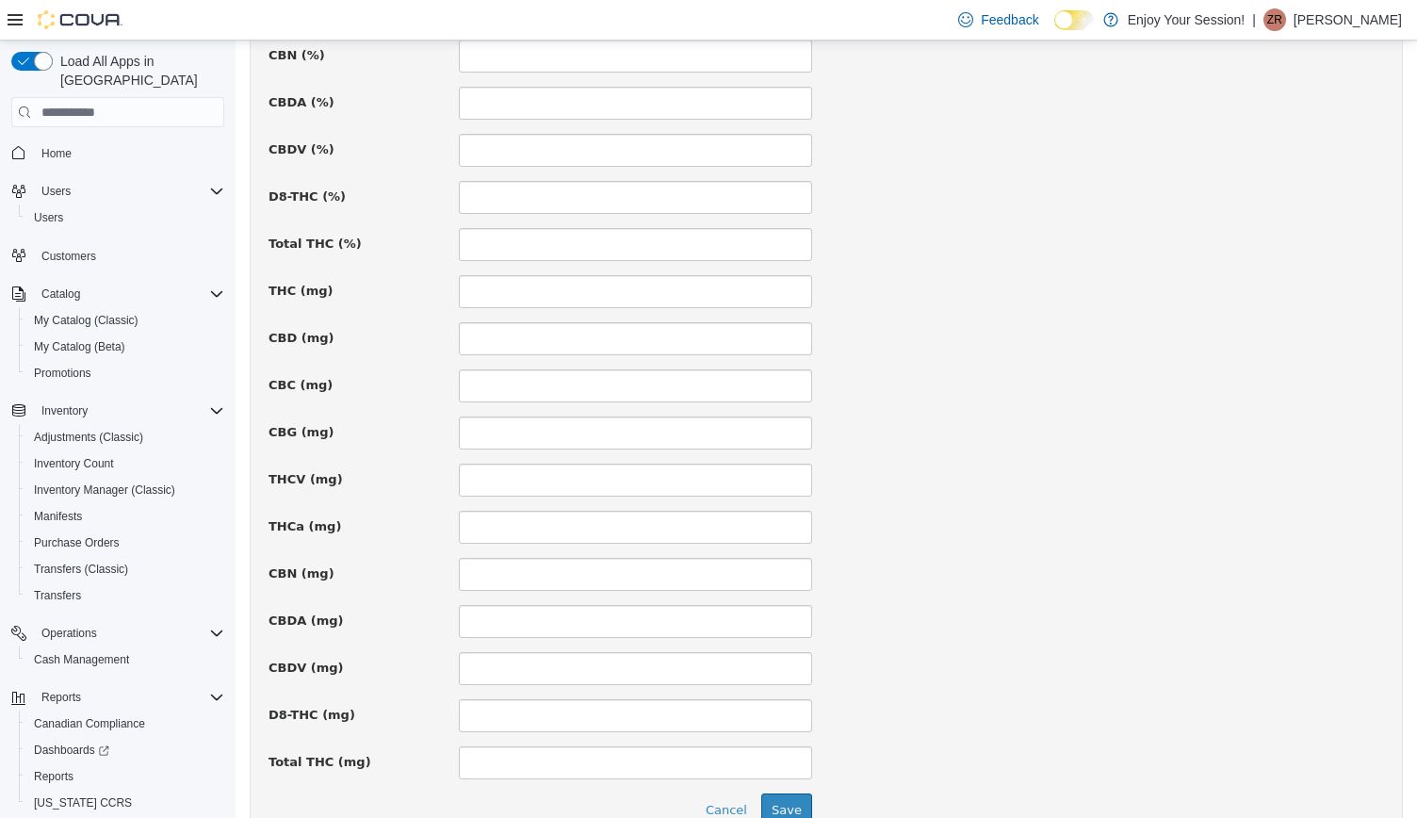
scroll to position [1228, 0]
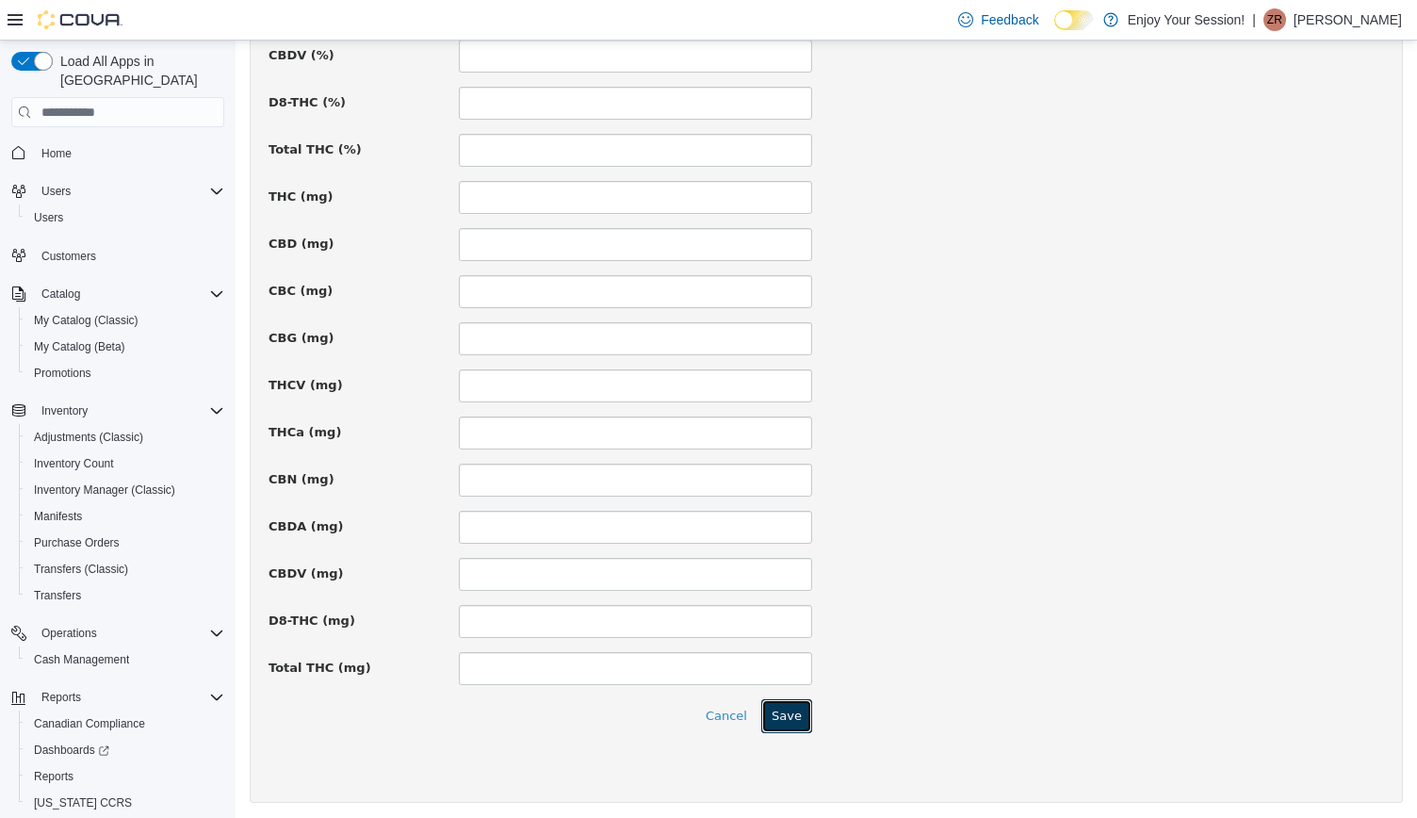
click at [784, 717] on button "Save" at bounding box center [786, 716] width 51 height 34
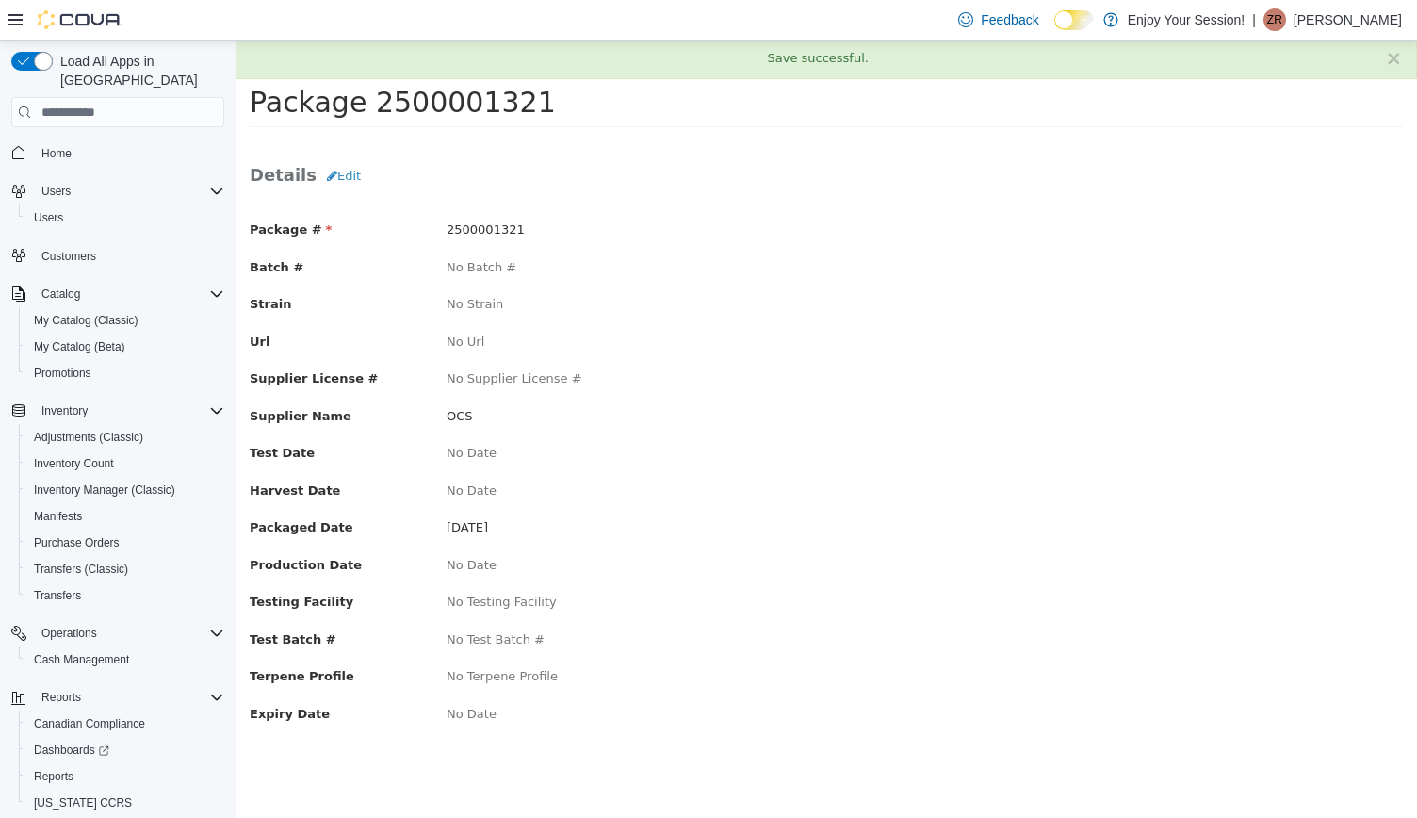
scroll to position [0, 0]
